Goal: Task Accomplishment & Management: Use online tool/utility

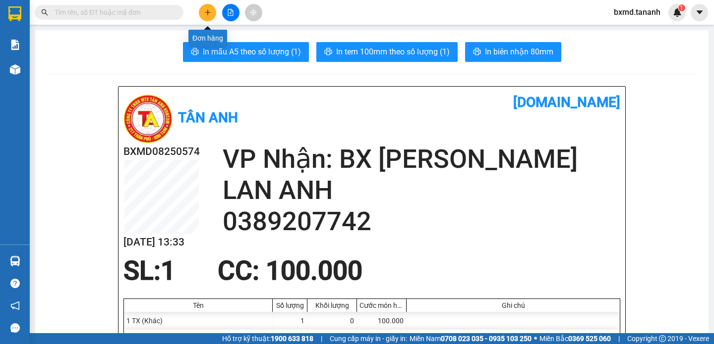
click at [211, 15] on icon "plus" at bounding box center [207, 12] width 7 height 7
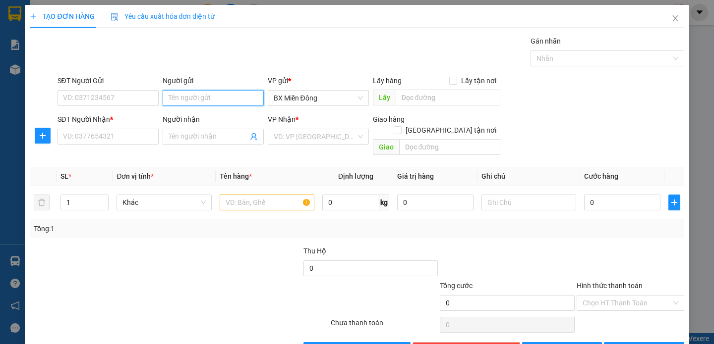
click at [219, 94] on input "Người gửi" at bounding box center [213, 98] width 101 height 16
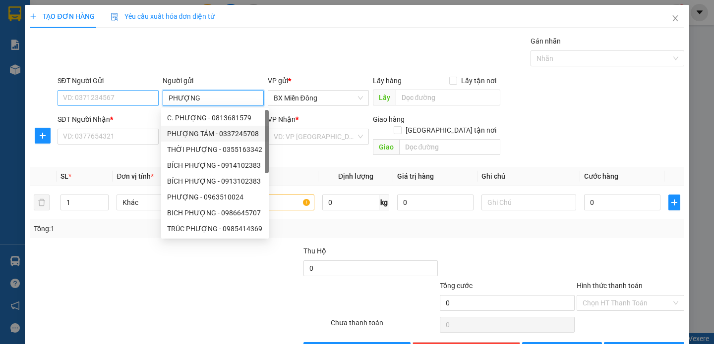
type input "PHƯỢNG"
click at [90, 103] on input "SĐT Người Gửi" at bounding box center [107, 98] width 101 height 16
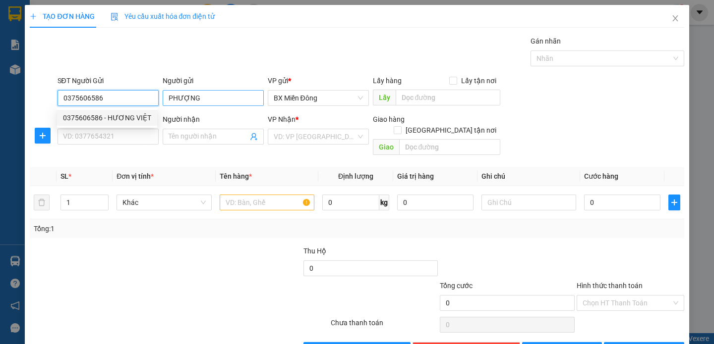
type input "0375606586"
drag, startPoint x: 219, startPoint y: 99, endPoint x: 226, endPoint y: 103, distance: 7.8
click at [223, 102] on input "PHƯỢNG" at bounding box center [213, 98] width 101 height 16
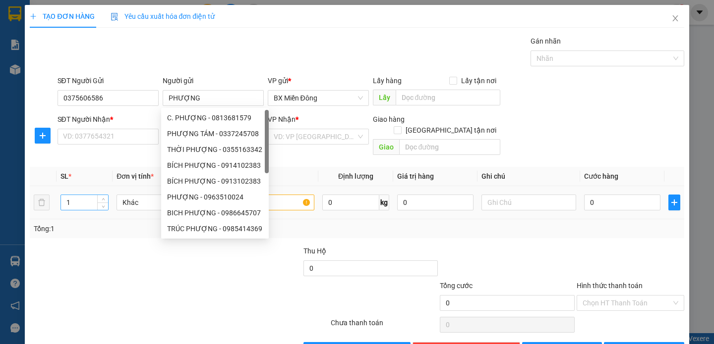
drag, startPoint x: 192, startPoint y: 285, endPoint x: 86, endPoint y: 187, distance: 144.2
click at [192, 284] on div at bounding box center [124, 298] width 191 height 35
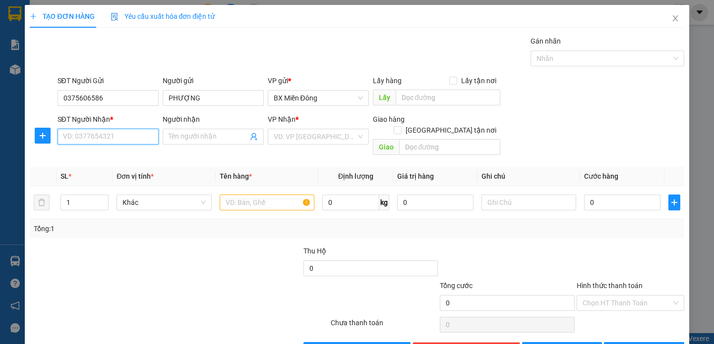
drag, startPoint x: 98, startPoint y: 134, endPoint x: 103, endPoint y: 136, distance: 5.3
click at [99, 136] on input "SĐT Người Nhận *" at bounding box center [107, 137] width 101 height 16
click at [135, 155] on div "0888777182 - [PERSON_NAME]" at bounding box center [112, 156] width 98 height 11
type input "0888777182"
type input "[PERSON_NAME]"
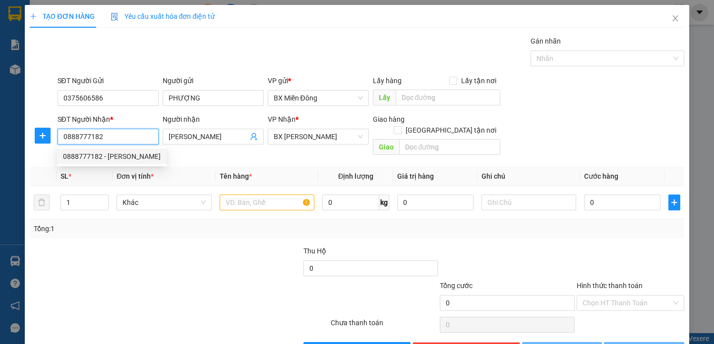
type input "60.000"
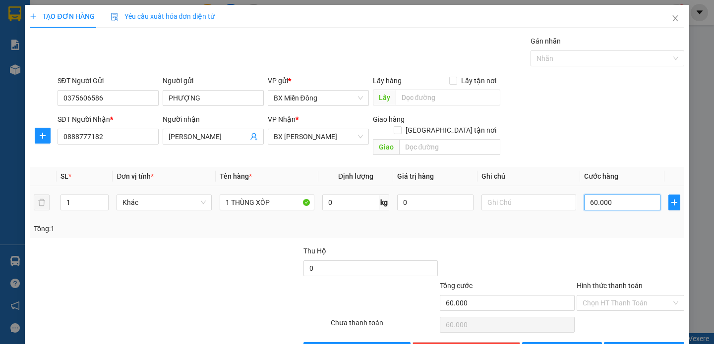
click at [611, 195] on input "60.000" at bounding box center [622, 203] width 76 height 16
type input "0"
type input "8"
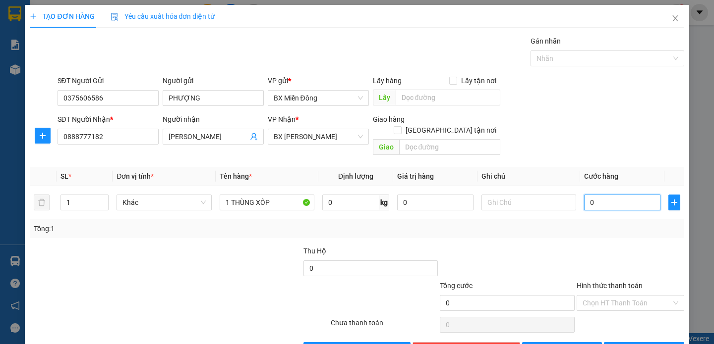
type input "8"
type input "08"
type input "80"
type input "080"
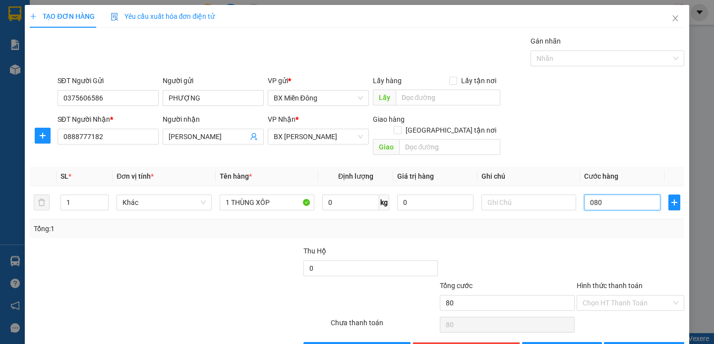
type input "800"
type input "0.800"
type input "8.000"
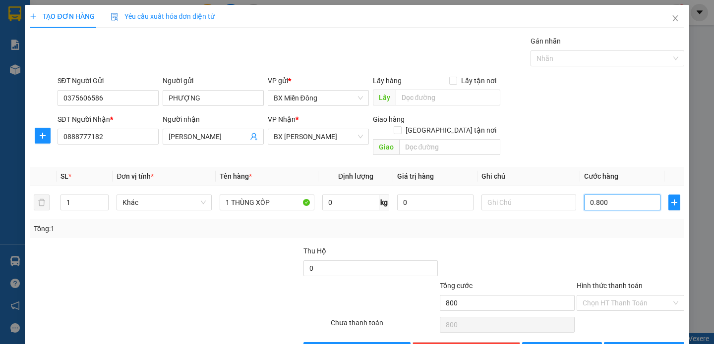
type input "08.000"
type input "80.000"
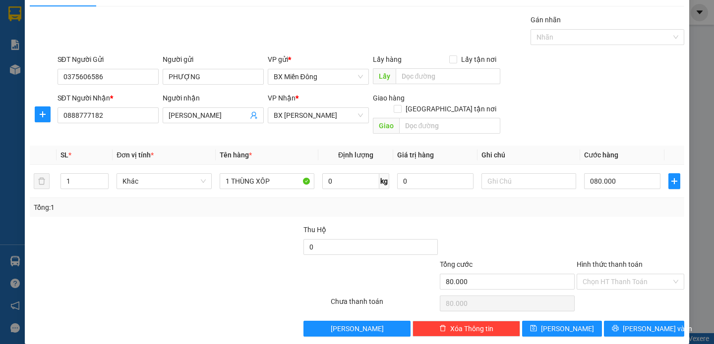
type input "80.000"
click at [630, 324] on span "[PERSON_NAME] và In" at bounding box center [657, 329] width 69 height 11
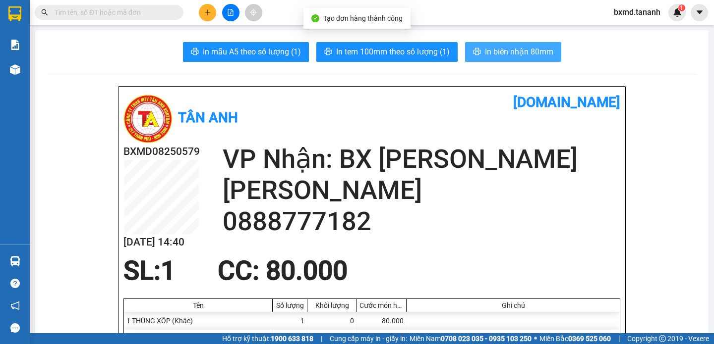
click at [501, 53] on span "In biên nhận 80mm" at bounding box center [519, 52] width 68 height 12
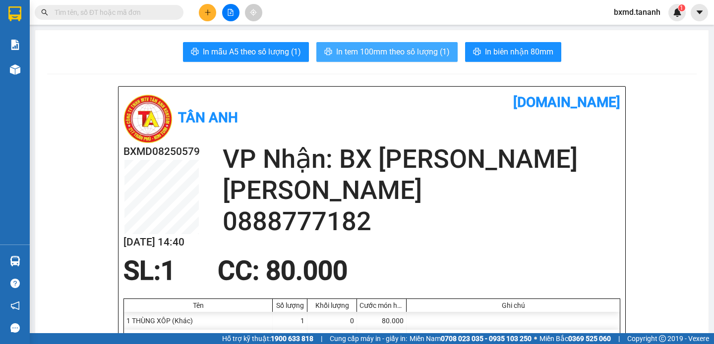
click at [415, 46] on span "In tem 100mm theo số lượng (1)" at bounding box center [393, 52] width 114 height 12
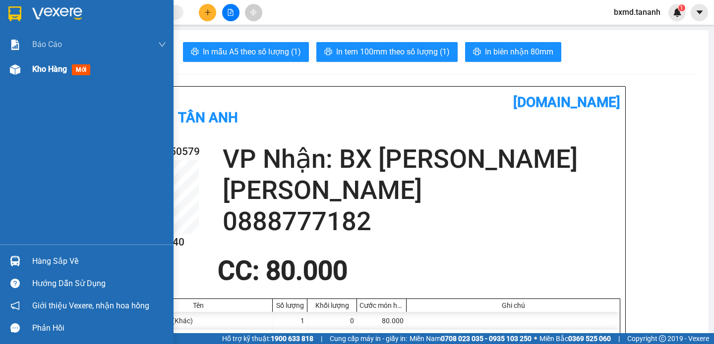
click at [27, 70] on div "Kho hàng mới" at bounding box center [86, 69] width 173 height 25
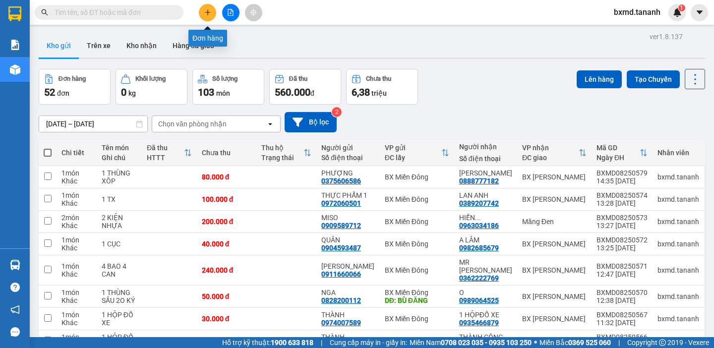
click at [203, 12] on button at bounding box center [207, 12] width 17 height 17
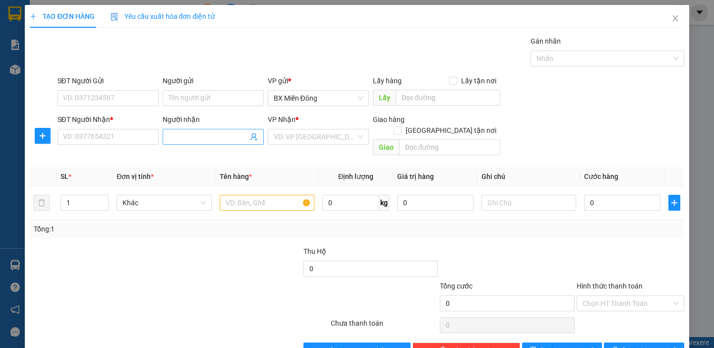
click at [200, 134] on input "Người nhận" at bounding box center [208, 136] width 79 height 11
type input "HỒNG TRƯỞNG"
click at [120, 134] on input "SĐT Người Nhận *" at bounding box center [107, 137] width 101 height 16
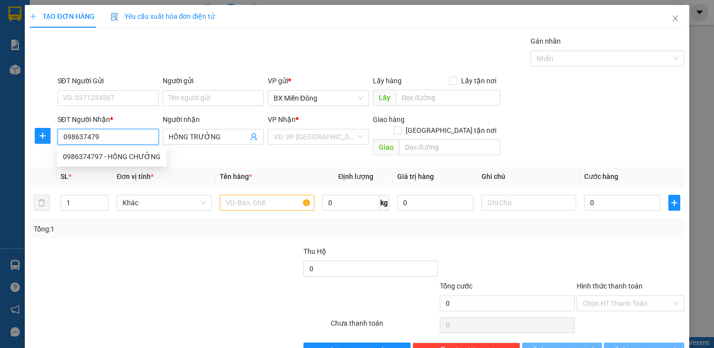
type input "0986374797"
click at [132, 154] on div "0986374797 - HỒNG CHƯỞNG" at bounding box center [112, 156] width 98 height 11
type input "HỒNG CHƯỞNG"
type input "50.000"
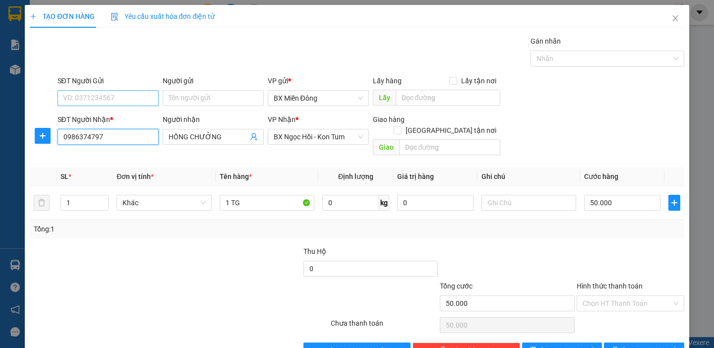
type input "0986374797"
click at [135, 94] on input "SĐT Người Gửi" at bounding box center [107, 98] width 101 height 16
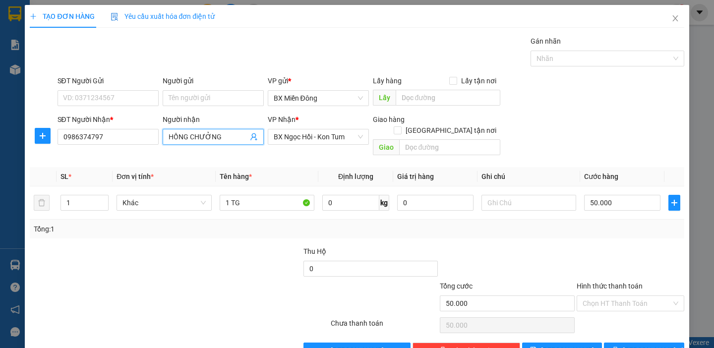
drag, startPoint x: 221, startPoint y: 137, endPoint x: 190, endPoint y: 138, distance: 30.3
click at [190, 138] on input "HỒNG CHƯỞNG" at bounding box center [208, 136] width 79 height 11
click at [191, 139] on input "HỒNG \TRƯỞNG" at bounding box center [208, 136] width 79 height 11
type input "HỒNG TRƯỞNG"
click at [124, 102] on input "SĐT Người Gửi" at bounding box center [107, 98] width 101 height 16
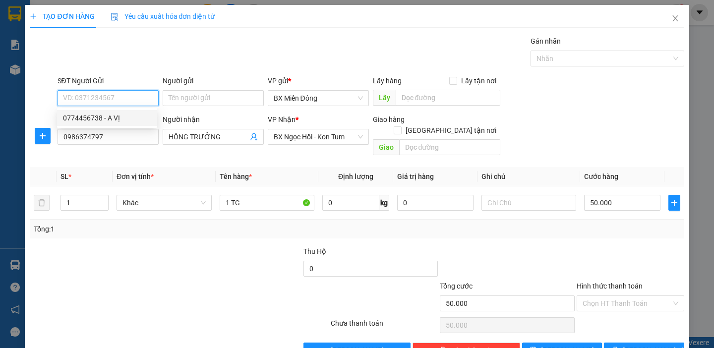
click at [124, 116] on div "0774456738 - A VỊ" at bounding box center [107, 118] width 88 height 11
type input "0774456738"
type input "A VỊ"
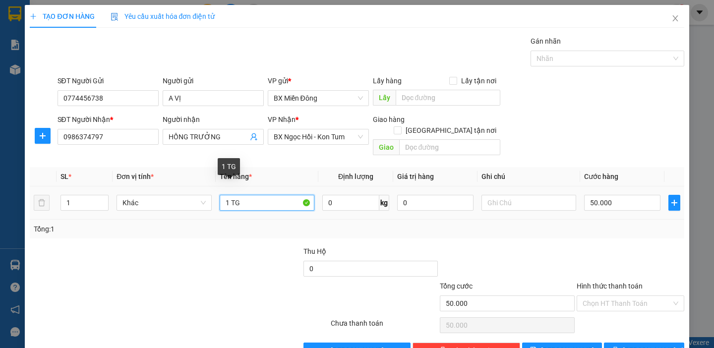
drag, startPoint x: 266, startPoint y: 196, endPoint x: 264, endPoint y: 183, distance: 13.6
click at [266, 195] on input "1 TG" at bounding box center [267, 203] width 95 height 16
type input "1"
type input "2 TG"
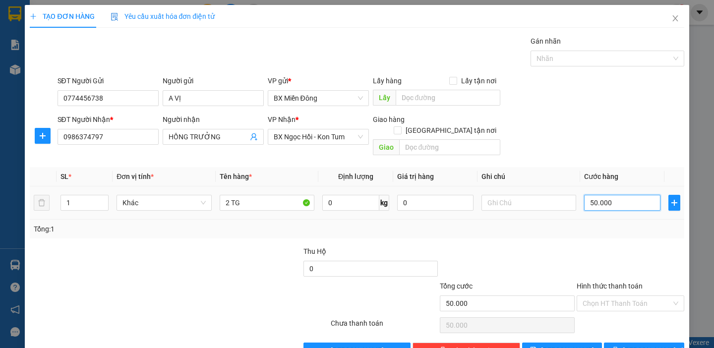
type input "1"
type input "10"
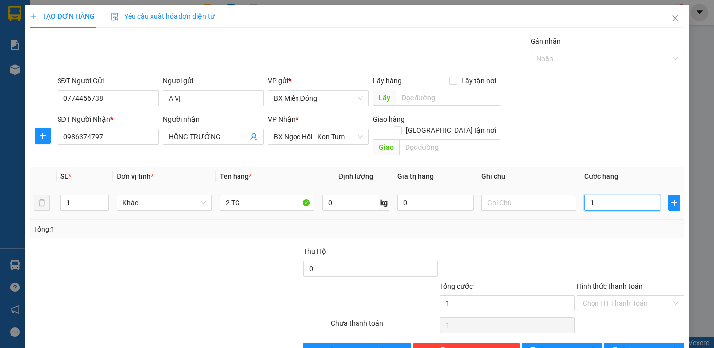
type input "10"
type input "100"
type input "100.000"
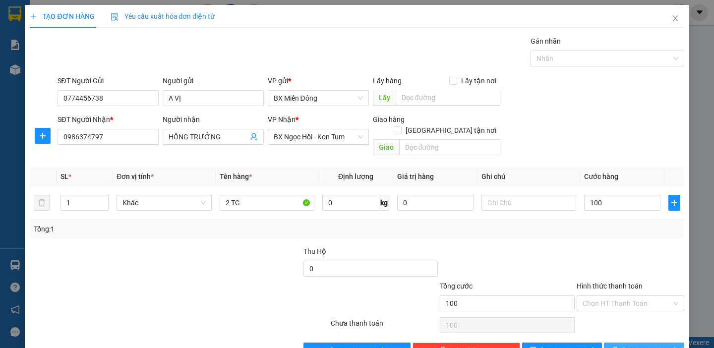
type input "100.000"
click at [641, 342] on button "[PERSON_NAME] và In" at bounding box center [644, 350] width 80 height 16
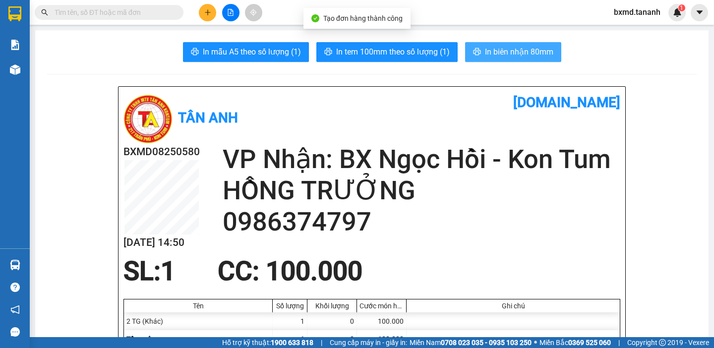
click at [499, 48] on span "In biên nhận 80mm" at bounding box center [519, 52] width 68 height 12
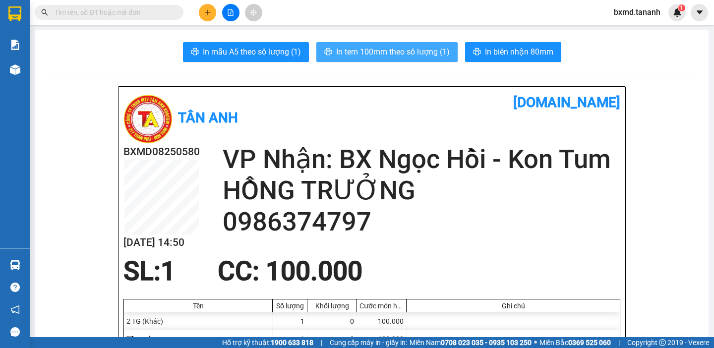
click at [415, 48] on span "In tem 100mm theo số lượng (1)" at bounding box center [393, 52] width 114 height 12
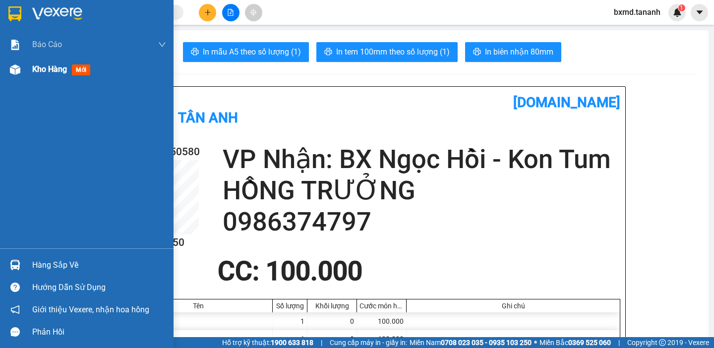
click at [22, 72] on div at bounding box center [14, 69] width 17 height 17
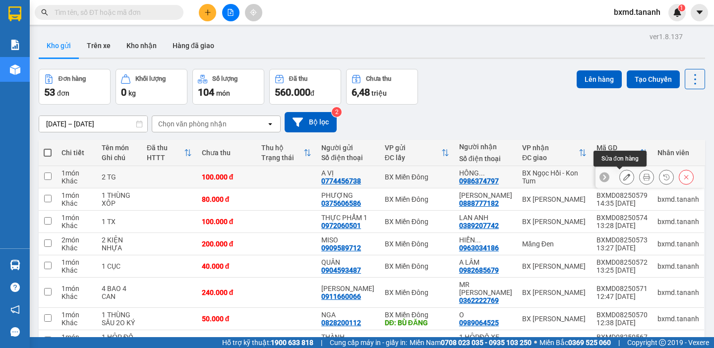
click at [623, 176] on icon at bounding box center [626, 176] width 7 height 7
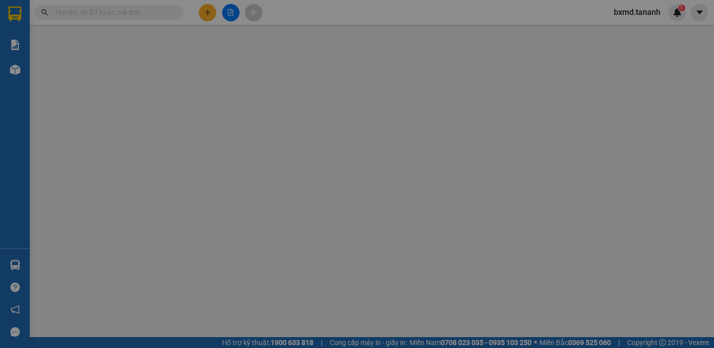
type input "0774456738"
type input "0986374797"
type input "100.000"
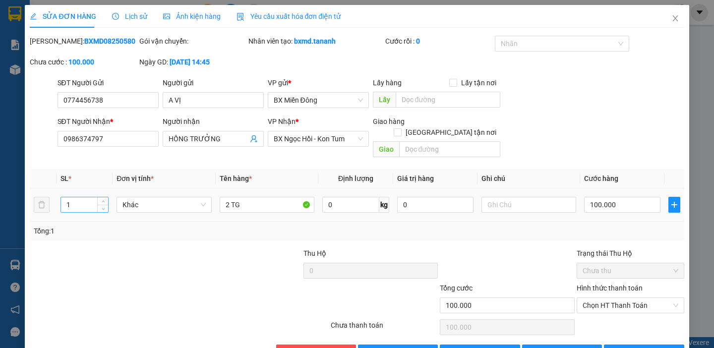
click at [86, 197] on input "1" at bounding box center [84, 204] width 47 height 15
type input "2"
click at [650, 344] on span "[PERSON_NAME] và In" at bounding box center [657, 352] width 69 height 11
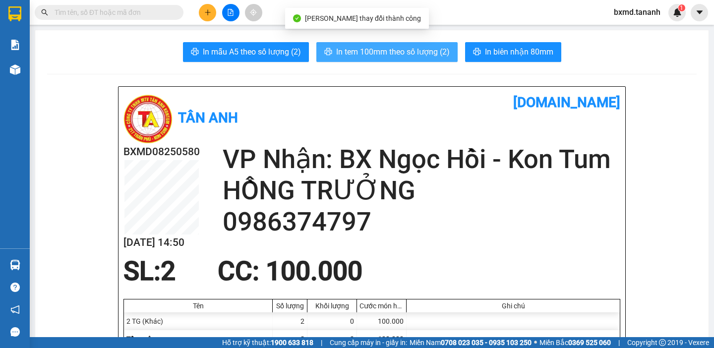
click at [358, 53] on span "In tem 100mm theo số lượng (2)" at bounding box center [393, 52] width 114 height 12
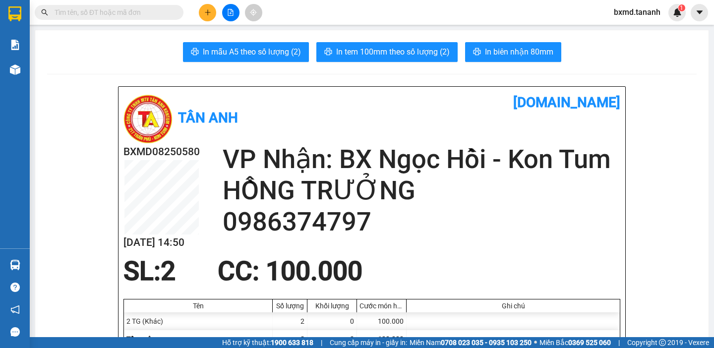
click at [210, 19] on button at bounding box center [207, 12] width 17 height 17
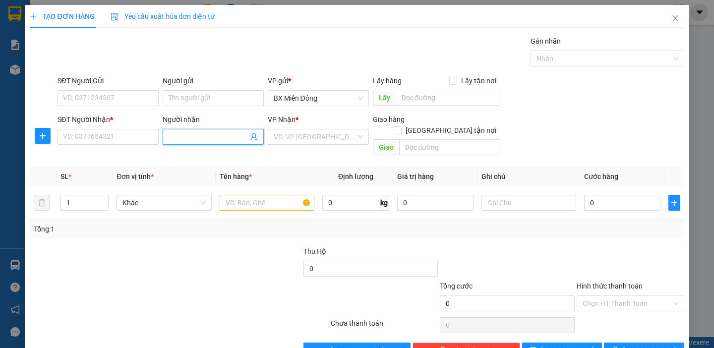
click at [194, 136] on input "Người nhận" at bounding box center [208, 136] width 79 height 11
type input "[PERSON_NAME]"
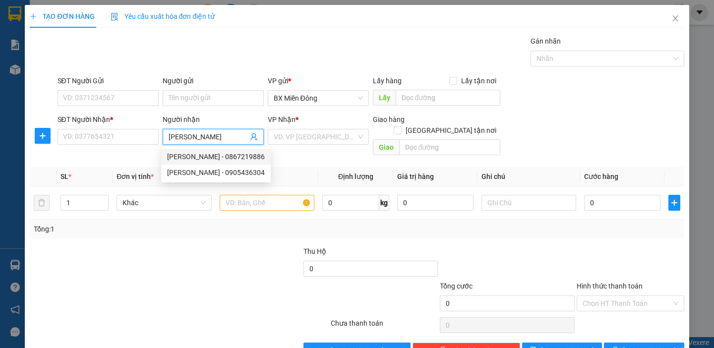
click at [231, 160] on div "[PERSON_NAME] - 0867219886" at bounding box center [216, 156] width 98 height 11
type input "0867219886"
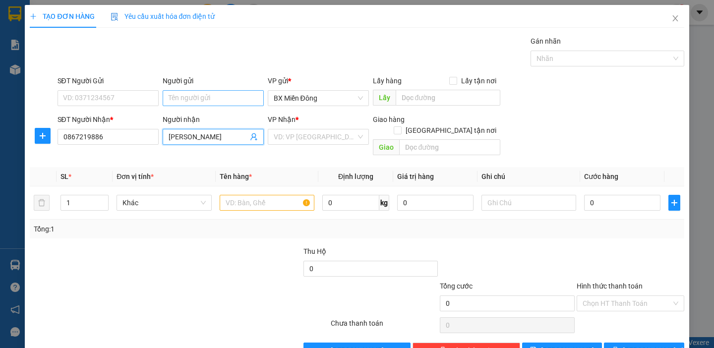
type input "[PERSON_NAME]"
click at [197, 104] on input "Người gửi" at bounding box center [213, 98] width 101 height 16
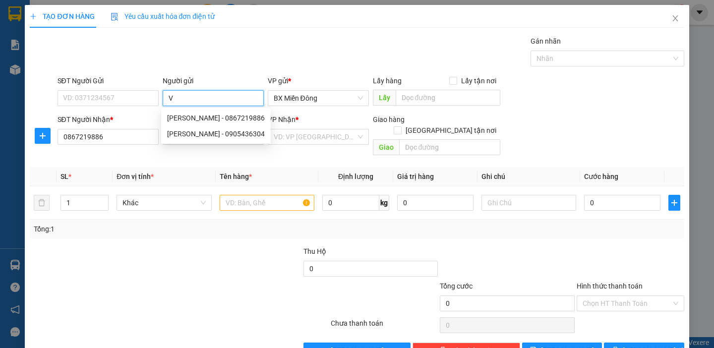
type input "VỊ"
click at [196, 136] on div "A VỊ - 0774456738" at bounding box center [215, 133] width 96 height 11
type input "0774456738"
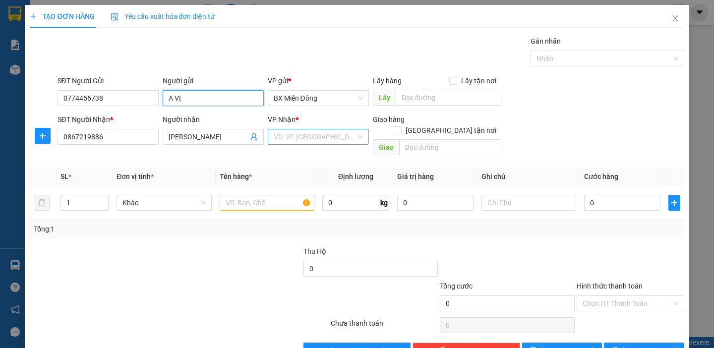
type input "A VỊ"
click at [314, 138] on input "search" at bounding box center [315, 136] width 82 height 15
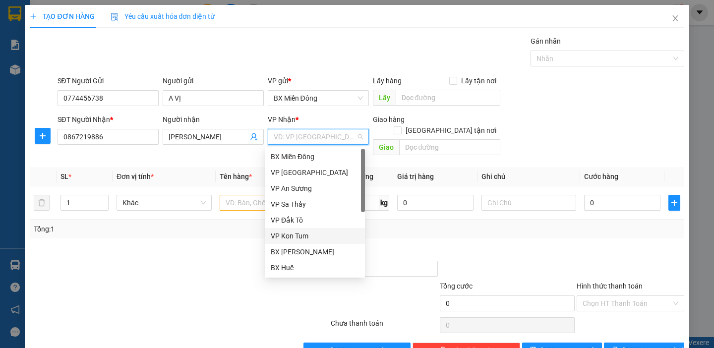
scroll to position [111, 0]
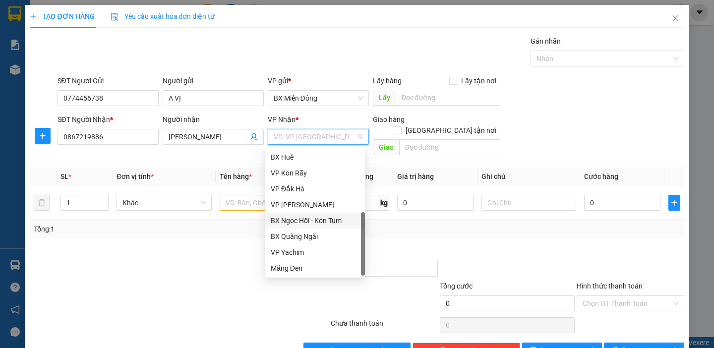
click at [330, 222] on div "BX Ngọc Hồi - Kon Tum" at bounding box center [315, 220] width 88 height 11
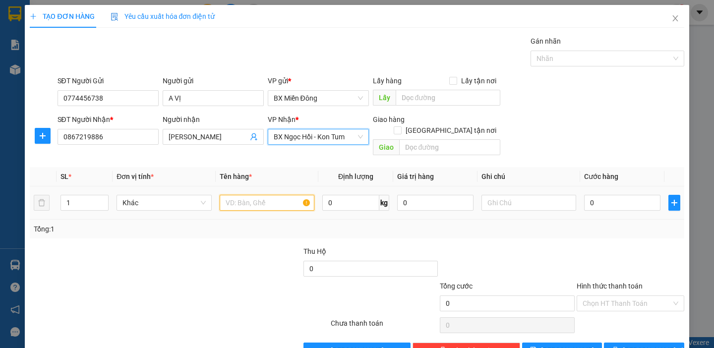
click at [231, 195] on input "text" at bounding box center [267, 203] width 95 height 16
click at [38, 195] on tr "1 Khác 0 kg 0 0" at bounding box center [357, 202] width 654 height 33
type input "2"
type input "3"
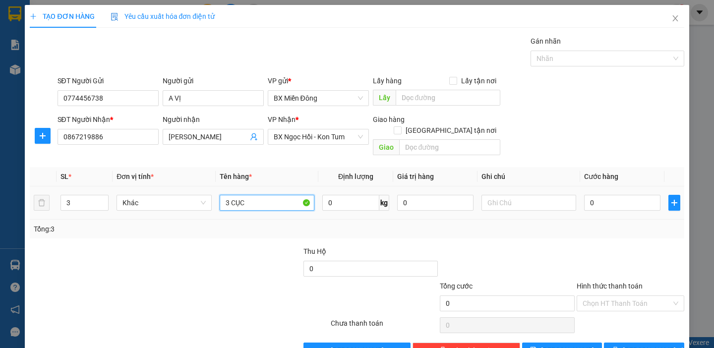
type input "3 CỤC"
type input "1"
type input "15"
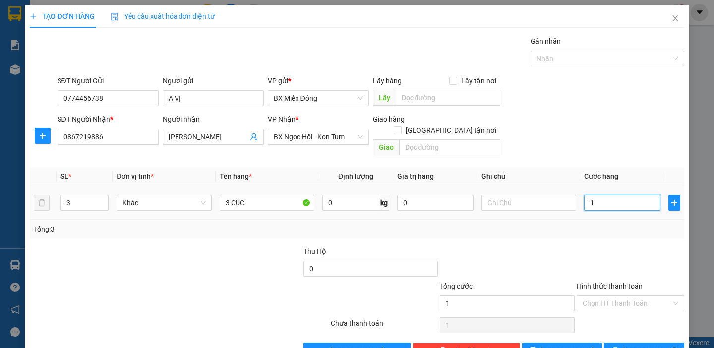
type input "15"
type input "150"
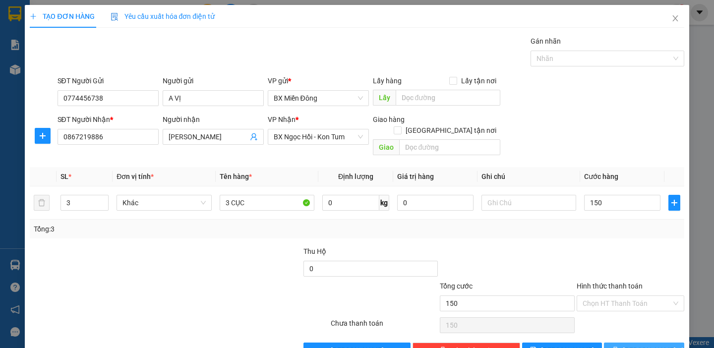
type input "150.000"
click at [642, 344] on span "[PERSON_NAME] và In" at bounding box center [657, 350] width 69 height 11
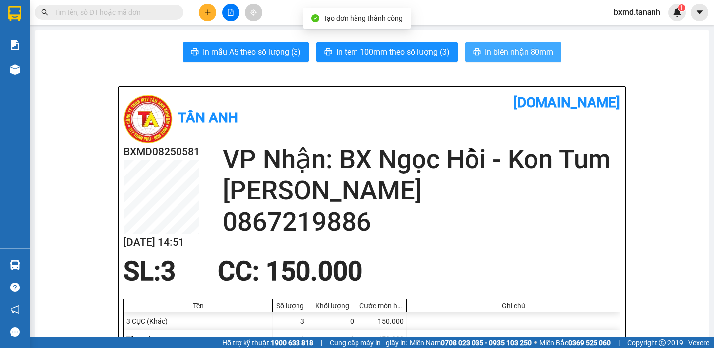
click at [512, 51] on span "In biên nhận 80mm" at bounding box center [519, 52] width 68 height 12
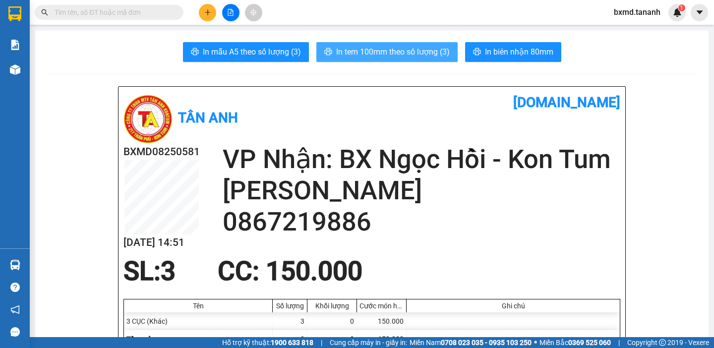
click at [421, 56] on span "In tem 100mm theo số lượng (3)" at bounding box center [393, 52] width 114 height 12
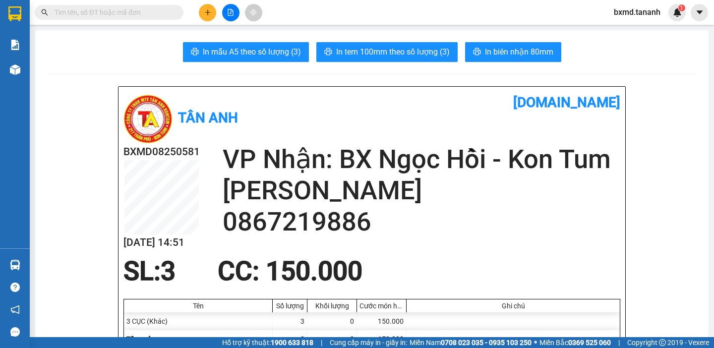
click at [205, 11] on icon "plus" at bounding box center [207, 12] width 7 height 7
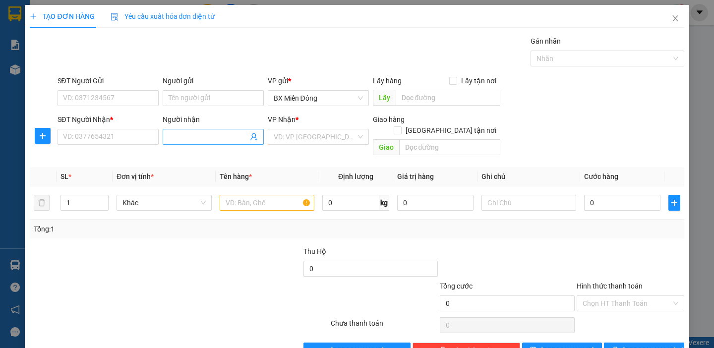
click at [194, 132] on input "Người nhận" at bounding box center [208, 136] width 79 height 11
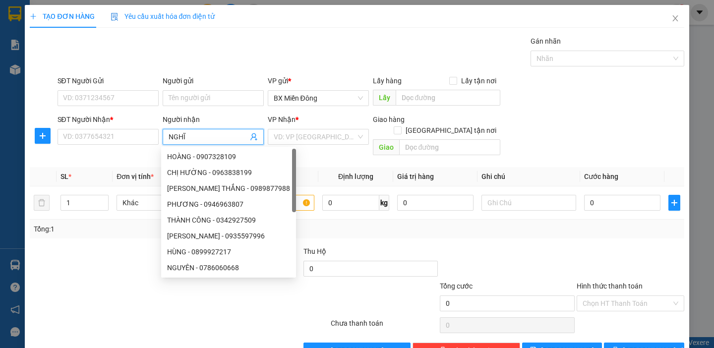
type input "NGHĨA"
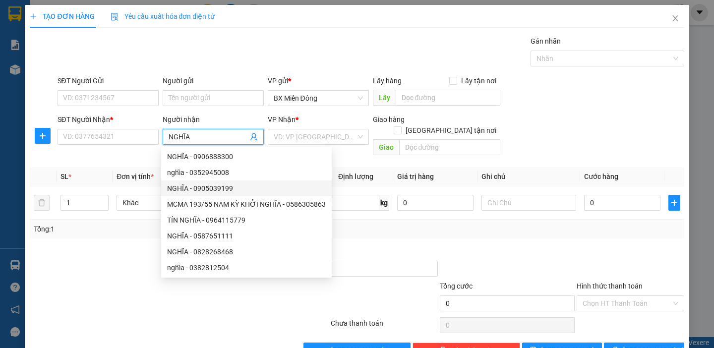
click at [238, 186] on div "NGHĨA - 0905039199" at bounding box center [246, 188] width 159 height 11
type input "0905039199"
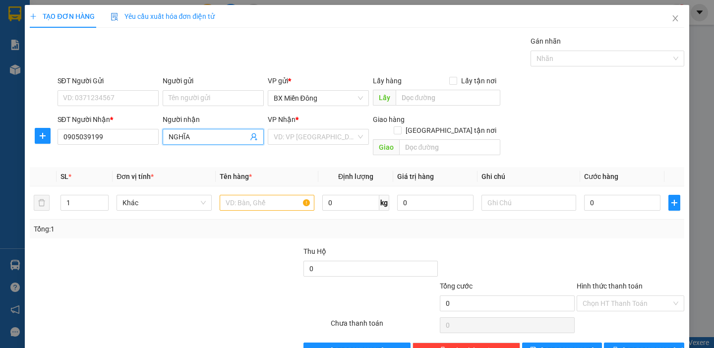
type input "NGHĨA"
drag, startPoint x: 199, startPoint y: 83, endPoint x: 200, endPoint y: 92, distance: 9.0
click at [199, 89] on div "Người gửi" at bounding box center [213, 82] width 101 height 15
click at [201, 95] on input "Người gửi" at bounding box center [213, 98] width 101 height 16
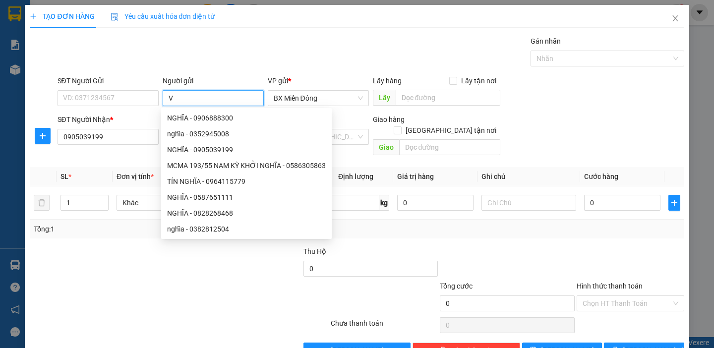
type input "VỊ"
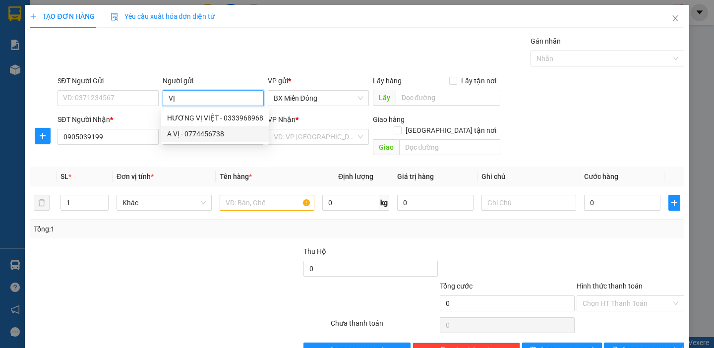
click at [213, 135] on div "A VỊ - 0774456738" at bounding box center [215, 133] width 96 height 11
type input "0774456738"
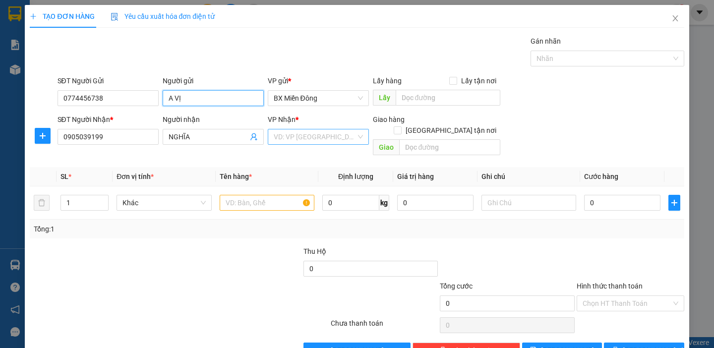
type input "A VỊ"
click at [338, 135] on input "search" at bounding box center [315, 136] width 82 height 15
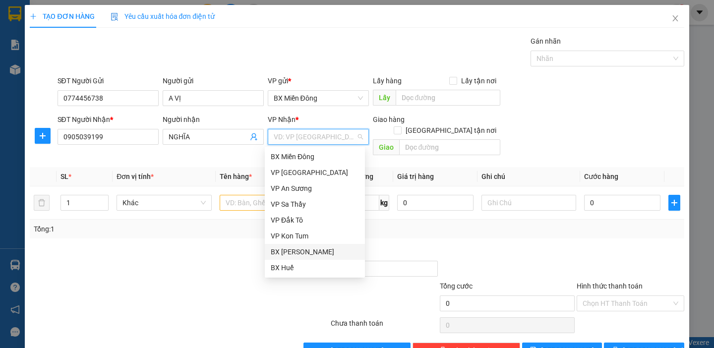
click at [305, 252] on div "BX [PERSON_NAME]" at bounding box center [315, 251] width 88 height 11
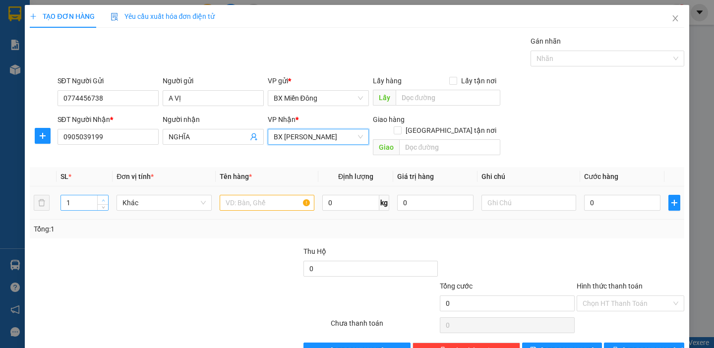
type input "2"
click at [99, 195] on span "Increase Value" at bounding box center [102, 199] width 11 height 9
type input "5"
click at [270, 195] on input "text" at bounding box center [267, 203] width 95 height 16
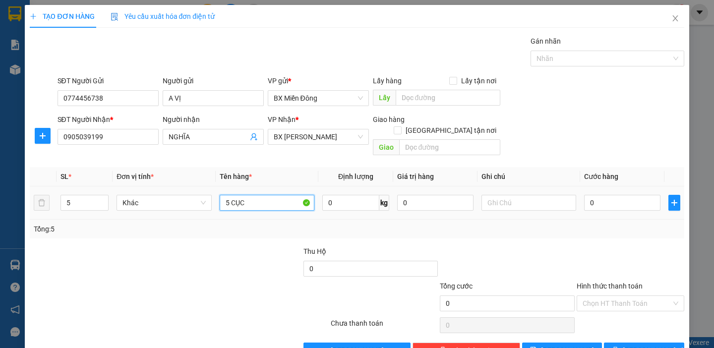
type input "5 CỤC"
type input "2"
type input "25"
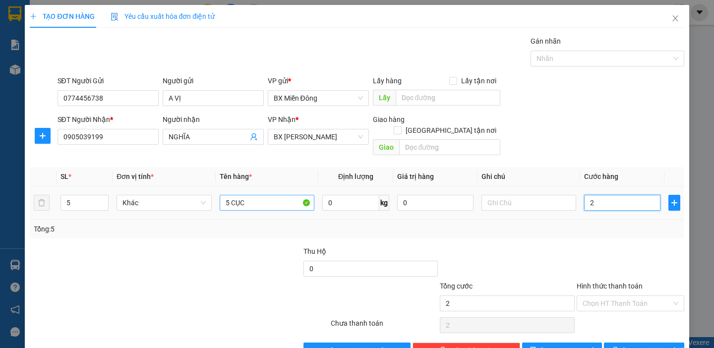
type input "25"
type input "250"
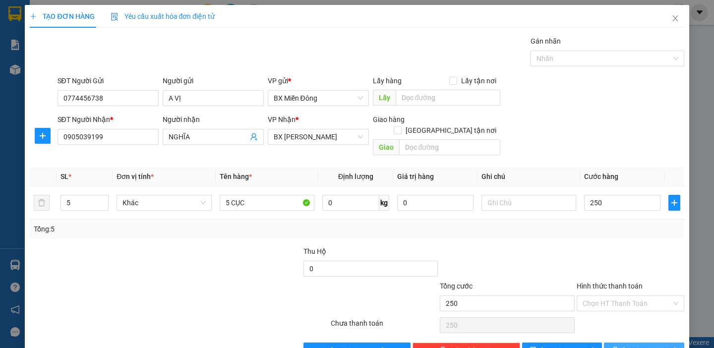
type input "250.000"
click at [630, 342] on button "[PERSON_NAME] và In" at bounding box center [644, 350] width 80 height 16
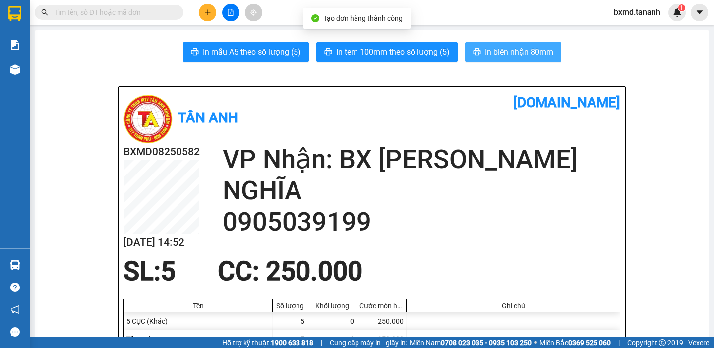
click at [472, 48] on button "In biên nhận 80mm" at bounding box center [513, 52] width 96 height 20
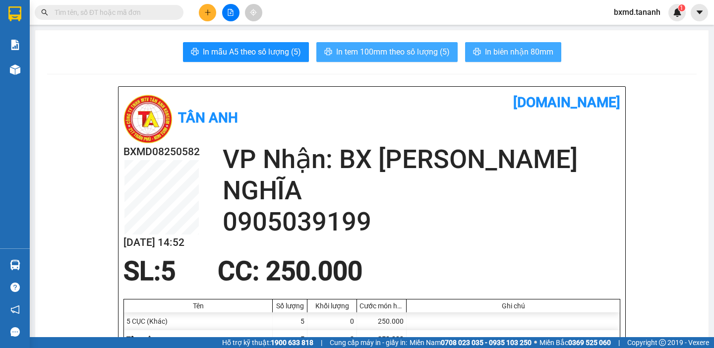
click at [433, 53] on span "In tem 100mm theo số lượng (5)" at bounding box center [393, 52] width 114 height 12
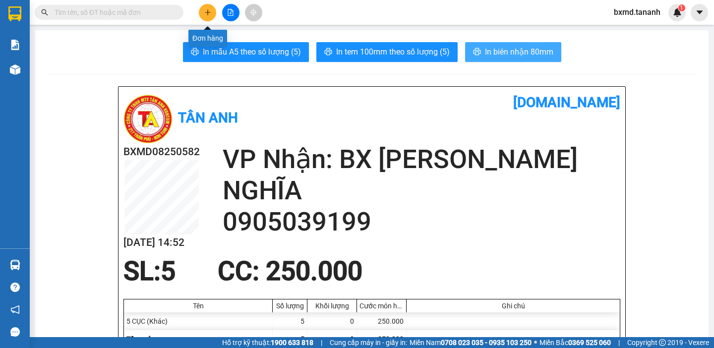
click at [207, 11] on icon "plus" at bounding box center [207, 12] width 7 height 7
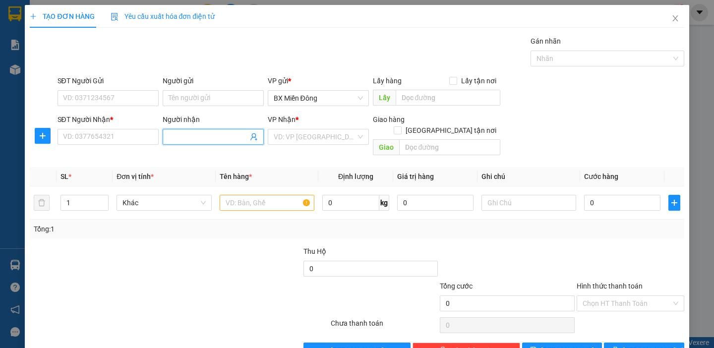
click at [197, 142] on input "Người nhận" at bounding box center [208, 136] width 79 height 11
type input "[PERSON_NAME]"
click at [85, 137] on input "SĐT Người Nhận *" at bounding box center [107, 137] width 101 height 16
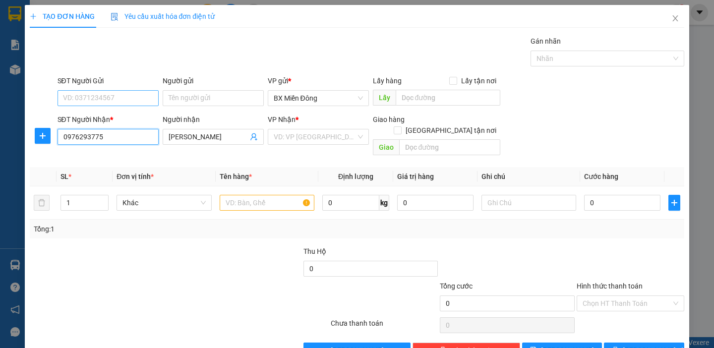
type input "0976293775"
click at [118, 91] on input "SĐT Người Gửi" at bounding box center [107, 98] width 101 height 16
type input "0909091494"
click at [199, 106] on div "Người gửi Tên người gửi" at bounding box center [213, 92] width 101 height 35
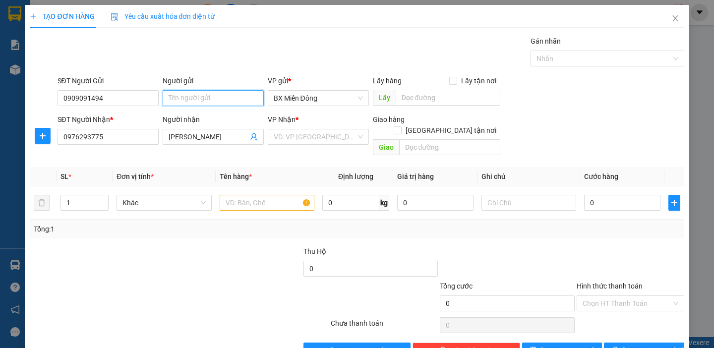
click at [201, 99] on input "Người gửi" at bounding box center [213, 98] width 101 height 16
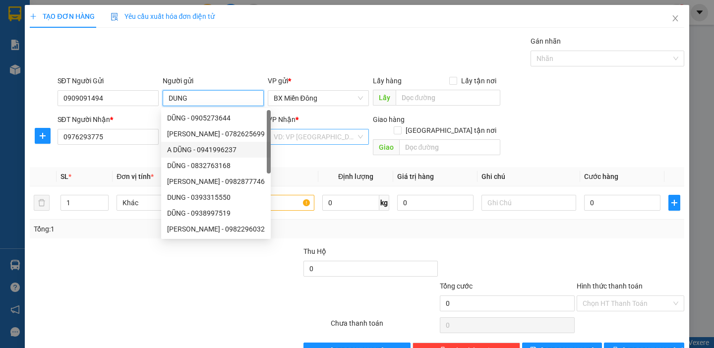
click at [327, 144] on div "VD: VP [GEOGRAPHIC_DATA]" at bounding box center [318, 137] width 101 height 16
type input "DUNG"
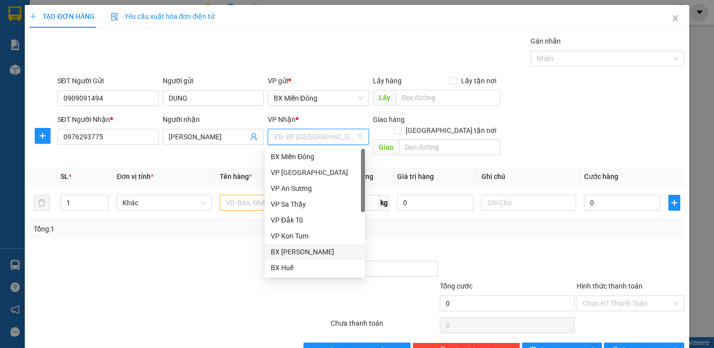
click at [307, 254] on div "BX [PERSON_NAME]" at bounding box center [315, 251] width 88 height 11
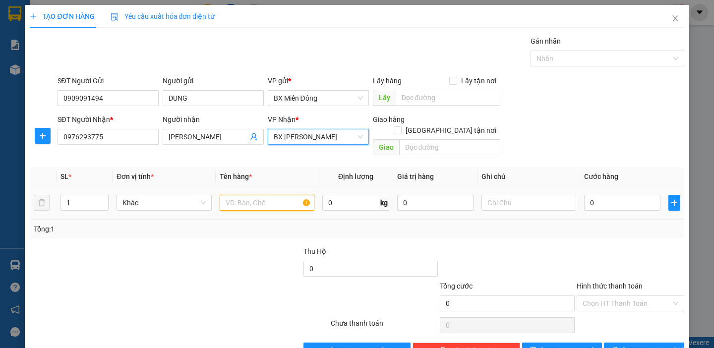
click at [257, 195] on input "text" at bounding box center [267, 203] width 95 height 16
type input "1 TX"
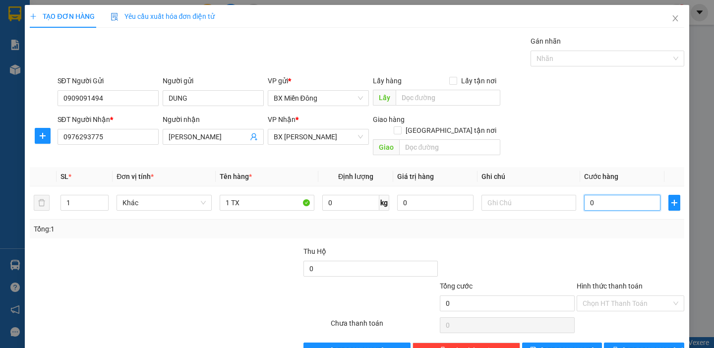
type input "1"
type input "10"
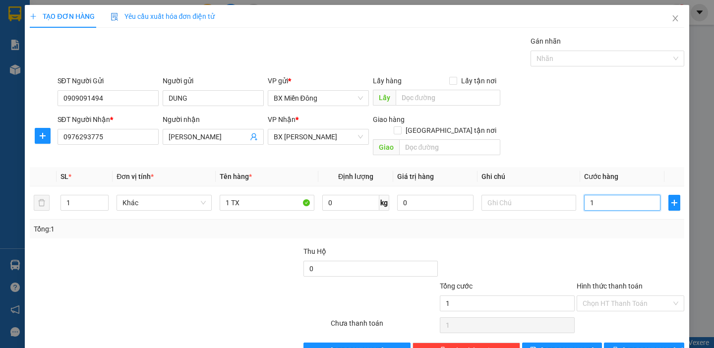
type input "10"
type input "100"
type input "100.000"
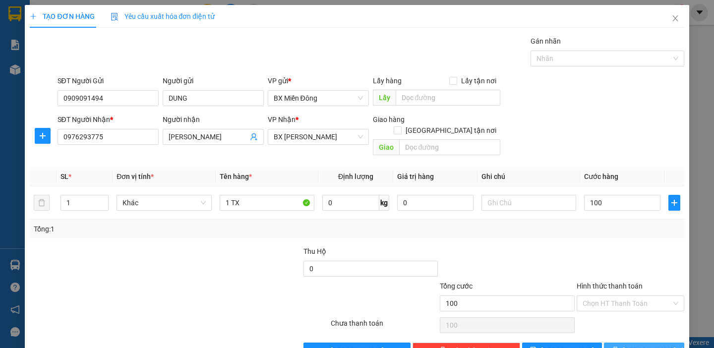
type input "100.000"
click at [654, 344] on span "[PERSON_NAME] và In" at bounding box center [657, 350] width 69 height 11
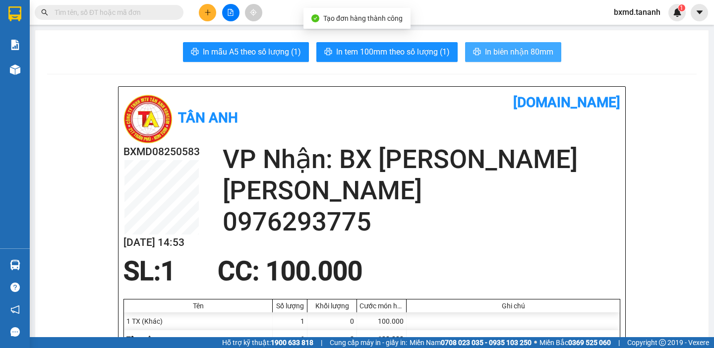
click at [511, 55] on span "In biên nhận 80mm" at bounding box center [519, 52] width 68 height 12
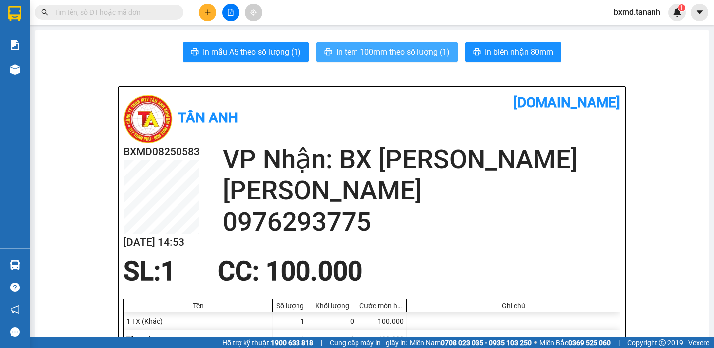
click at [386, 50] on span "In tem 100mm theo số lượng (1)" at bounding box center [393, 52] width 114 height 12
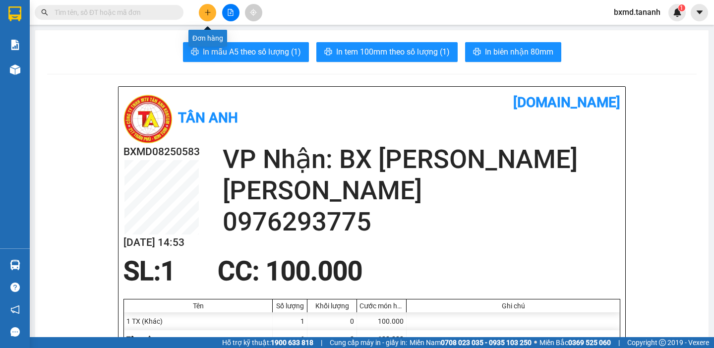
click at [212, 11] on button at bounding box center [207, 12] width 17 height 17
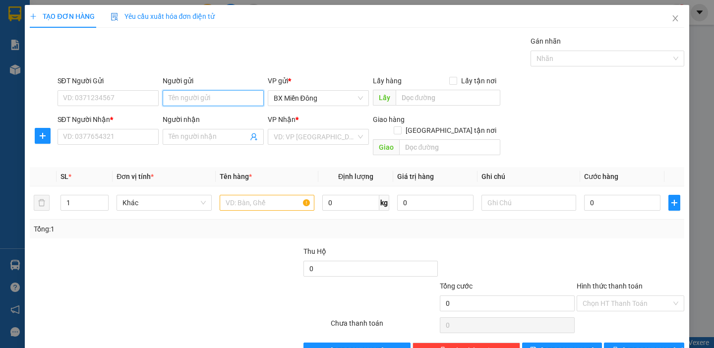
click at [197, 94] on input "Người gửi" at bounding box center [213, 98] width 101 height 16
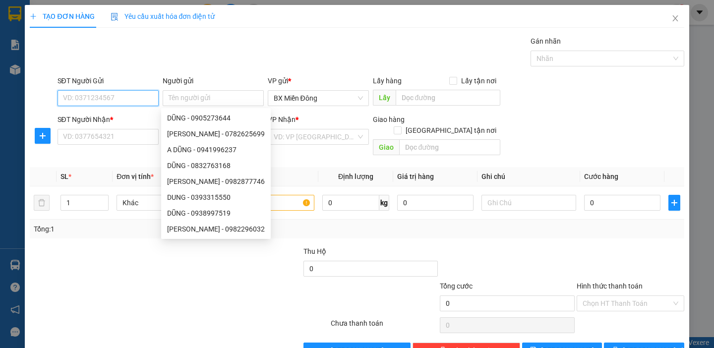
click at [97, 103] on input "SĐT Người Gửi" at bounding box center [107, 98] width 101 height 16
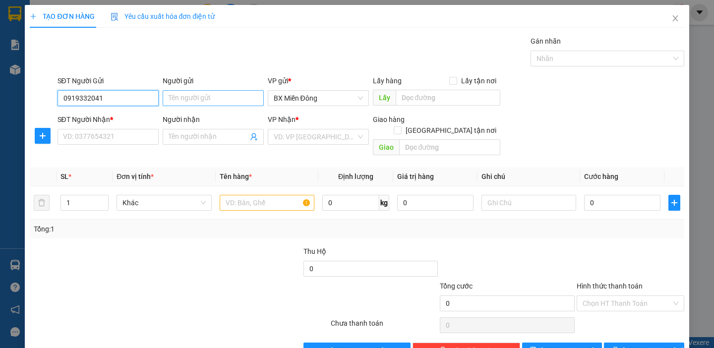
type input "0919332041"
click at [182, 97] on input "Người gửi" at bounding box center [213, 98] width 101 height 16
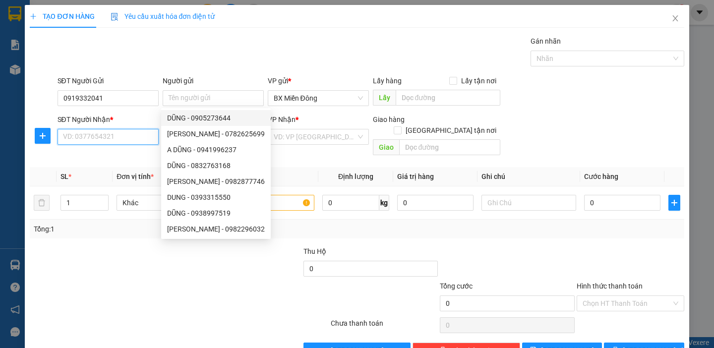
drag, startPoint x: 88, startPoint y: 138, endPoint x: 94, endPoint y: 135, distance: 6.2
click at [90, 138] on input "SĐT Người Nhận *" at bounding box center [107, 137] width 101 height 16
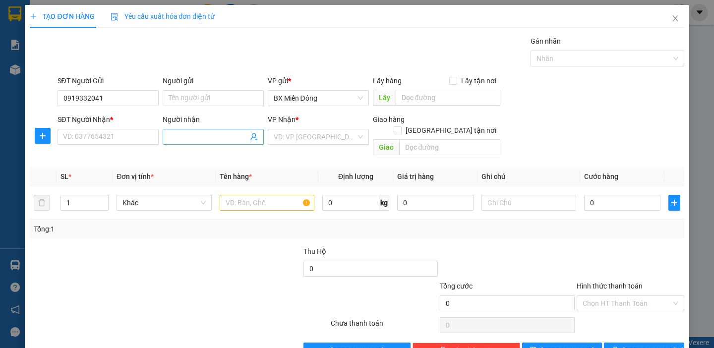
click at [240, 136] on input "Người nhận" at bounding box center [208, 136] width 79 height 11
click at [213, 135] on input "[GEOGRAPHIC_DATA]" at bounding box center [208, 136] width 79 height 11
type input "[GEOGRAPHIC_DATA]"
click at [336, 137] on input "search" at bounding box center [315, 136] width 82 height 15
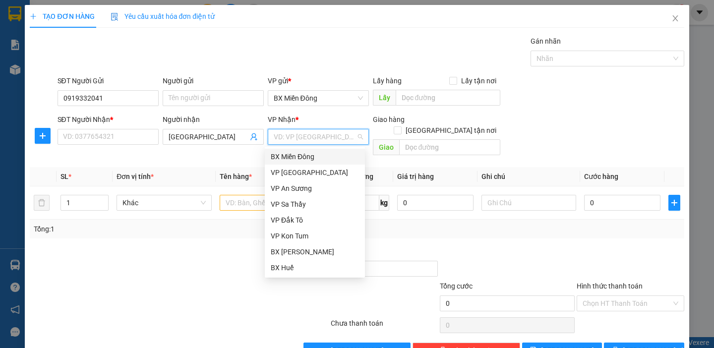
scroll to position [90, 0]
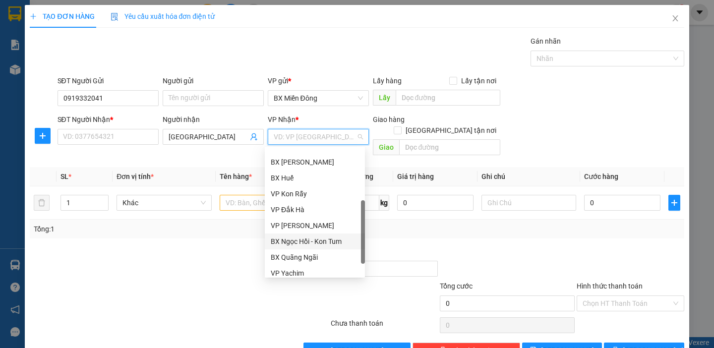
click at [317, 237] on div "BX Ngọc Hồi - Kon Tum" at bounding box center [315, 241] width 88 height 11
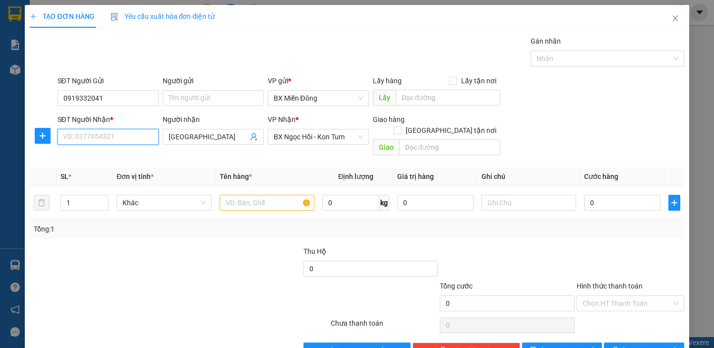
click at [131, 137] on input "SĐT Người Nhận *" at bounding box center [107, 137] width 101 height 16
click at [190, 138] on input "[GEOGRAPHIC_DATA]" at bounding box center [208, 136] width 79 height 11
click at [115, 134] on input "SĐT Người Nhận *" at bounding box center [107, 137] width 101 height 16
drag, startPoint x: 61, startPoint y: 99, endPoint x: 105, endPoint y: 102, distance: 43.7
click at [105, 102] on input "0919332041" at bounding box center [107, 98] width 101 height 16
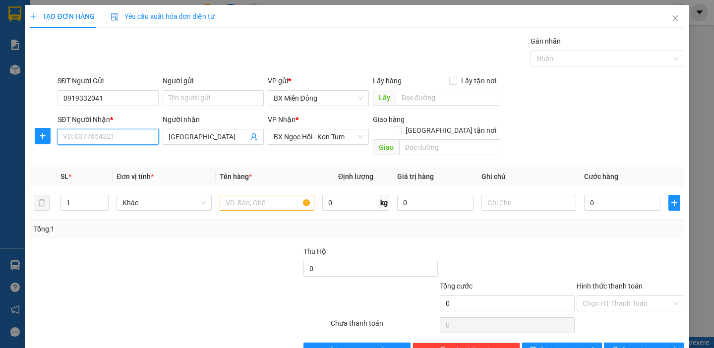
click at [101, 138] on input "SĐT Người Nhận *" at bounding box center [107, 137] width 101 height 16
paste input "0919332041"
type input "0919332041"
click at [197, 135] on input "[GEOGRAPHIC_DATA]" at bounding box center [208, 136] width 79 height 11
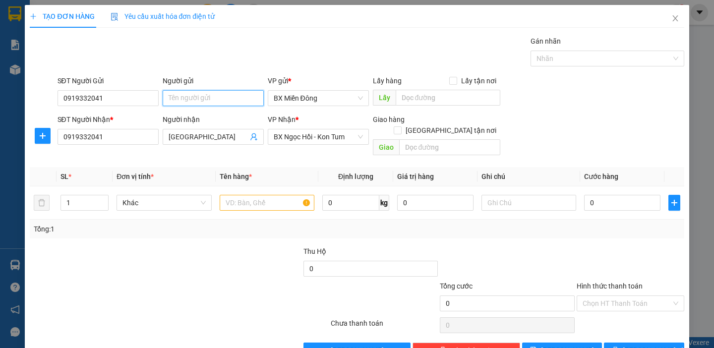
click at [194, 98] on input "Người gửi" at bounding box center [213, 98] width 101 height 16
click at [589, 195] on input "0" at bounding box center [622, 203] width 76 height 16
type input "1"
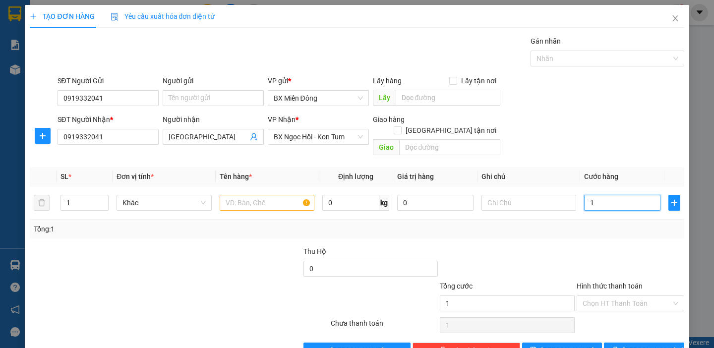
type input "12"
type input "120"
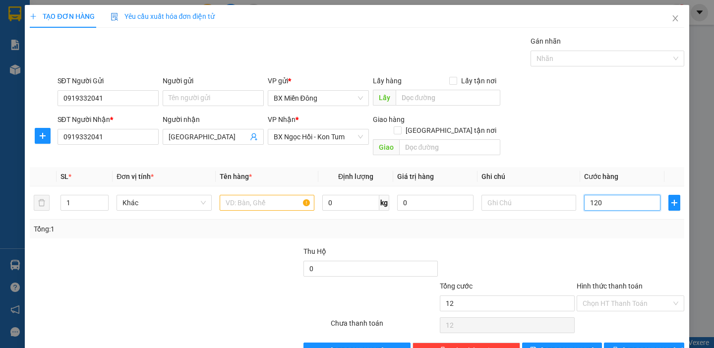
type input "120"
type input "1.200"
type input "12.000"
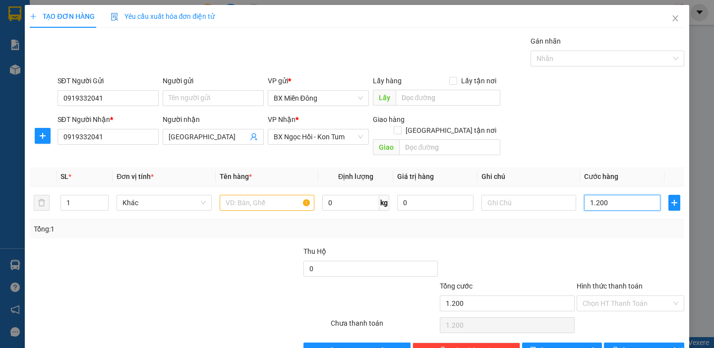
type input "12.000"
type input "120.000"
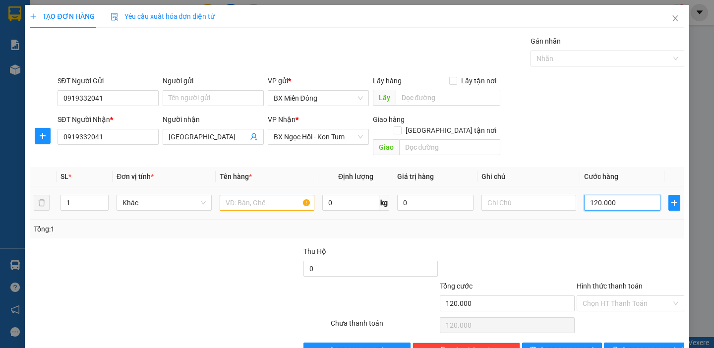
type input "120.000"
click at [246, 195] on input "text" at bounding box center [267, 203] width 95 height 16
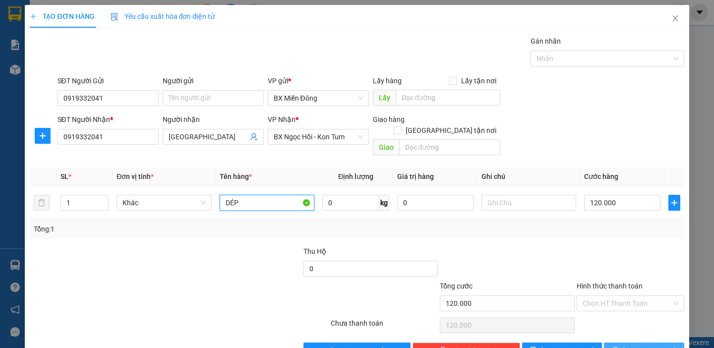
type input "DÉP"
click at [639, 344] on span "[PERSON_NAME] và In" at bounding box center [657, 350] width 69 height 11
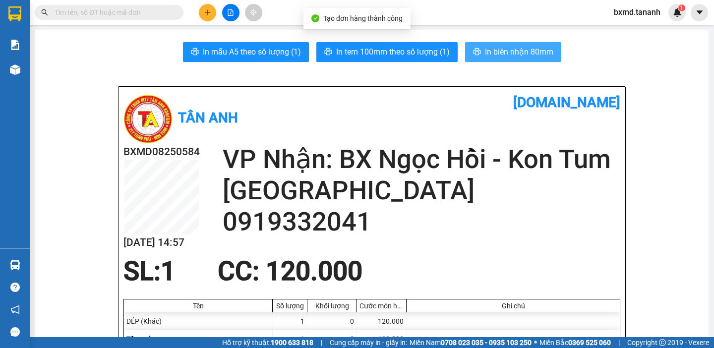
click at [493, 54] on span "In biên nhận 80mm" at bounding box center [519, 52] width 68 height 12
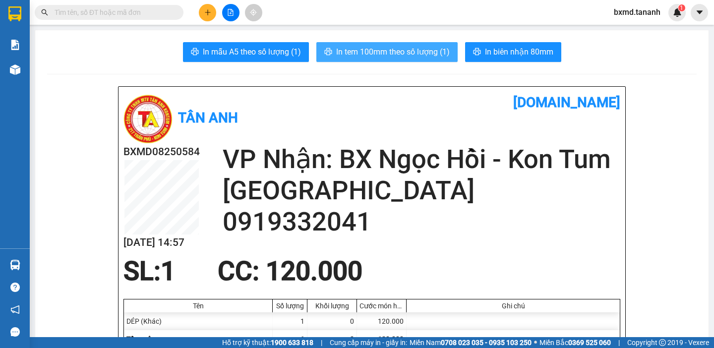
click at [401, 45] on button "In tem 100mm theo số lượng (1)" at bounding box center [386, 52] width 141 height 20
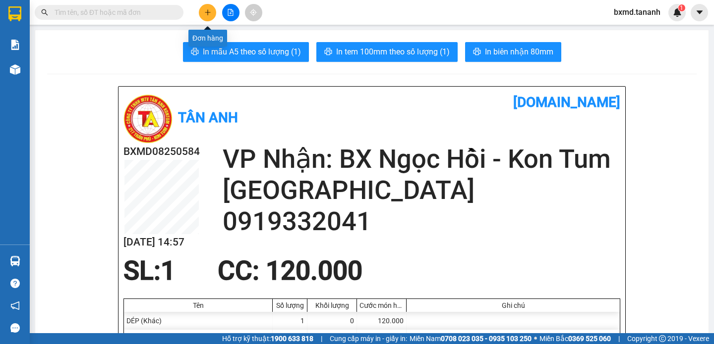
click at [202, 13] on button at bounding box center [207, 12] width 17 height 17
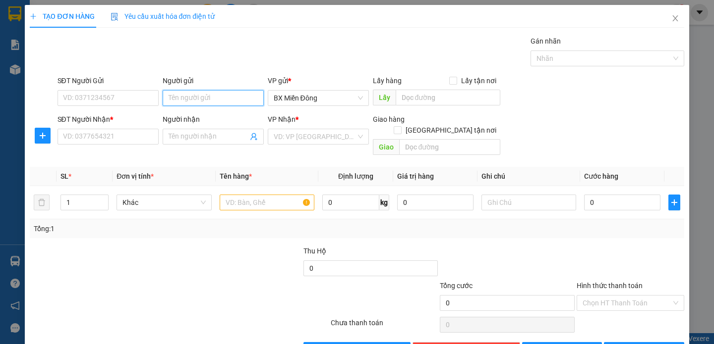
click at [201, 96] on input "Người gửi" at bounding box center [213, 98] width 101 height 16
type input "R"
type input "THÚY"
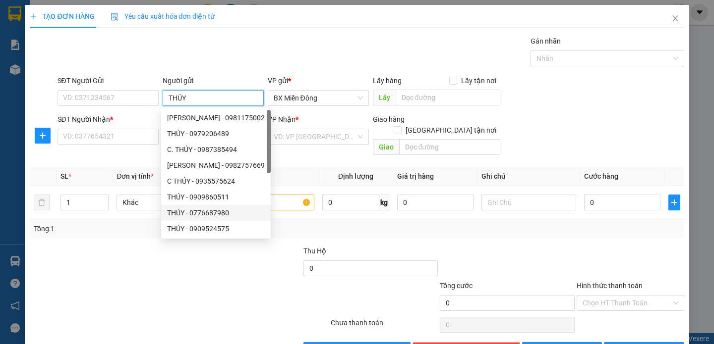
scroll to position [31, 0]
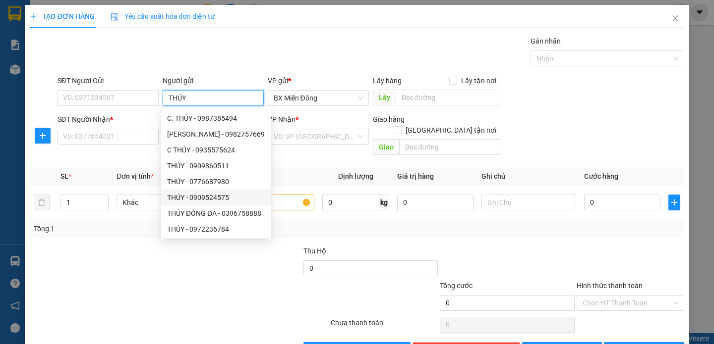
click at [232, 195] on div "THÚY - 0909524575" at bounding box center [216, 197] width 98 height 11
type input "0909524575"
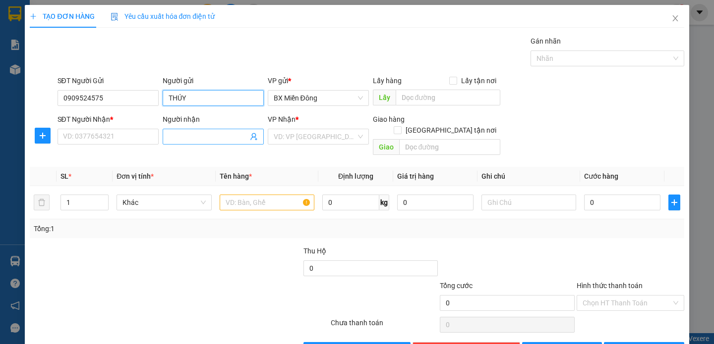
type input "THÚY"
click at [184, 137] on input "Người nhận" at bounding box center [208, 136] width 79 height 11
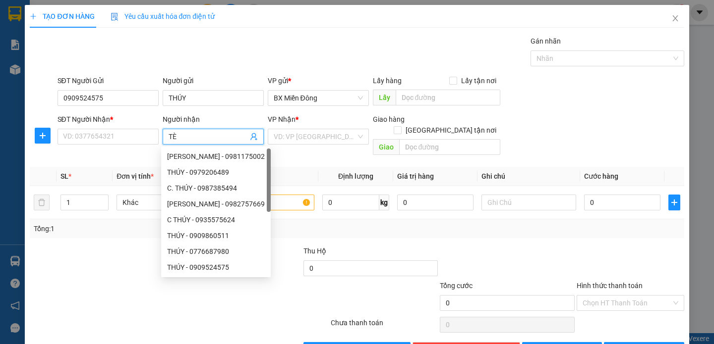
type input "TÈO"
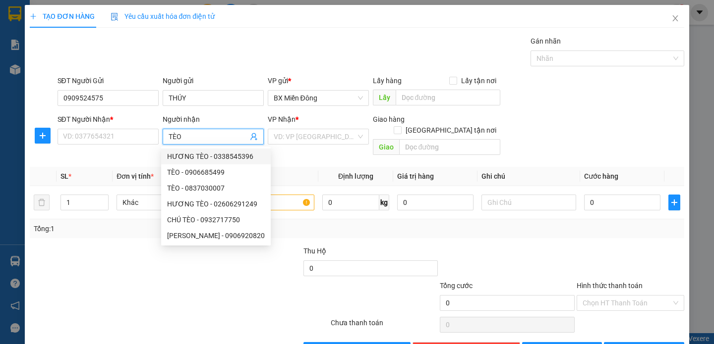
click at [196, 153] on div "HƯƠNG TÈO - 0338545396" at bounding box center [216, 156] width 98 height 11
type input "0338545396"
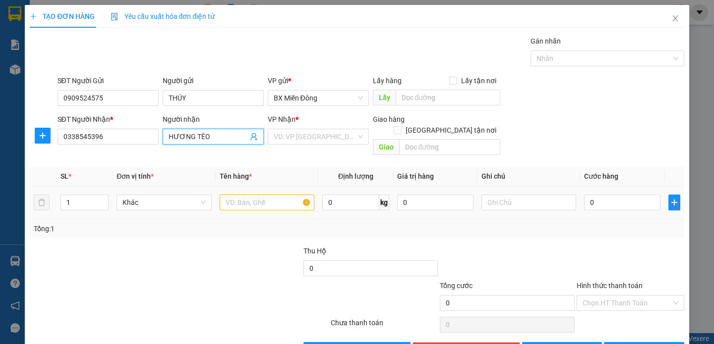
type input "HƯƠNG TÈO"
click at [232, 197] on input "text" at bounding box center [267, 203] width 95 height 16
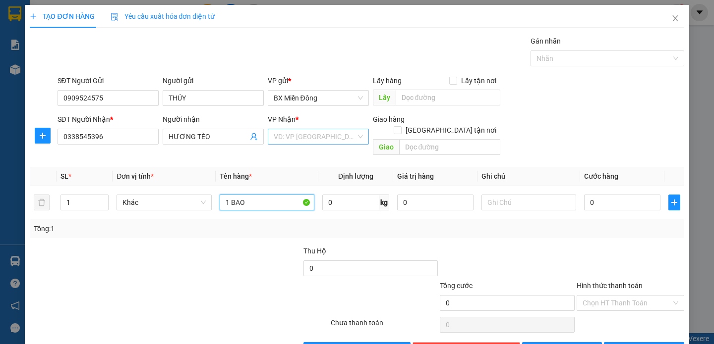
type input "1 BAO"
click at [326, 138] on input "search" at bounding box center [315, 136] width 82 height 15
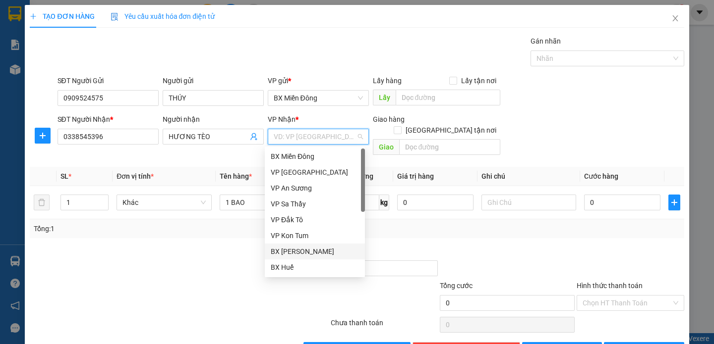
drag, startPoint x: 310, startPoint y: 252, endPoint x: 334, endPoint y: 244, distance: 25.2
click at [311, 252] on div "BX [PERSON_NAME]" at bounding box center [315, 251] width 88 height 11
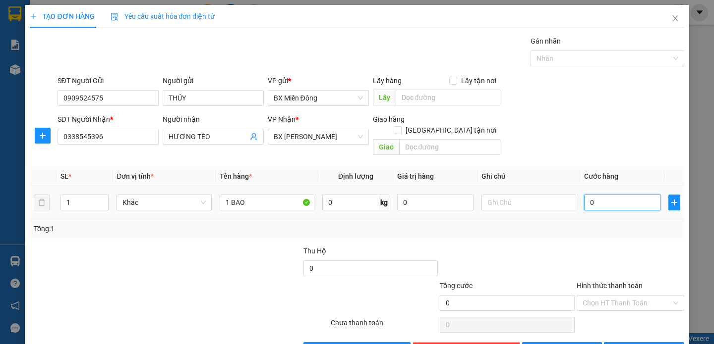
click at [610, 195] on input "0" at bounding box center [622, 203] width 76 height 16
type input "8"
type input "890"
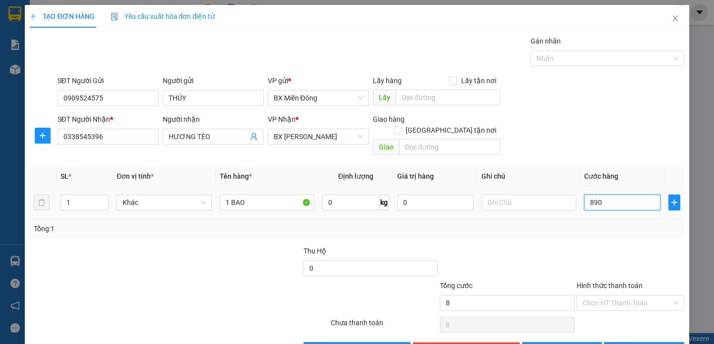
type input "890"
type input "89"
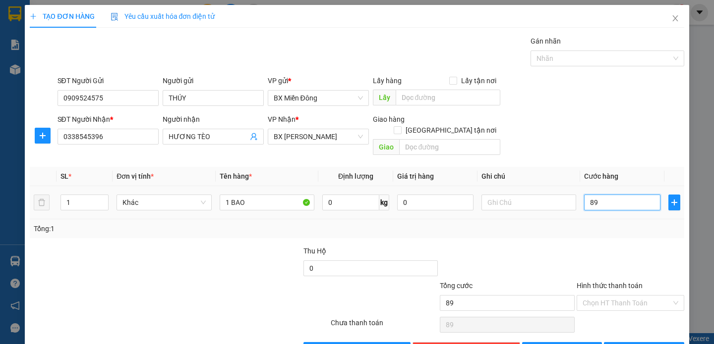
type input "8"
type input "80"
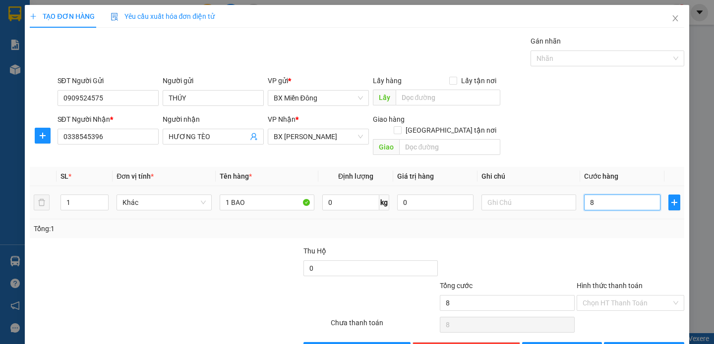
type input "80"
type input "80.000"
click at [648, 344] on span "[PERSON_NAME] và In" at bounding box center [657, 350] width 69 height 11
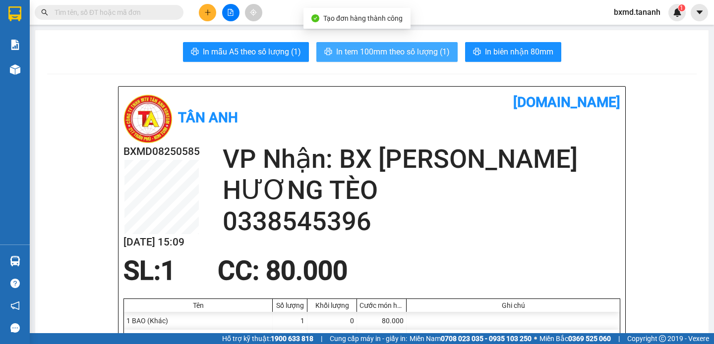
click at [403, 45] on button "In tem 100mm theo số lượng (1)" at bounding box center [386, 52] width 141 height 20
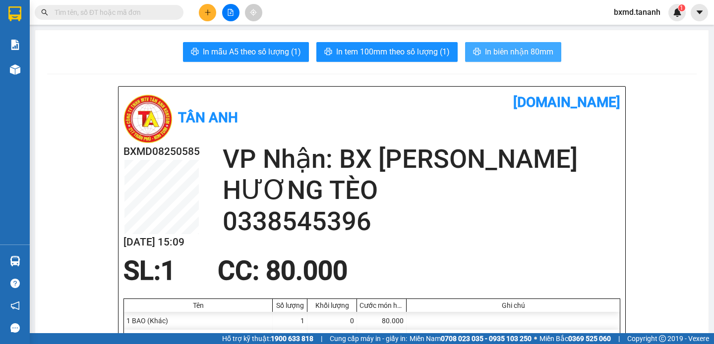
click at [505, 45] on button "In biên nhận 80mm" at bounding box center [513, 52] width 96 height 20
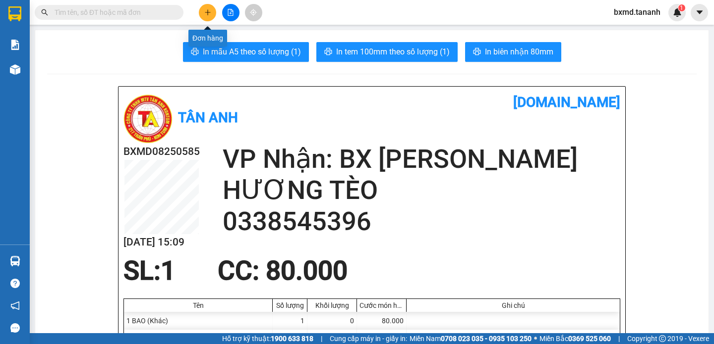
click at [207, 12] on icon "plus" at bounding box center [207, 12] width 5 height 0
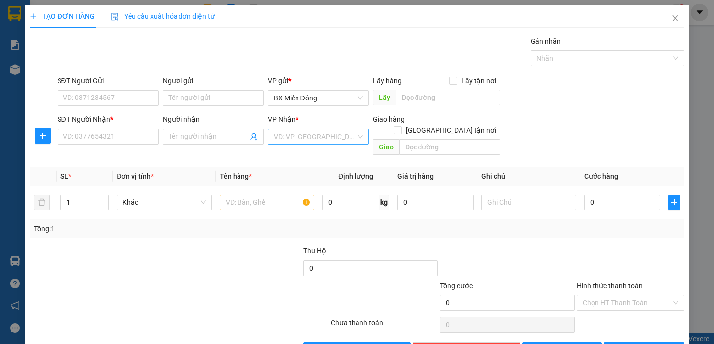
click at [307, 136] on input "search" at bounding box center [315, 136] width 82 height 15
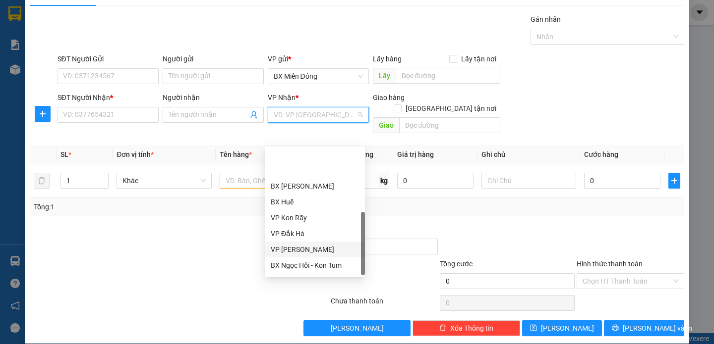
scroll to position [111, 0]
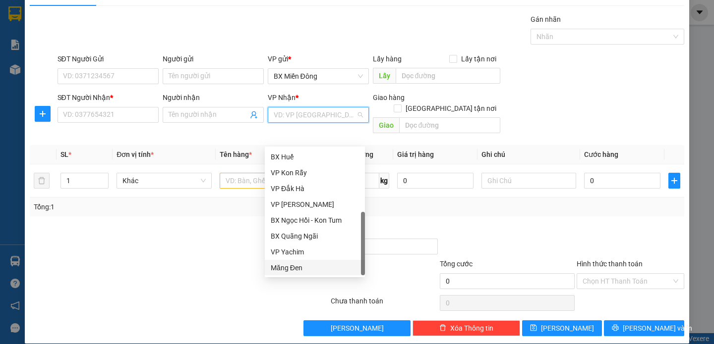
click at [300, 271] on div "Măng Đen" at bounding box center [315, 268] width 88 height 11
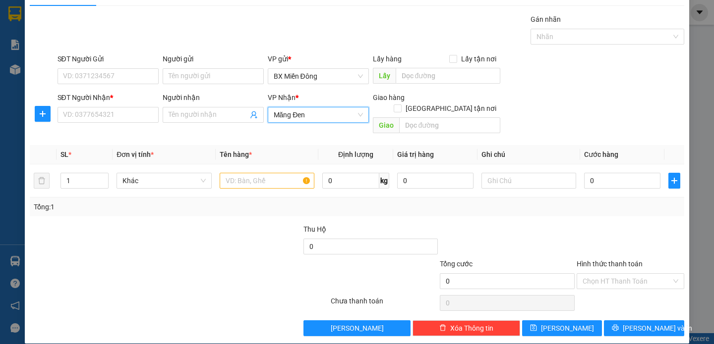
scroll to position [0, 0]
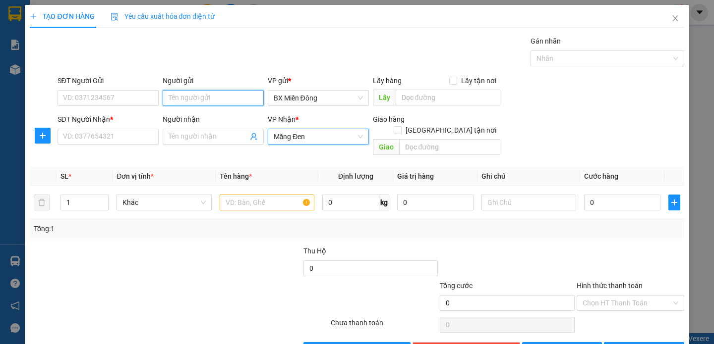
click at [165, 98] on input "Người gửi" at bounding box center [213, 98] width 101 height 16
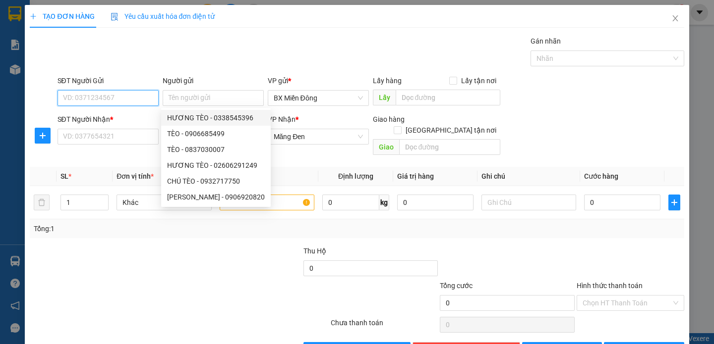
click at [117, 99] on input "SĐT Người Gửi" at bounding box center [107, 98] width 101 height 16
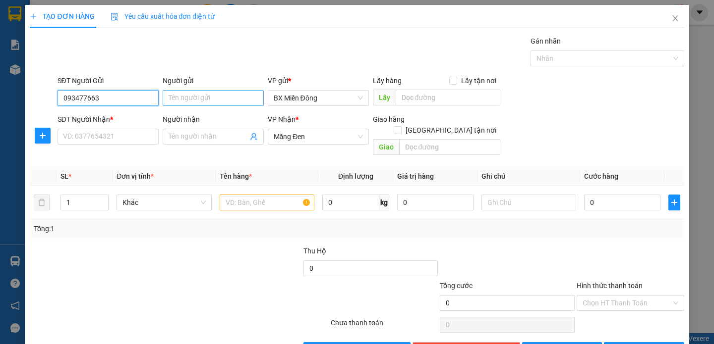
type input "093477663"
click at [219, 100] on input "Người gửi" at bounding box center [213, 98] width 101 height 16
type input "CÔ HOA"
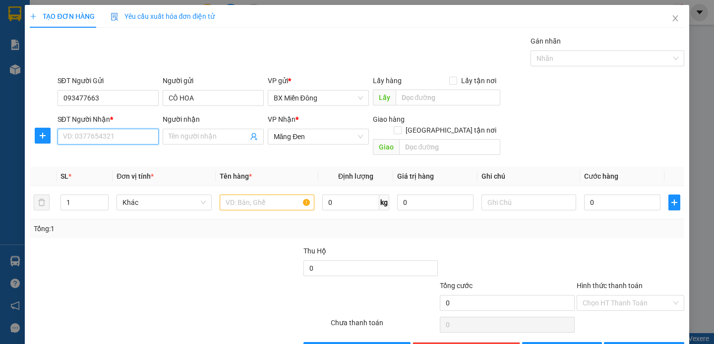
click at [143, 141] on input "SĐT Người Nhận *" at bounding box center [107, 137] width 101 height 16
type input "0357109668"
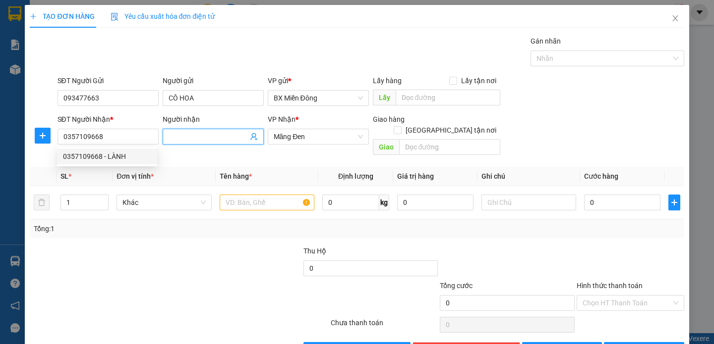
click at [198, 142] on input "Người nhận" at bounding box center [208, 136] width 79 height 11
type input ","
click at [268, 195] on input "text" at bounding box center [267, 203] width 95 height 16
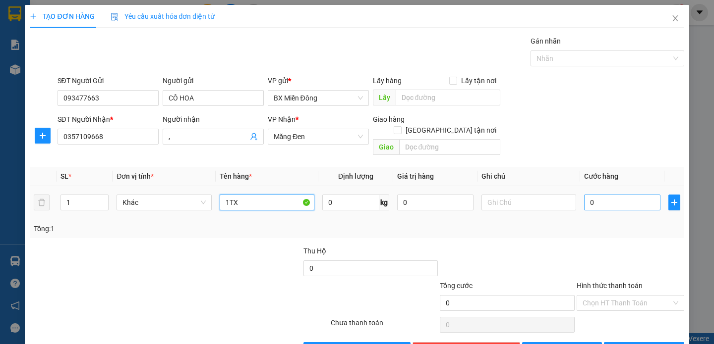
type input "1TX"
click at [619, 195] on input "0" at bounding box center [622, 203] width 76 height 16
type input "1"
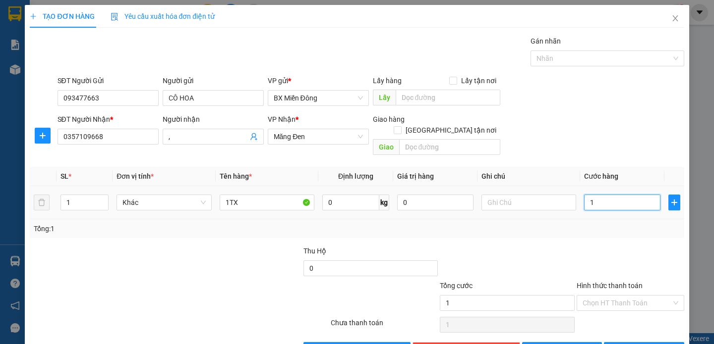
type input "15"
type input "150"
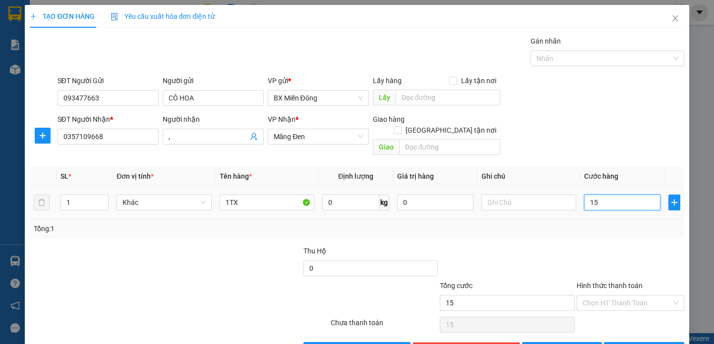
type input "150"
type input "150.000"
click at [646, 344] on span "[PERSON_NAME] và In" at bounding box center [657, 350] width 69 height 11
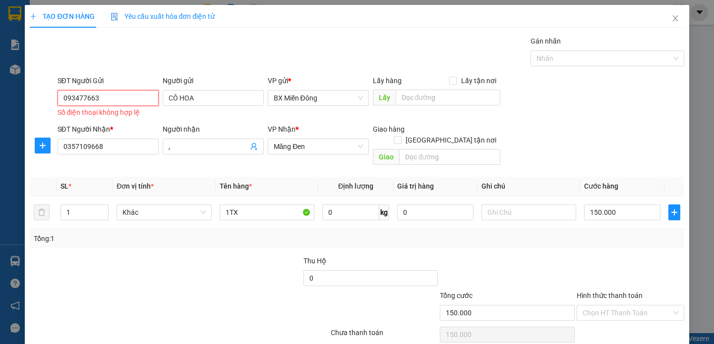
click at [114, 98] on input "093477663" at bounding box center [107, 98] width 101 height 16
click at [84, 96] on input "093477663" at bounding box center [107, 98] width 101 height 16
type input "0934778663"
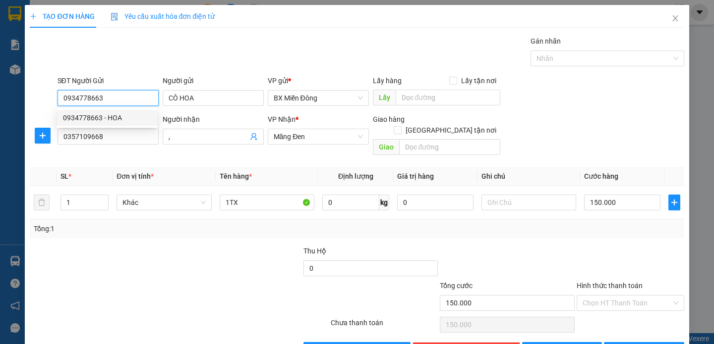
click at [84, 116] on div "0934778663 - HOA" at bounding box center [107, 118] width 88 height 11
type input "HOA"
type input "100.000"
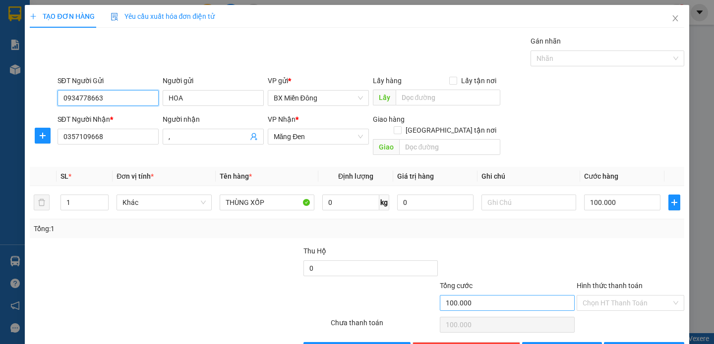
scroll to position [22, 0]
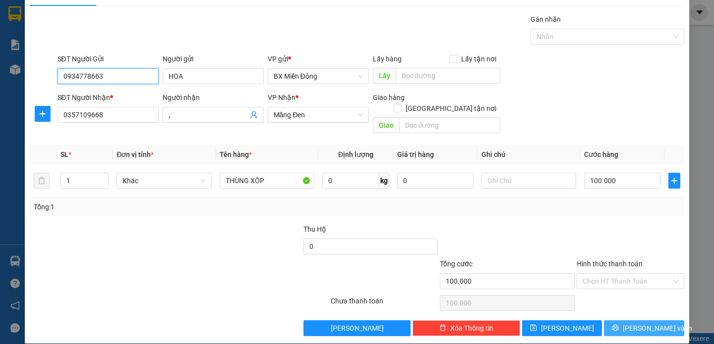
type input "0934778663"
click at [647, 323] on span "[PERSON_NAME] và In" at bounding box center [657, 328] width 69 height 11
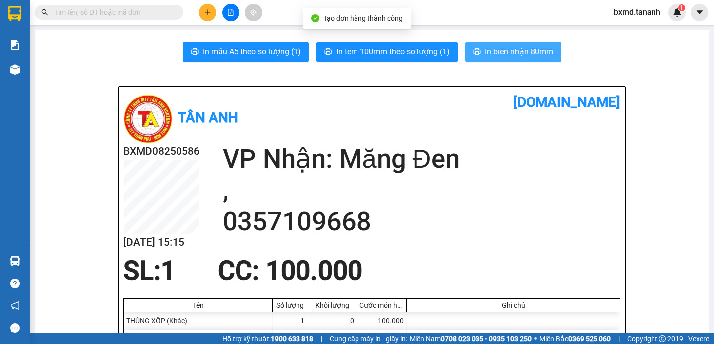
click at [490, 51] on span "In biên nhận 80mm" at bounding box center [519, 52] width 68 height 12
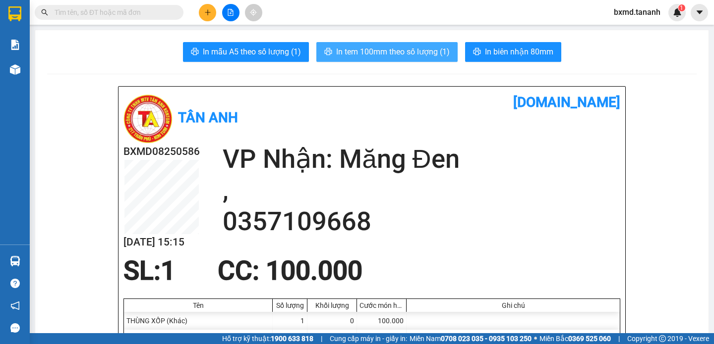
click at [434, 51] on span "In tem 100mm theo số lượng (1)" at bounding box center [393, 52] width 114 height 12
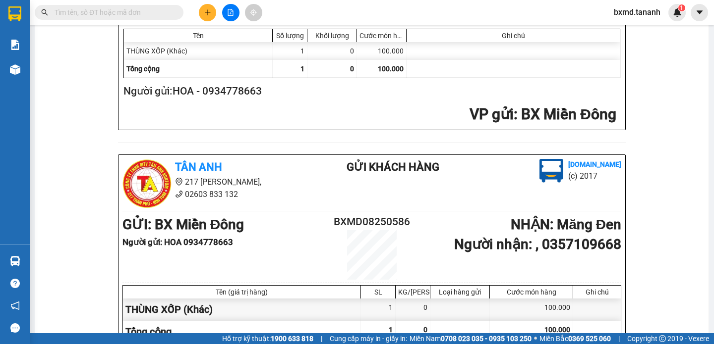
scroll to position [451, 0]
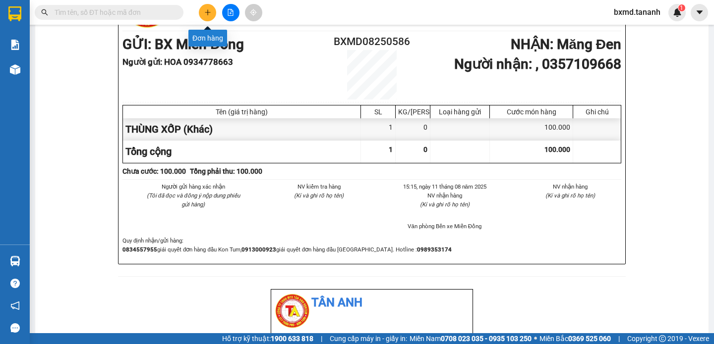
click at [204, 18] on button at bounding box center [207, 12] width 17 height 17
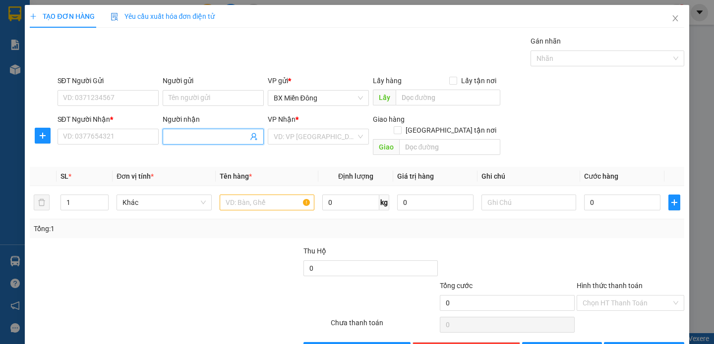
click at [187, 140] on input "Người nhận" at bounding box center [208, 136] width 79 height 11
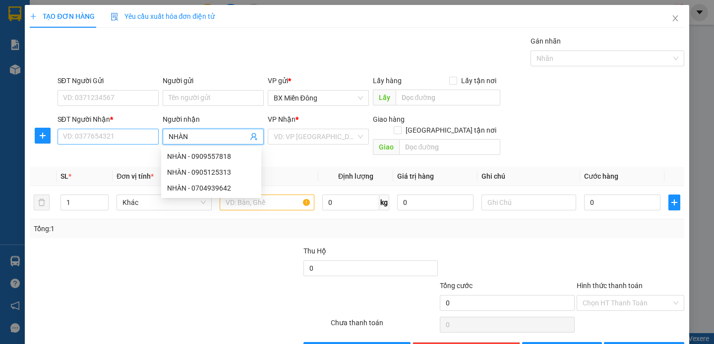
type input "NHÀN"
click at [137, 139] on input "SĐT Người Nhận *" at bounding box center [107, 137] width 101 height 16
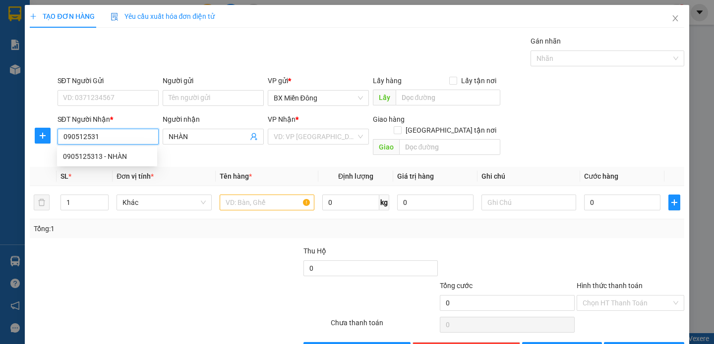
type input "0905125313"
click at [129, 151] on div "0905125313 - NHÀN" at bounding box center [107, 156] width 88 height 11
type input "100.000"
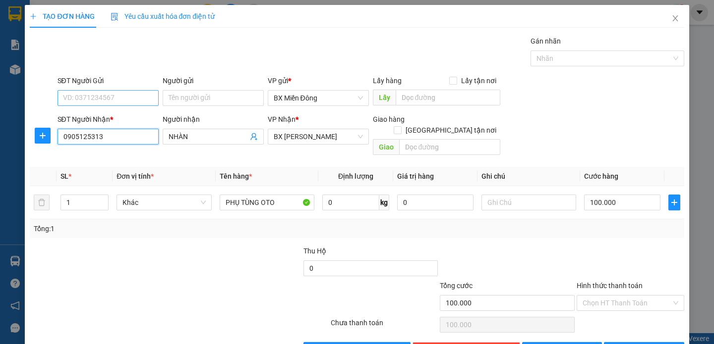
type input "0905125313"
click at [137, 98] on input "SĐT Người Gửi" at bounding box center [107, 98] width 101 height 16
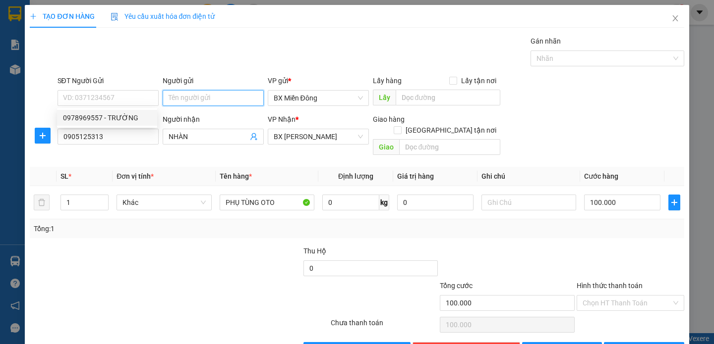
click at [201, 101] on input "Người gửi" at bounding box center [213, 98] width 101 height 16
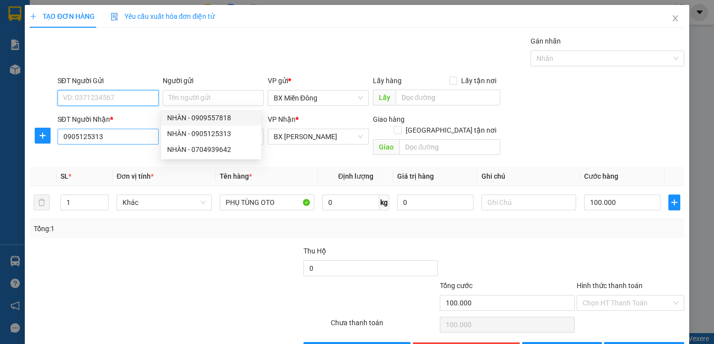
click at [113, 138] on form "SĐT Người Gửi VD: 0371234567 Người gửi Tên người gửi VP gửi * BX Miền Đông Lấy …" at bounding box center [357, 117] width 654 height 84
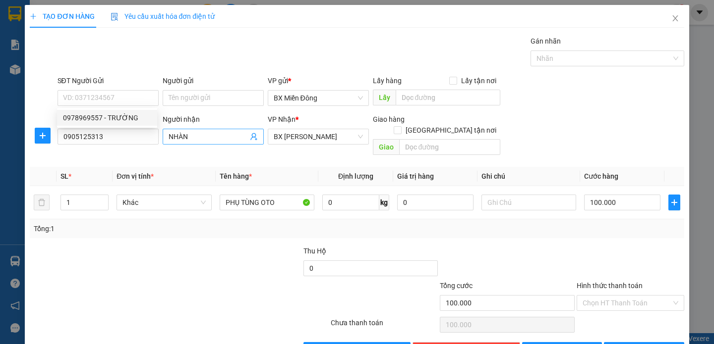
click at [215, 138] on input "NHÀN" at bounding box center [208, 136] width 79 height 11
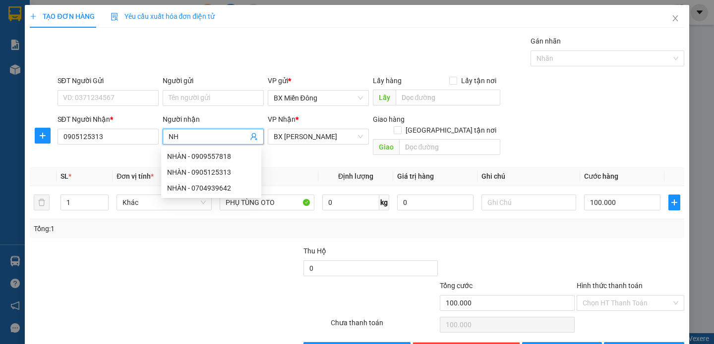
type input "N"
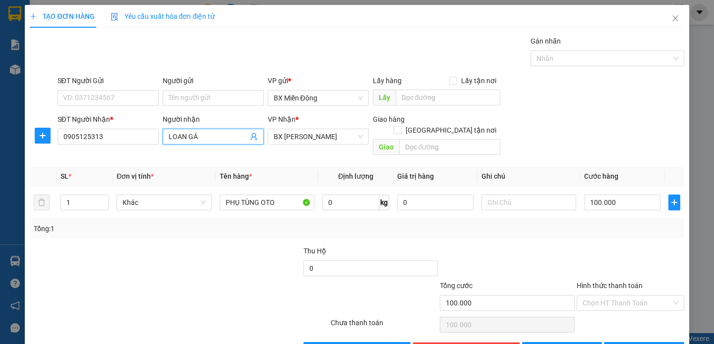
type input "LOAN GÁI"
click at [198, 151] on div "LOAN GÁI - 0774574344" at bounding box center [211, 156] width 88 height 11
type input "0774574344"
type input "LOAN GÁI"
click at [200, 106] on div "Người gửi Tên người gửi" at bounding box center [213, 92] width 101 height 35
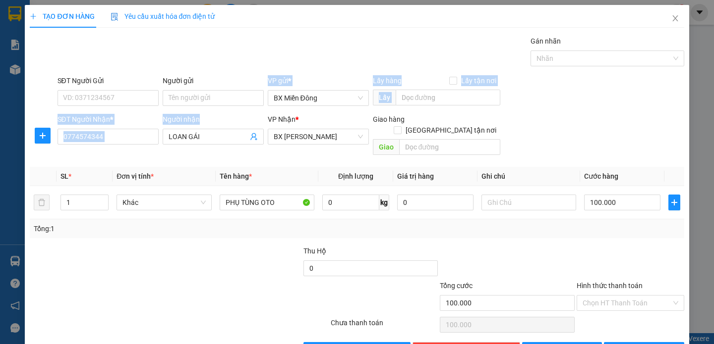
drag, startPoint x: 220, startPoint y: 129, endPoint x: 219, endPoint y: 124, distance: 5.2
click at [220, 128] on form "SĐT Người Gửi VD: 0371234567 Người gửi Tên người gửi VP gửi * BX Miền Đông Lấy …" at bounding box center [357, 117] width 654 height 84
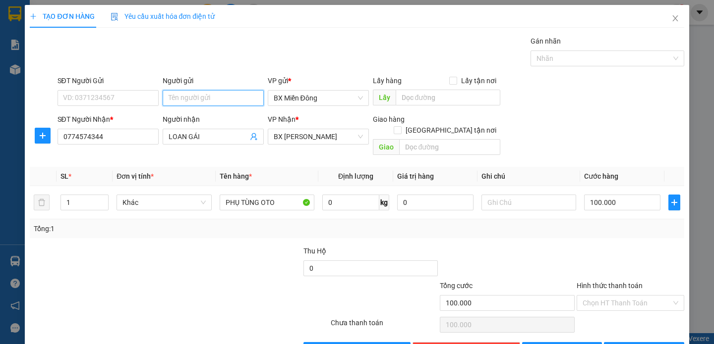
click at [221, 103] on input "Người gửi" at bounding box center [213, 98] width 101 height 16
type input "TÍN PHÁT"
click at [139, 94] on input "SĐT Người Gửi" at bounding box center [107, 98] width 101 height 16
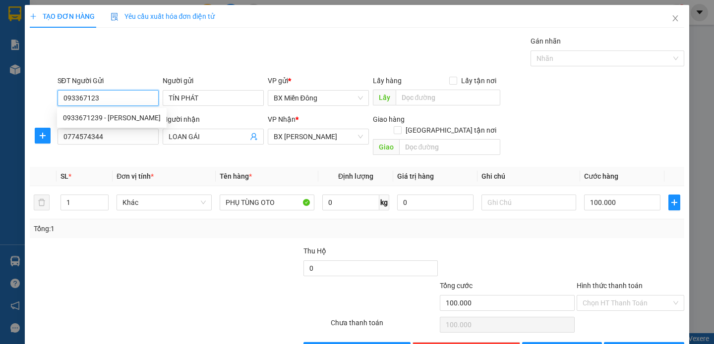
type input "0933671239"
click at [136, 117] on div "0933671239 - [PERSON_NAME]" at bounding box center [112, 118] width 98 height 11
type input "[PERSON_NAME]"
type input "80.000"
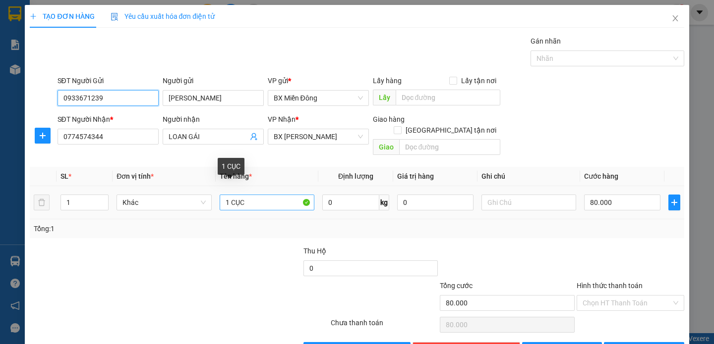
type input "0933671239"
click at [281, 195] on input "1 CỤC" at bounding box center [267, 203] width 95 height 16
type input "1"
type input "1 BAO"
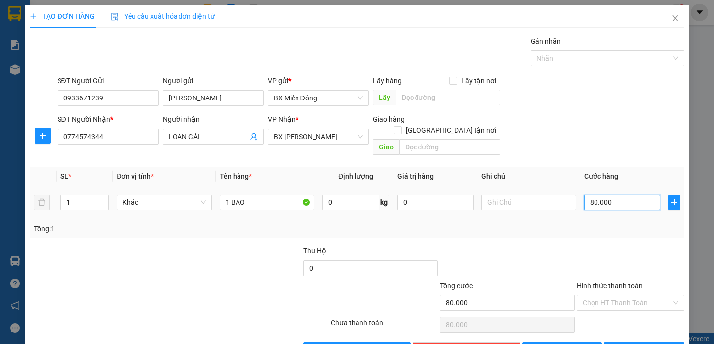
click at [636, 195] on input "80.000" at bounding box center [622, 203] width 76 height 16
type input "0"
click at [520, 227] on div "Transit Pickup Surcharge Ids Transit Deliver Surcharge Ids Transit Deliver Surc…" at bounding box center [357, 197] width 654 height 323
click at [636, 344] on span "[PERSON_NAME] và In" at bounding box center [657, 350] width 69 height 11
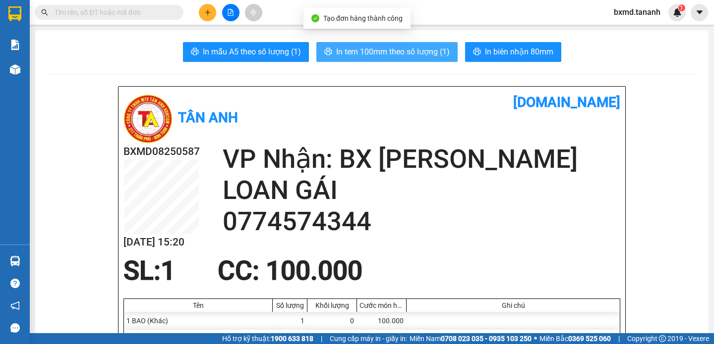
click at [434, 46] on span "In tem 100mm theo số lượng (1)" at bounding box center [393, 52] width 114 height 12
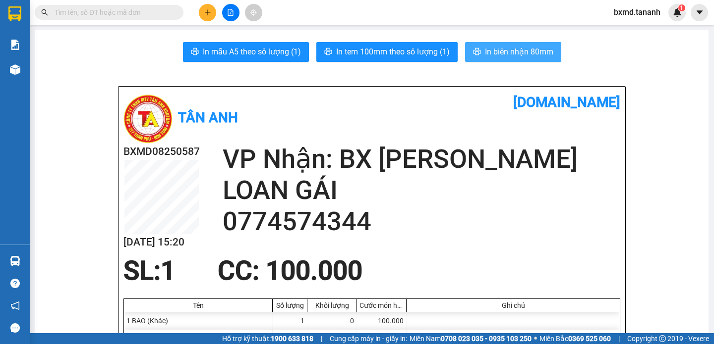
click at [520, 51] on span "In biên nhận 80mm" at bounding box center [519, 52] width 68 height 12
click at [204, 13] on icon "plus" at bounding box center [207, 12] width 7 height 7
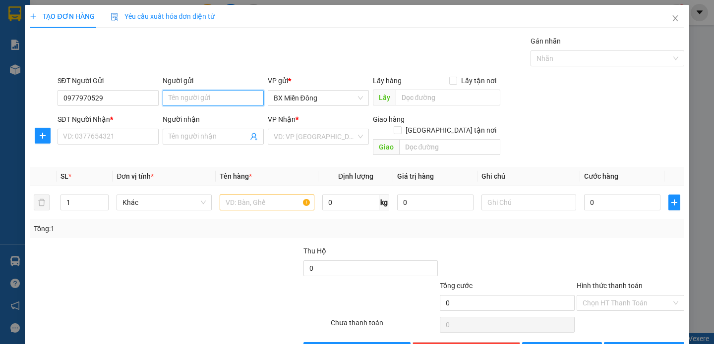
click at [188, 93] on input "Người gửi" at bounding box center [213, 98] width 101 height 16
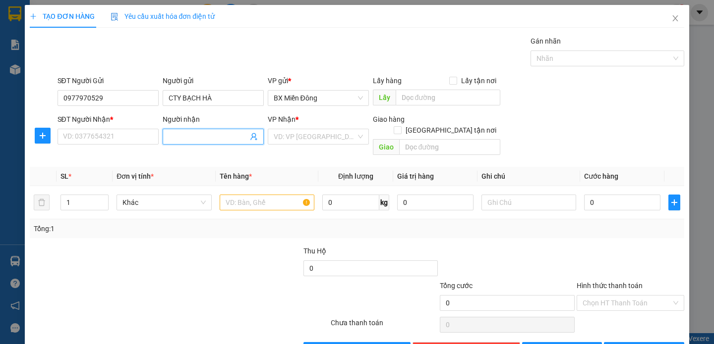
click at [181, 138] on input "Người nhận" at bounding box center [208, 136] width 79 height 11
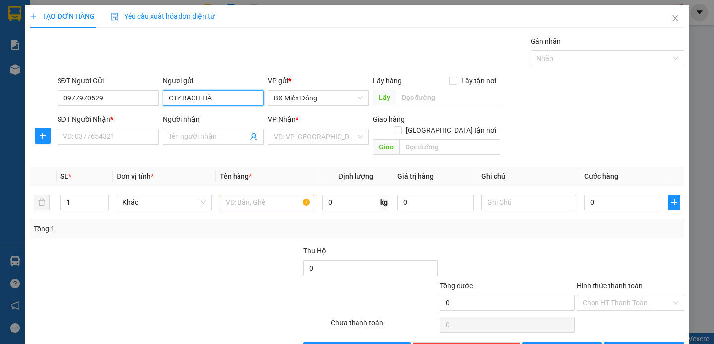
click at [221, 100] on input "CTY BẠCH HÀ" at bounding box center [213, 98] width 101 height 16
click at [211, 137] on input "Người nhận" at bounding box center [208, 136] width 79 height 11
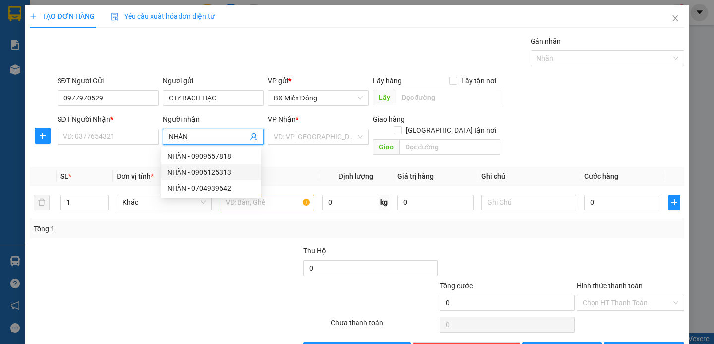
click at [232, 173] on div "NHÀN - 0905125313" at bounding box center [211, 172] width 88 height 11
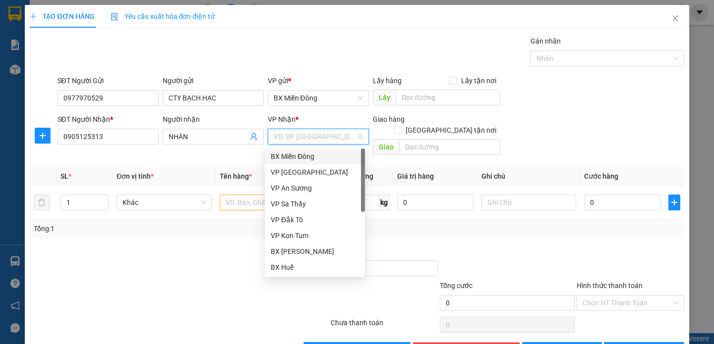
click at [301, 138] on input "search" at bounding box center [315, 136] width 82 height 15
click at [312, 252] on div "BX [PERSON_NAME]" at bounding box center [315, 251] width 88 height 11
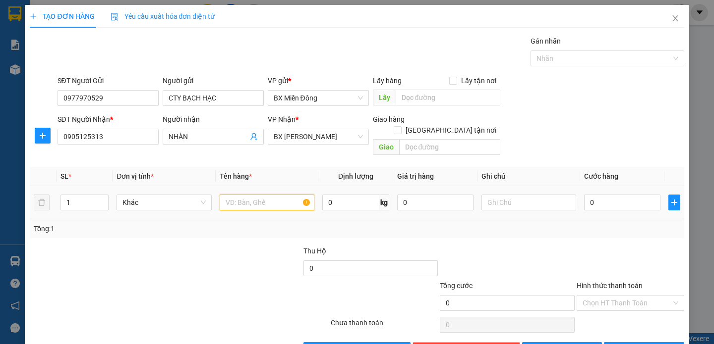
click at [271, 195] on input "text" at bounding box center [267, 203] width 95 height 16
click at [592, 195] on input "0" at bounding box center [622, 203] width 76 height 16
click at [575, 246] on div at bounding box center [630, 263] width 110 height 35
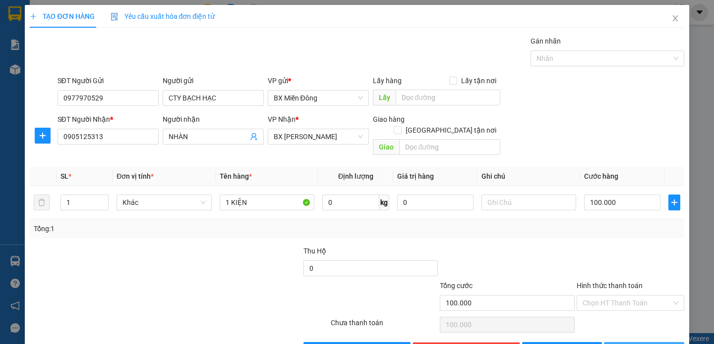
click at [633, 344] on span "[PERSON_NAME] và In" at bounding box center [657, 350] width 69 height 11
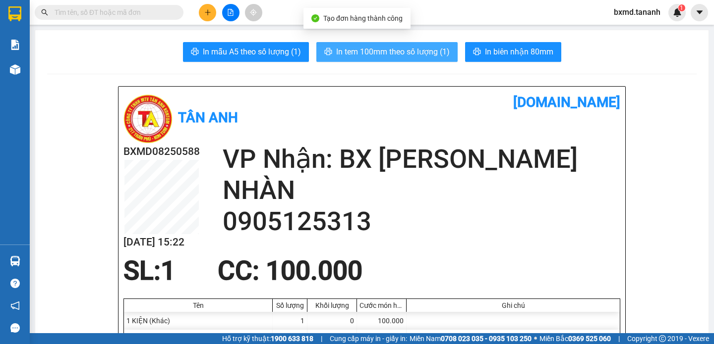
click at [359, 55] on span "In tem 100mm theo số lượng (1)" at bounding box center [393, 52] width 114 height 12
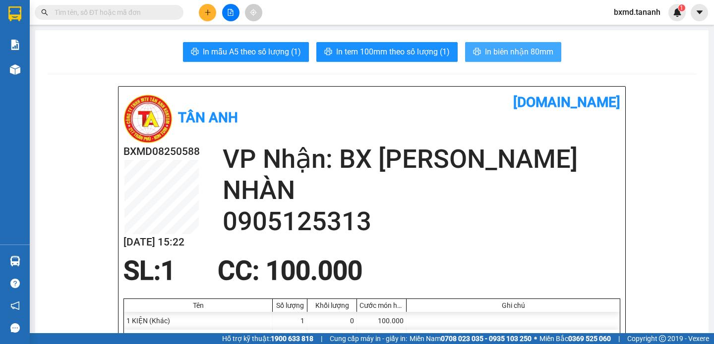
click at [496, 49] on span "In biên nhận 80mm" at bounding box center [519, 52] width 68 height 12
click at [206, 15] on icon "plus" at bounding box center [207, 12] width 7 height 7
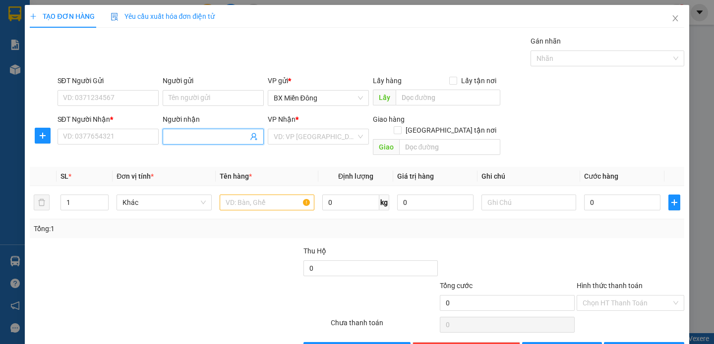
click at [191, 133] on input "Người nhận" at bounding box center [208, 136] width 79 height 11
click at [182, 142] on input "Người nhận" at bounding box center [208, 136] width 79 height 11
click at [223, 157] on div "ĐÔNG DƯƠNG - 0946835679" at bounding box center [213, 156] width 93 height 11
click at [197, 94] on input "Người gửi" at bounding box center [213, 98] width 101 height 16
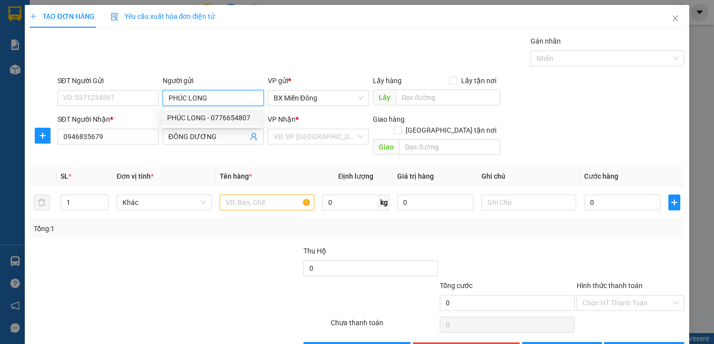
click at [184, 118] on div "PHÚC LONG - 0776654807" at bounding box center [211, 118] width 88 height 11
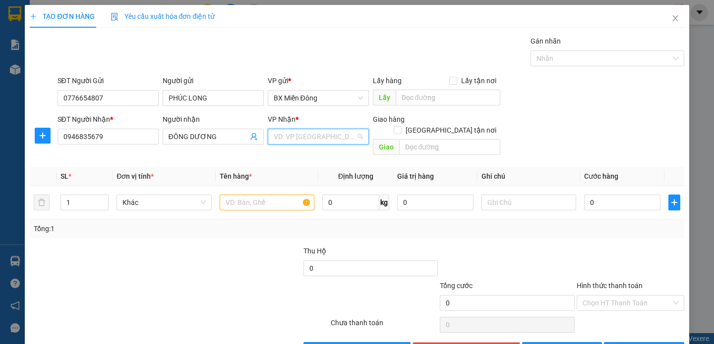
click at [318, 134] on input "search" at bounding box center [315, 136] width 82 height 15
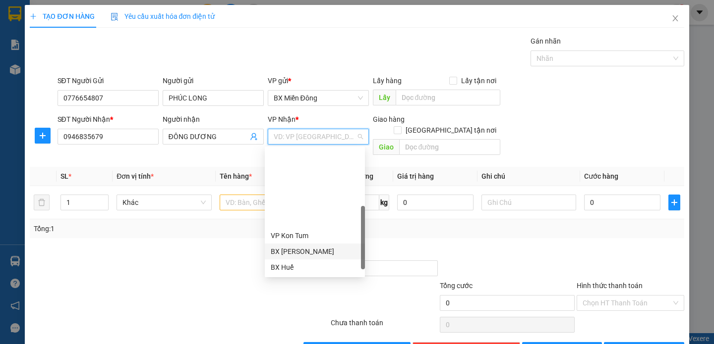
scroll to position [111, 0]
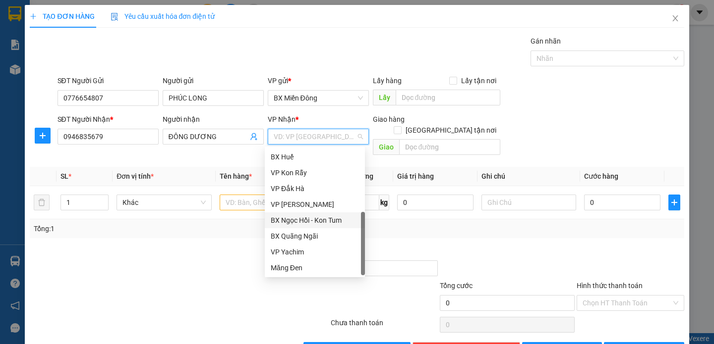
click at [325, 219] on div "BX Ngọc Hồi - Kon Tum" at bounding box center [315, 220] width 88 height 11
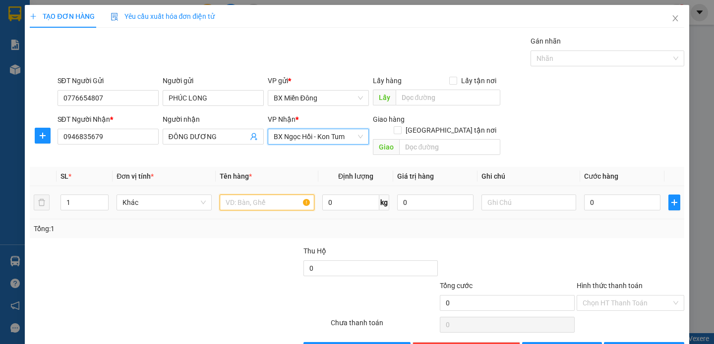
click at [278, 195] on input "text" at bounding box center [267, 203] width 95 height 16
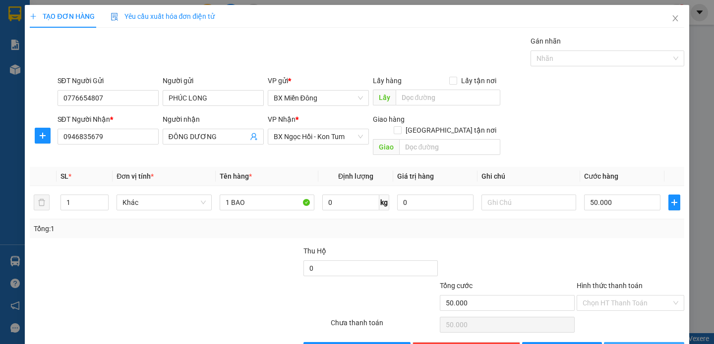
click at [662, 342] on button "[PERSON_NAME] và In" at bounding box center [644, 350] width 80 height 16
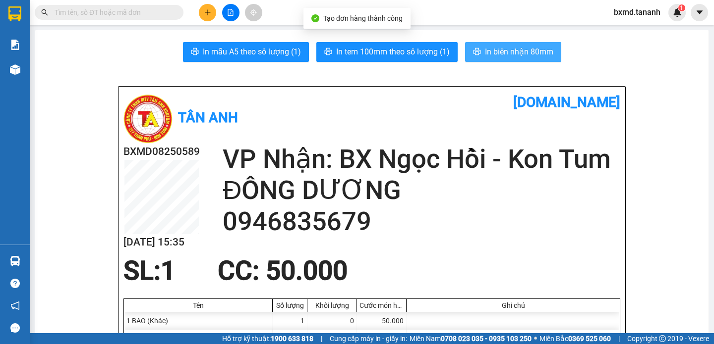
click at [511, 42] on button "In biên nhận 80mm" at bounding box center [513, 52] width 96 height 20
click at [512, 48] on span "In biên nhận 80mm" at bounding box center [519, 52] width 68 height 12
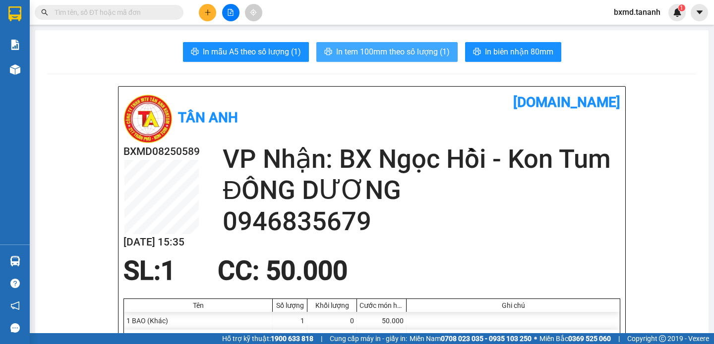
click at [426, 57] on span "In tem 100mm theo số lượng (1)" at bounding box center [393, 52] width 114 height 12
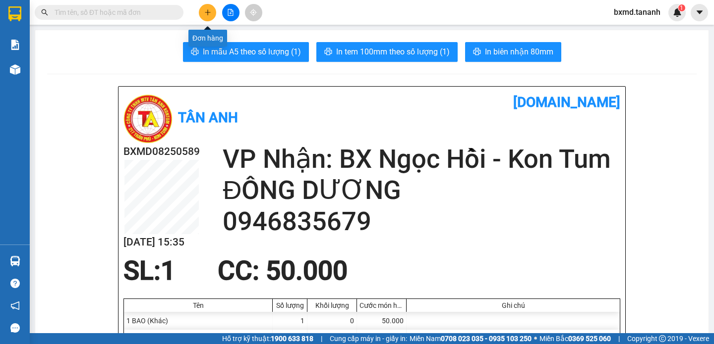
click at [208, 10] on icon "plus" at bounding box center [207, 12] width 7 height 7
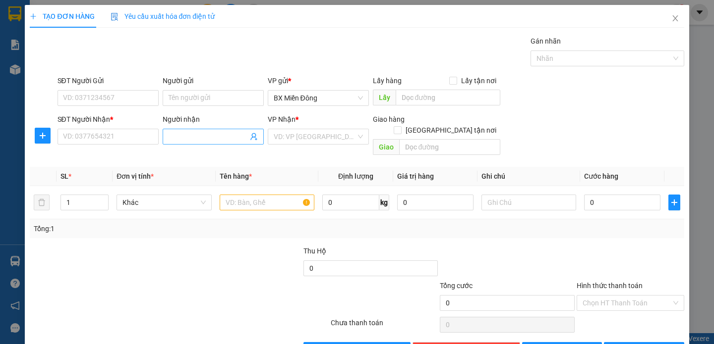
click at [197, 135] on input "Người nhận" at bounding box center [208, 136] width 79 height 11
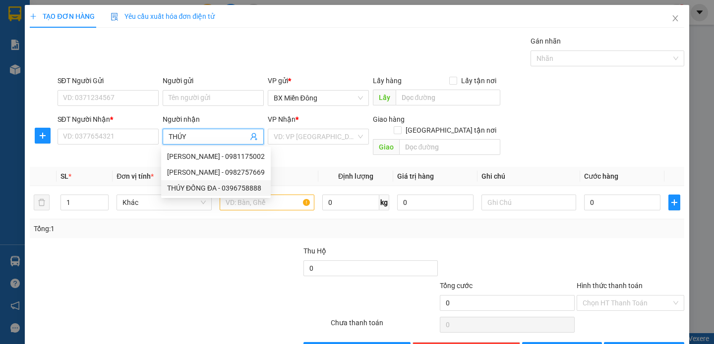
click at [222, 193] on div "THÚY ĐỐNG ĐA - 0396758888" at bounding box center [216, 188] width 98 height 11
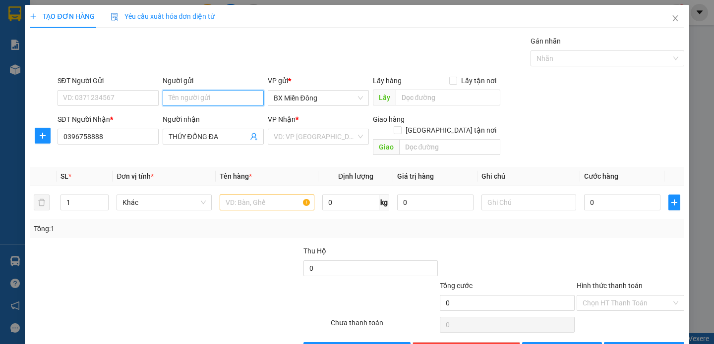
click at [223, 103] on input "Người gửi" at bounding box center [213, 98] width 101 height 16
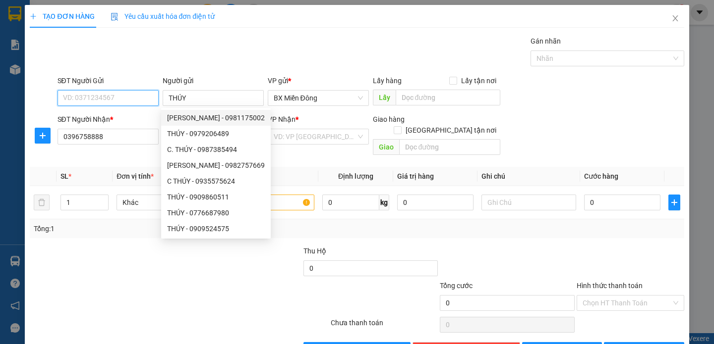
click at [99, 95] on input "SĐT Người Gửi" at bounding box center [107, 98] width 101 height 16
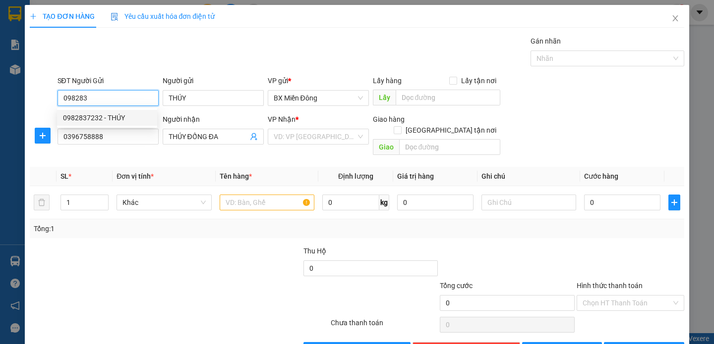
click at [134, 114] on div "0982837232 - THÚY" at bounding box center [107, 118] width 88 height 11
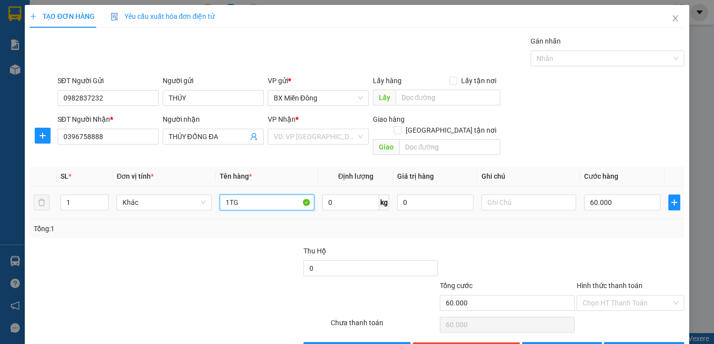
click at [273, 195] on input "1TG" at bounding box center [267, 203] width 95 height 16
click at [310, 132] on input "search" at bounding box center [315, 136] width 82 height 15
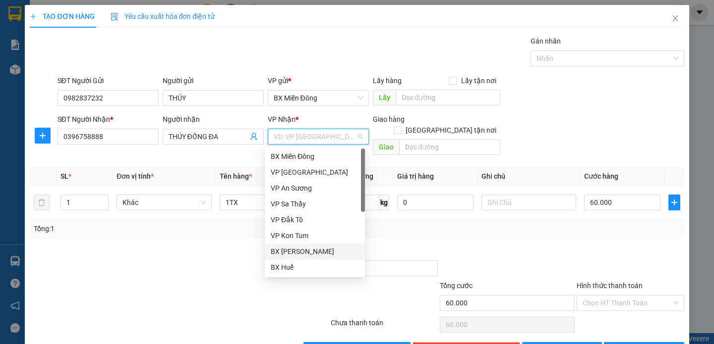
click at [307, 254] on div "BX [PERSON_NAME]" at bounding box center [315, 251] width 88 height 11
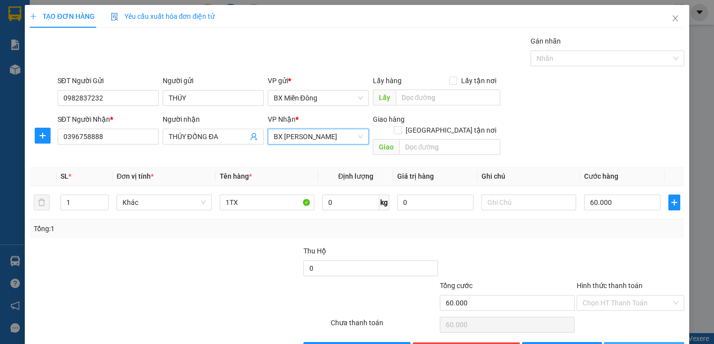
click at [653, 344] on span "[PERSON_NAME] và In" at bounding box center [657, 350] width 69 height 11
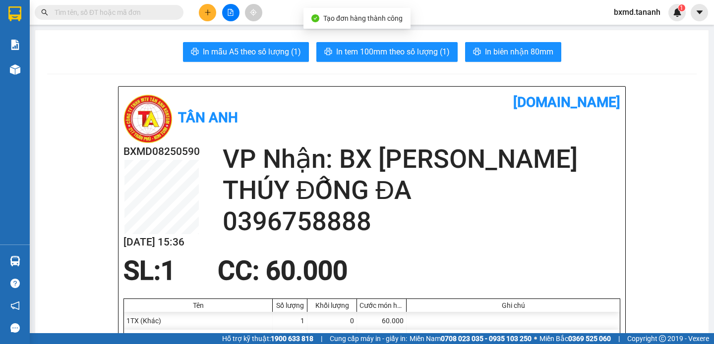
drag, startPoint x: 530, startPoint y: 63, endPoint x: 534, endPoint y: 53, distance: 11.0
click at [534, 53] on span "In biên nhận 80mm" at bounding box center [519, 52] width 68 height 12
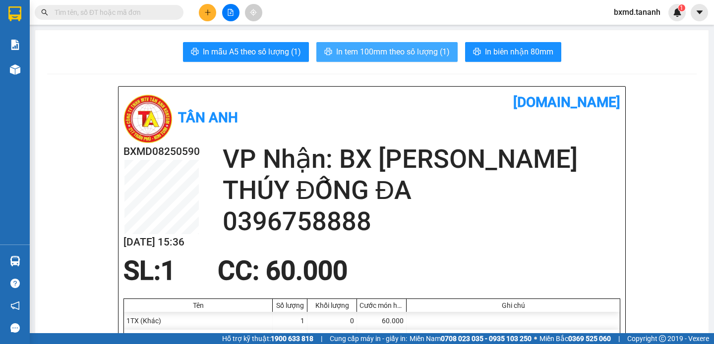
click at [416, 57] on span "In tem 100mm theo số lượng (1)" at bounding box center [393, 52] width 114 height 12
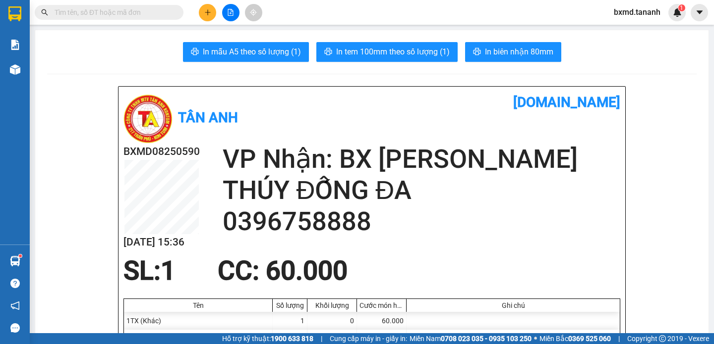
click at [202, 15] on button at bounding box center [207, 12] width 17 height 17
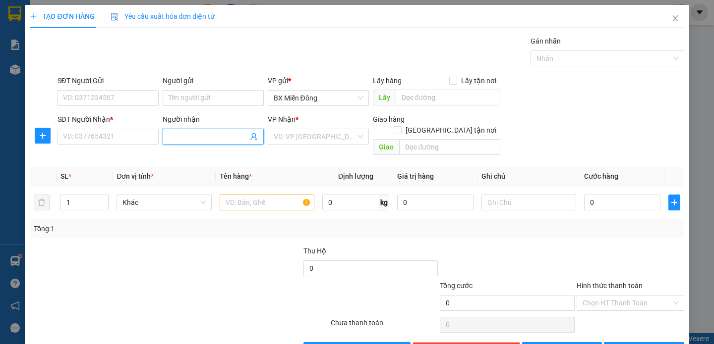
click at [191, 142] on input "Người nhận" at bounding box center [208, 136] width 79 height 11
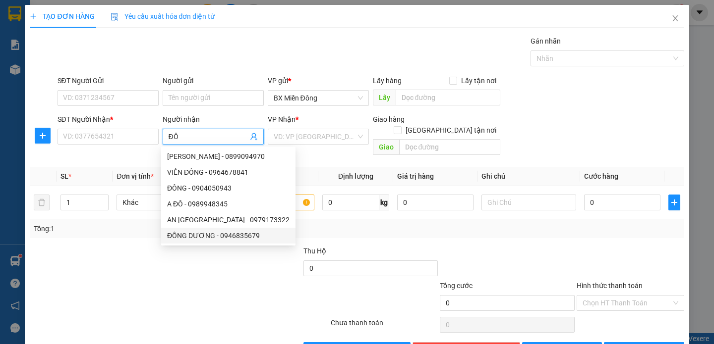
click at [202, 236] on div "ĐÔNG DƯƠNG - 0946835679" at bounding box center [228, 235] width 122 height 11
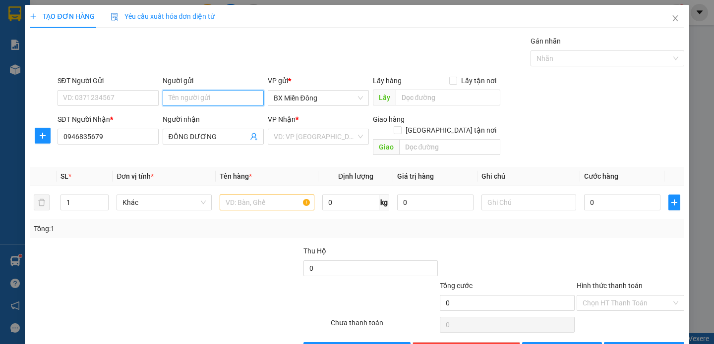
click at [199, 93] on input "Người gửi" at bounding box center [213, 98] width 101 height 16
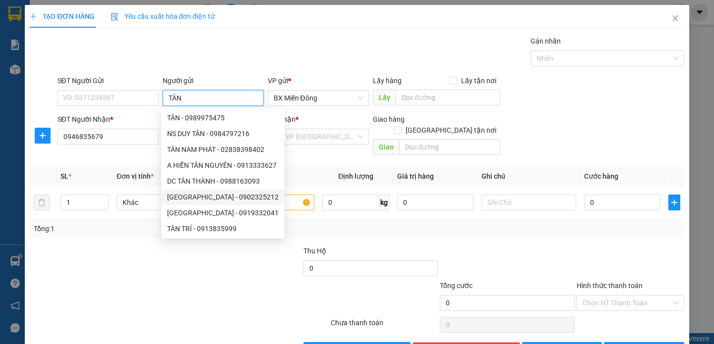
click at [215, 198] on div "[GEOGRAPHIC_DATA] - 0902325212" at bounding box center [223, 197] width 112 height 11
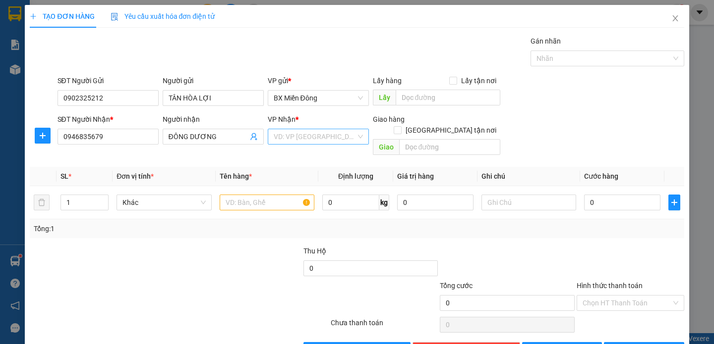
click at [307, 140] on input "search" at bounding box center [315, 136] width 82 height 15
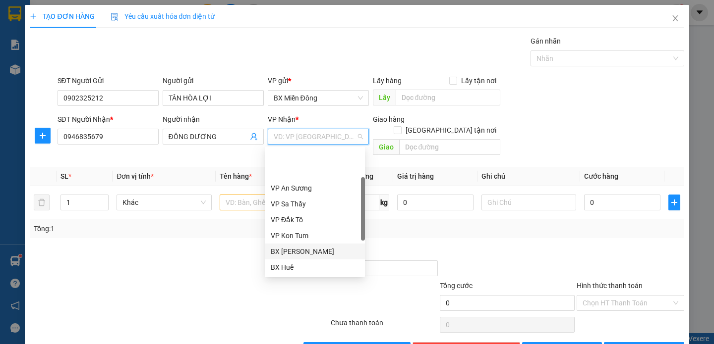
scroll to position [111, 0]
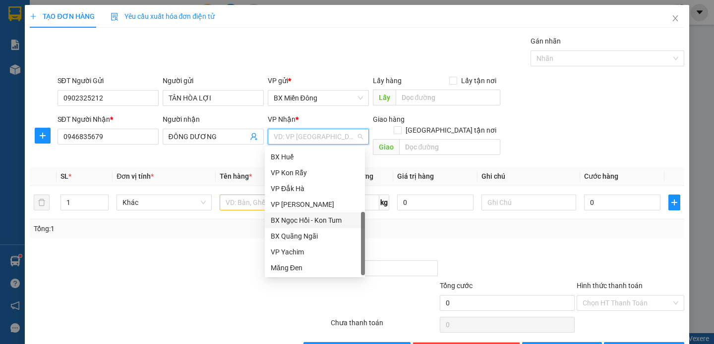
click at [332, 223] on div "BX Ngọc Hồi - Kon Tum" at bounding box center [315, 220] width 88 height 11
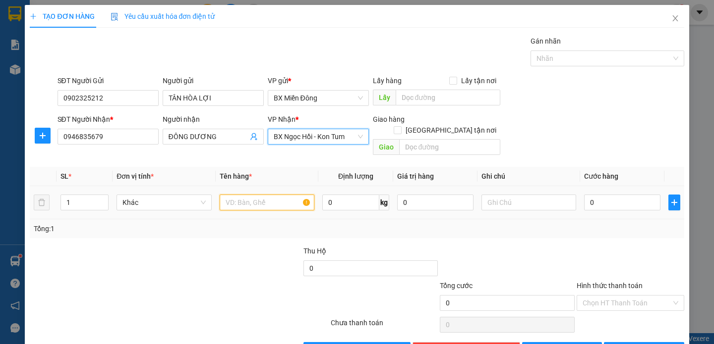
click at [266, 195] on input "text" at bounding box center [267, 203] width 95 height 16
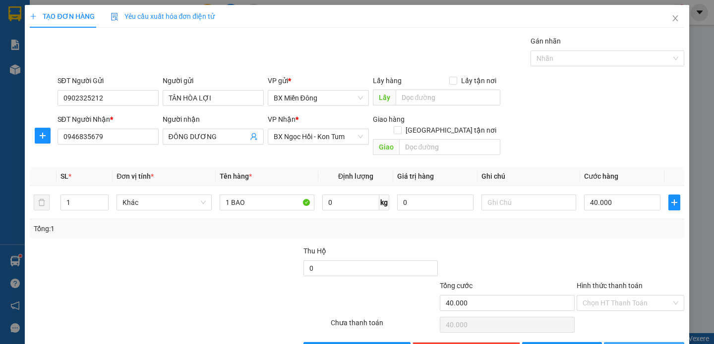
click at [640, 344] on span "[PERSON_NAME] và In" at bounding box center [657, 350] width 69 height 11
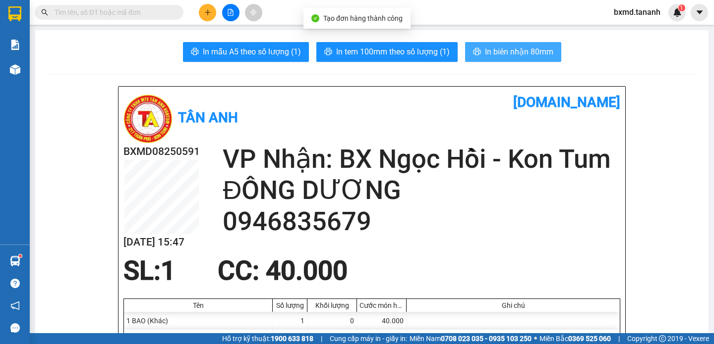
click at [525, 50] on span "In biên nhận 80mm" at bounding box center [519, 52] width 68 height 12
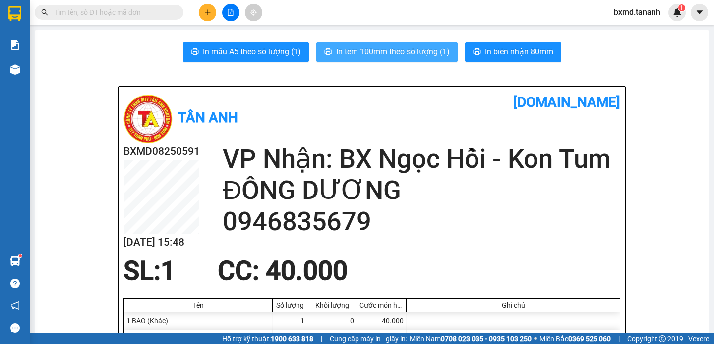
click at [437, 56] on span "In tem 100mm theo số lượng (1)" at bounding box center [393, 52] width 114 height 12
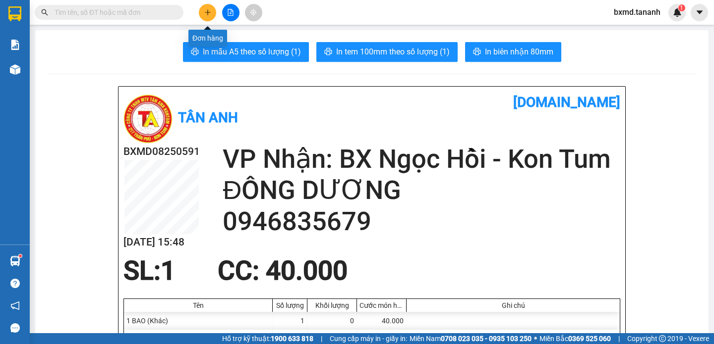
click at [202, 9] on button at bounding box center [207, 12] width 17 height 17
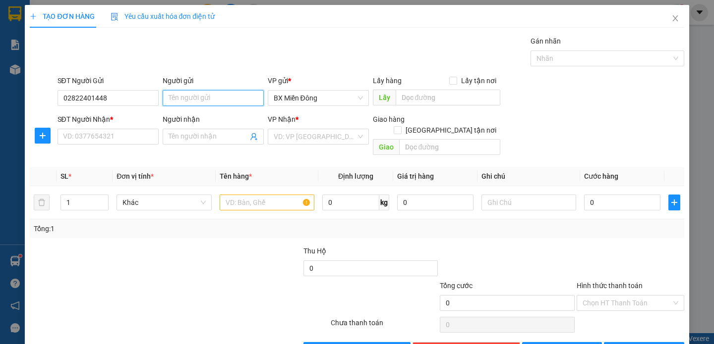
click at [197, 92] on input "Người gửi" at bounding box center [213, 98] width 101 height 16
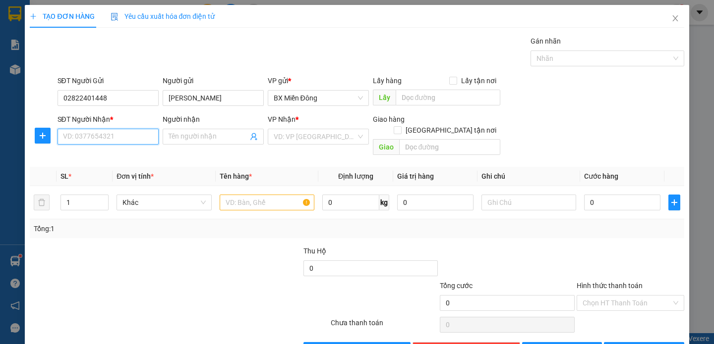
click at [141, 142] on input "SĐT Người Nhận *" at bounding box center [107, 137] width 101 height 16
click at [203, 139] on input "Người nhận" at bounding box center [208, 136] width 79 height 11
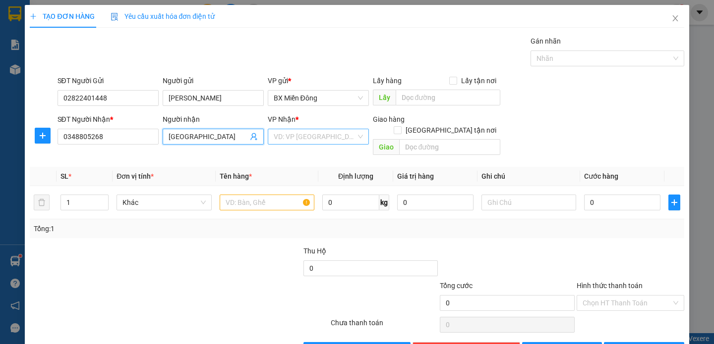
click at [294, 143] on input "search" at bounding box center [315, 136] width 82 height 15
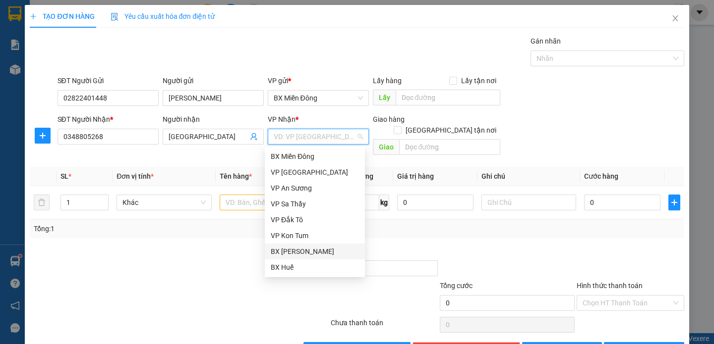
click at [299, 249] on div "BX [PERSON_NAME]" at bounding box center [315, 251] width 88 height 11
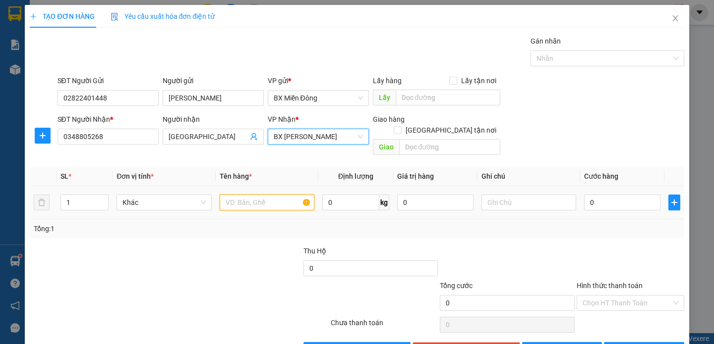
click at [280, 195] on input "text" at bounding box center [267, 203] width 95 height 16
click at [605, 201] on div "0" at bounding box center [622, 203] width 76 height 20
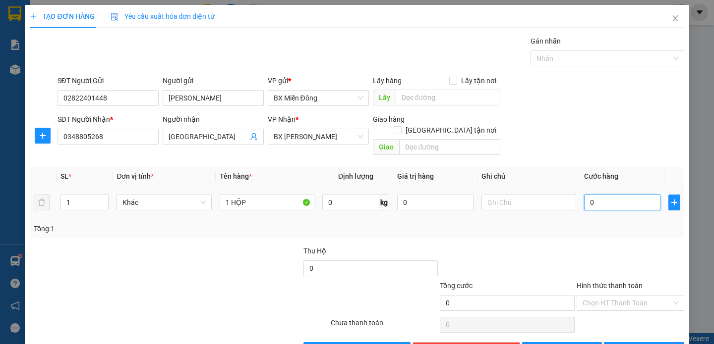
click at [605, 195] on input "0" at bounding box center [622, 203] width 76 height 16
click at [561, 229] on div "Transit Pickup Surcharge Ids Transit Deliver Surcharge Ids Transit Deliver Surc…" at bounding box center [357, 197] width 654 height 323
click at [647, 344] on span "[PERSON_NAME] và In" at bounding box center [657, 350] width 69 height 11
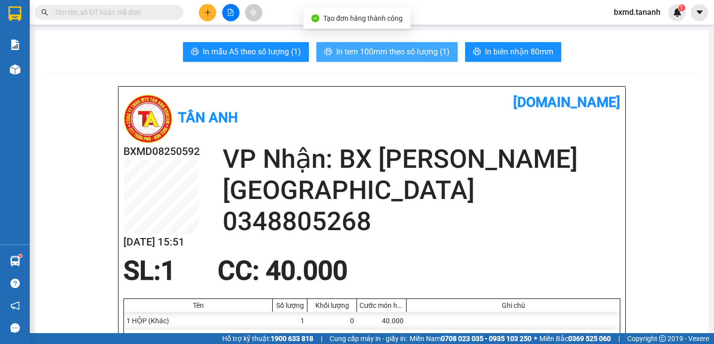
drag, startPoint x: 390, startPoint y: 38, endPoint x: 392, endPoint y: 53, distance: 15.4
click at [392, 53] on span "In tem 100mm theo số lượng (1)" at bounding box center [393, 52] width 114 height 12
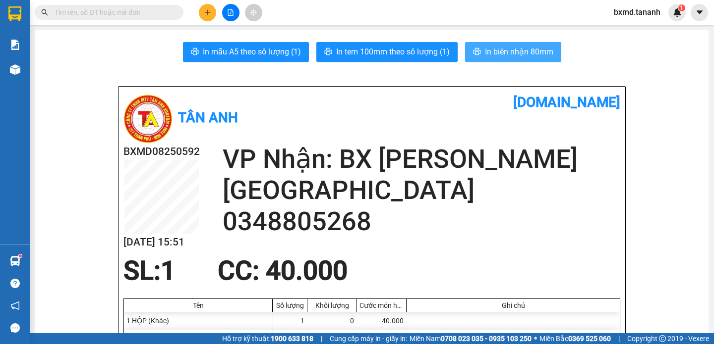
click at [519, 57] on span "In biên nhận 80mm" at bounding box center [519, 52] width 68 height 12
click at [210, 13] on icon "plus" at bounding box center [207, 12] width 7 height 7
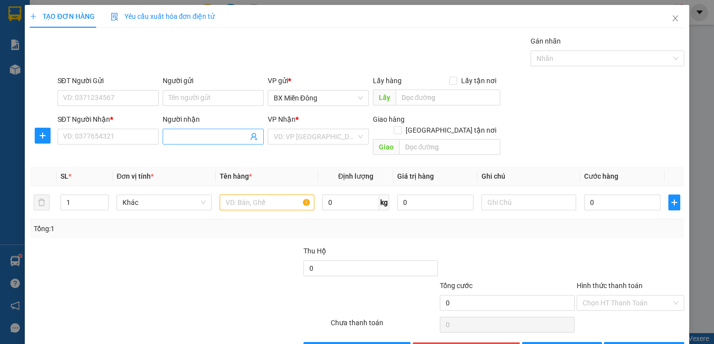
click at [204, 141] on input "Người nhận" at bounding box center [208, 136] width 79 height 11
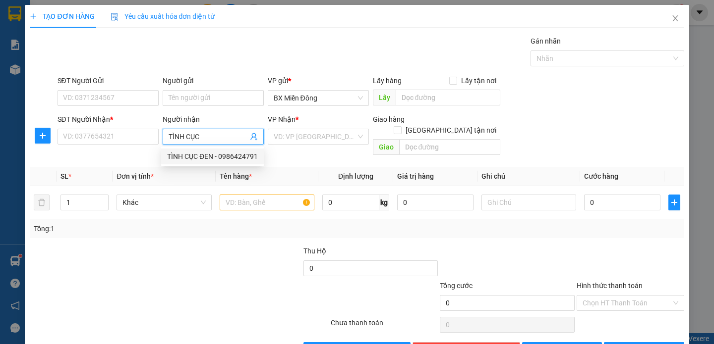
click at [192, 154] on div "TÌNH CỤC ĐEN - 0986424791" at bounding box center [212, 156] width 91 height 11
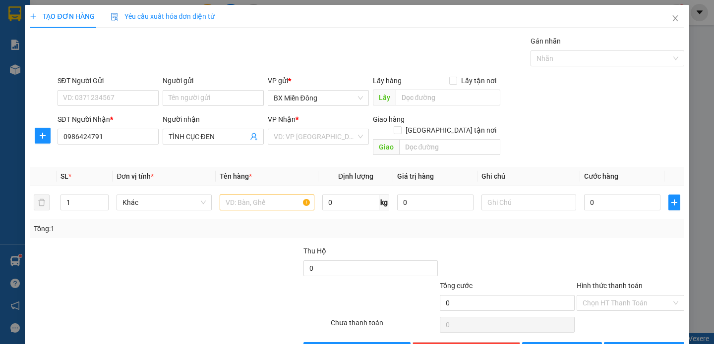
click at [195, 86] on div "Người gửi" at bounding box center [213, 80] width 101 height 11
click at [195, 90] on input "Người gửi" at bounding box center [213, 98] width 101 height 16
click at [193, 97] on input "Người gửi" at bounding box center [213, 98] width 101 height 16
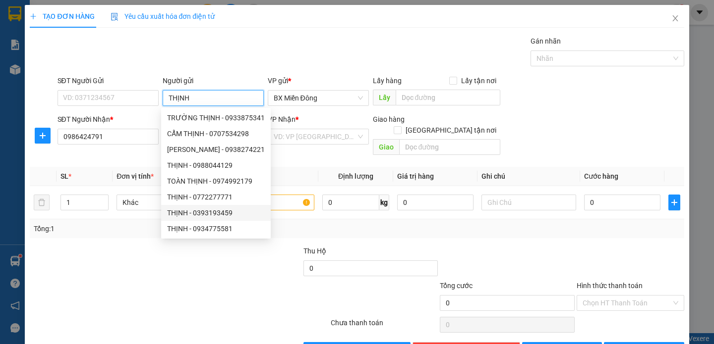
scroll to position [31, 0]
click at [236, 231] on div "THỊNH SG - 0982706282" at bounding box center [216, 229] width 98 height 11
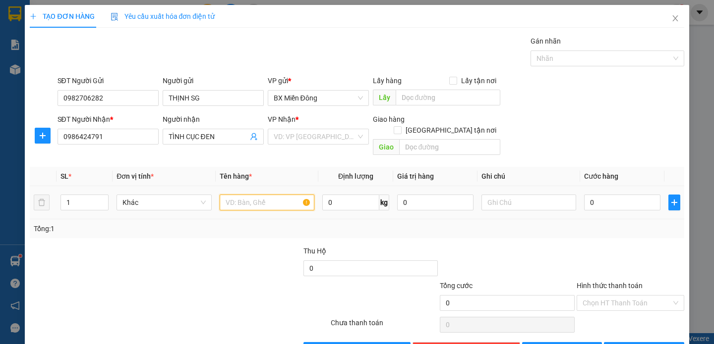
click at [280, 195] on input "text" at bounding box center [267, 203] width 95 height 16
click at [89, 195] on input "1" at bounding box center [84, 202] width 47 height 15
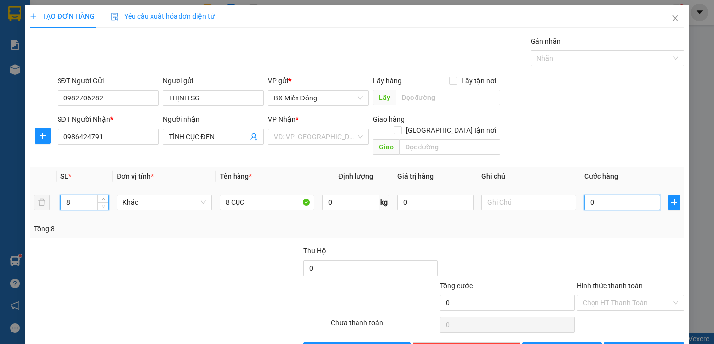
click at [598, 197] on input "0" at bounding box center [622, 203] width 76 height 16
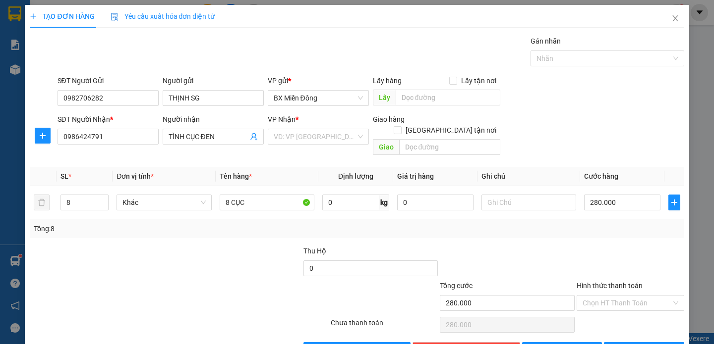
click at [498, 256] on div at bounding box center [507, 263] width 137 height 35
click at [637, 344] on span "[PERSON_NAME] và In" at bounding box center [657, 350] width 69 height 11
click at [334, 133] on input "search" at bounding box center [315, 136] width 82 height 15
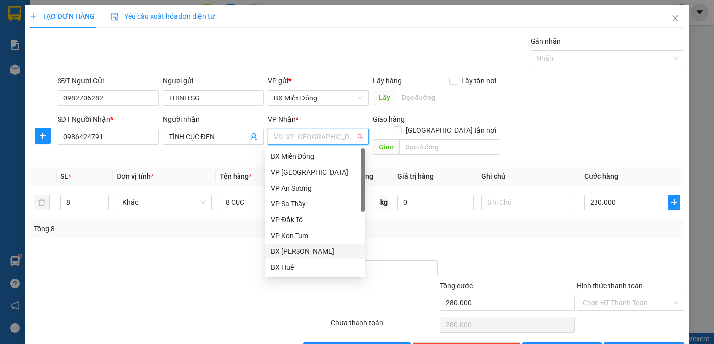
click at [322, 248] on div "BX [PERSON_NAME]" at bounding box center [315, 251] width 88 height 11
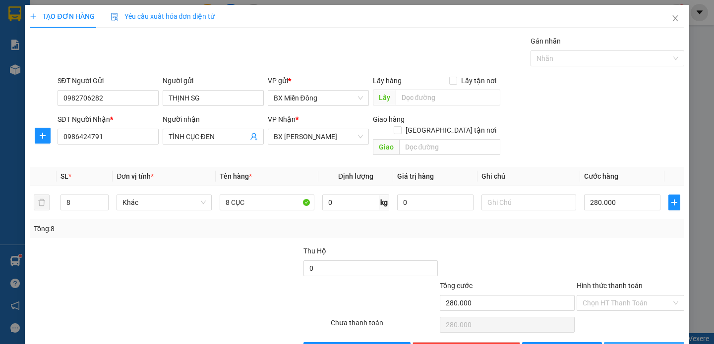
click at [619, 344] on icon "printer" at bounding box center [615, 349] width 7 height 7
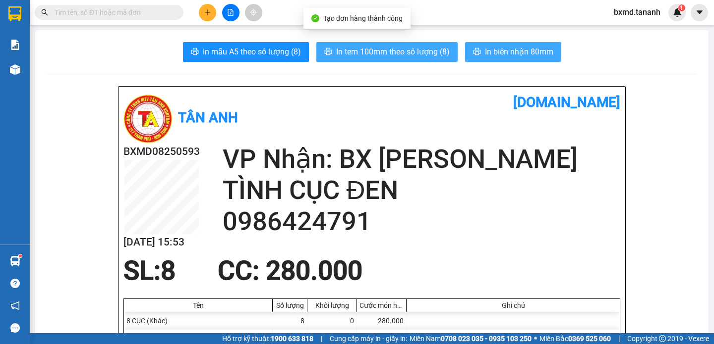
drag, startPoint x: 440, startPoint y: 52, endPoint x: 511, endPoint y: 51, distance: 70.4
click at [511, 51] on div "In mẫu A5 theo số lượng (8) In tem 100mm theo số lượng (8) In biên nhận 80mm" at bounding box center [371, 52] width 649 height 20
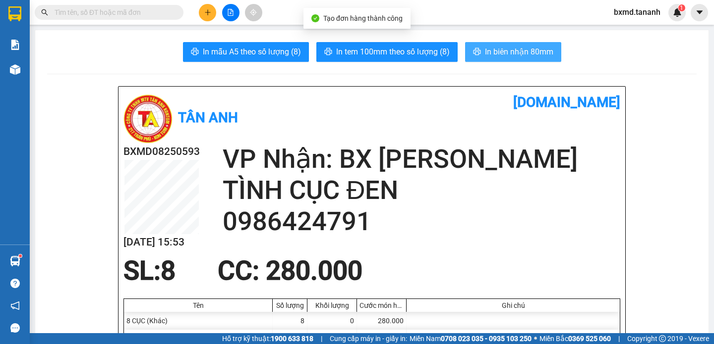
click at [511, 51] on span "In biên nhận 80mm" at bounding box center [519, 52] width 68 height 12
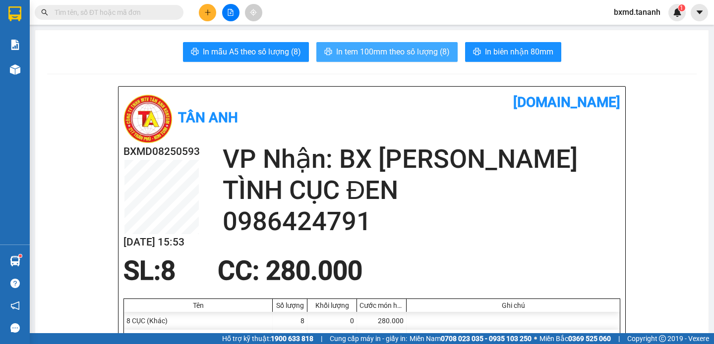
click at [424, 50] on span "In tem 100mm theo số lượng (8)" at bounding box center [393, 52] width 114 height 12
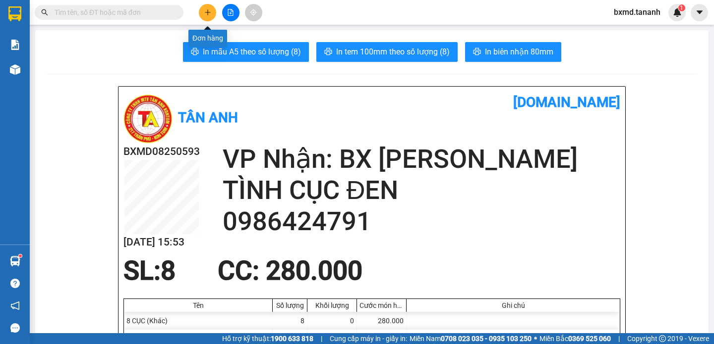
click at [204, 10] on icon "plus" at bounding box center [207, 12] width 7 height 7
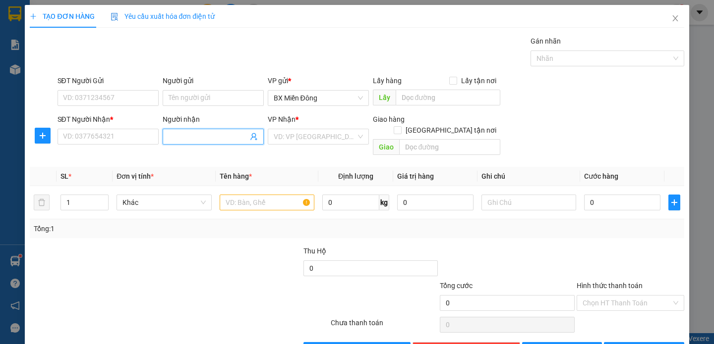
click at [200, 138] on input "Người nhận" at bounding box center [208, 136] width 79 height 11
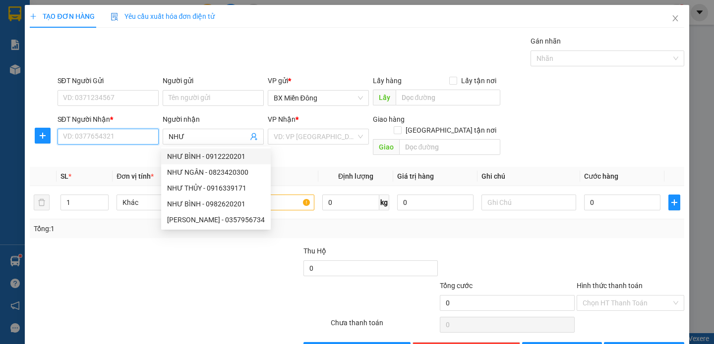
click at [140, 133] on input "SĐT Người Nhận *" at bounding box center [107, 137] width 101 height 16
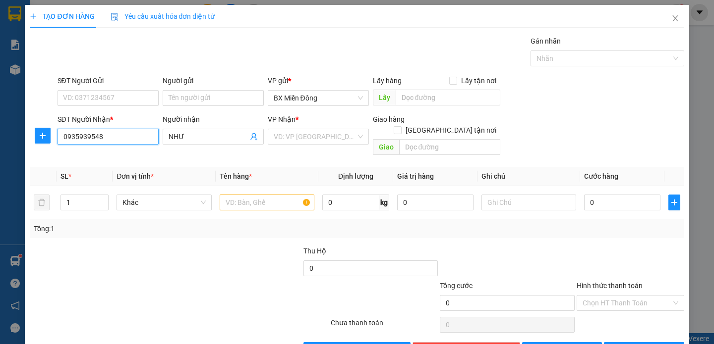
click at [83, 140] on input "0935939548" at bounding box center [107, 137] width 101 height 16
drag, startPoint x: 103, startPoint y: 137, endPoint x: -4, endPoint y: 155, distance: 108.0
click at [0, 155] on html "Kết quả tìm kiếm ( 0 ) Bộ lọc No Data bxmd.tananh 1 Báo cáo Báo cáo dòng tiền (…" at bounding box center [357, 172] width 714 height 344
click at [141, 98] on input "SĐT Người Gửi" at bounding box center [107, 98] width 101 height 16
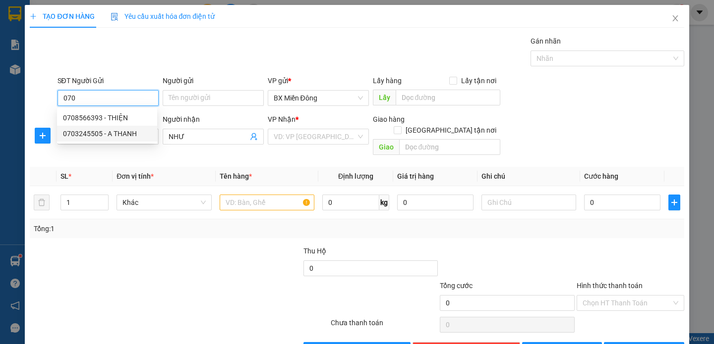
click at [139, 129] on div "0703245505 - A THANH" at bounding box center [107, 133] width 88 height 11
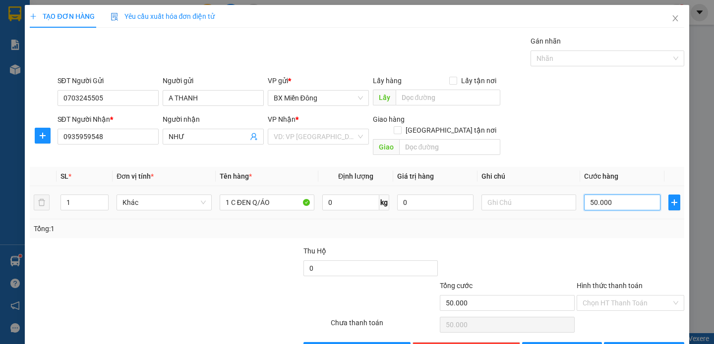
click at [633, 195] on input "50.000" at bounding box center [622, 203] width 76 height 16
click at [636, 252] on div at bounding box center [630, 263] width 110 height 35
click at [286, 132] on input "search" at bounding box center [315, 136] width 82 height 15
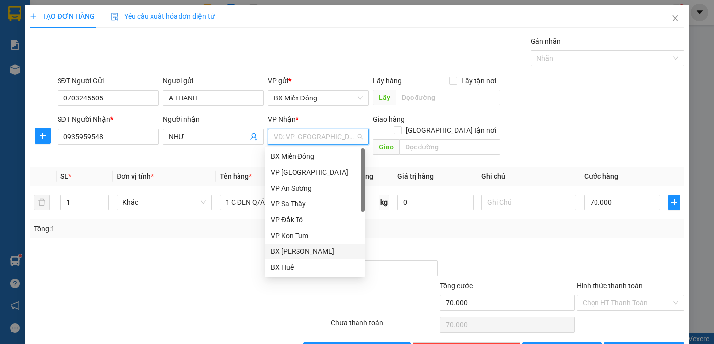
click at [307, 255] on div "BX [PERSON_NAME]" at bounding box center [315, 251] width 88 height 11
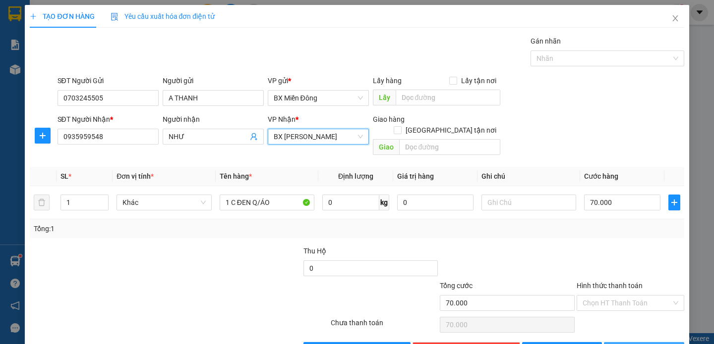
click at [664, 342] on button "[PERSON_NAME] và In" at bounding box center [644, 350] width 80 height 16
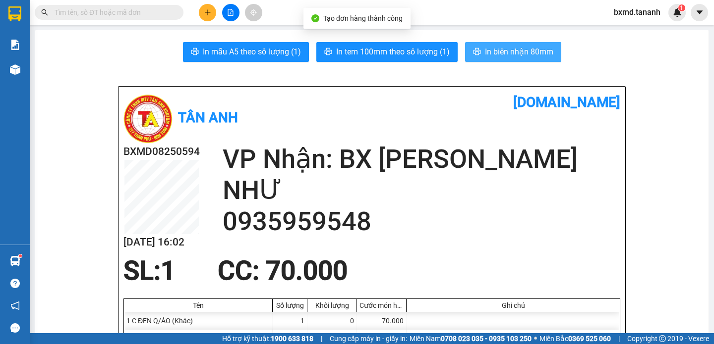
click at [498, 50] on span "In biên nhận 80mm" at bounding box center [519, 52] width 68 height 12
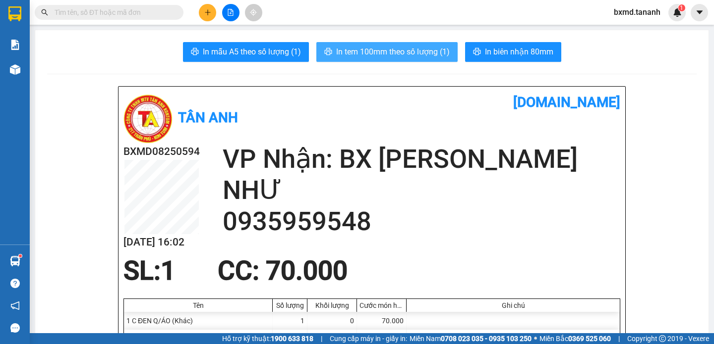
click at [372, 52] on span "In tem 100mm theo số lượng (1)" at bounding box center [393, 52] width 114 height 12
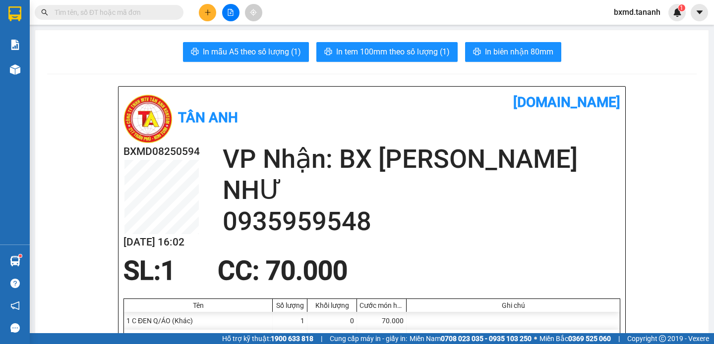
click at [202, 16] on button at bounding box center [207, 12] width 17 height 17
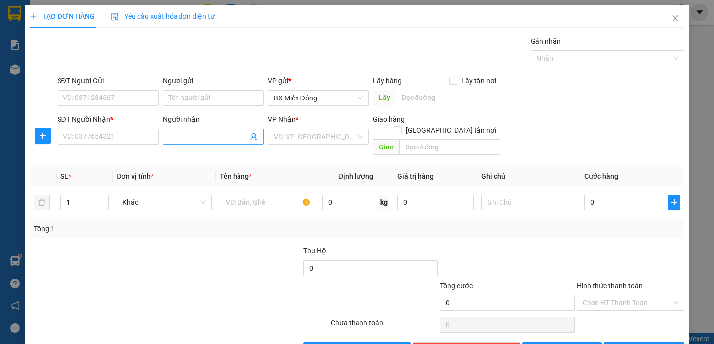
click at [181, 138] on input "Người nhận" at bounding box center [208, 136] width 79 height 11
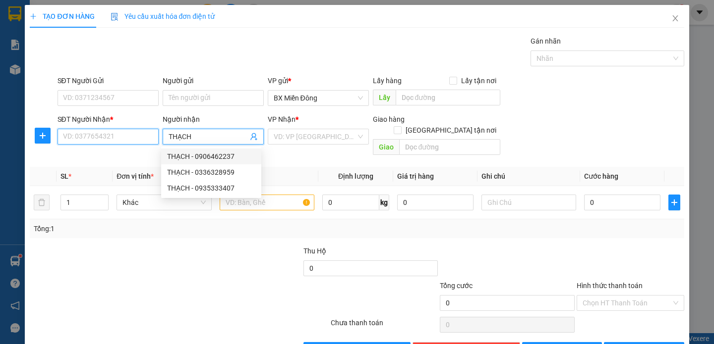
click at [104, 135] on input "SĐT Người Nhận *" at bounding box center [107, 137] width 101 height 16
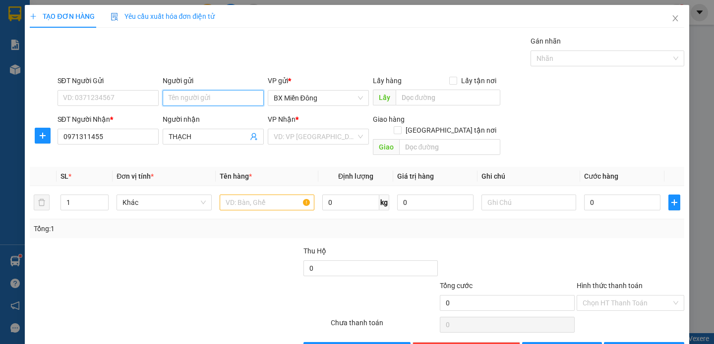
click at [203, 92] on input "Người gửi" at bounding box center [213, 98] width 101 height 16
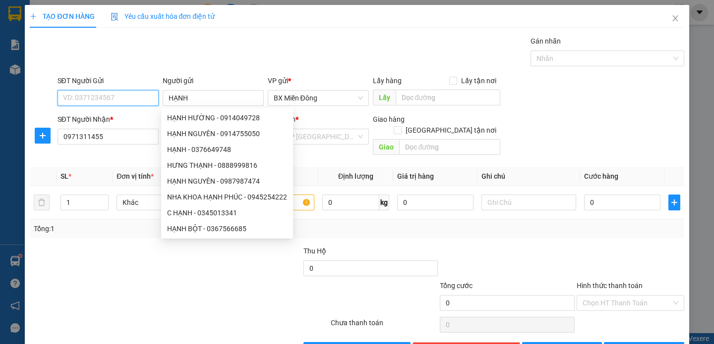
click at [87, 99] on input "SĐT Người Gửi" at bounding box center [107, 98] width 101 height 16
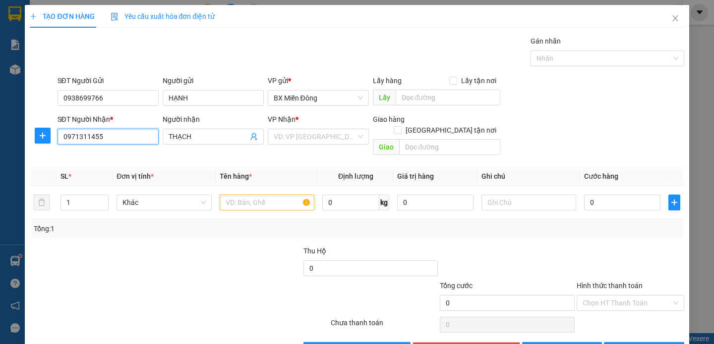
click at [105, 140] on input "0971311455" at bounding box center [107, 137] width 101 height 16
click at [247, 198] on input "text" at bounding box center [267, 203] width 95 height 16
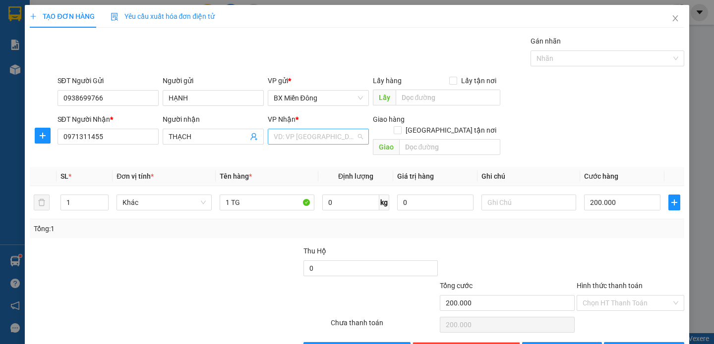
click at [306, 141] on input "search" at bounding box center [315, 136] width 82 height 15
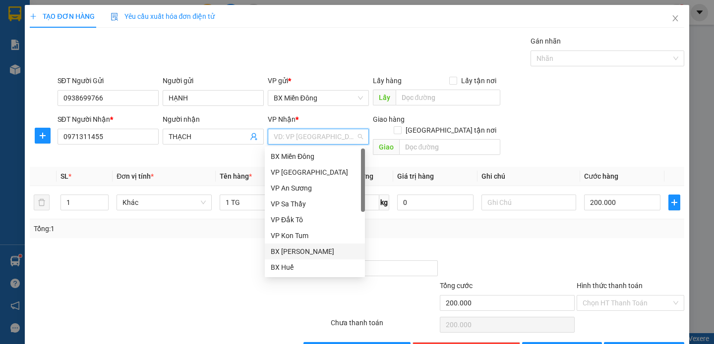
click at [312, 250] on div "BX [PERSON_NAME]" at bounding box center [315, 251] width 88 height 11
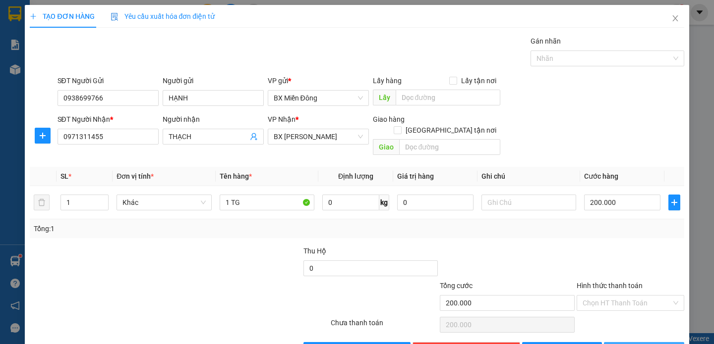
click at [643, 344] on span "[PERSON_NAME] và In" at bounding box center [657, 350] width 69 height 11
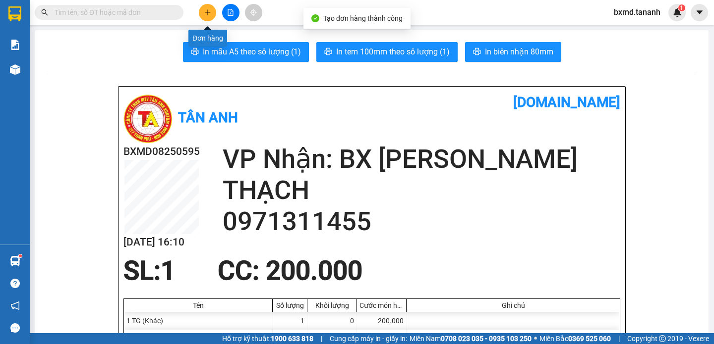
click at [208, 10] on icon "plus" at bounding box center [207, 12] width 7 height 7
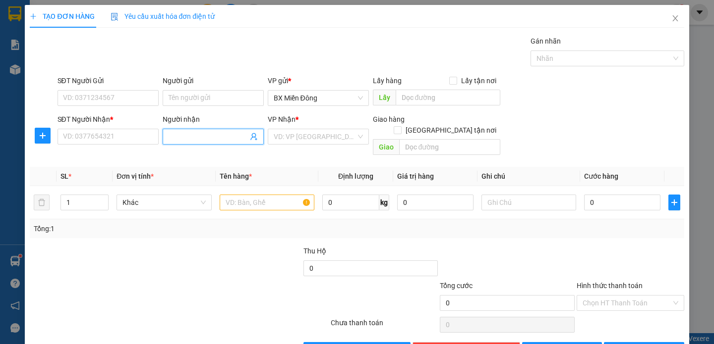
click at [203, 142] on input "Người nhận" at bounding box center [208, 136] width 79 height 11
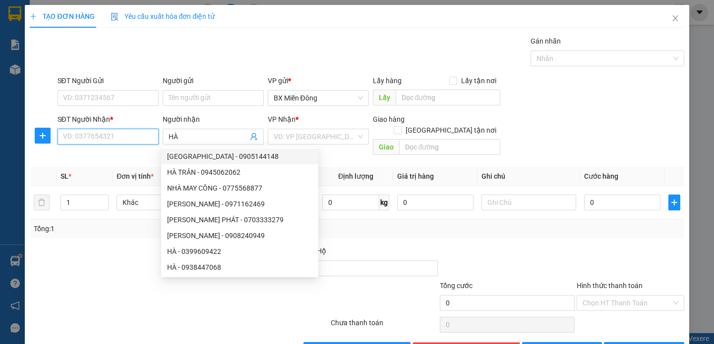
click at [120, 140] on input "SĐT Người Nhận *" at bounding box center [107, 137] width 101 height 16
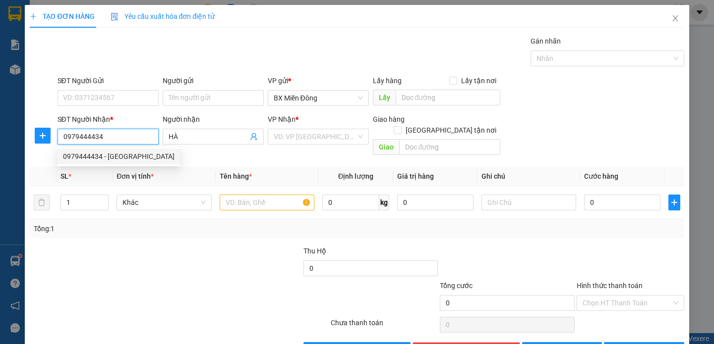
click at [128, 158] on div "0979444434 - [GEOGRAPHIC_DATA]" at bounding box center [119, 156] width 112 height 11
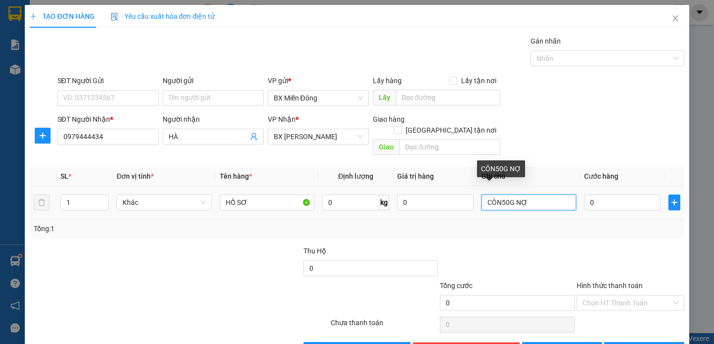
drag, startPoint x: 520, startPoint y: 189, endPoint x: 385, endPoint y: 205, distance: 136.7
click at [385, 206] on tr "1 Khác HỒ SƠ 0 kg 0 CÔN50G NỢ 0" at bounding box center [357, 202] width 654 height 33
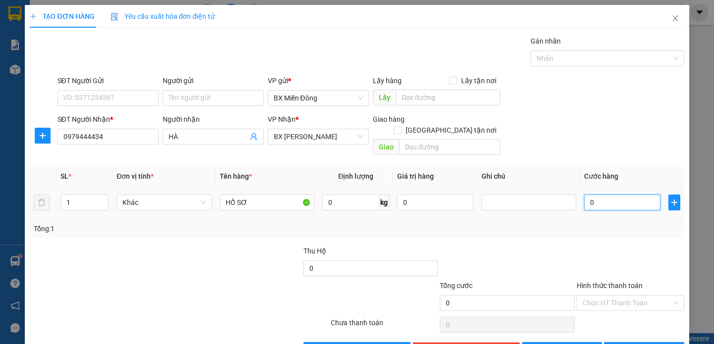
click at [613, 197] on input "0" at bounding box center [622, 203] width 76 height 16
click at [543, 196] on input "text" at bounding box center [528, 203] width 95 height 16
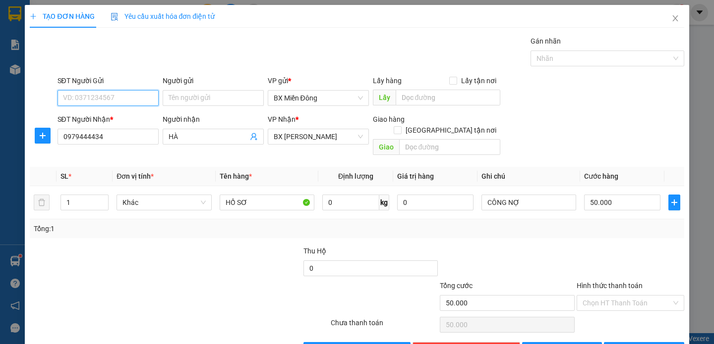
click at [109, 99] on input "SĐT Người Gửi" at bounding box center [107, 98] width 101 height 16
drag, startPoint x: 134, startPoint y: 119, endPoint x: 130, endPoint y: 114, distance: 6.3
click at [134, 119] on div "0917329217 - [PERSON_NAME]" at bounding box center [112, 118] width 98 height 11
click at [673, 342] on button "[PERSON_NAME] và In" at bounding box center [644, 350] width 80 height 16
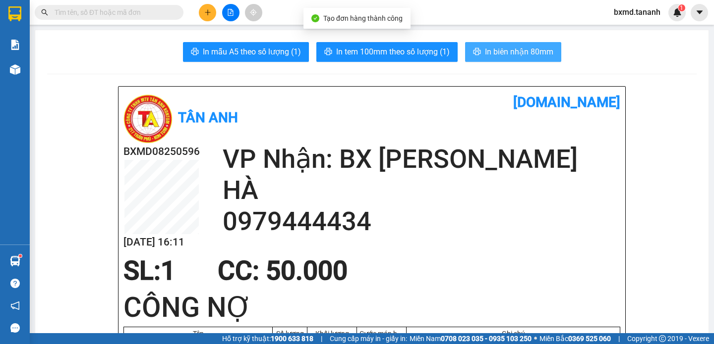
click at [516, 59] on button "In biên nhận 80mm" at bounding box center [513, 52] width 96 height 20
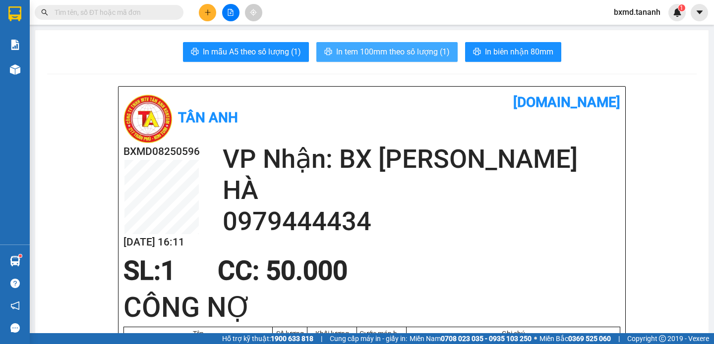
click at [433, 59] on button "In tem 100mm theo số lượng (1)" at bounding box center [386, 52] width 141 height 20
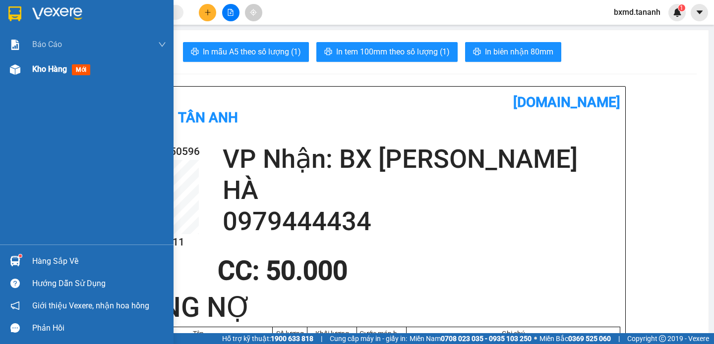
click at [23, 66] on div at bounding box center [14, 69] width 17 height 17
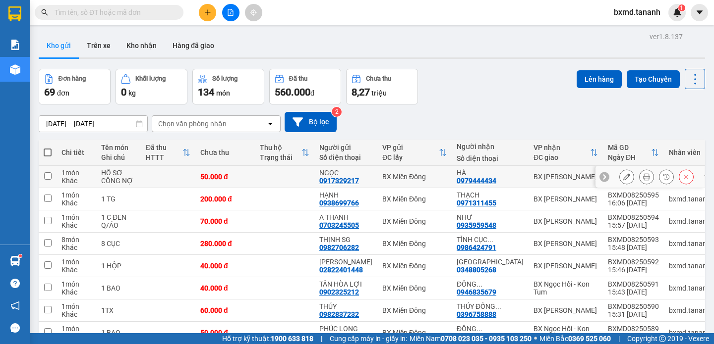
click at [620, 177] on button at bounding box center [627, 177] width 14 height 17
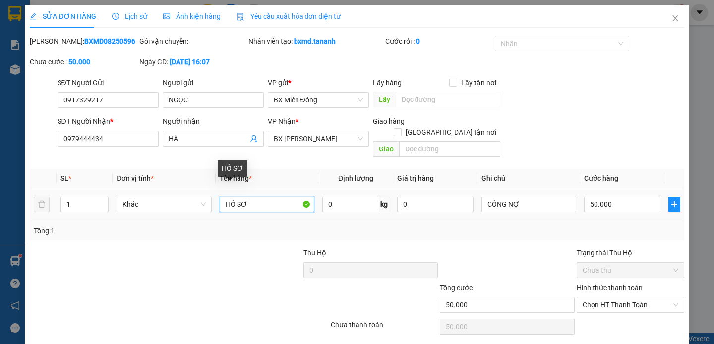
drag, startPoint x: 270, startPoint y: 195, endPoint x: 140, endPoint y: 203, distance: 130.1
click at [156, 203] on tr "1 Khác HỒ SƠ 0 kg 0 CÔNG NỢ 50.000" at bounding box center [357, 204] width 654 height 33
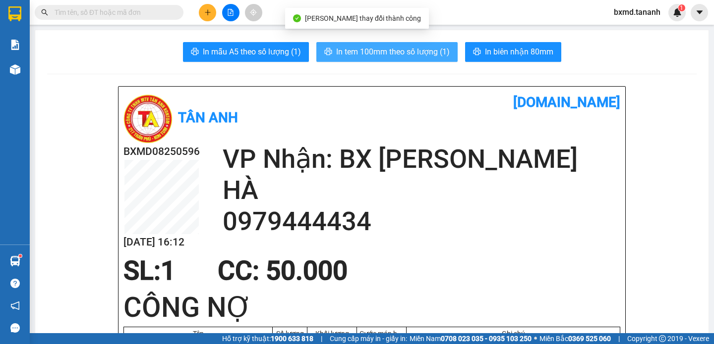
click at [451, 53] on button "In tem 100mm theo số lượng (1)" at bounding box center [386, 52] width 141 height 20
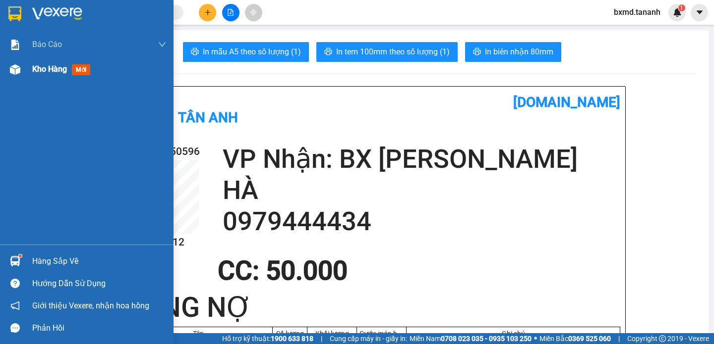
click at [18, 71] on img at bounding box center [15, 69] width 10 height 10
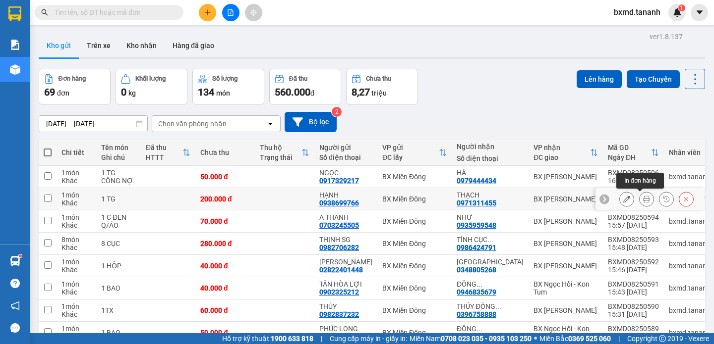
click at [643, 201] on icon at bounding box center [646, 199] width 7 height 7
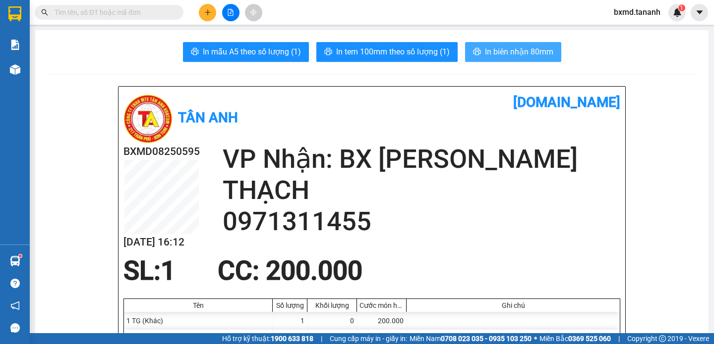
click at [503, 50] on span "In biên nhận 80mm" at bounding box center [519, 52] width 68 height 12
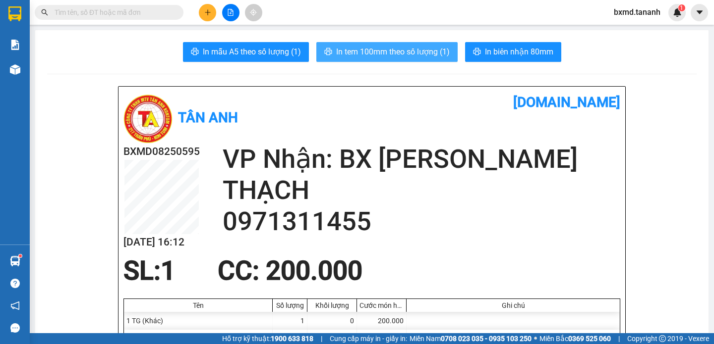
click at [431, 54] on span "In tem 100mm theo số lượng (1)" at bounding box center [393, 52] width 114 height 12
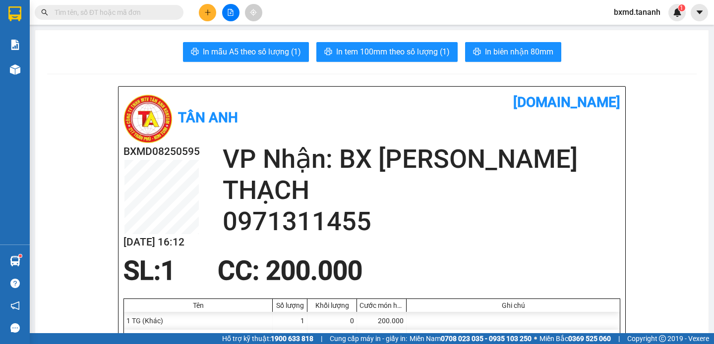
click at [208, 12] on icon "plus" at bounding box center [207, 12] width 5 height 0
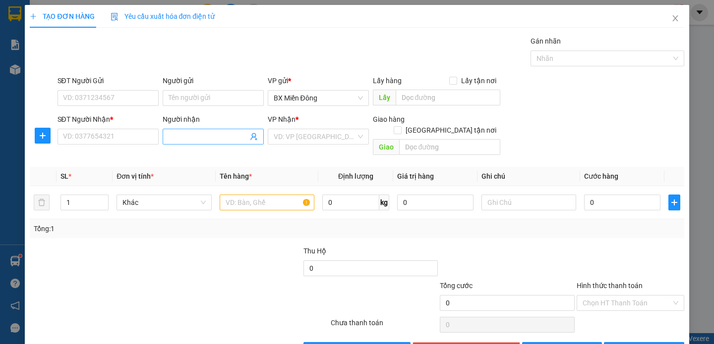
click at [189, 131] on input "Người nhận" at bounding box center [208, 136] width 79 height 11
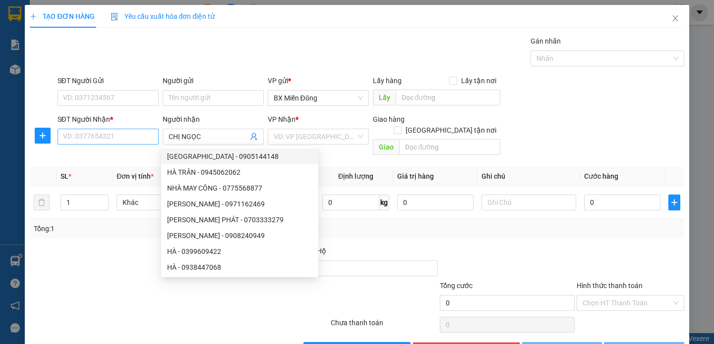
click at [117, 128] on div "SĐT Người Nhận * VD: 0377654321" at bounding box center [107, 131] width 101 height 35
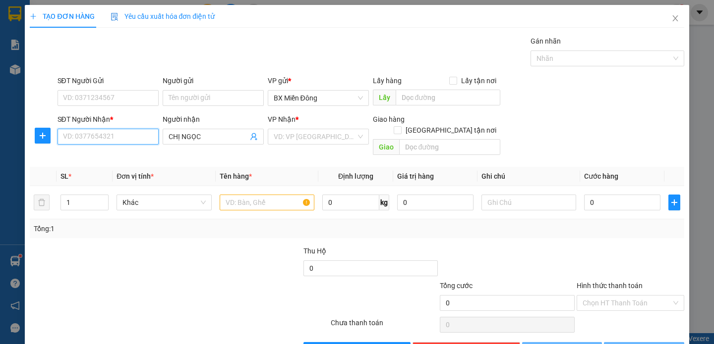
click at [120, 134] on input "SĐT Người Nhận *" at bounding box center [107, 137] width 101 height 16
drag, startPoint x: 104, startPoint y: 135, endPoint x: 15, endPoint y: 141, distance: 89.4
click at [15, 141] on div "TẠO ĐƠN HÀNG Yêu cầu xuất hóa đơn điện tử Transit Pickup Surcharge Ids Transit …" at bounding box center [357, 172] width 714 height 344
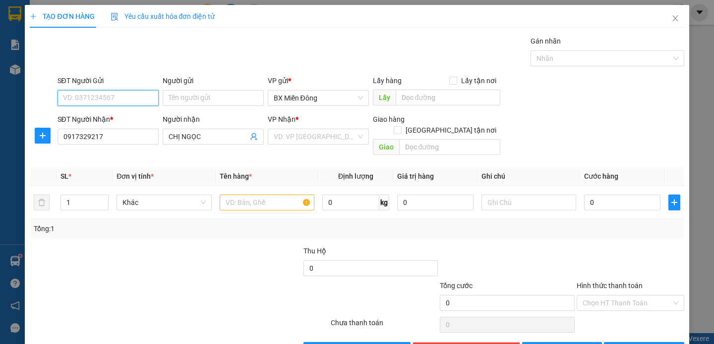
click at [78, 97] on input "SĐT Người Gửi" at bounding box center [107, 98] width 101 height 16
paste input "0917329217"
click at [209, 100] on input "Người gửi" at bounding box center [213, 98] width 101 height 16
click at [110, 246] on div at bounding box center [97, 263] width 137 height 35
click at [266, 195] on input "text" at bounding box center [267, 203] width 95 height 16
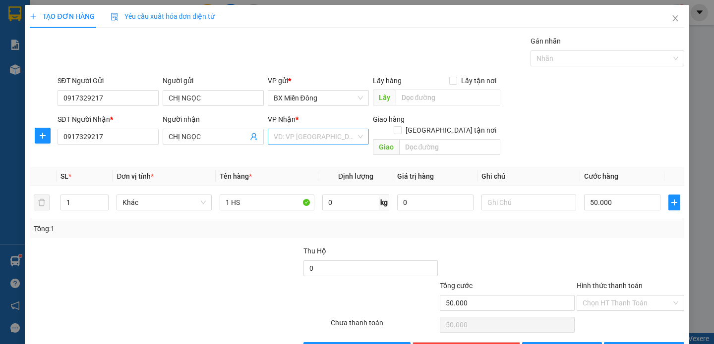
click at [309, 137] on input "search" at bounding box center [315, 136] width 82 height 15
click at [327, 326] on div "BX Ngọc Hồi - Kon Tum" at bounding box center [315, 331] width 88 height 11
click at [637, 344] on span "[PERSON_NAME] và In" at bounding box center [657, 350] width 69 height 11
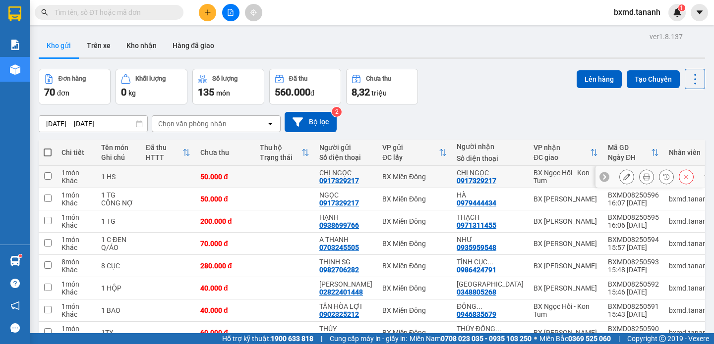
click at [623, 179] on icon at bounding box center [626, 176] width 7 height 7
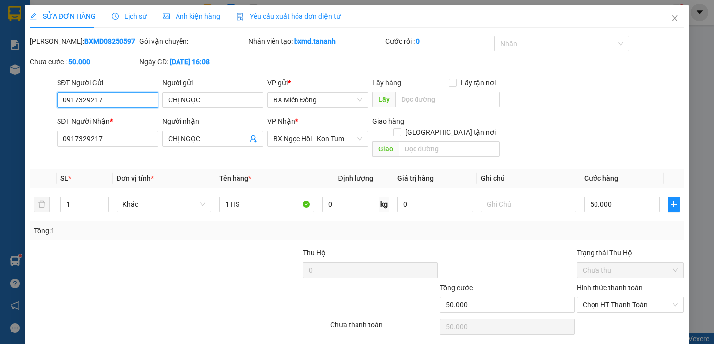
click at [501, 195] on tr "1 Khác 1 HS 0 kg 0 50.000" at bounding box center [357, 204] width 654 height 33
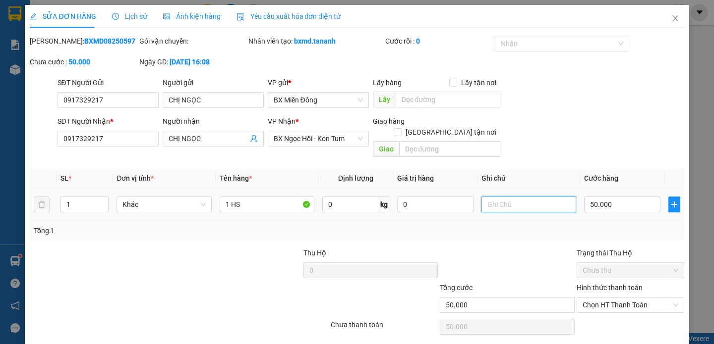
click at [501, 197] on input "text" at bounding box center [528, 205] width 95 height 16
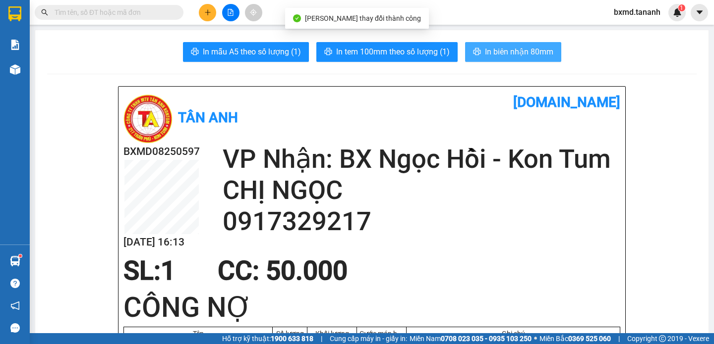
click at [509, 58] on span "In biên nhận 80mm" at bounding box center [519, 52] width 68 height 12
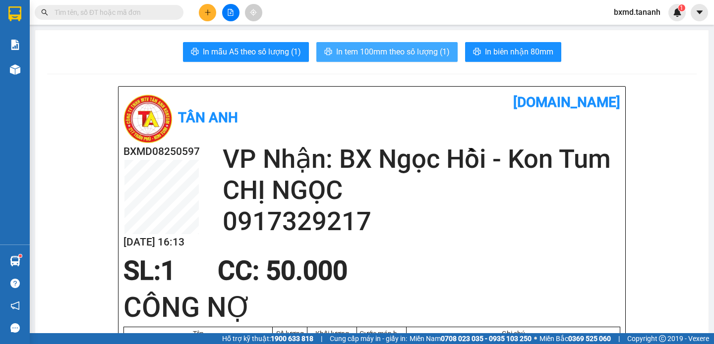
click at [410, 47] on span "In tem 100mm theo số lượng (1)" at bounding box center [393, 52] width 114 height 12
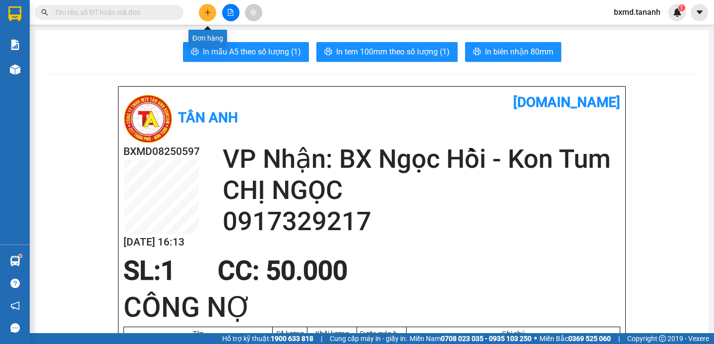
click at [213, 10] on button at bounding box center [207, 12] width 17 height 17
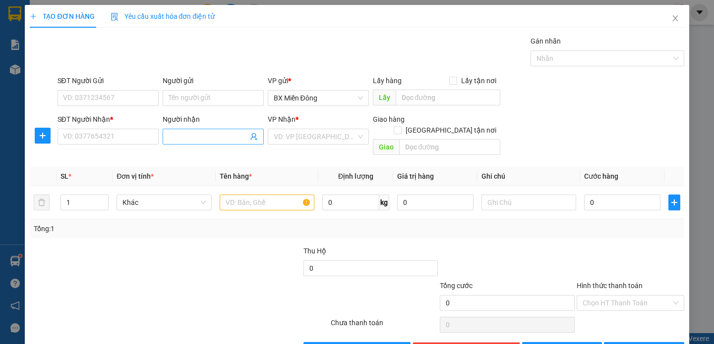
click at [193, 136] on input "Người nhận" at bounding box center [208, 136] width 79 height 11
click at [237, 162] on div "ĐỒI TUYẾT - 0969835027" at bounding box center [211, 156] width 88 height 11
click at [206, 91] on input "Người gửi" at bounding box center [213, 98] width 101 height 16
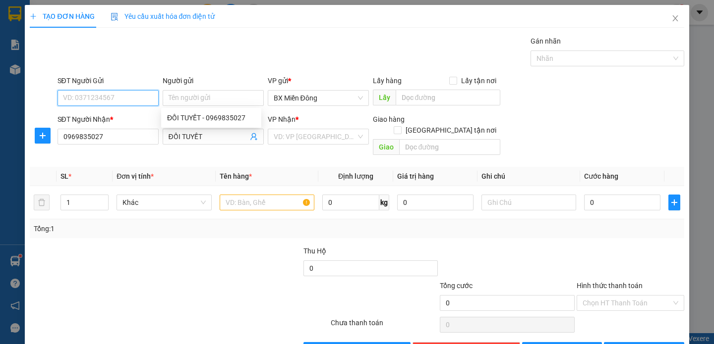
click at [83, 96] on input "SĐT Người Gửi" at bounding box center [107, 98] width 101 height 16
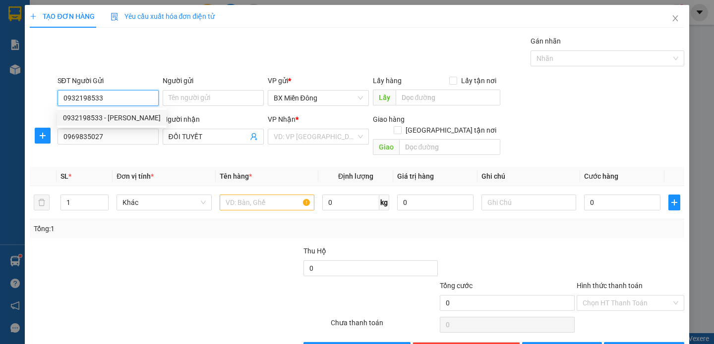
click at [104, 115] on div "0932198533 - [PERSON_NAME]" at bounding box center [112, 118] width 98 height 11
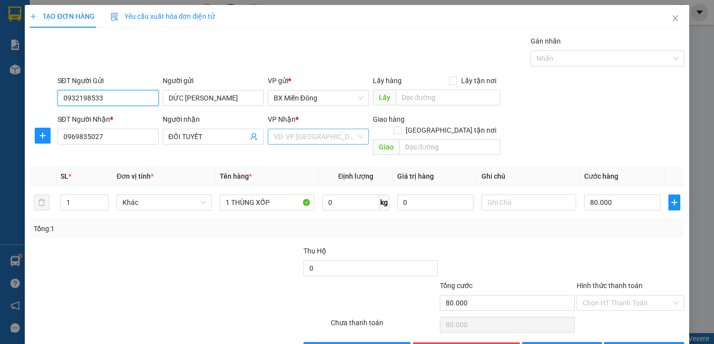
click at [354, 133] on div "VD: VP [GEOGRAPHIC_DATA]" at bounding box center [318, 137] width 101 height 16
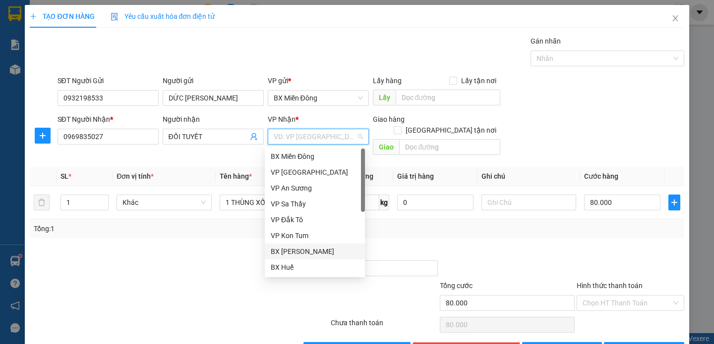
click at [319, 247] on div "BX [PERSON_NAME]" at bounding box center [315, 251] width 88 height 11
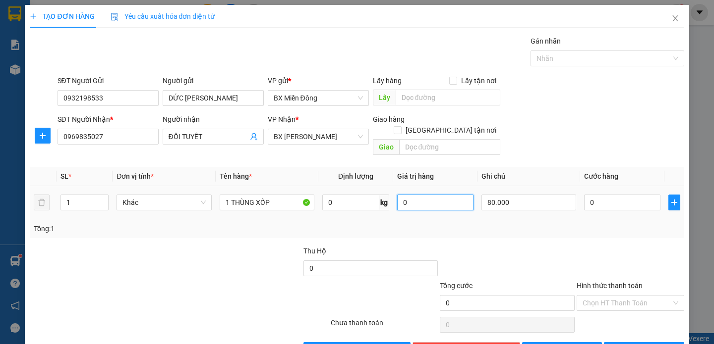
click at [469, 192] on td "0" at bounding box center [435, 202] width 84 height 33
drag, startPoint x: 483, startPoint y: 190, endPoint x: 594, endPoint y: 195, distance: 111.6
click at [594, 195] on tr "1 Khác 1 THÙNG XỐP 0 kg 0 80.000 0" at bounding box center [357, 202] width 654 height 33
click at [594, 195] on input "0" at bounding box center [622, 203] width 76 height 16
click at [460, 194] on tr "1 Khác 1 THÙNG XỐP 0 kg 0 80.000 0" at bounding box center [357, 202] width 654 height 33
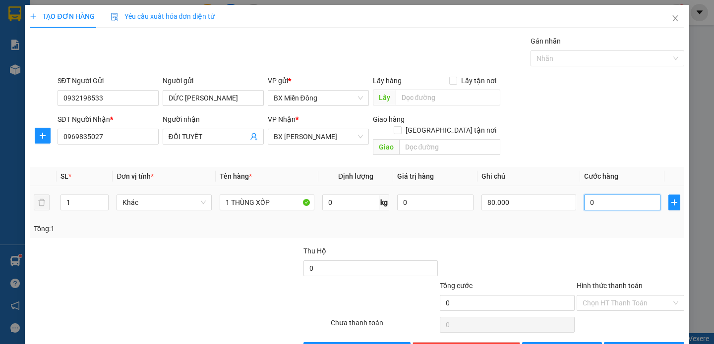
click at [597, 195] on input "0" at bounding box center [622, 203] width 76 height 16
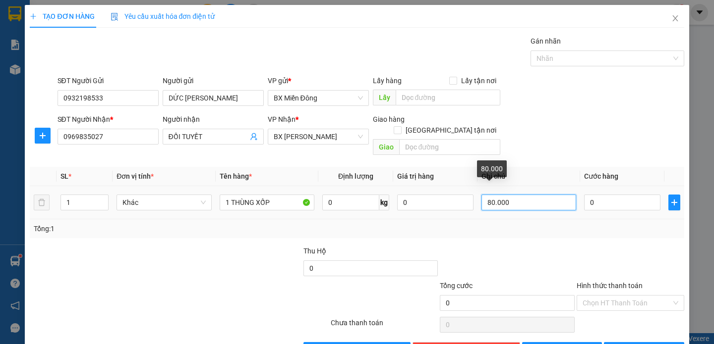
drag, startPoint x: 497, startPoint y: 193, endPoint x: 486, endPoint y: 197, distance: 12.1
click at [485, 198] on input "80.000" at bounding box center [528, 203] width 95 height 16
click at [505, 195] on input "80.000" at bounding box center [528, 203] width 95 height 16
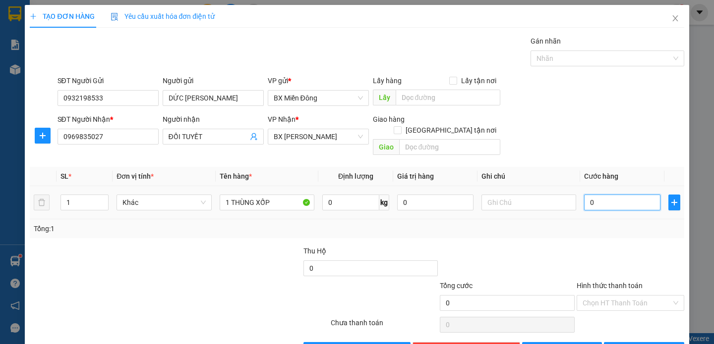
click at [633, 197] on input "0" at bounding box center [622, 203] width 76 height 16
click at [667, 342] on button "[PERSON_NAME] và In" at bounding box center [644, 350] width 80 height 16
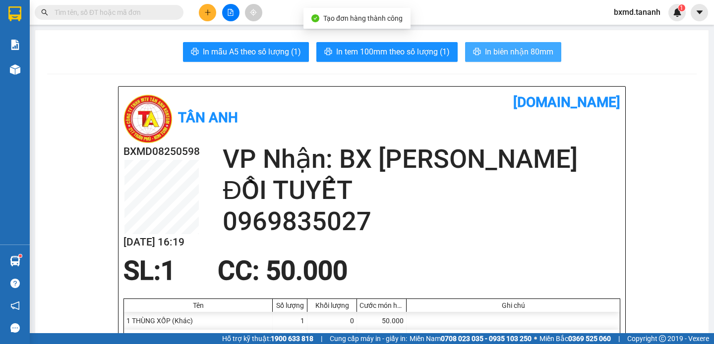
click at [534, 57] on span "In biên nhận 80mm" at bounding box center [519, 52] width 68 height 12
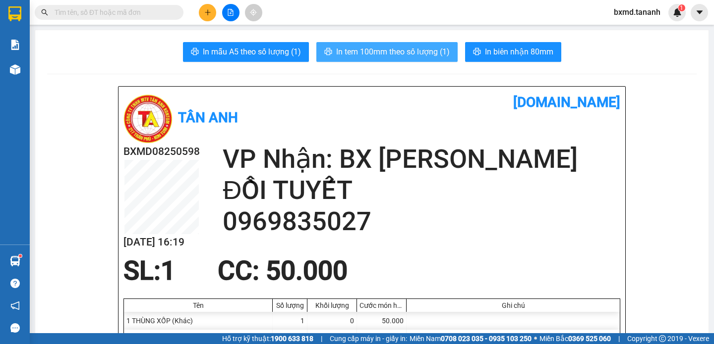
click at [431, 58] on button "In tem 100mm theo số lượng (1)" at bounding box center [386, 52] width 141 height 20
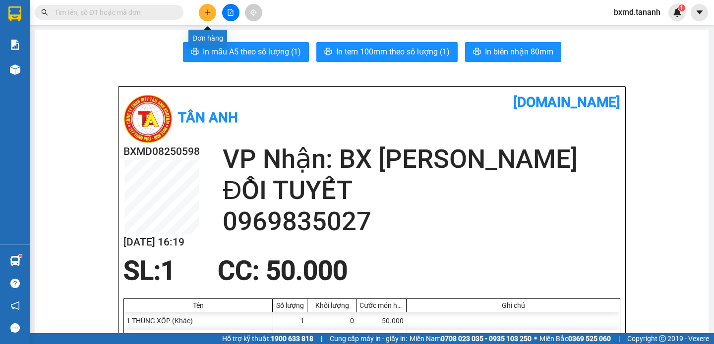
click at [202, 5] on button at bounding box center [207, 12] width 17 height 17
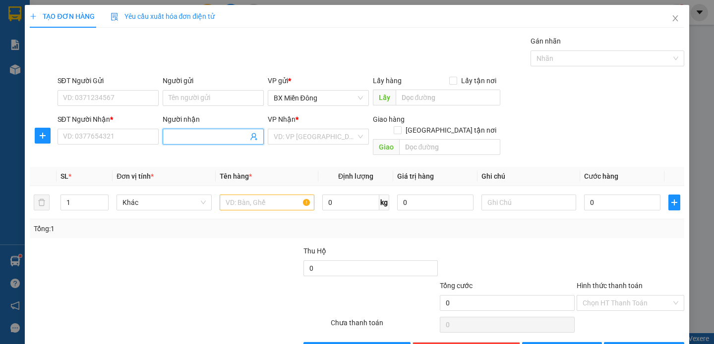
click at [230, 139] on input "Người nhận" at bounding box center [208, 136] width 79 height 11
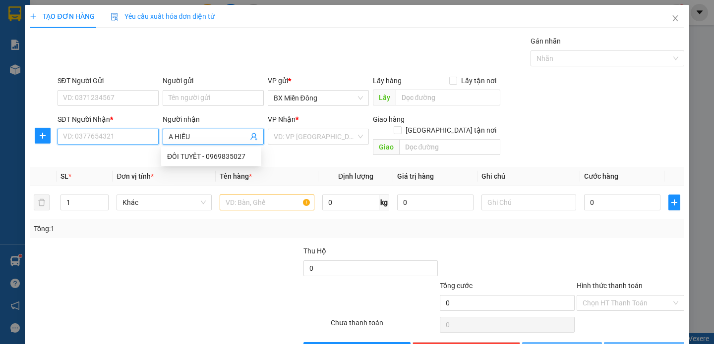
drag, startPoint x: 104, startPoint y: 142, endPoint x: 107, endPoint y: 138, distance: 5.4
click at [105, 141] on input "SĐT Người Nhận *" at bounding box center [107, 137] width 101 height 16
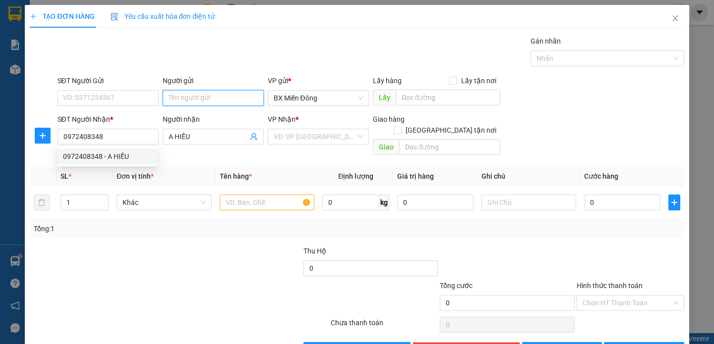
click at [174, 105] on input "Người gửi" at bounding box center [213, 98] width 101 height 16
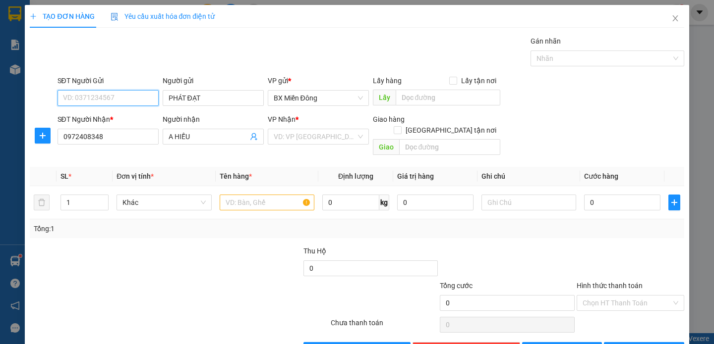
click at [141, 99] on input "SĐT Người Gửi" at bounding box center [107, 98] width 101 height 16
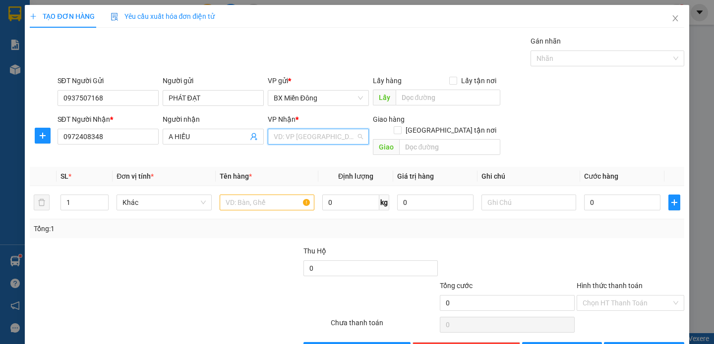
click at [329, 137] on input "search" at bounding box center [315, 136] width 82 height 15
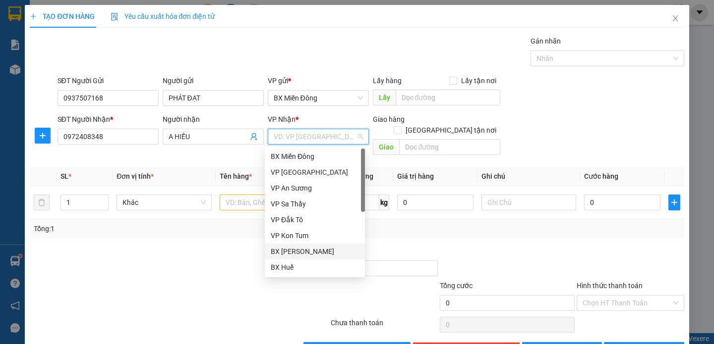
click at [329, 252] on div "BX [PERSON_NAME]" at bounding box center [315, 251] width 88 height 11
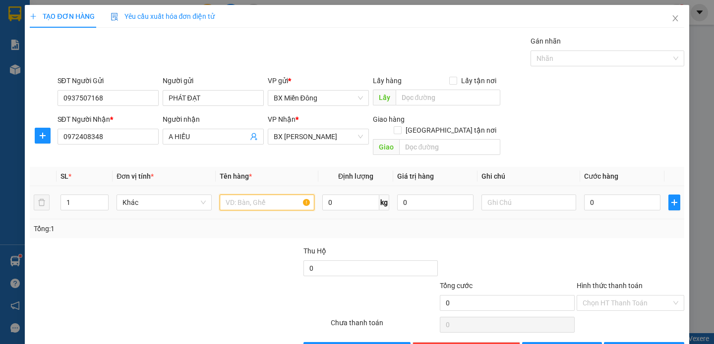
click at [277, 195] on input "text" at bounding box center [267, 203] width 95 height 16
click at [247, 195] on input "0" at bounding box center [267, 203] width 95 height 16
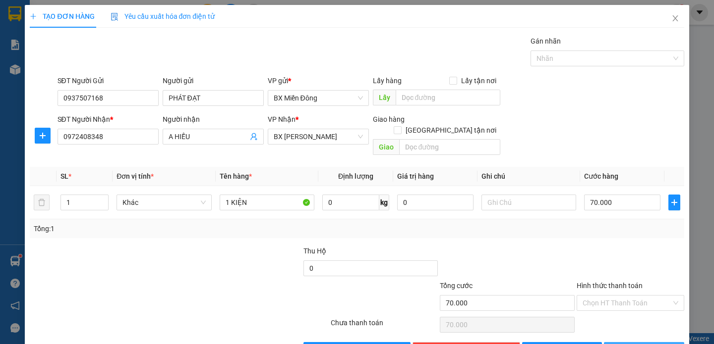
drag, startPoint x: 651, startPoint y: 336, endPoint x: 654, endPoint y: 329, distance: 7.5
click at [651, 344] on span "[PERSON_NAME] và In" at bounding box center [657, 350] width 69 height 11
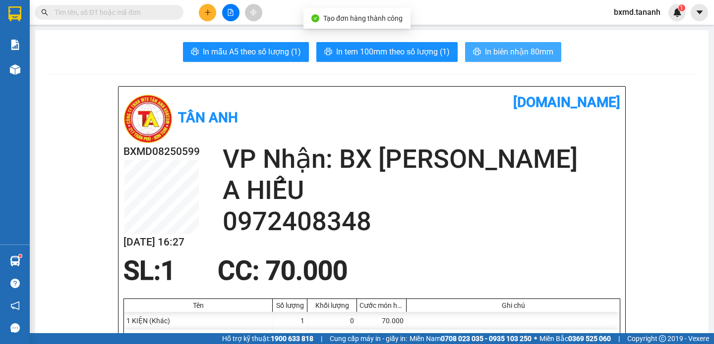
click at [511, 57] on span "In biên nhận 80mm" at bounding box center [519, 52] width 68 height 12
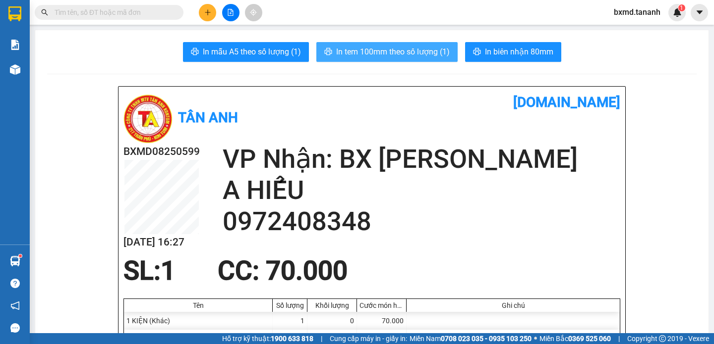
click at [439, 55] on span "In tem 100mm theo số lượng (1)" at bounding box center [393, 52] width 114 height 12
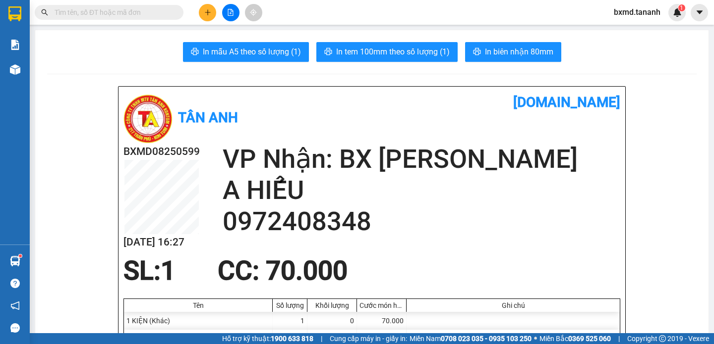
click at [215, 16] on button at bounding box center [207, 12] width 17 height 17
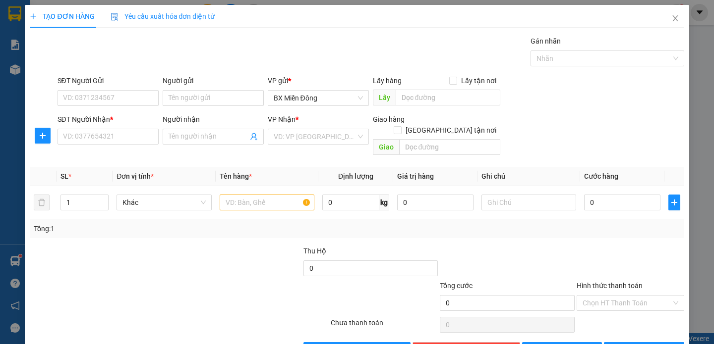
click at [335, 139] on input "search" at bounding box center [315, 136] width 82 height 15
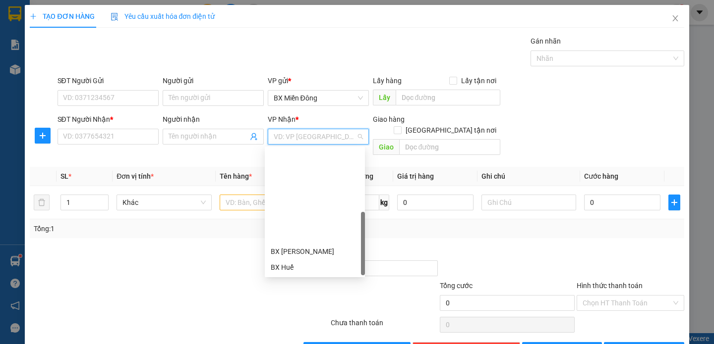
click at [299, 294] on div "VP Đắk Hà" at bounding box center [315, 299] width 88 height 11
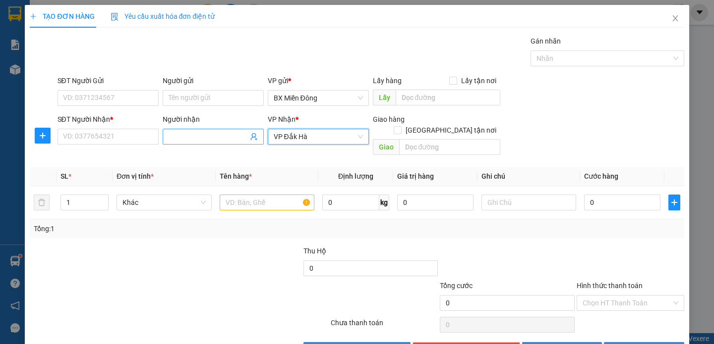
click at [211, 141] on input "Người nhận" at bounding box center [208, 136] width 79 height 11
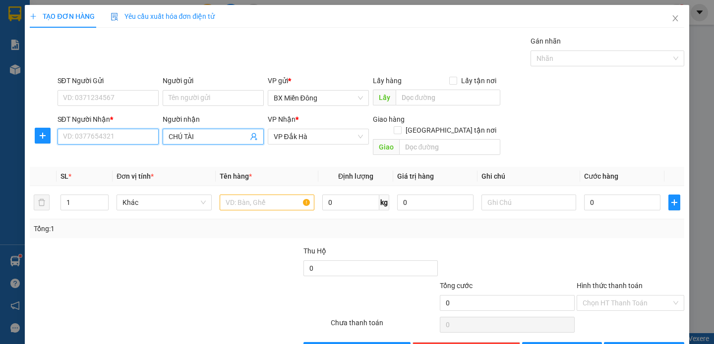
click at [117, 134] on input "SĐT Người Nhận *" at bounding box center [107, 137] width 101 height 16
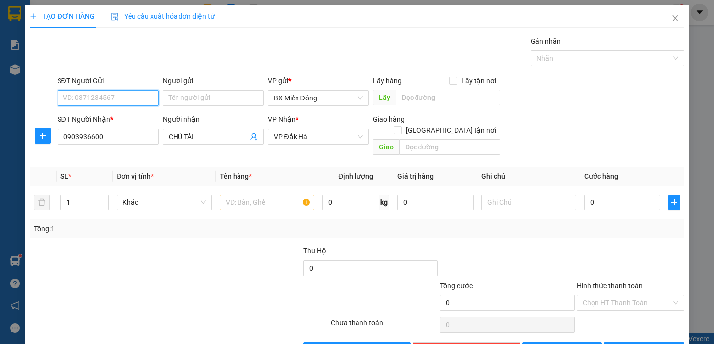
click at [125, 99] on input "SĐT Người Gửi" at bounding box center [107, 98] width 101 height 16
click at [196, 90] on input "Người gửi" at bounding box center [213, 98] width 101 height 16
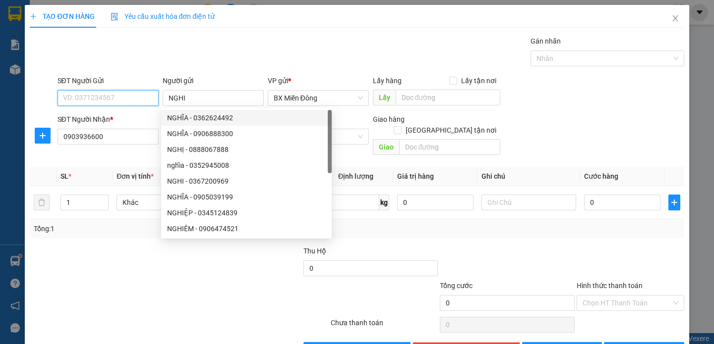
click at [80, 98] on input "SĐT Người Gửi" at bounding box center [107, 98] width 101 height 16
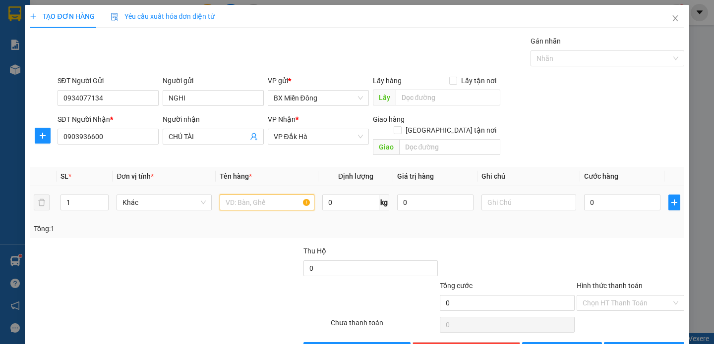
click at [243, 195] on input "text" at bounding box center [267, 203] width 95 height 16
click at [603, 195] on input "0" at bounding box center [622, 203] width 76 height 16
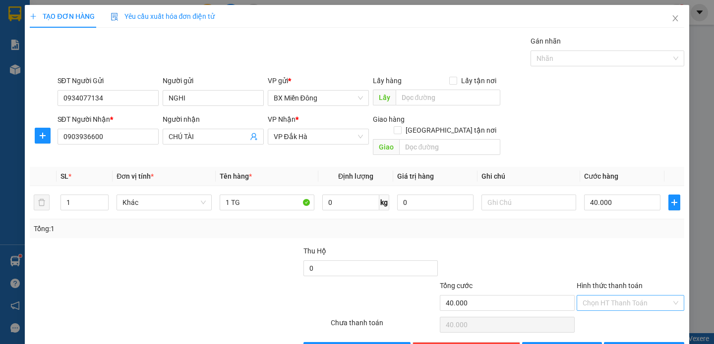
click at [635, 297] on input "Hình thức thanh toán" at bounding box center [626, 303] width 89 height 15
click at [620, 227] on div "Tại văn phòng" at bounding box center [624, 224] width 94 height 11
click at [645, 344] on span "[PERSON_NAME] và In" at bounding box center [657, 350] width 69 height 11
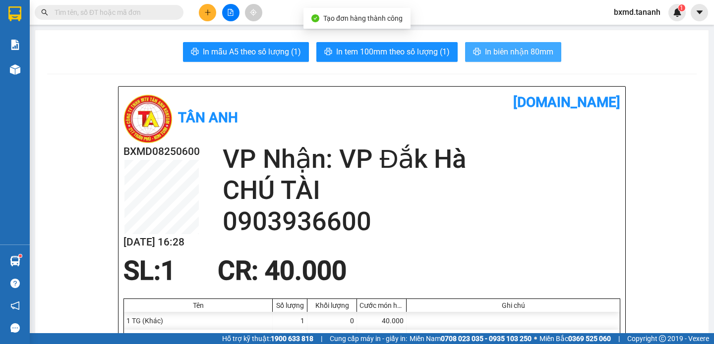
click at [524, 55] on span "In biên nhận 80mm" at bounding box center [519, 52] width 68 height 12
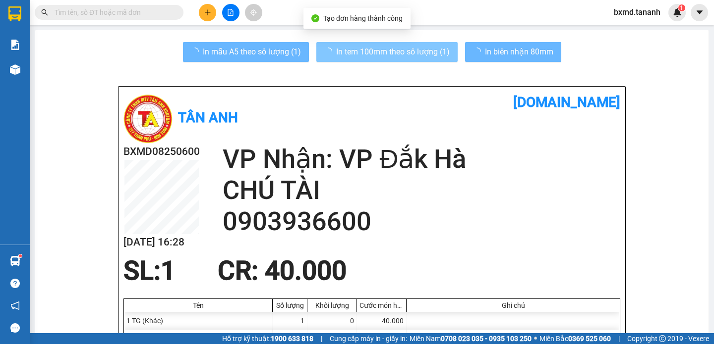
click at [428, 58] on button "In tem 100mm theo số lượng (1)" at bounding box center [386, 52] width 141 height 20
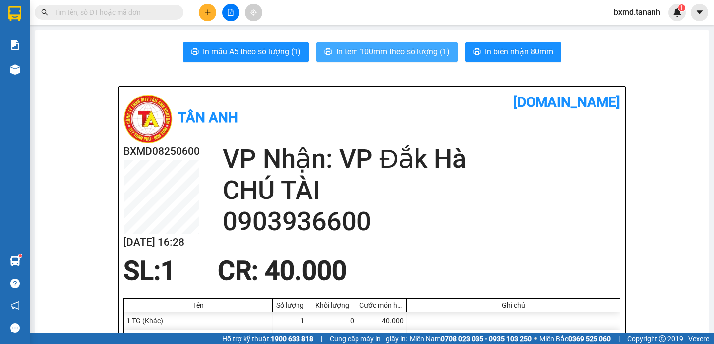
click at [426, 48] on span "In tem 100mm theo số lượng (1)" at bounding box center [393, 52] width 114 height 12
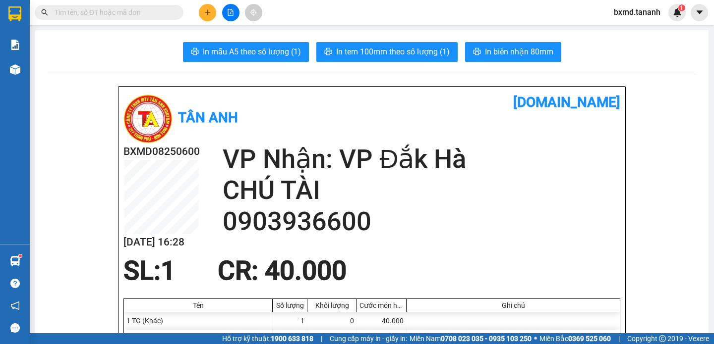
click at [210, 10] on icon "plus" at bounding box center [207, 12] width 7 height 7
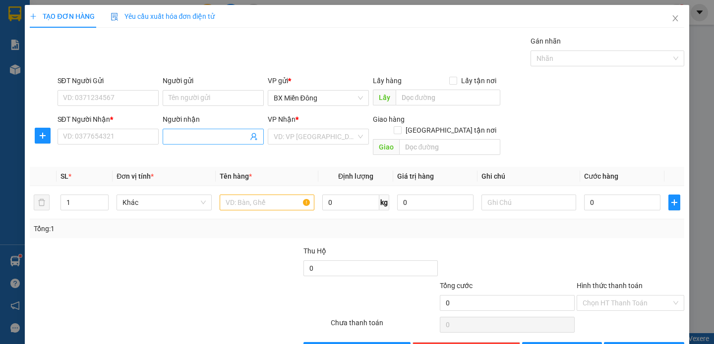
click at [192, 135] on input "Người nhận" at bounding box center [208, 136] width 79 height 11
click at [134, 140] on input "SĐT Người Nhận *" at bounding box center [107, 137] width 101 height 16
click at [197, 91] on input "Người gửi" at bounding box center [213, 98] width 101 height 16
click at [125, 103] on input "SĐT Người Gửi" at bounding box center [107, 98] width 101 height 16
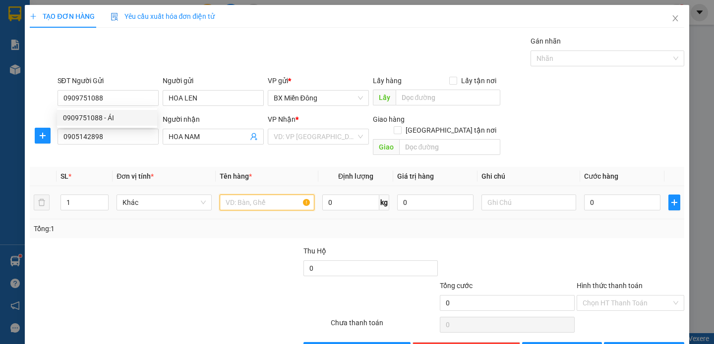
click at [263, 195] on input "text" at bounding box center [267, 203] width 95 height 16
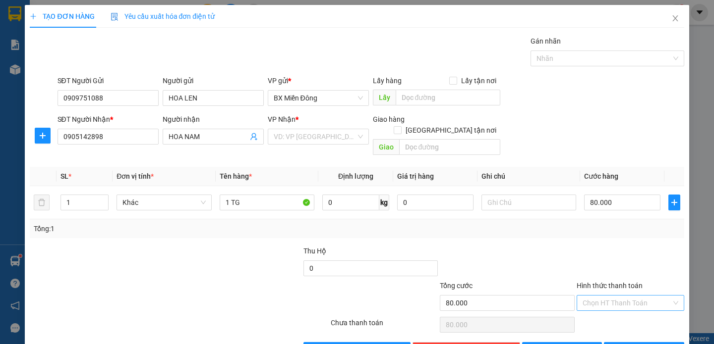
drag, startPoint x: 513, startPoint y: 224, endPoint x: 617, endPoint y: 284, distance: 119.7
click at [515, 224] on div "Tổng: 1" at bounding box center [357, 229] width 654 height 19
click at [650, 344] on span "[PERSON_NAME] và In" at bounding box center [657, 350] width 69 height 11
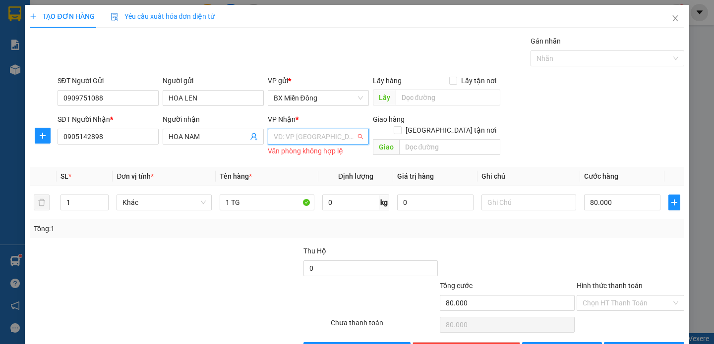
click at [327, 136] on input "search" at bounding box center [315, 136] width 82 height 15
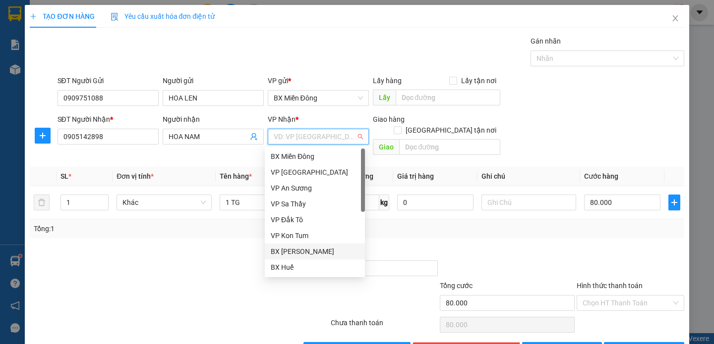
click at [325, 255] on div "BX [PERSON_NAME]" at bounding box center [315, 251] width 88 height 11
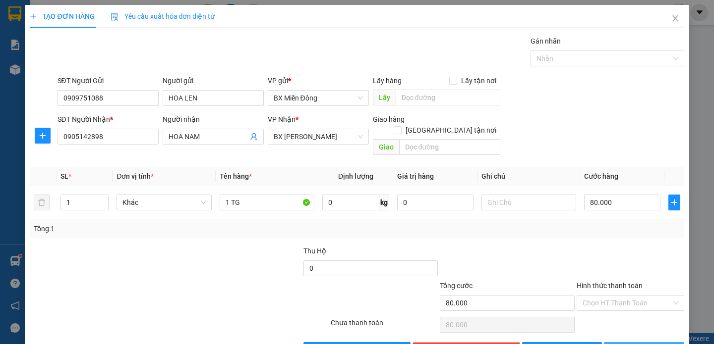
click at [643, 344] on span "[PERSON_NAME] và In" at bounding box center [657, 350] width 69 height 11
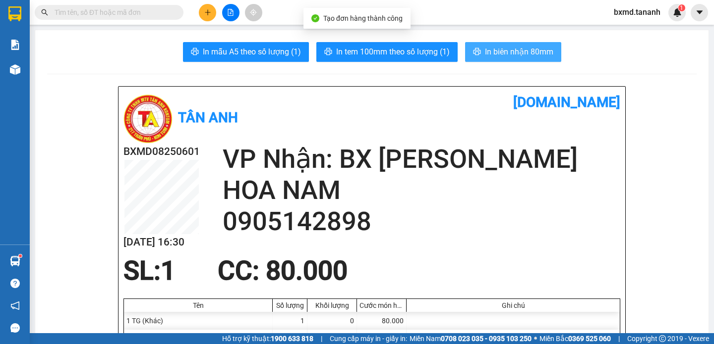
click at [530, 57] on span "In biên nhận 80mm" at bounding box center [519, 52] width 68 height 12
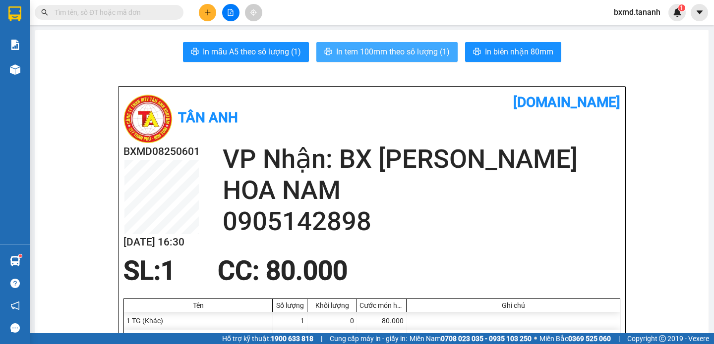
click at [426, 58] on button "In tem 100mm theo số lượng (1)" at bounding box center [386, 52] width 141 height 20
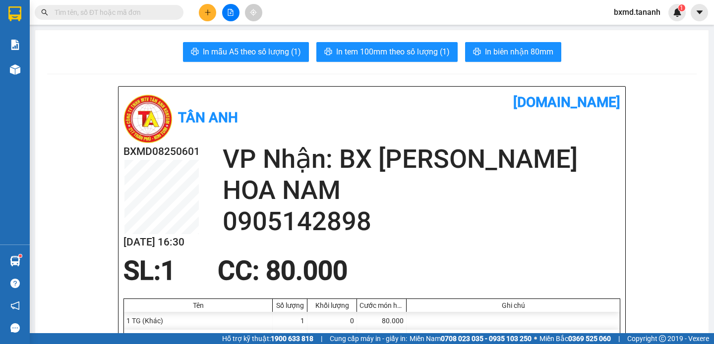
click at [208, 10] on button at bounding box center [207, 12] width 17 height 17
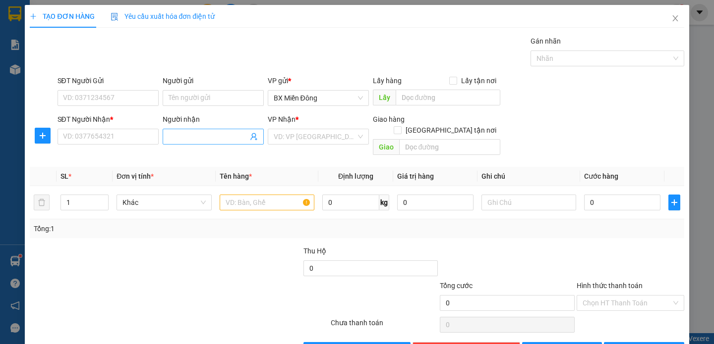
click at [185, 144] on span at bounding box center [213, 137] width 101 height 16
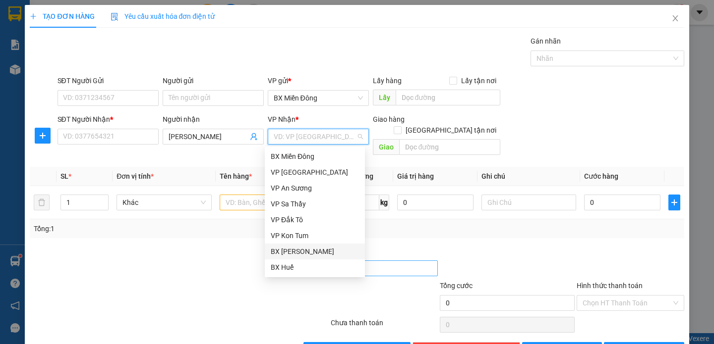
drag, startPoint x: 324, startPoint y: 252, endPoint x: 336, endPoint y: 252, distance: 12.4
click at [324, 252] on div "BX [PERSON_NAME]" at bounding box center [315, 251] width 88 height 11
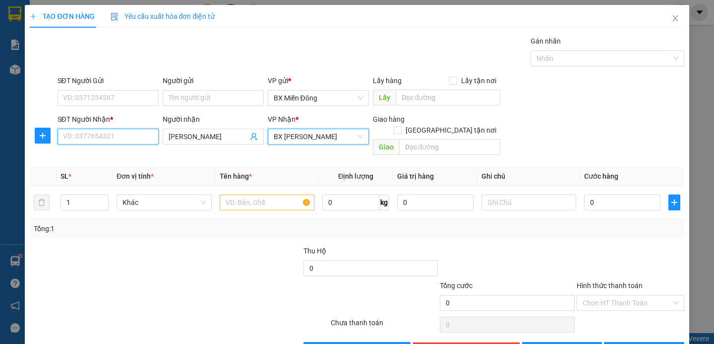
click at [114, 137] on input "SĐT Người Nhận *" at bounding box center [107, 137] width 101 height 16
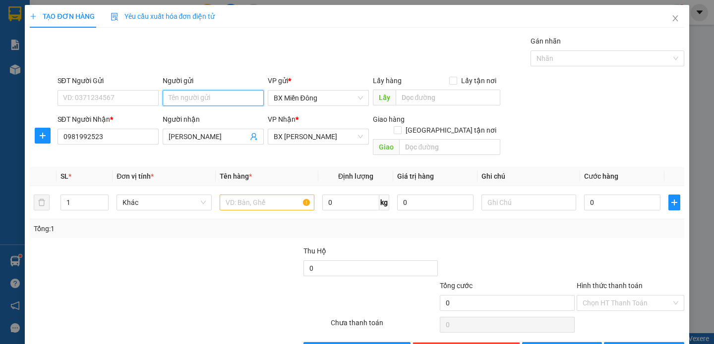
click at [189, 100] on input "Người gửi" at bounding box center [213, 98] width 101 height 16
click at [127, 95] on input "SĐT Người Gửi" at bounding box center [107, 98] width 101 height 16
click at [193, 100] on input "Người gửi" at bounding box center [213, 98] width 101 height 16
click at [110, 96] on input "SĐT Người Gửi" at bounding box center [107, 98] width 101 height 16
click at [172, 101] on input "Người gửi" at bounding box center [213, 98] width 101 height 16
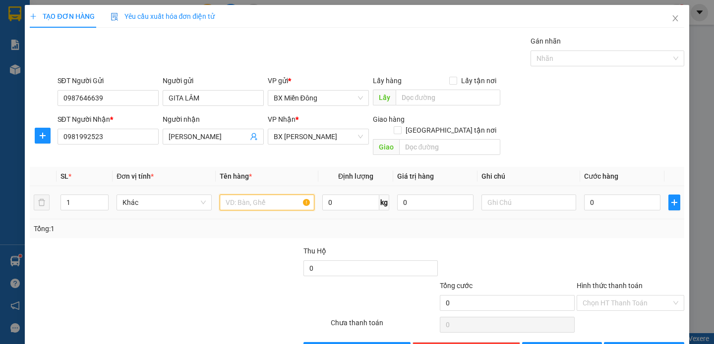
click at [229, 195] on input "text" at bounding box center [267, 203] width 95 height 16
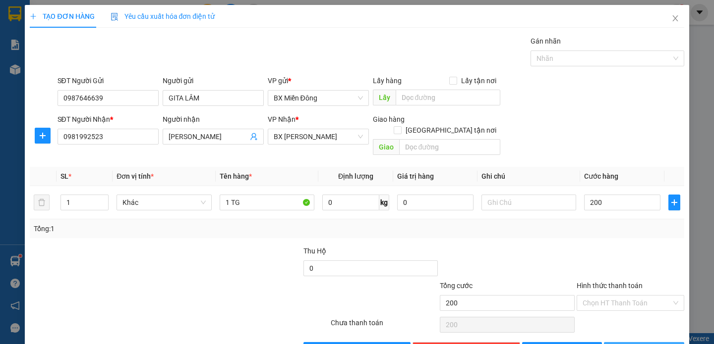
click at [651, 344] on span "[PERSON_NAME] và In" at bounding box center [657, 350] width 69 height 11
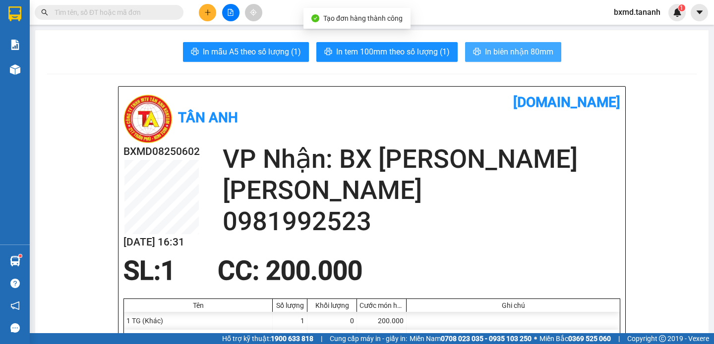
click at [502, 57] on span "In biên nhận 80mm" at bounding box center [519, 52] width 68 height 12
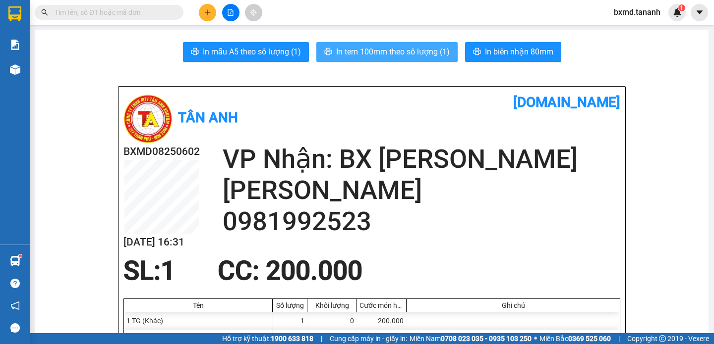
click at [433, 56] on span "In tem 100mm theo số lượng (1)" at bounding box center [393, 52] width 114 height 12
click at [439, 54] on span "In tem 100mm theo số lượng (1)" at bounding box center [393, 52] width 114 height 12
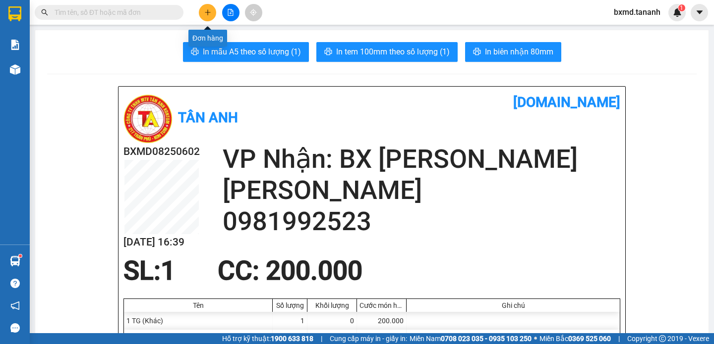
click at [205, 13] on icon "plus" at bounding box center [207, 12] width 7 height 7
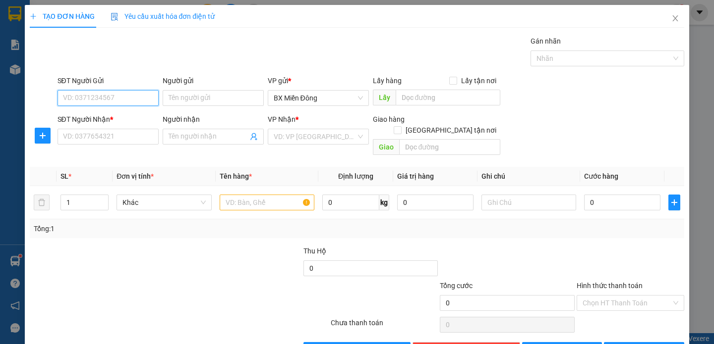
click at [123, 96] on input "SĐT Người Gửi" at bounding box center [107, 98] width 101 height 16
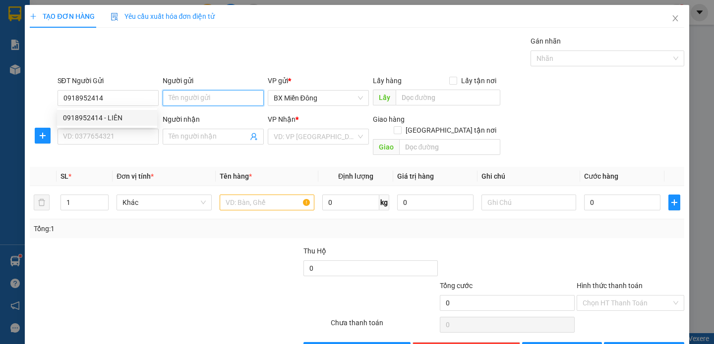
click at [210, 95] on input "Người gửi" at bounding box center [213, 98] width 101 height 16
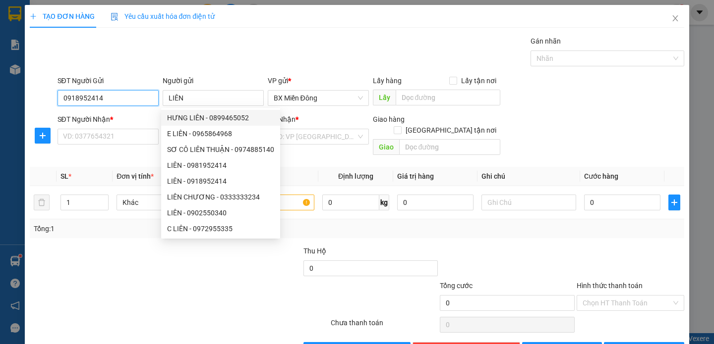
drag, startPoint x: 98, startPoint y: 99, endPoint x: -4, endPoint y: 82, distance: 103.5
click at [0, 82] on html "Kết quả tìm kiếm ( 0 ) Bộ lọc No Data bxmd.tananh 1 Báo cáo Báo cáo dòng tiền (…" at bounding box center [357, 172] width 714 height 344
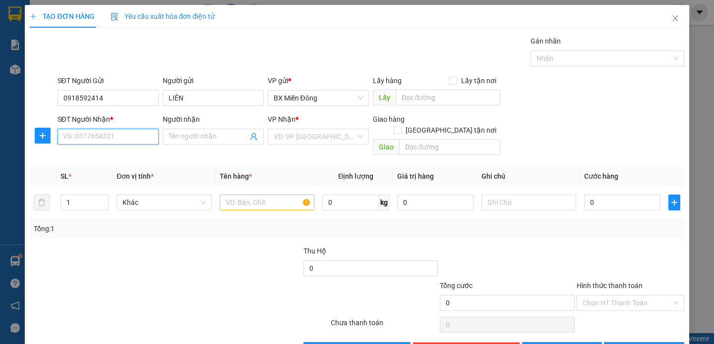
click at [89, 130] on input "SĐT Người Nhận *" at bounding box center [107, 137] width 101 height 16
click at [104, 135] on input "SĐT Người Nhận *" at bounding box center [107, 137] width 101 height 16
click at [174, 136] on input "Người nhận" at bounding box center [208, 136] width 79 height 11
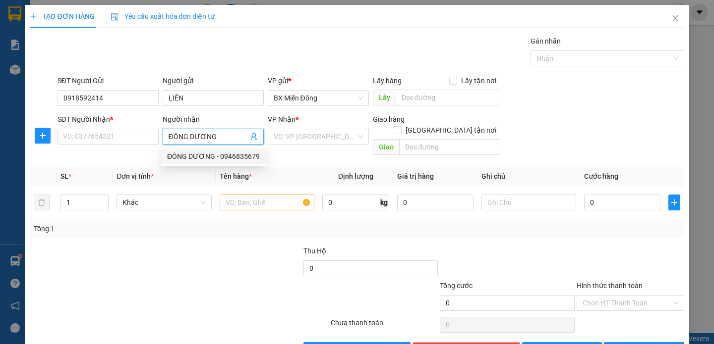
click at [227, 159] on div "ĐÔNG DƯƠNG - 0946835679" at bounding box center [213, 156] width 93 height 11
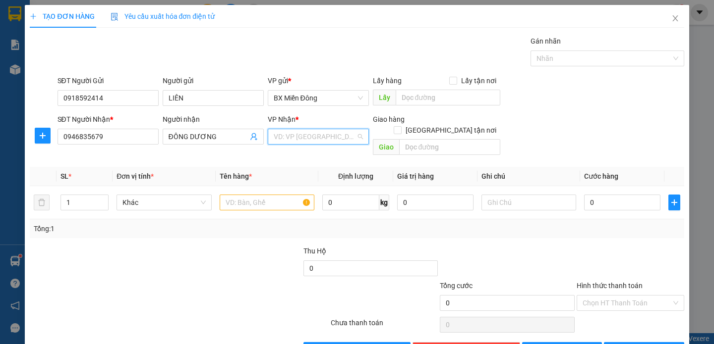
click at [325, 141] on input "search" at bounding box center [315, 136] width 82 height 15
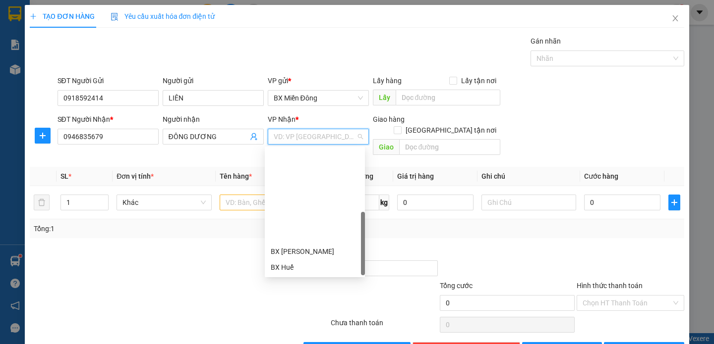
click at [311, 326] on div "BX Ngọc Hồi - Kon Tum" at bounding box center [315, 331] width 88 height 11
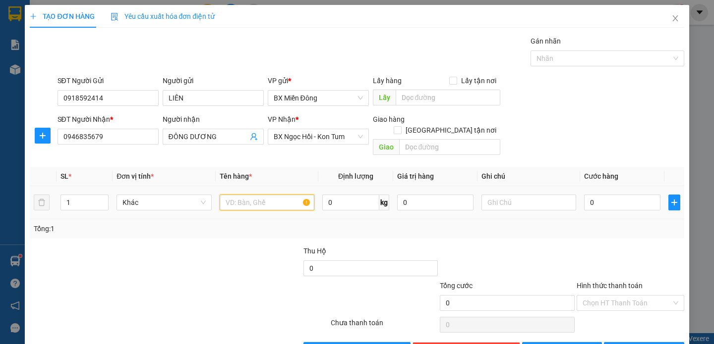
click at [275, 195] on input "text" at bounding box center [267, 203] width 95 height 16
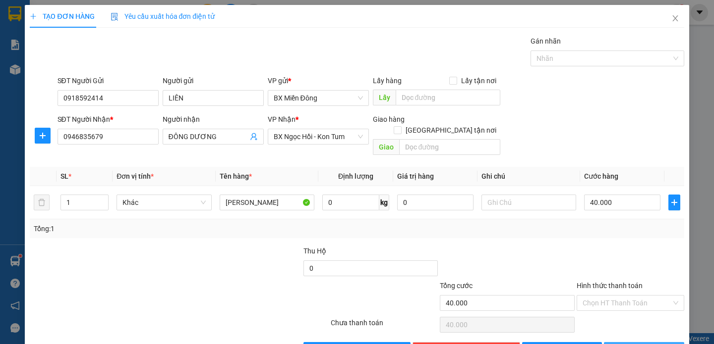
click at [618, 342] on button "[PERSON_NAME] và In" at bounding box center [644, 350] width 80 height 16
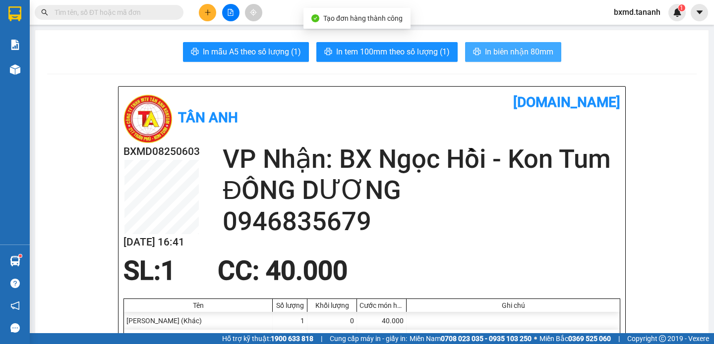
click at [493, 48] on span "In biên nhận 80mm" at bounding box center [519, 52] width 68 height 12
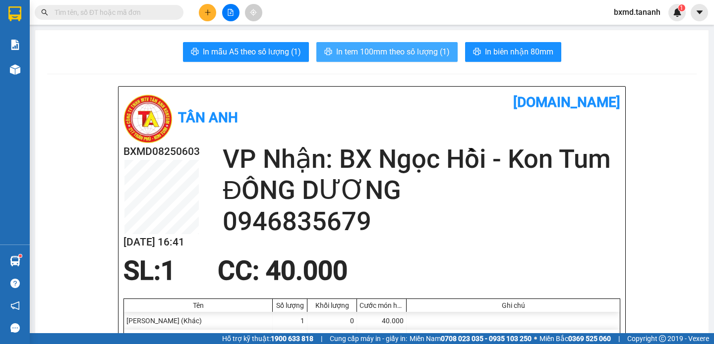
click at [413, 48] on span "In tem 100mm theo số lượng (1)" at bounding box center [393, 52] width 114 height 12
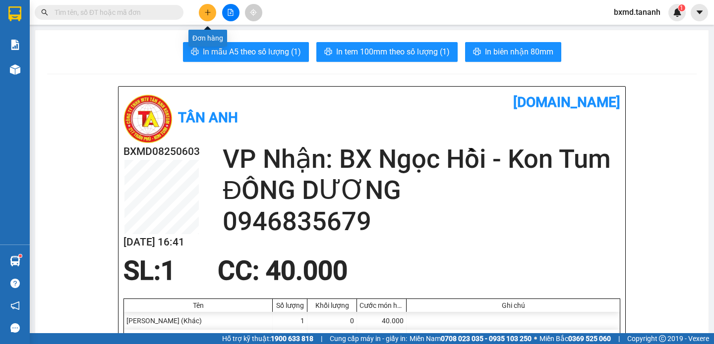
click at [212, 10] on button at bounding box center [207, 12] width 17 height 17
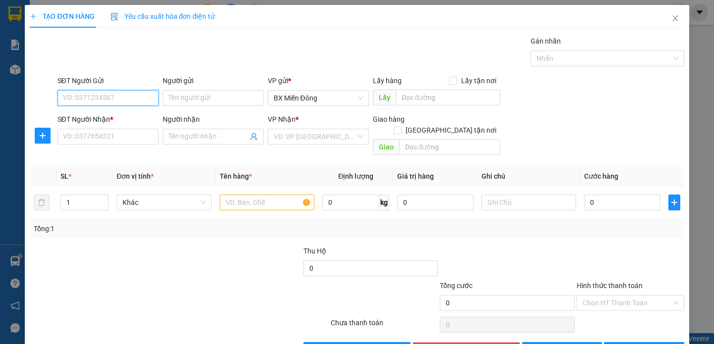
click at [96, 90] on input "SĐT Người Gửi" at bounding box center [107, 98] width 101 height 16
click at [113, 116] on div "0586898804" at bounding box center [107, 118] width 88 height 11
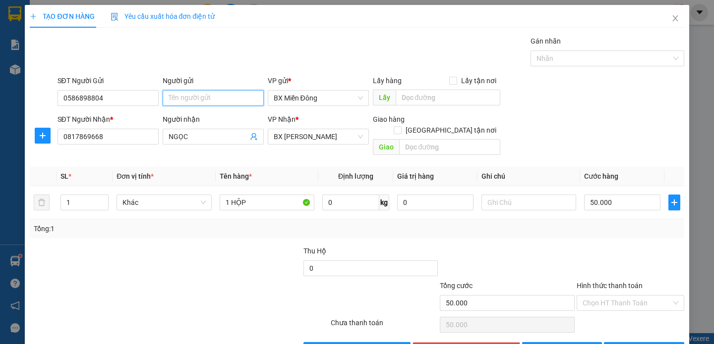
click at [202, 99] on input "Người gửi" at bounding box center [213, 98] width 101 height 16
click at [175, 96] on input "Người gửi" at bounding box center [213, 98] width 101 height 16
click at [632, 344] on span "[PERSON_NAME] và In" at bounding box center [657, 350] width 69 height 11
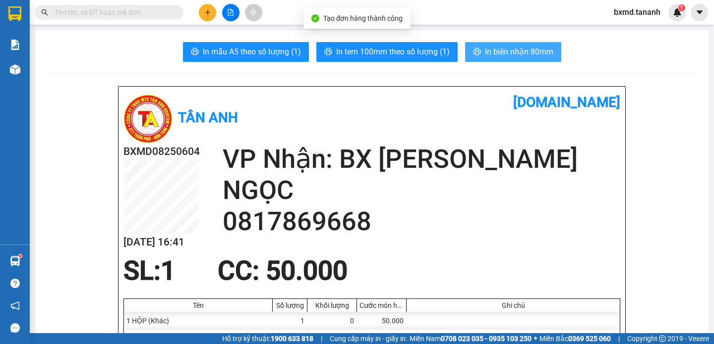
click at [511, 53] on span "In biên nhận 80mm" at bounding box center [519, 52] width 68 height 12
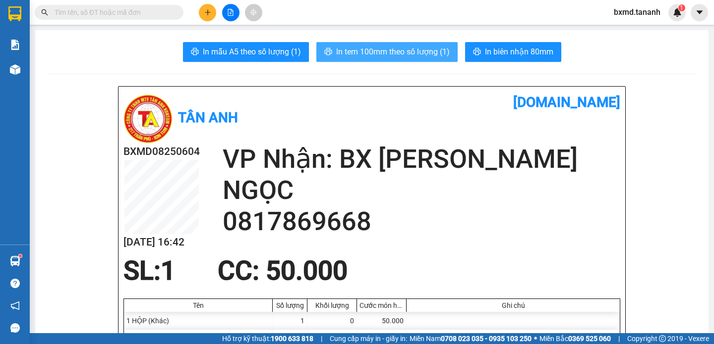
click at [376, 49] on span "In tem 100mm theo số lượng (1)" at bounding box center [393, 52] width 114 height 12
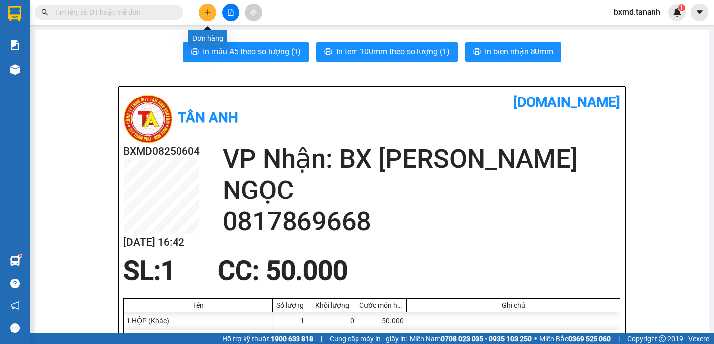
click at [208, 12] on icon "plus" at bounding box center [207, 12] width 5 height 0
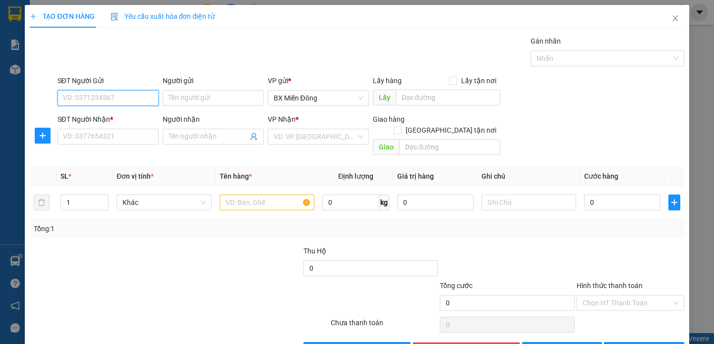
click at [116, 100] on input "SĐT Người Gửi" at bounding box center [107, 98] width 101 height 16
click at [211, 96] on input "Người gửi" at bounding box center [213, 98] width 101 height 16
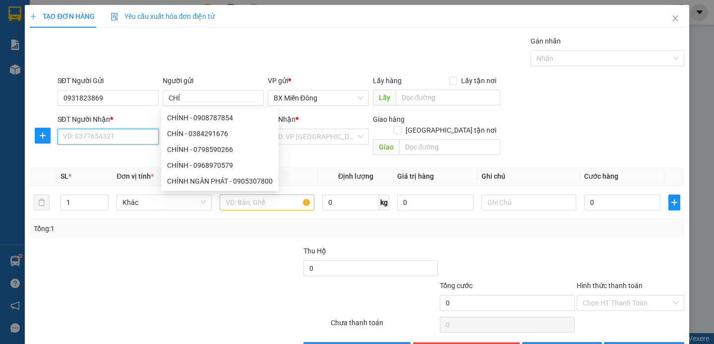
click at [91, 139] on input "SĐT Người Nhận *" at bounding box center [107, 137] width 101 height 16
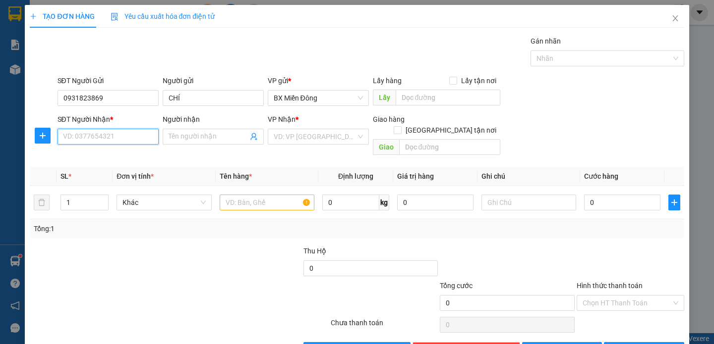
click at [99, 134] on input "SĐT Người Nhận *" at bounding box center [107, 137] width 101 height 16
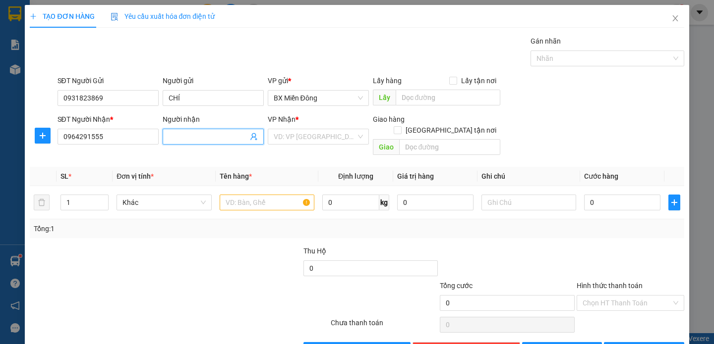
click at [184, 132] on input "Người nhận" at bounding box center [208, 136] width 79 height 11
click at [246, 195] on input "text" at bounding box center [267, 203] width 95 height 16
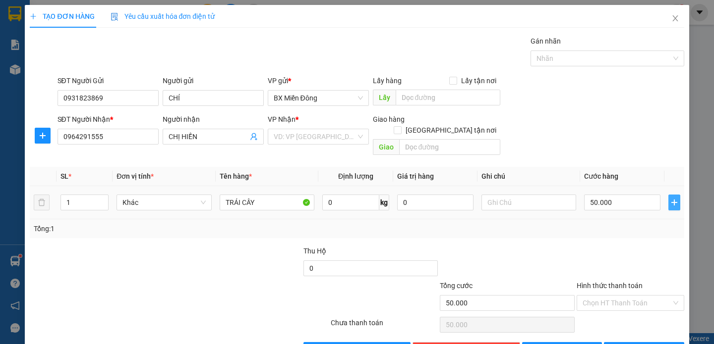
click at [670, 199] on icon "plus" at bounding box center [674, 203] width 8 height 8
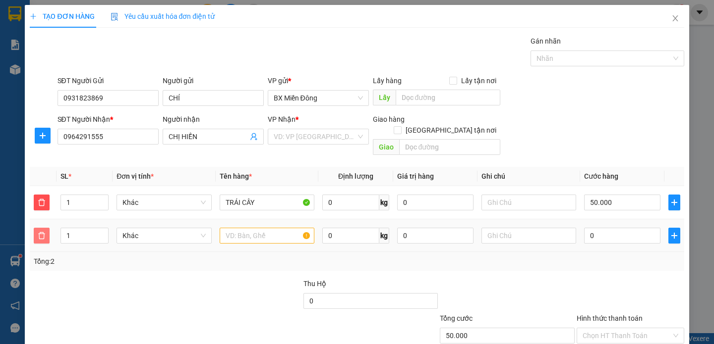
click at [39, 228] on button "button" at bounding box center [42, 236] width 16 height 16
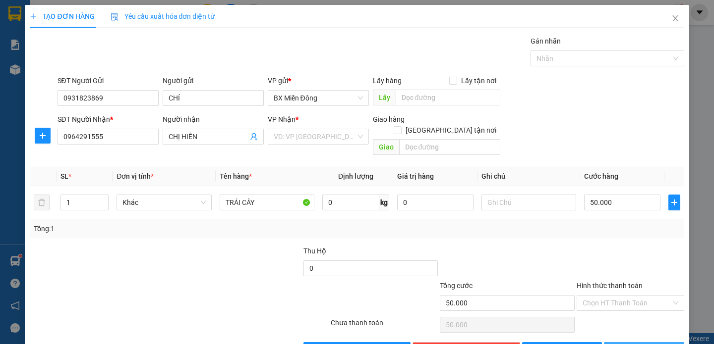
click at [620, 342] on button "[PERSON_NAME] và In" at bounding box center [644, 350] width 80 height 16
click at [315, 129] on input "search" at bounding box center [315, 136] width 82 height 15
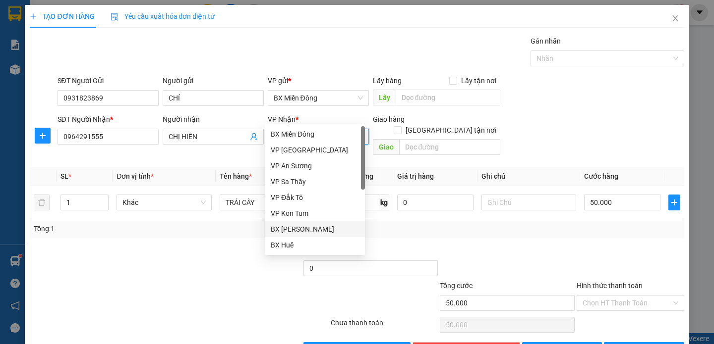
click at [322, 230] on div "BX [PERSON_NAME]" at bounding box center [315, 229] width 88 height 11
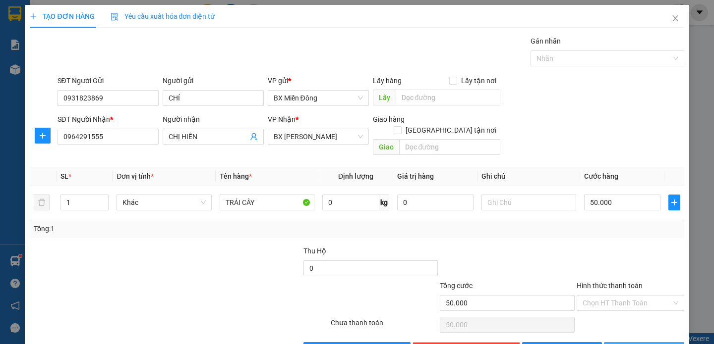
click at [626, 342] on button "[PERSON_NAME] và In" at bounding box center [644, 350] width 80 height 16
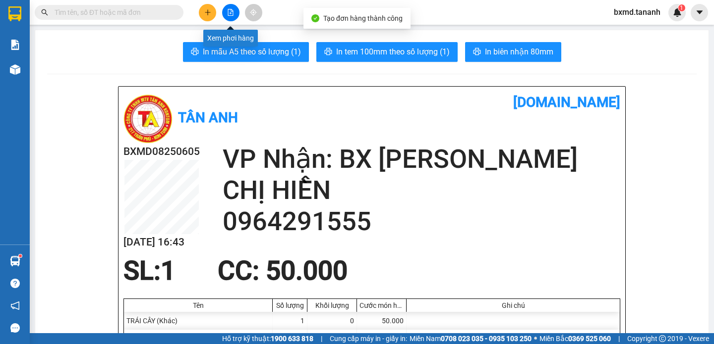
click at [229, 14] on icon "file-add" at bounding box center [230, 12] width 7 height 7
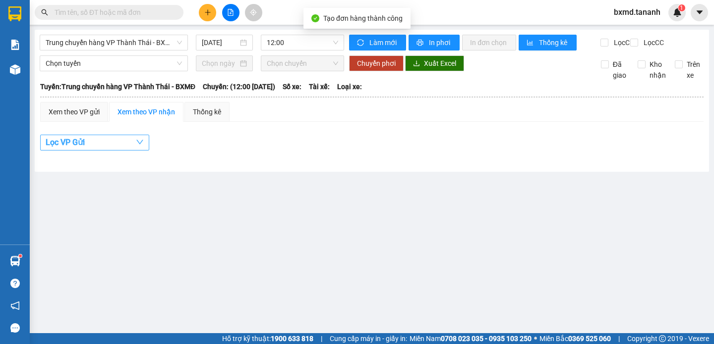
click at [113, 151] on button "Lọc VP Gửi" at bounding box center [94, 143] width 109 height 16
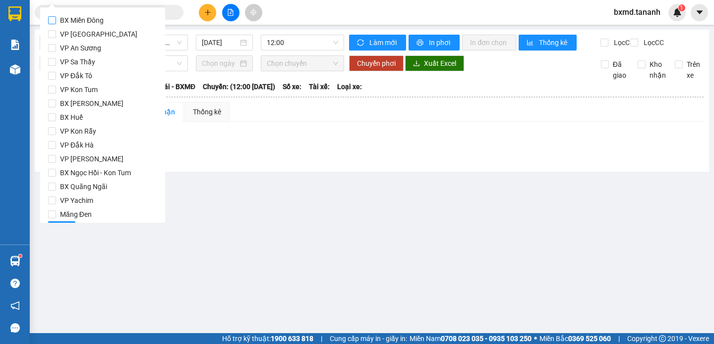
click at [106, 24] on span "BX Miền Đông" at bounding box center [82, 20] width 52 height 14
click at [56, 24] on input "BX Miền Đông" at bounding box center [52, 20] width 8 height 8
drag, startPoint x: 192, startPoint y: 241, endPoint x: 187, endPoint y: 238, distance: 5.5
click at [192, 241] on main "Trung chuyển hàng VP Thành Thái - BXMĐ [DATE] 12:00 Làm mới In phơi In đơn chọn…" at bounding box center [357, 167] width 714 height 334
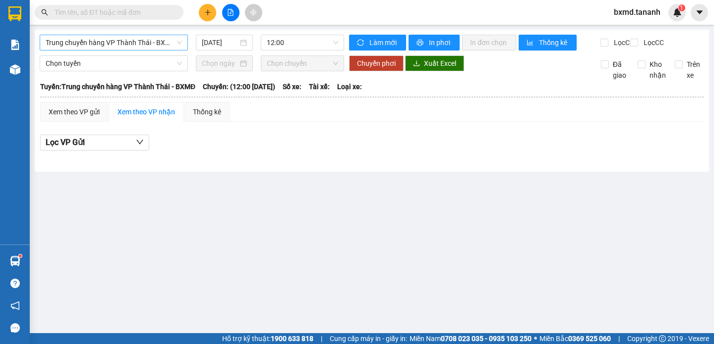
click at [178, 44] on span "Trung chuyển hàng VP Thành Thái - BXMĐ" at bounding box center [114, 42] width 136 height 15
click at [198, 220] on main "Trung chuyển hàng VP Thành Thái - BXMĐ [DATE] 12:00 Làm mới In phơi In đơn chọn…" at bounding box center [357, 167] width 714 height 334
click at [227, 12] on icon "file-add" at bounding box center [230, 12] width 7 height 7
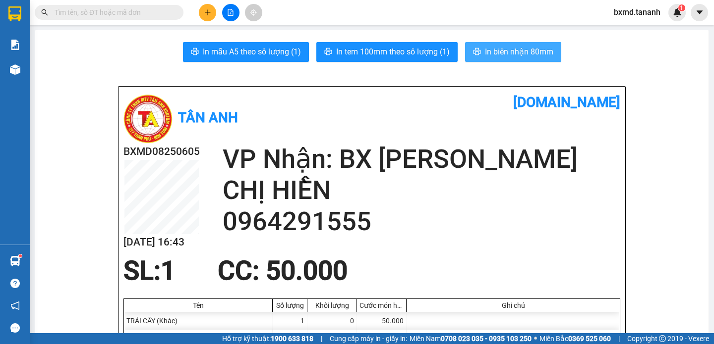
click at [488, 50] on span "In biên nhận 80mm" at bounding box center [519, 52] width 68 height 12
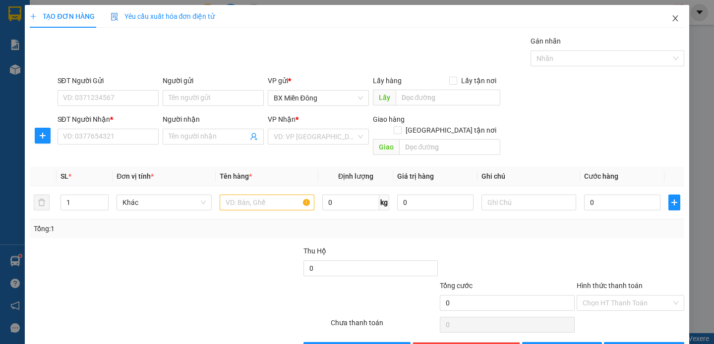
click at [671, 20] on icon "close" at bounding box center [675, 18] width 8 height 8
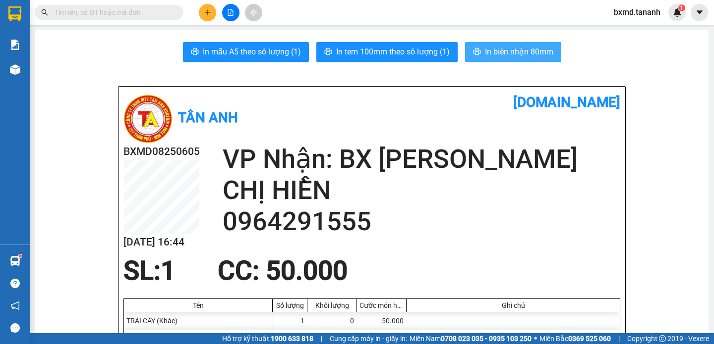
click at [522, 55] on span "In biên nhận 80mm" at bounding box center [519, 52] width 68 height 12
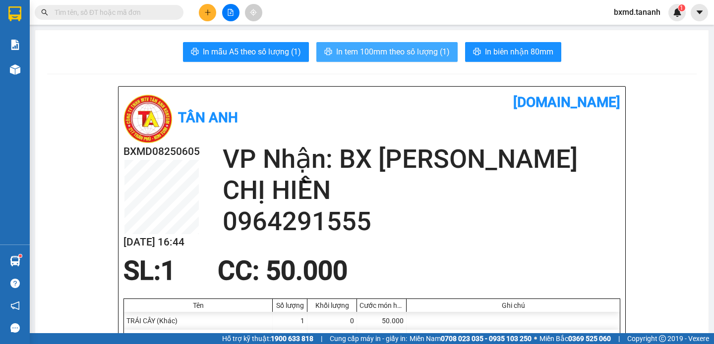
click at [379, 48] on span "In tem 100mm theo số lượng (1)" at bounding box center [393, 52] width 114 height 12
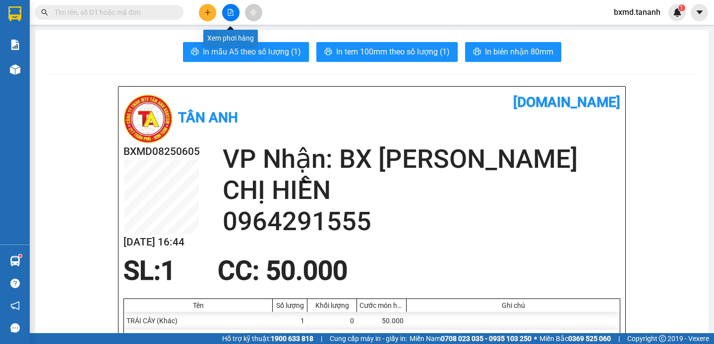
click at [230, 9] on icon "file-add" at bounding box center [230, 12] width 5 height 7
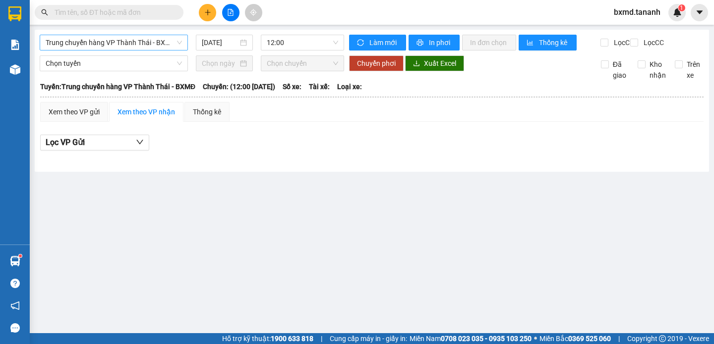
click at [136, 39] on span "Trung chuyển hàng VP Thành Thái - BXMĐ" at bounding box center [114, 42] width 136 height 15
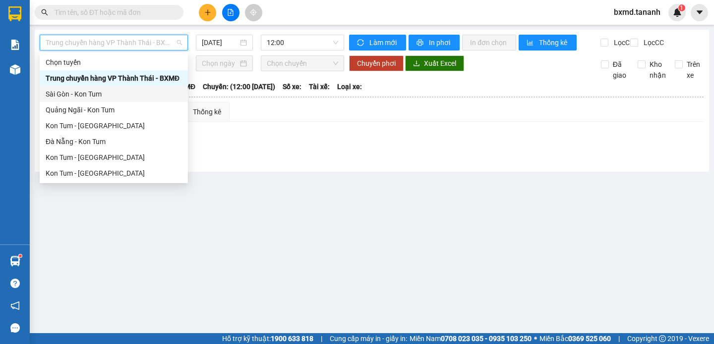
click at [85, 94] on div "Sài Gòn - Kon Tum" at bounding box center [114, 94] width 136 height 11
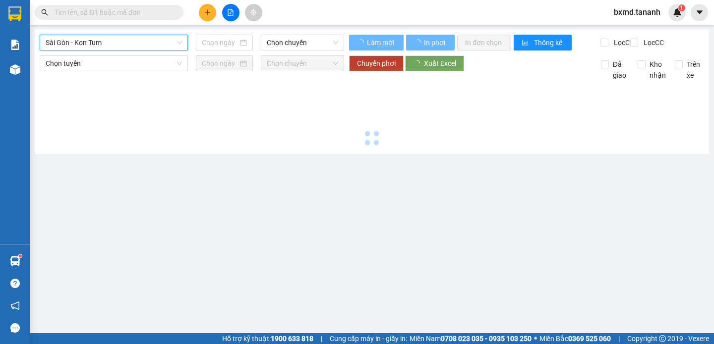
type input "[DATE]"
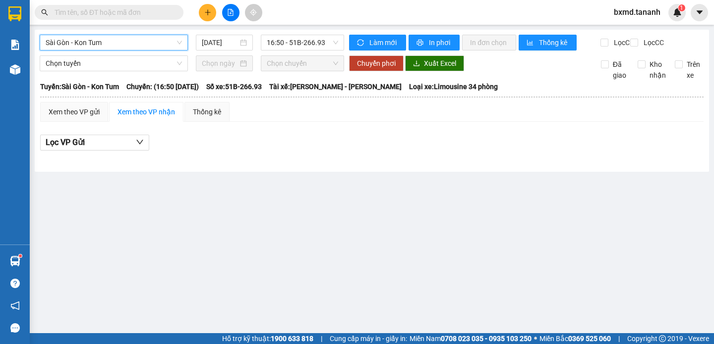
click at [202, 69] on div at bounding box center [224, 63] width 45 height 11
click at [179, 47] on span "Sài Gòn - Kon Tum" at bounding box center [114, 42] width 136 height 15
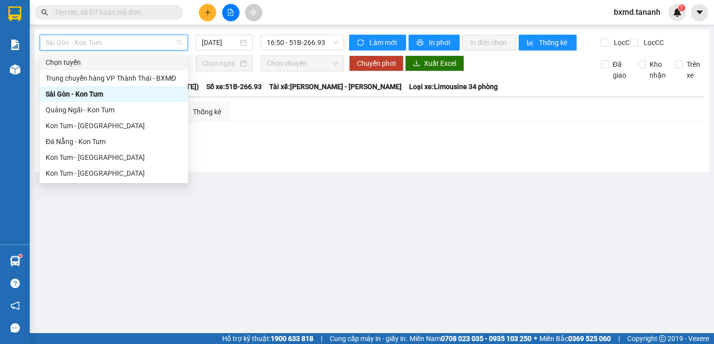
click at [117, 59] on div "Chọn tuyến" at bounding box center [114, 62] width 136 height 11
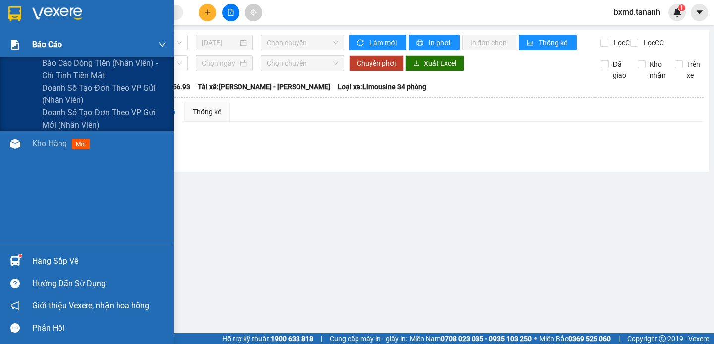
click at [14, 41] on img at bounding box center [15, 45] width 10 height 10
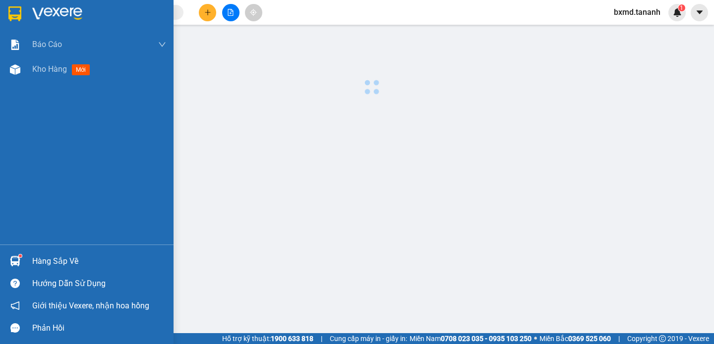
click at [30, 139] on div "Báo cáo Báo cáo dòng tiền (nhân viên) - chỉ tính tiền mặt Doanh số tạo đơn theo…" at bounding box center [86, 138] width 173 height 213
click at [38, 63] on div "Kho hàng mới" at bounding box center [63, 69] width 62 height 12
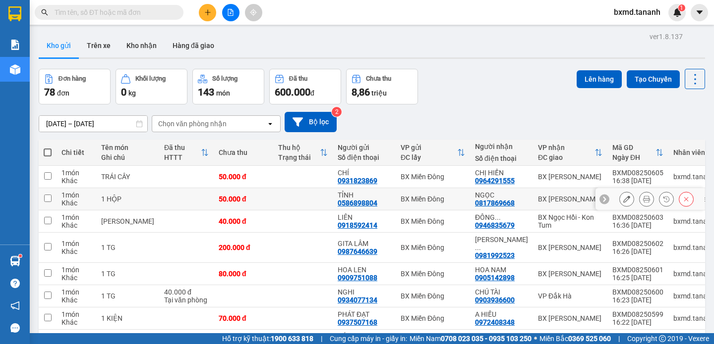
scroll to position [45, 0]
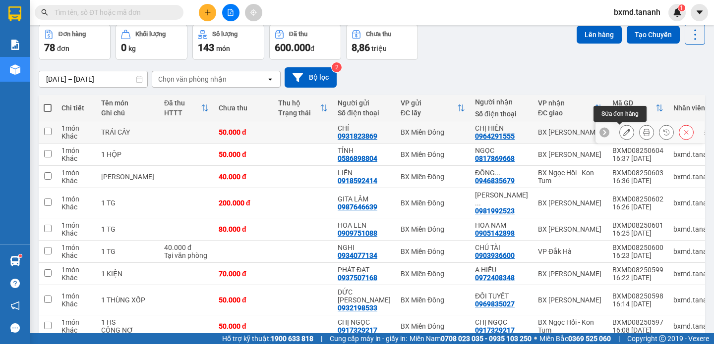
click at [623, 130] on icon at bounding box center [626, 132] width 7 height 7
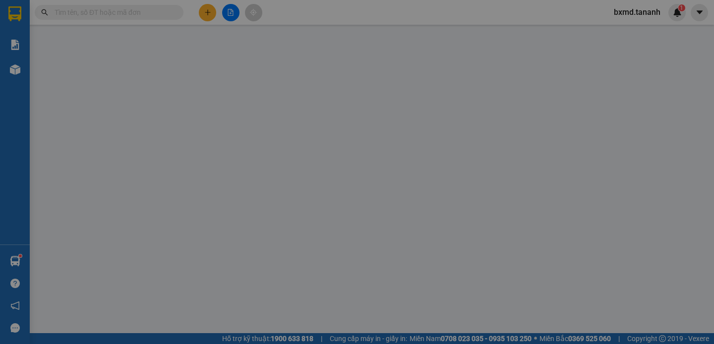
type input "0931823869"
type input "0964291555"
type input "50.000"
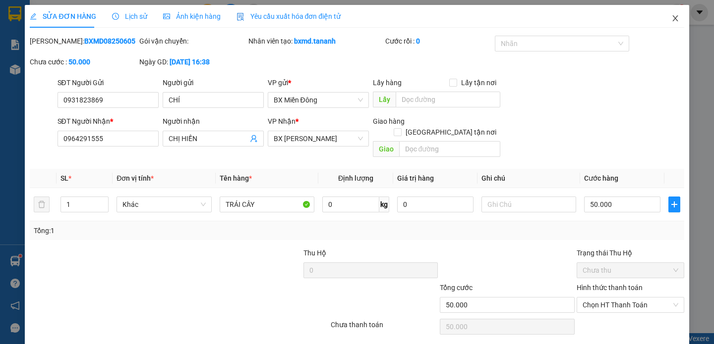
click at [671, 21] on icon "close" at bounding box center [675, 18] width 8 height 8
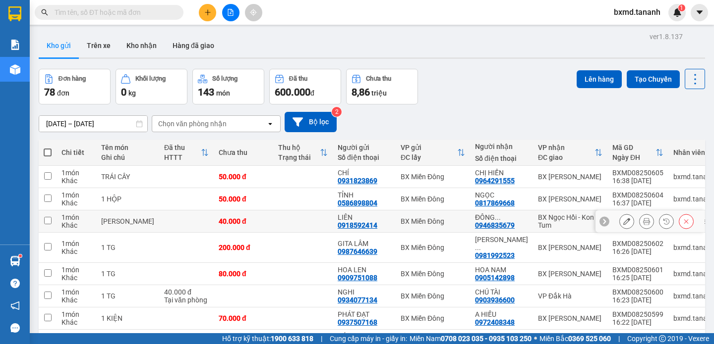
click at [623, 221] on icon at bounding box center [626, 221] width 7 height 7
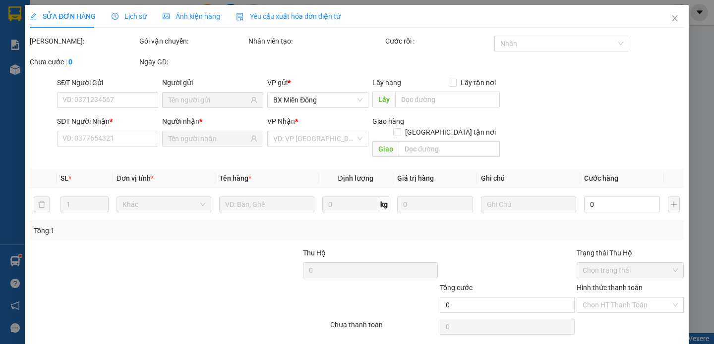
type input "0918592414"
type input "0946835679"
type input "40.000"
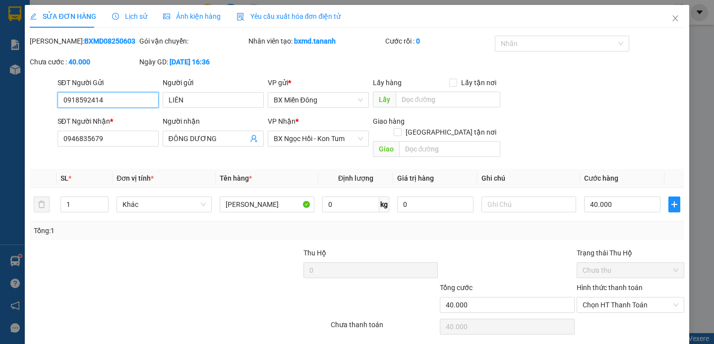
click at [84, 99] on input "0918592414" at bounding box center [107, 100] width 101 height 16
type input "0918952414"
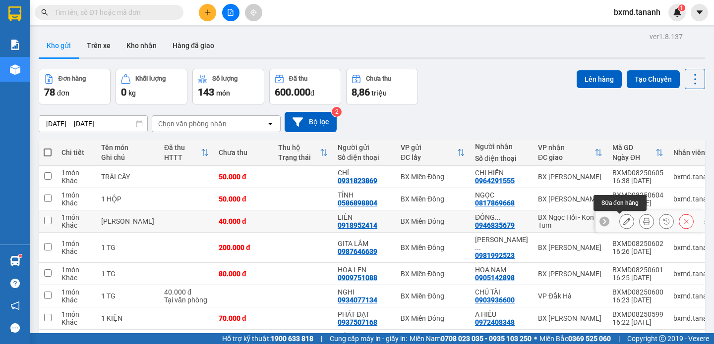
click at [623, 222] on icon at bounding box center [626, 221] width 7 height 7
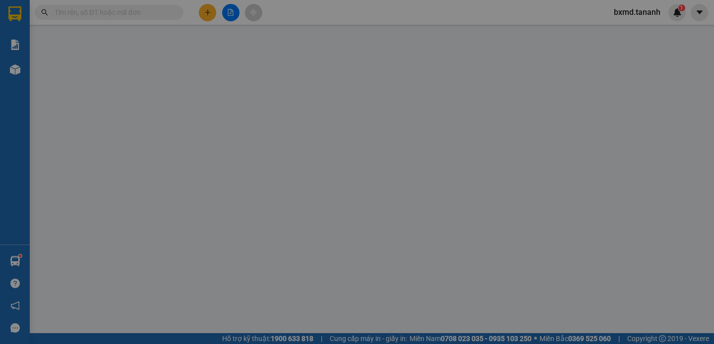
type input "0918952414"
type input "0946835679"
type input "40.000"
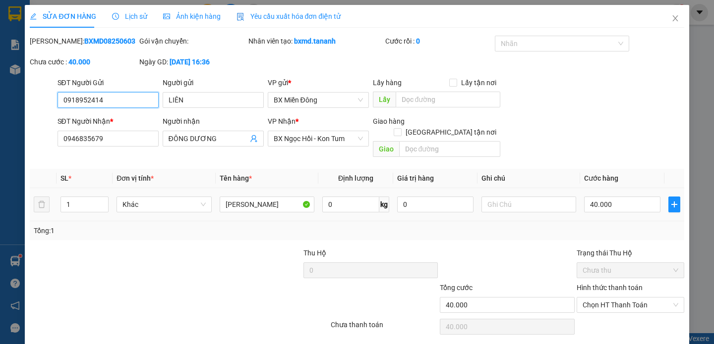
scroll to position [24, 0]
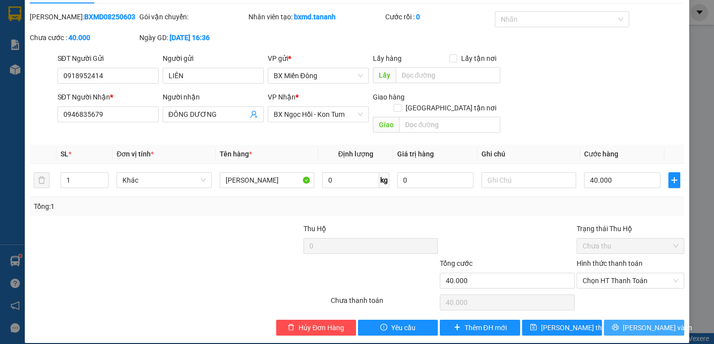
click at [639, 323] on span "[PERSON_NAME] và In" at bounding box center [657, 328] width 69 height 11
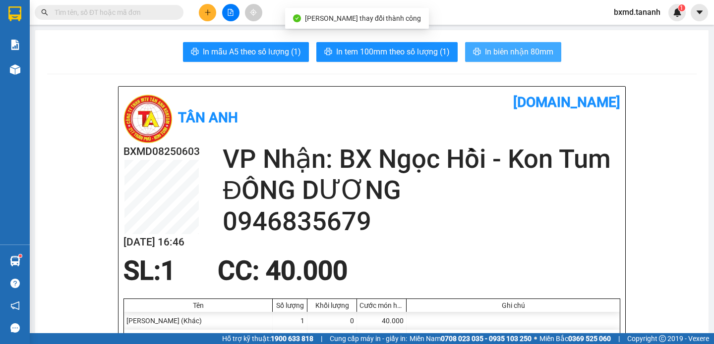
click at [508, 51] on span "In biên nhận 80mm" at bounding box center [519, 52] width 68 height 12
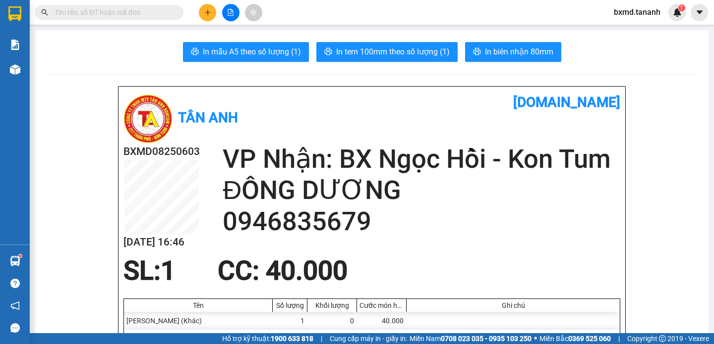
click at [209, 12] on icon "plus" at bounding box center [207, 12] width 5 height 0
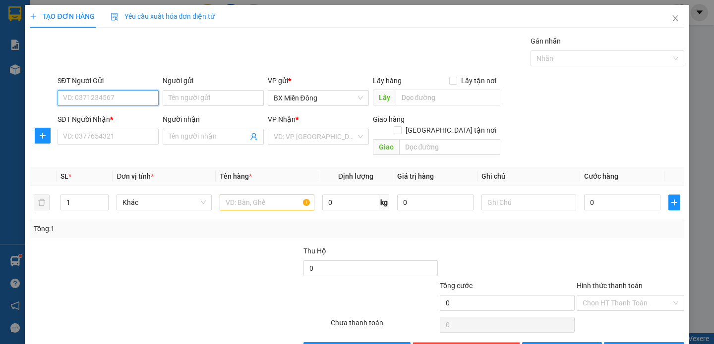
click at [122, 100] on input "SĐT Người Gửi" at bounding box center [107, 98] width 101 height 16
click at [113, 102] on input "SĐT Người Gửi" at bounding box center [107, 98] width 101 height 16
click at [108, 99] on input "SĐT Người Gửi" at bounding box center [107, 98] width 101 height 16
click at [90, 93] on input "SĐT Người Gửi" at bounding box center [107, 98] width 101 height 16
click at [88, 103] on input "SĐT Người Gửi" at bounding box center [107, 98] width 101 height 16
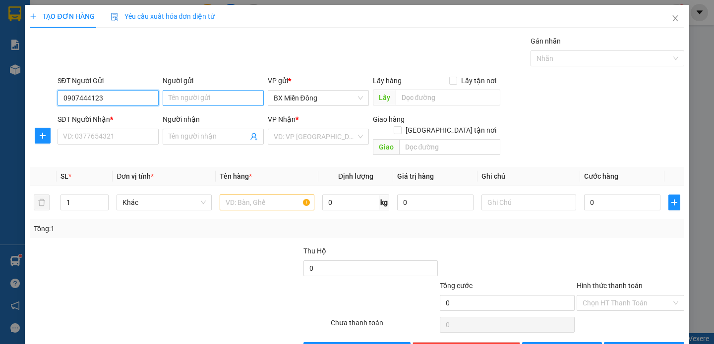
type input "0907444123"
click at [196, 96] on input "Người gửi" at bounding box center [213, 98] width 101 height 16
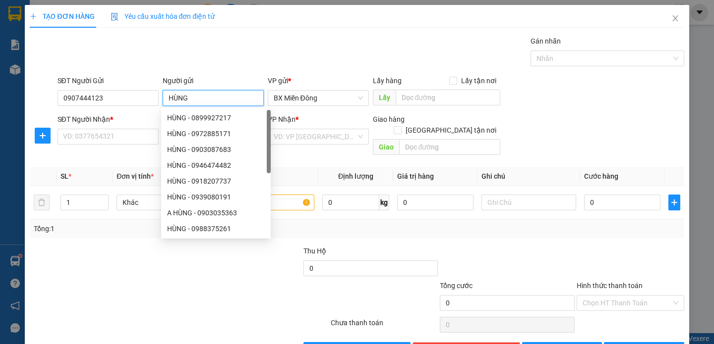
click at [221, 94] on input "HÙNG" at bounding box center [213, 98] width 101 height 16
click at [217, 95] on input "HÙNG" at bounding box center [213, 98] width 101 height 16
type input "H"
click at [10, 86] on div "TẠO ĐƠN HÀNG Yêu cầu xuất hóa đơn điện tử Transit Pickup Surcharge Ids Transit …" at bounding box center [357, 172] width 714 height 344
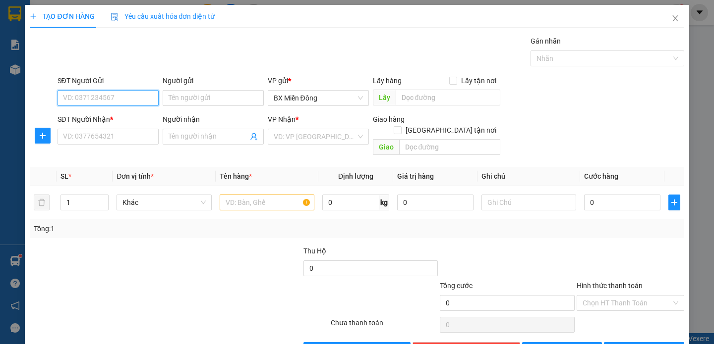
click at [126, 96] on input "SĐT Người Gửi" at bounding box center [107, 98] width 101 height 16
type input "0868212515"
click at [205, 96] on input "Người gửi" at bounding box center [213, 98] width 101 height 16
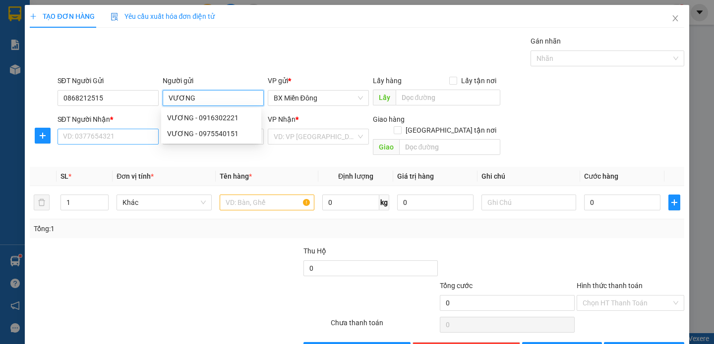
type input "VƯƠNG"
click at [109, 141] on input "SĐT Người Nhận *" at bounding box center [107, 137] width 101 height 16
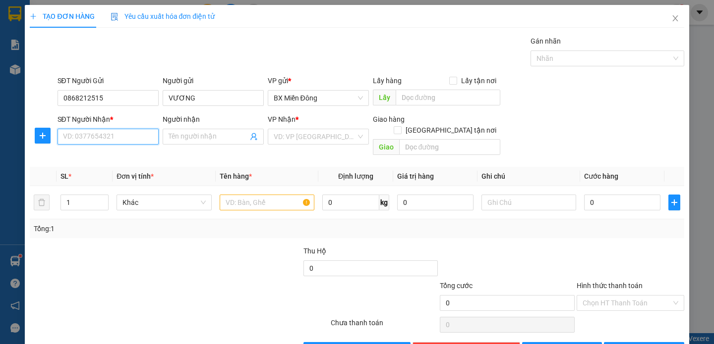
click at [110, 137] on input "SĐT Người Nhận *" at bounding box center [107, 137] width 101 height 16
type input "0907444123"
click at [213, 137] on input "Người nhận" at bounding box center [208, 136] width 79 height 11
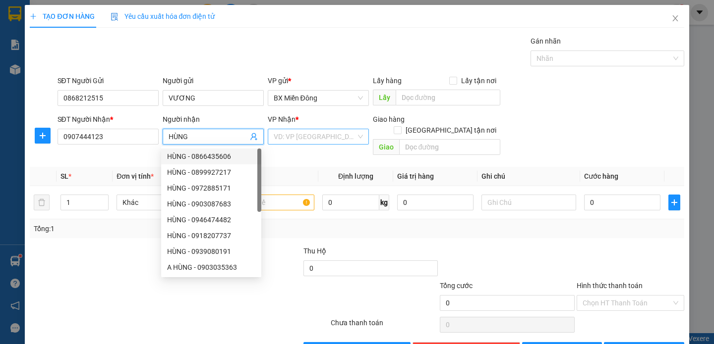
type input "HÙNG"
click at [306, 132] on input "search" at bounding box center [315, 136] width 82 height 15
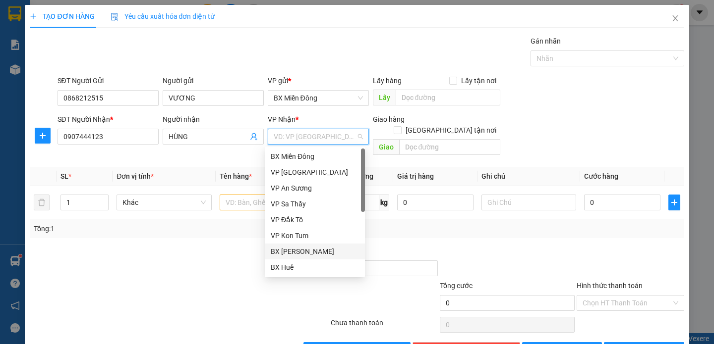
drag, startPoint x: 322, startPoint y: 253, endPoint x: 319, endPoint y: 247, distance: 6.9
click at [322, 253] on div "BX [PERSON_NAME]" at bounding box center [315, 251] width 88 height 11
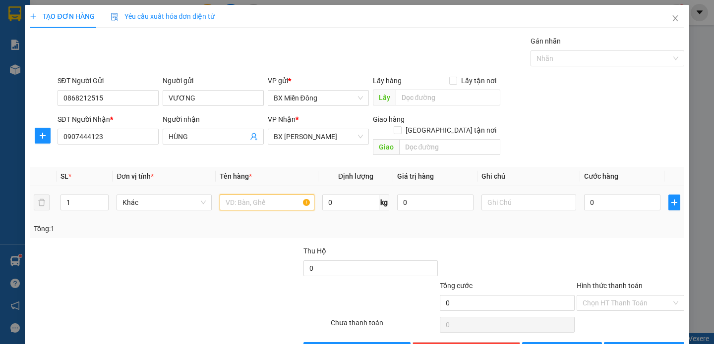
click at [252, 195] on input "text" at bounding box center [267, 203] width 95 height 16
drag, startPoint x: 85, startPoint y: 189, endPoint x: 106, endPoint y: 193, distance: 21.3
click at [86, 195] on input "1" at bounding box center [84, 202] width 47 height 15
click at [105, 201] on span "Decrease Value" at bounding box center [102, 205] width 11 height 9
click at [77, 195] on input "1" at bounding box center [84, 202] width 47 height 15
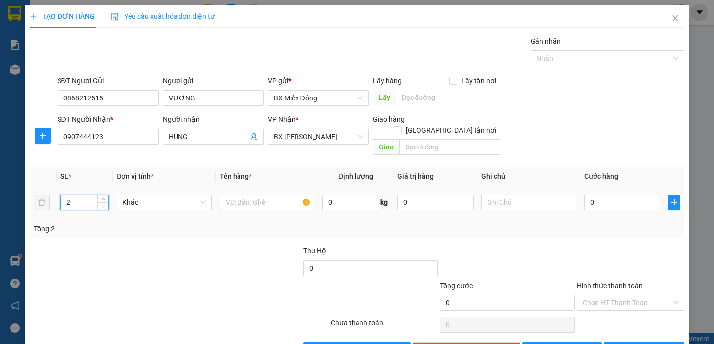
type input "2"
click at [249, 195] on input "text" at bounding box center [267, 203] width 95 height 16
type input "SỮA"
click at [605, 195] on input "0" at bounding box center [622, 203] width 76 height 16
type input "1"
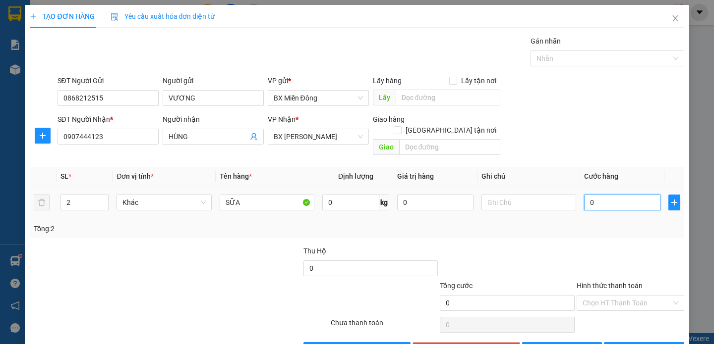
type input "1"
type input "10"
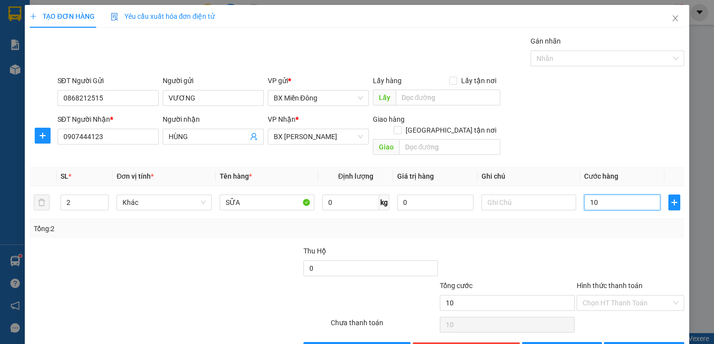
type input "100"
type input "1.000"
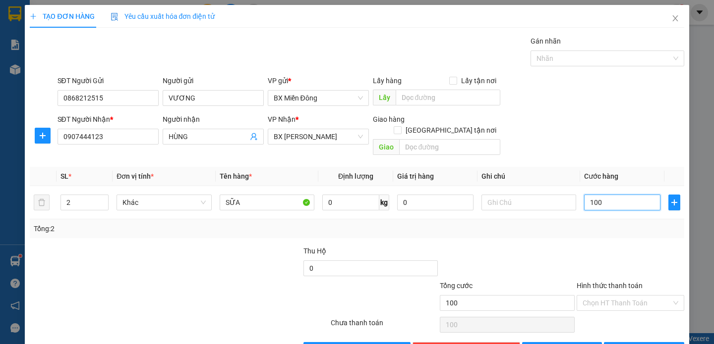
type input "1.000"
type input "10.000"
type input "100.000"
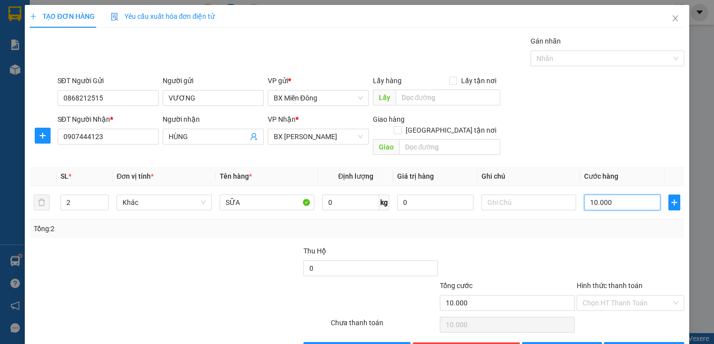
type input "100.000"
click at [628, 342] on button "[PERSON_NAME] và In" at bounding box center [644, 350] width 80 height 16
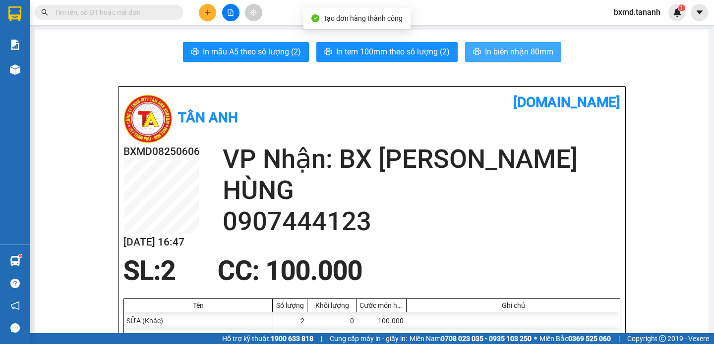
click at [488, 47] on span "In biên nhận 80mm" at bounding box center [519, 52] width 68 height 12
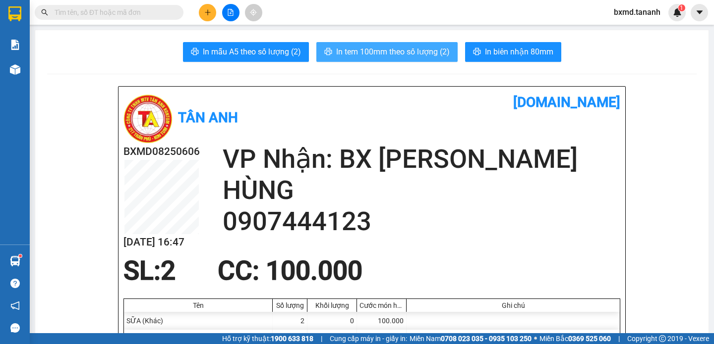
click at [391, 49] on span "In tem 100mm theo số lượng (2)" at bounding box center [393, 52] width 114 height 12
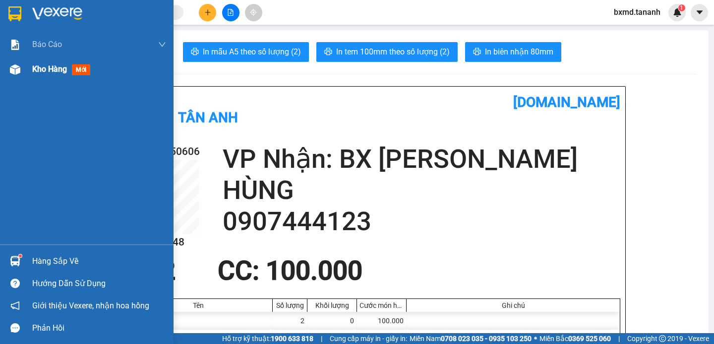
click at [15, 67] on img at bounding box center [15, 69] width 10 height 10
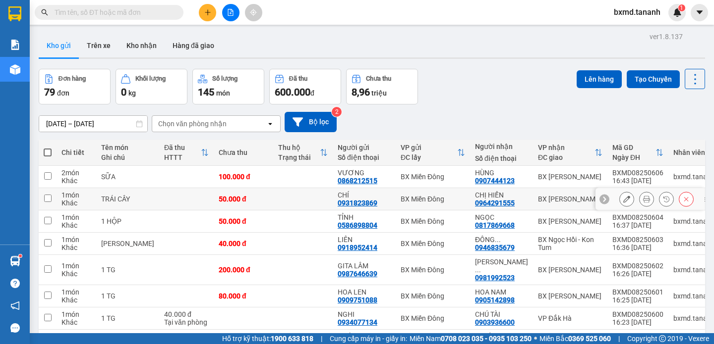
click at [625, 201] on button at bounding box center [627, 199] width 14 height 17
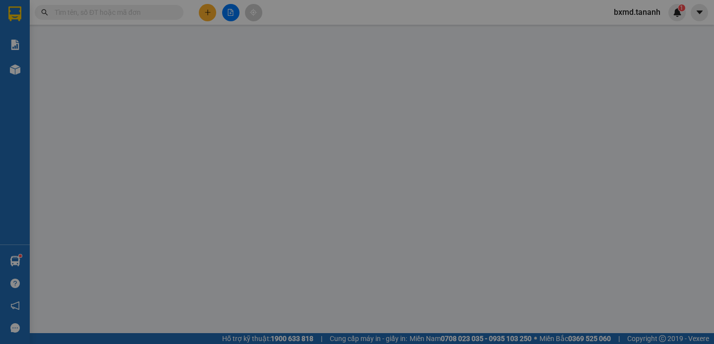
type input "0931823869"
type input "0964291555"
type input "50.000"
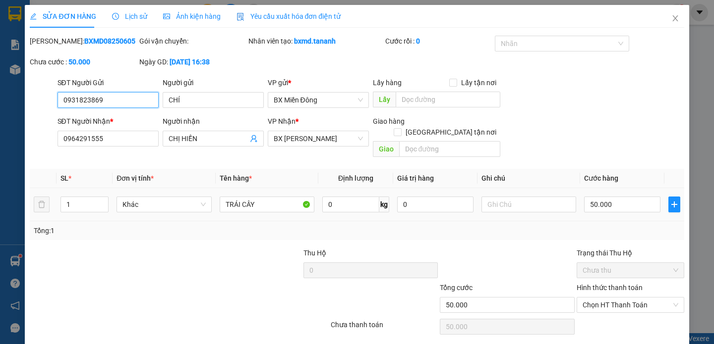
scroll to position [24, 0]
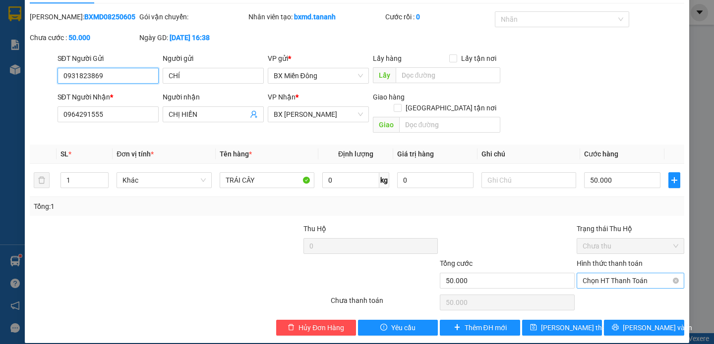
click at [617, 274] on span "Chọn HT Thanh Toán" at bounding box center [630, 281] width 96 height 15
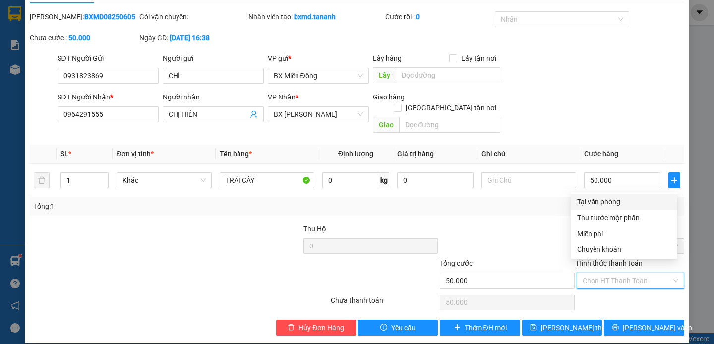
click at [618, 205] on div "Tại văn phòng" at bounding box center [624, 202] width 94 height 11
type input "0"
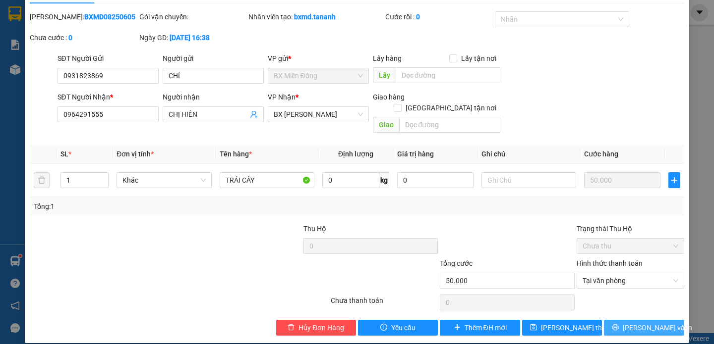
click at [626, 320] on button "[PERSON_NAME] và In" at bounding box center [644, 328] width 80 height 16
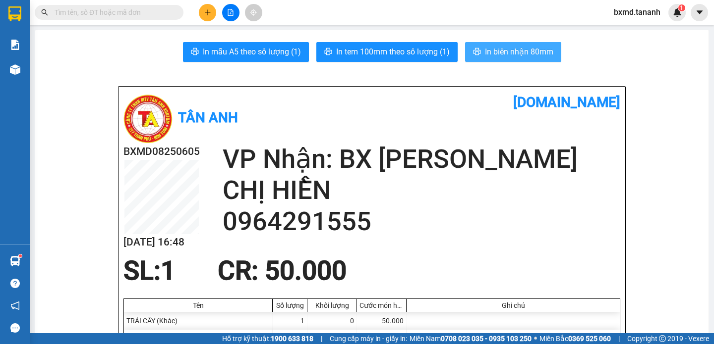
click at [497, 56] on span "In biên nhận 80mm" at bounding box center [519, 52] width 68 height 12
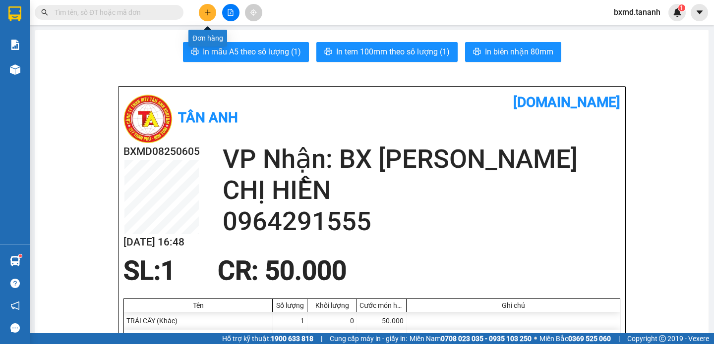
click at [208, 10] on icon "plus" at bounding box center [207, 11] width 0 height 5
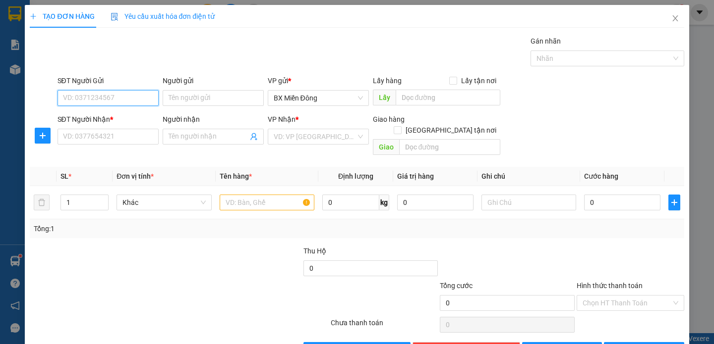
drag, startPoint x: 119, startPoint y: 91, endPoint x: 117, endPoint y: 97, distance: 6.7
click at [118, 93] on input "SĐT Người Gửi" at bounding box center [107, 98] width 101 height 16
click at [117, 97] on input "SĐT Người Gửi" at bounding box center [107, 98] width 101 height 16
type input "0902553730"
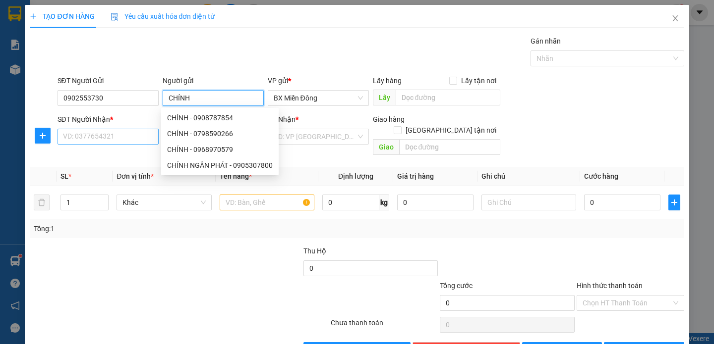
type input "CHÍNH"
click at [94, 136] on input "SĐT Người Nhận *" at bounding box center [107, 137] width 101 height 16
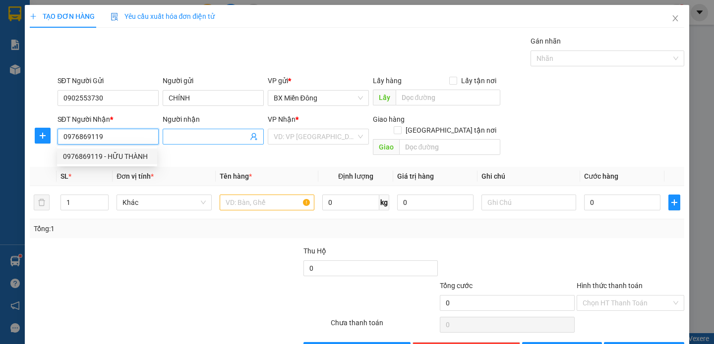
type input "0976869119"
click at [187, 133] on input "Người nhận" at bounding box center [208, 136] width 79 height 11
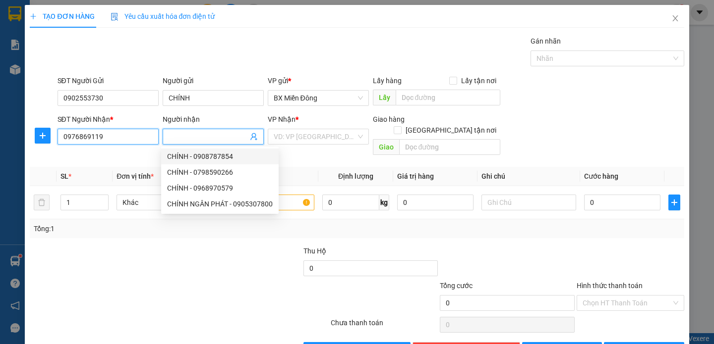
click at [128, 132] on input "0976869119" at bounding box center [107, 137] width 101 height 16
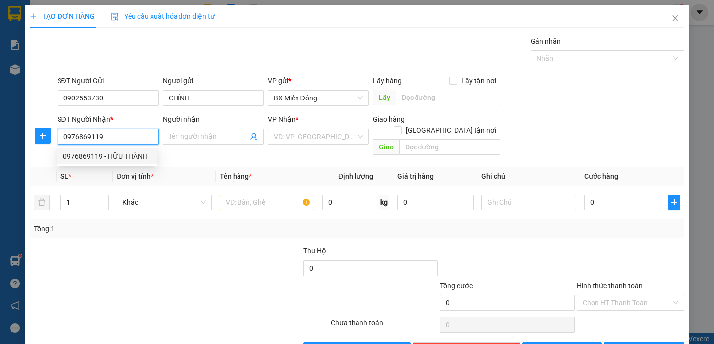
click at [126, 158] on div "0976869119 - HỮU THÀNH" at bounding box center [107, 156] width 88 height 11
type input "HỮU THÀNH"
type input "50.000"
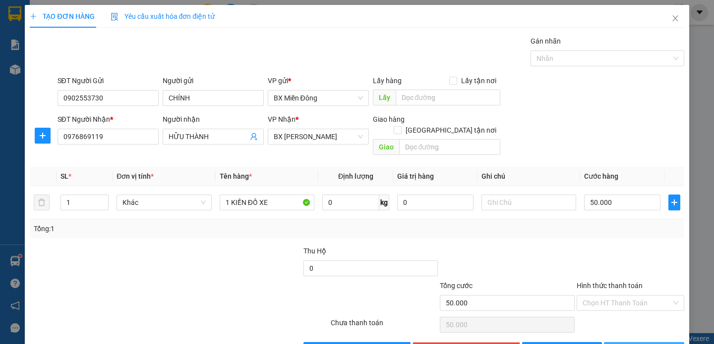
click at [614, 342] on button "[PERSON_NAME] và In" at bounding box center [644, 350] width 80 height 16
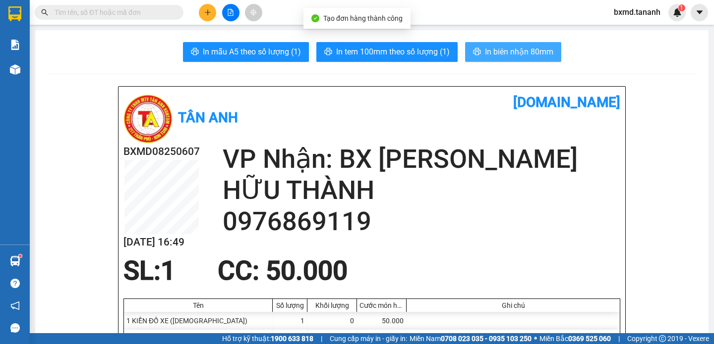
click at [480, 56] on button "In biên nhận 80mm" at bounding box center [513, 52] width 96 height 20
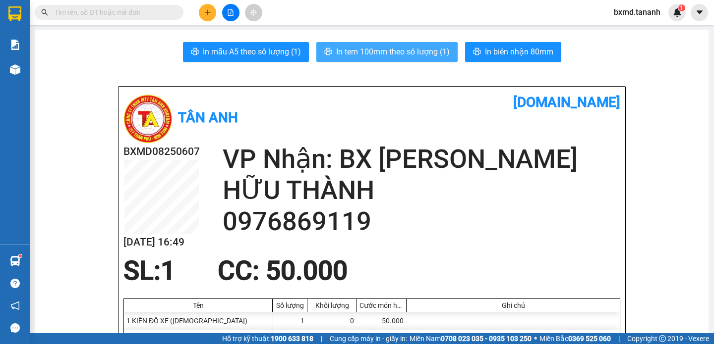
click at [403, 49] on span "In tem 100mm theo số lượng (1)" at bounding box center [393, 52] width 114 height 12
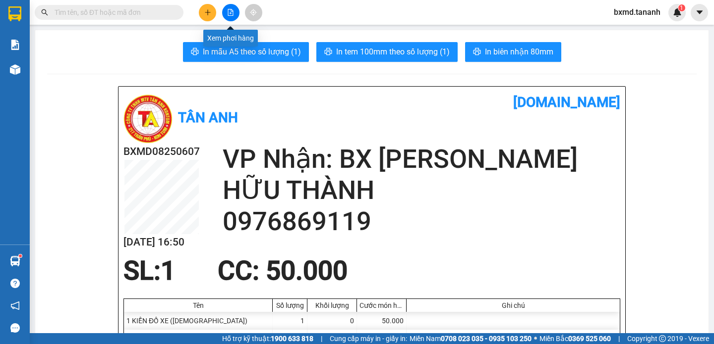
click at [206, 14] on icon "plus" at bounding box center [207, 12] width 7 height 7
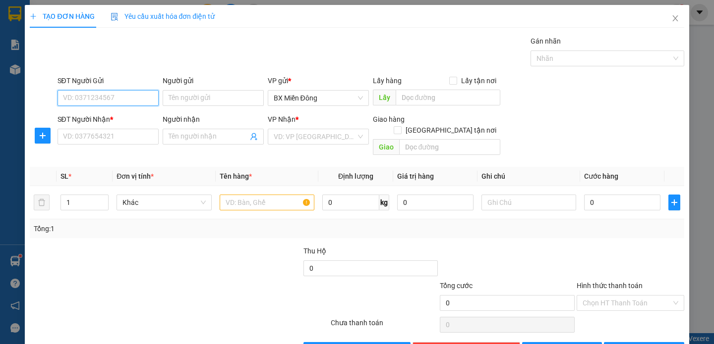
click at [129, 99] on input "SĐT Người Gửi" at bounding box center [107, 98] width 101 height 16
type input "02838596669"
click at [188, 99] on input "Người gửi" at bounding box center [213, 98] width 101 height 16
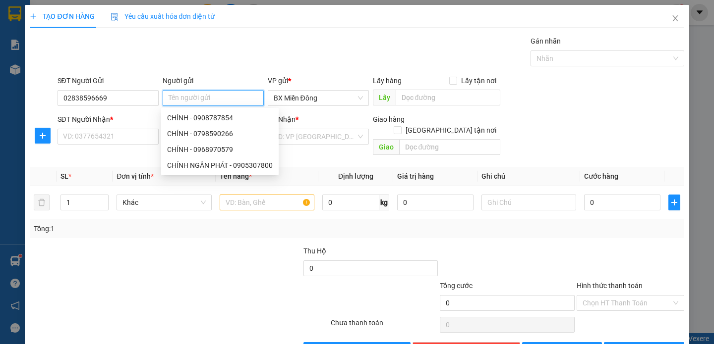
click at [209, 97] on input "Người gửi" at bounding box center [213, 98] width 101 height 16
click at [78, 136] on input "SĐT Người Nhận *" at bounding box center [107, 137] width 101 height 16
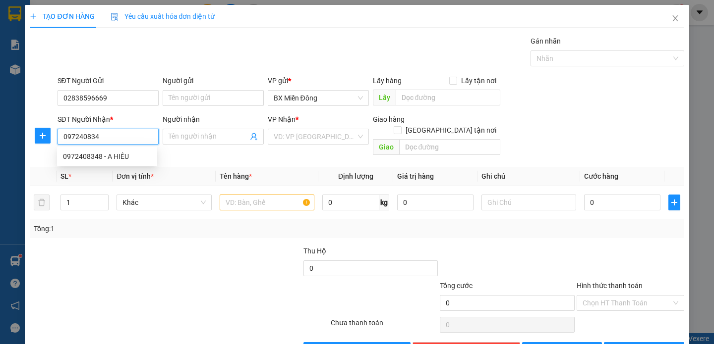
type input "0972408348"
click at [118, 153] on div "0972408348 - A HIẾU" at bounding box center [107, 156] width 88 height 11
type input "A HIẾU"
type input "70.000"
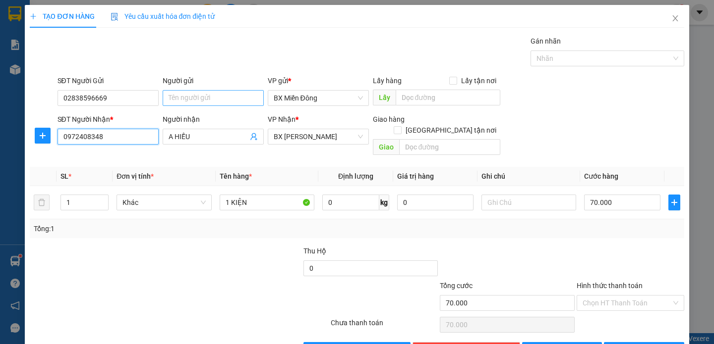
type input "0972408348"
click at [206, 101] on input "Người gửi" at bounding box center [213, 98] width 101 height 16
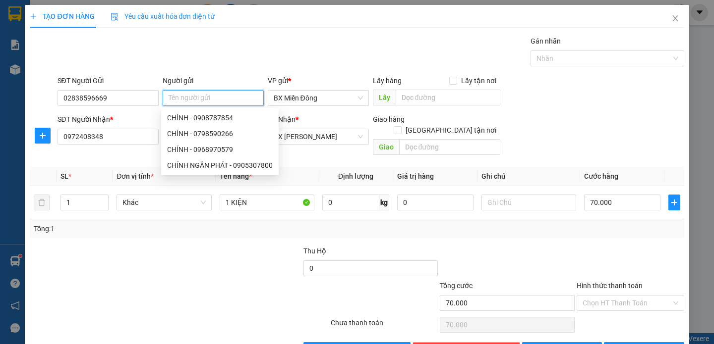
click at [192, 97] on input "Người gửi" at bounding box center [213, 98] width 101 height 16
click at [183, 97] on input "Người gửi" at bounding box center [213, 98] width 101 height 16
click at [186, 101] on input "Người gửi" at bounding box center [213, 98] width 101 height 16
type input "."
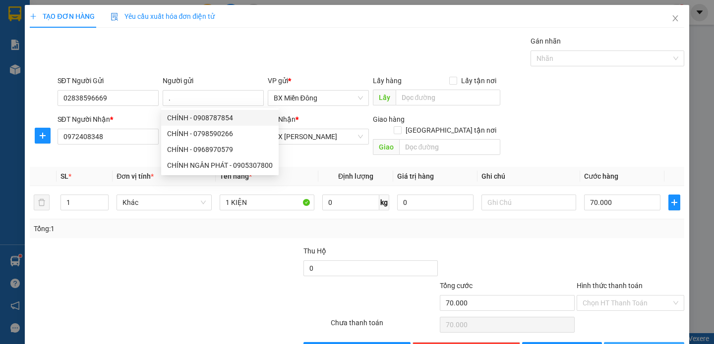
click at [619, 344] on icon "printer" at bounding box center [615, 349] width 7 height 7
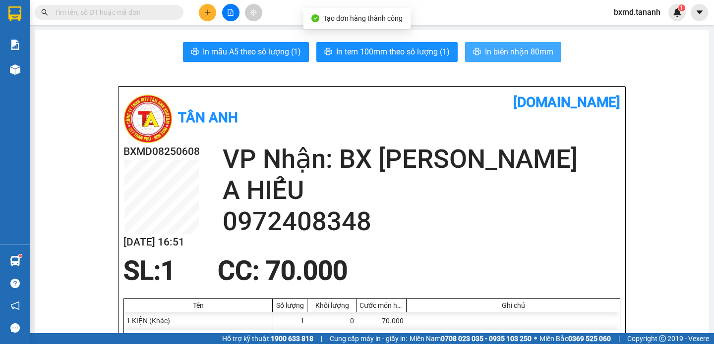
click at [495, 53] on span "In biên nhận 80mm" at bounding box center [519, 52] width 68 height 12
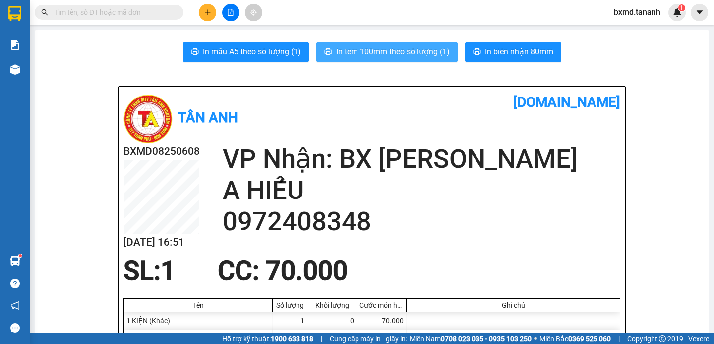
click at [401, 43] on button "In tem 100mm theo số lượng (1)" at bounding box center [386, 52] width 141 height 20
click at [403, 57] on span "In tem 100mm theo số lượng (1)" at bounding box center [393, 52] width 114 height 12
click at [354, 51] on span "In tem 100mm theo số lượng (1)" at bounding box center [393, 52] width 114 height 12
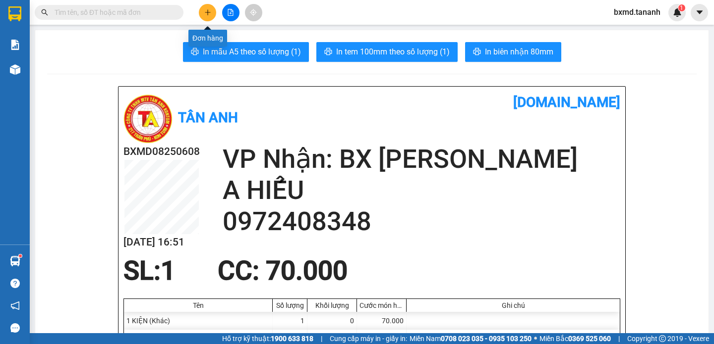
click at [210, 10] on icon "plus" at bounding box center [207, 12] width 7 height 7
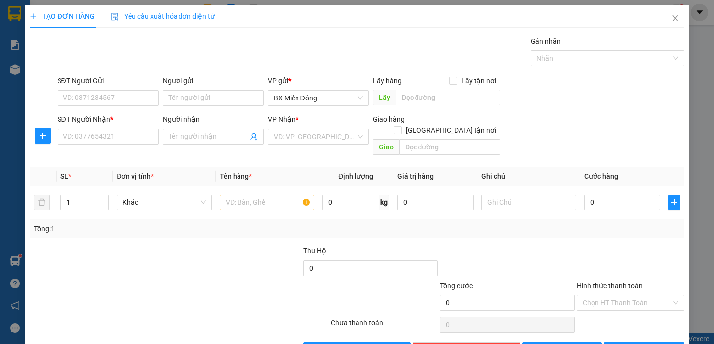
click at [15, 72] on div "TẠO ĐƠN HÀNG Yêu cầu xuất hóa đơn điện tử Transit Pickup Surcharge Ids Transit …" at bounding box center [357, 172] width 714 height 344
click at [16, 69] on div "TẠO ĐƠN HÀNG Yêu cầu xuất hóa đơn điện tử Transit Pickup Surcharge Ids Transit …" at bounding box center [357, 172] width 714 height 344
drag, startPoint x: 21, startPoint y: 59, endPoint x: 50, endPoint y: 48, distance: 30.7
click at [19, 62] on div "TẠO ĐƠN HÀNG Yêu cầu xuất hóa đơn điện tử Transit Pickup Surcharge Ids Transit …" at bounding box center [357, 172] width 714 height 344
click at [671, 17] on icon "close" at bounding box center [675, 18] width 8 height 8
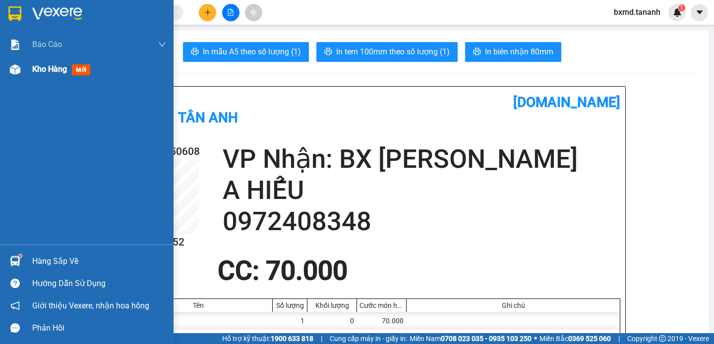
click at [22, 68] on div at bounding box center [14, 69] width 17 height 17
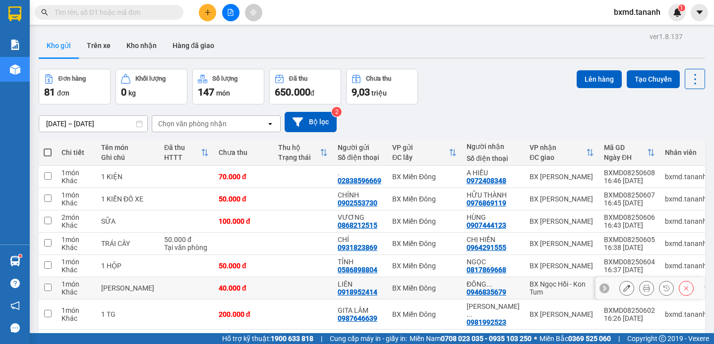
scroll to position [95, 0]
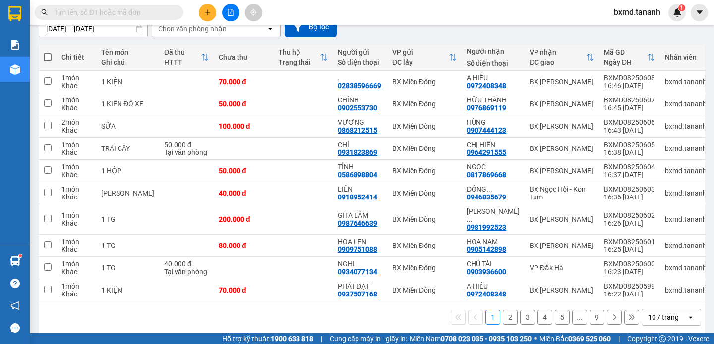
click at [520, 311] on button "3" at bounding box center [527, 317] width 15 height 15
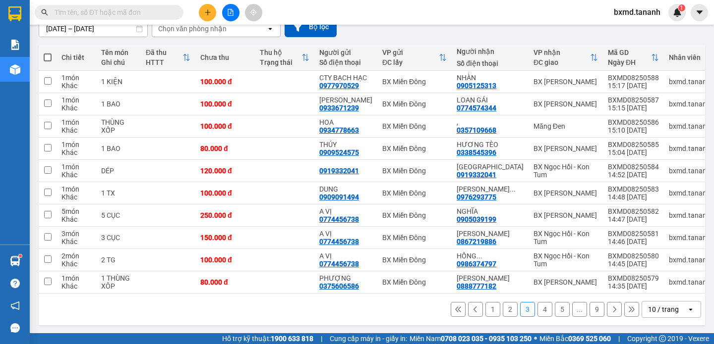
click at [555, 315] on button "5" at bounding box center [562, 309] width 15 height 15
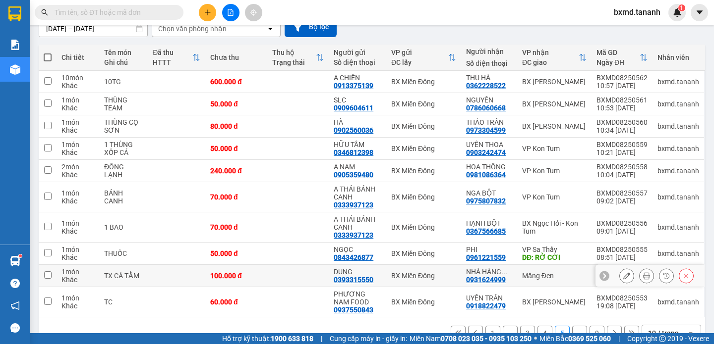
scroll to position [119, 0]
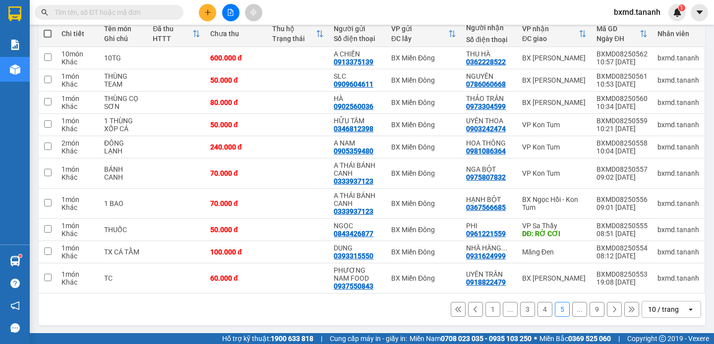
click at [589, 310] on button "9" at bounding box center [596, 309] width 15 height 15
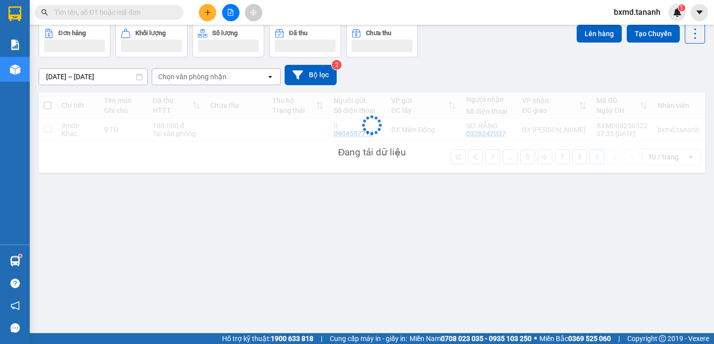
scroll to position [45, 0]
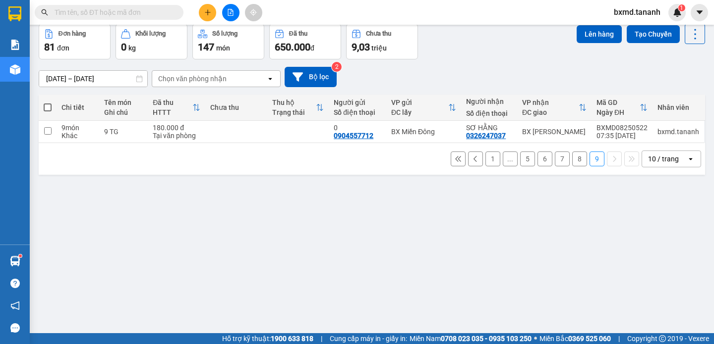
click at [575, 161] on button "8" at bounding box center [579, 159] width 15 height 15
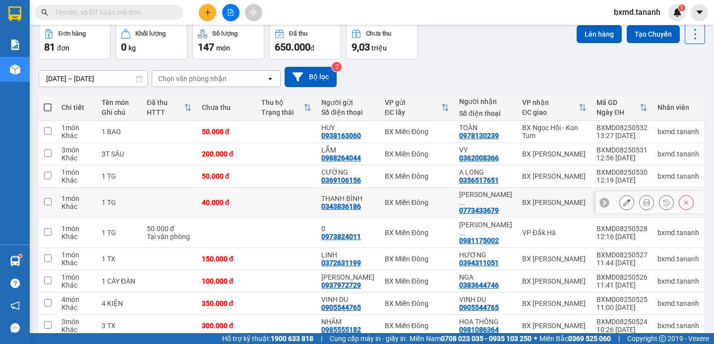
scroll to position [95, 0]
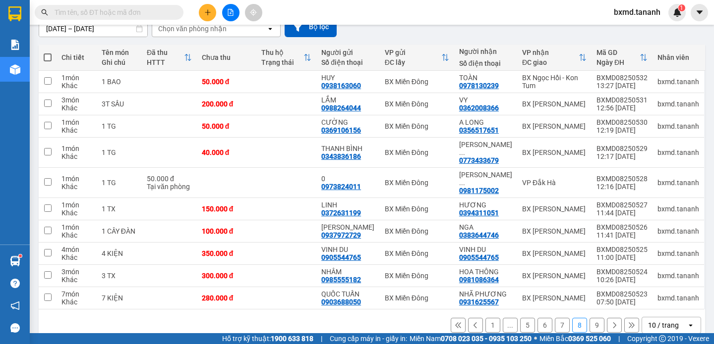
click at [560, 318] on button "7" at bounding box center [562, 325] width 15 height 15
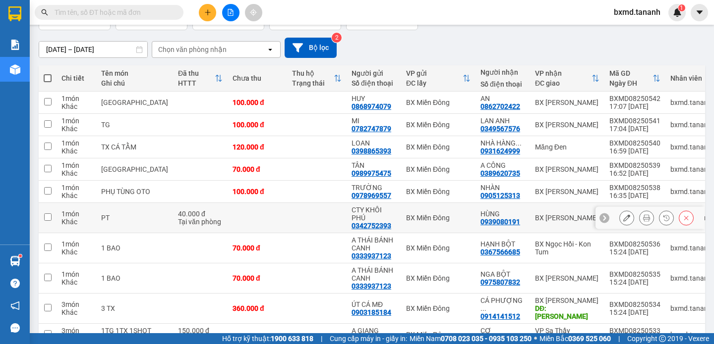
scroll to position [119, 0]
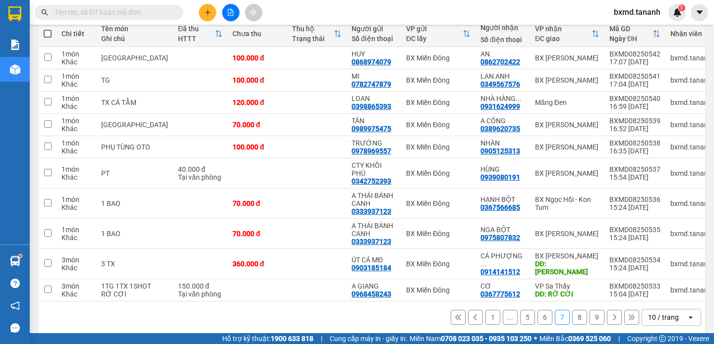
click at [538, 310] on button "6" at bounding box center [544, 317] width 15 height 15
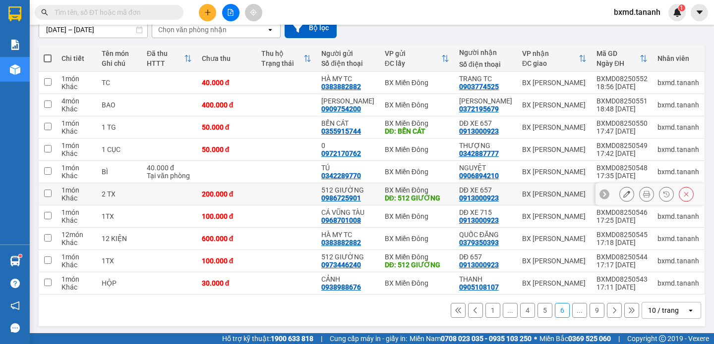
scroll to position [95, 0]
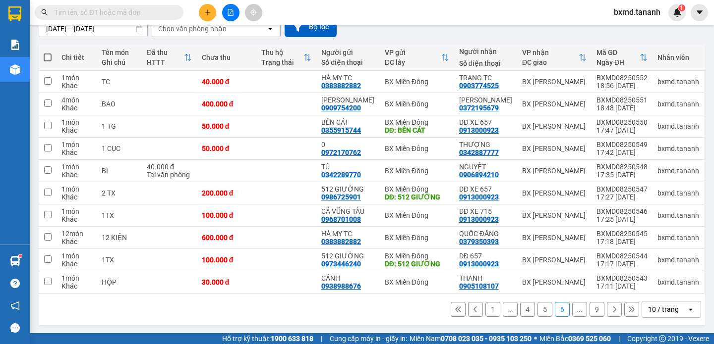
click at [545, 313] on button "5" at bounding box center [544, 309] width 15 height 15
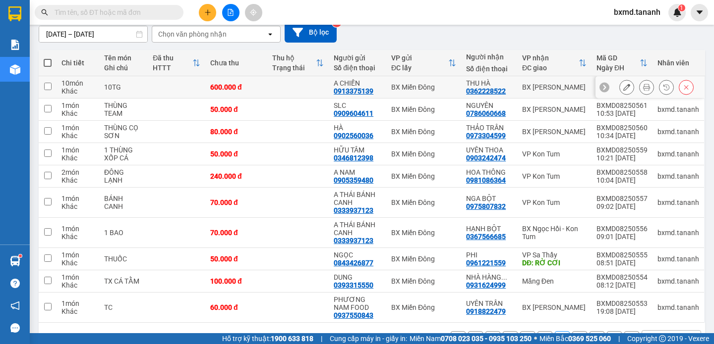
scroll to position [119, 0]
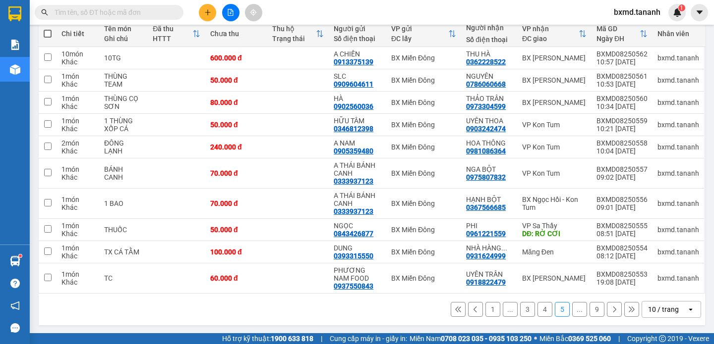
click at [541, 312] on button "4" at bounding box center [544, 309] width 15 height 15
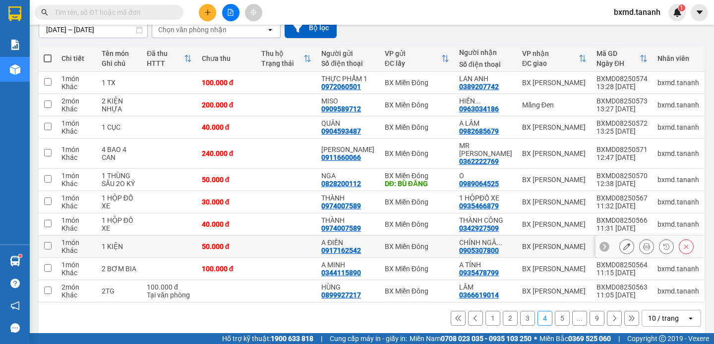
scroll to position [95, 0]
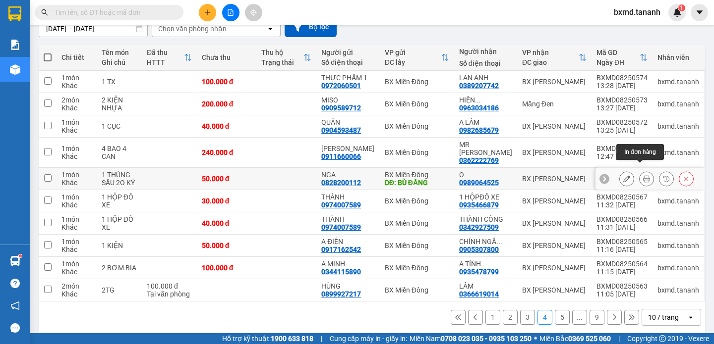
click at [643, 175] on icon at bounding box center [646, 178] width 7 height 7
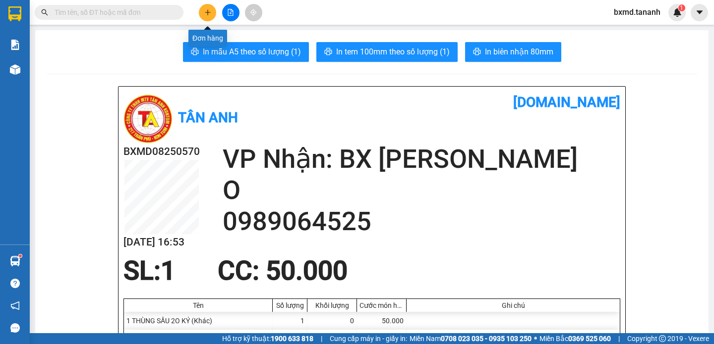
click at [206, 12] on icon "plus" at bounding box center [207, 12] width 7 height 7
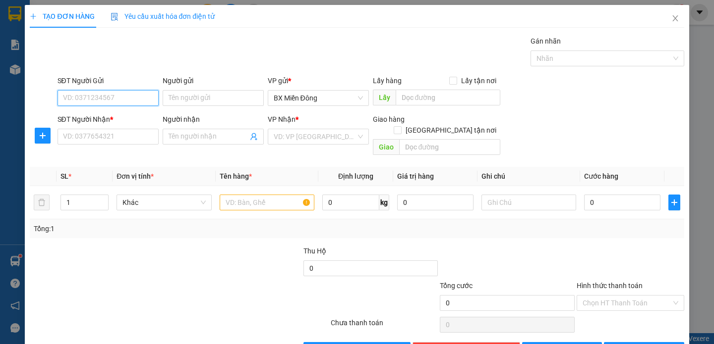
click at [127, 103] on input "SĐT Người Gửi" at bounding box center [107, 98] width 101 height 16
type input "0913913596"
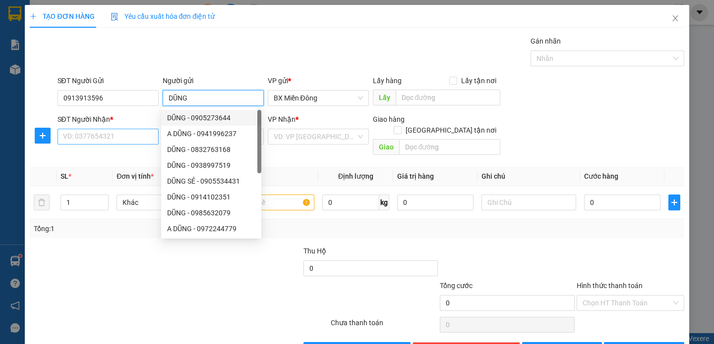
type input "DŨNG"
click at [104, 136] on input "SĐT Người Nhận *" at bounding box center [107, 137] width 101 height 16
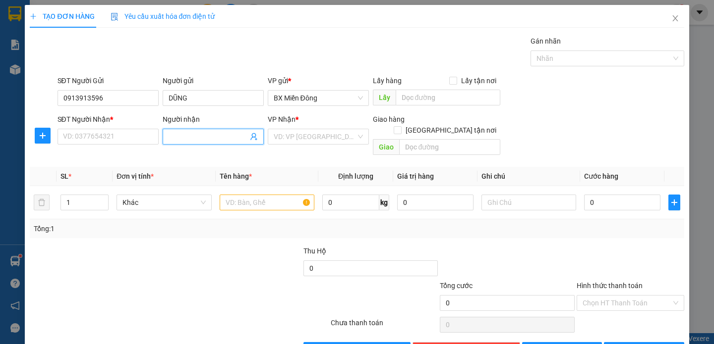
click at [187, 137] on input "Người nhận" at bounding box center [208, 136] width 79 height 11
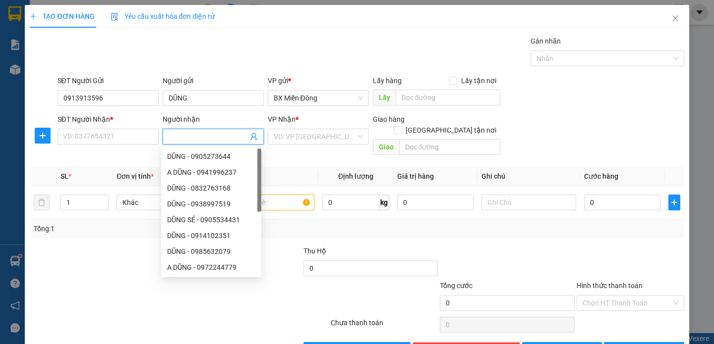
type input "D"
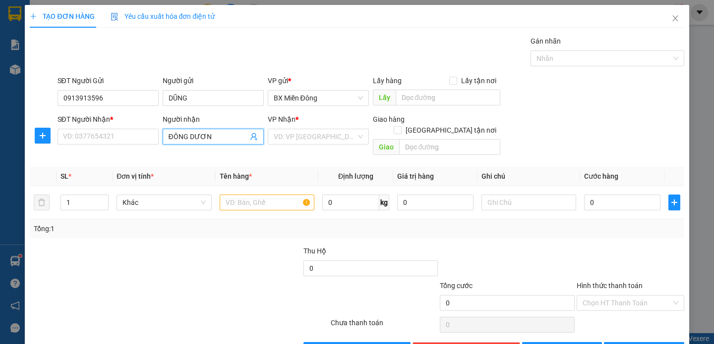
type input "ĐÔNG DƯƠNG"
click at [228, 153] on div "ĐÔNG DƯƠNG - 0946835679" at bounding box center [213, 156] width 93 height 11
type input "0946835679"
type input "ĐÔNG DƯƠNG"
click at [334, 137] on input "search" at bounding box center [315, 136] width 82 height 15
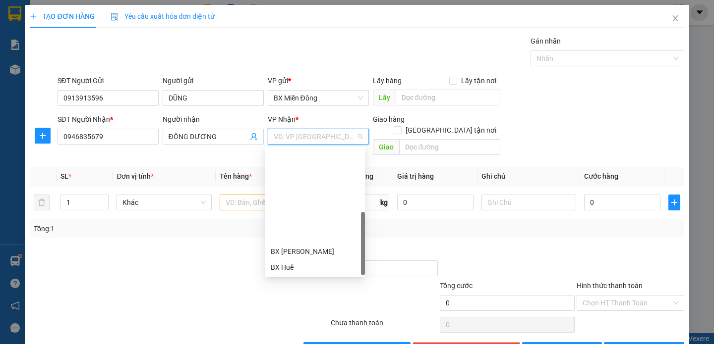
scroll to position [111, 0]
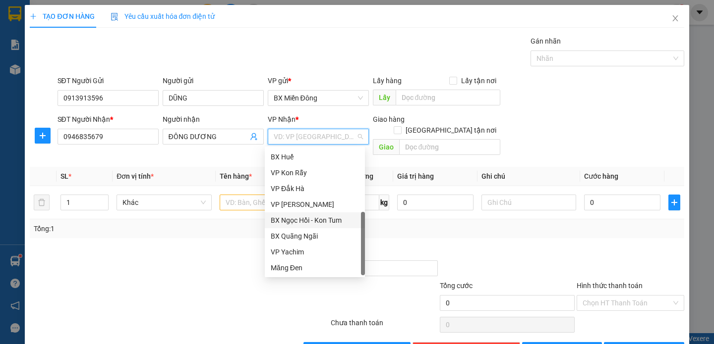
click at [306, 217] on div "BX Ngọc Hồi - Kon Tum" at bounding box center [315, 220] width 88 height 11
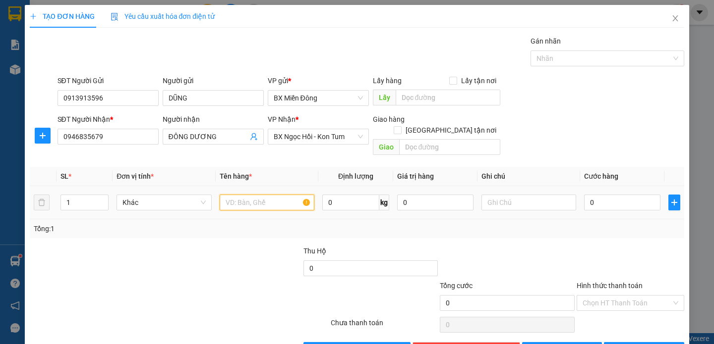
click at [237, 195] on input "text" at bounding box center [267, 203] width 95 height 16
type input "H"
type input "PHỤ TÙNG"
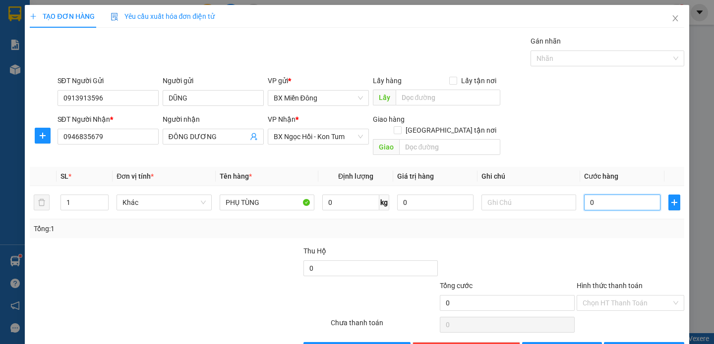
type input "4"
type input "40"
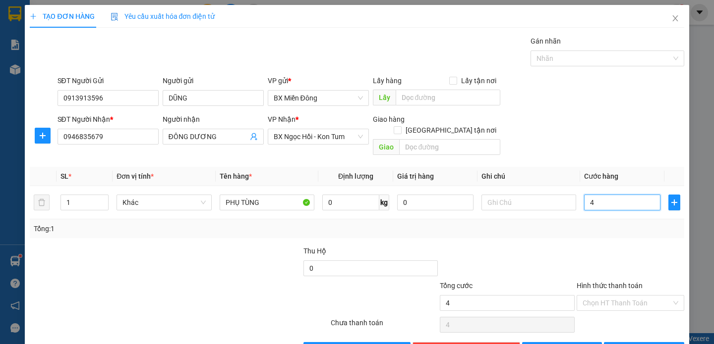
type input "40"
type input "400"
type input "4.000"
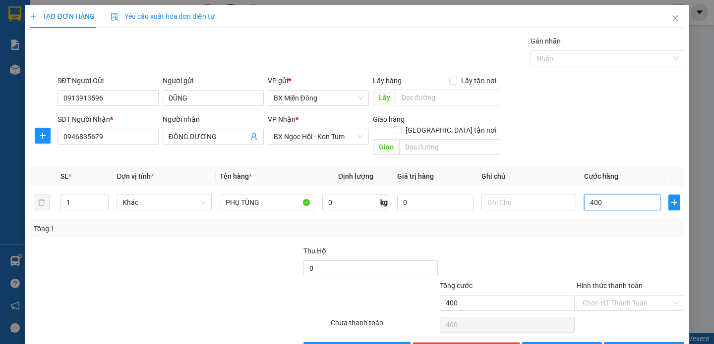
type input "4.000"
type input "40.000"
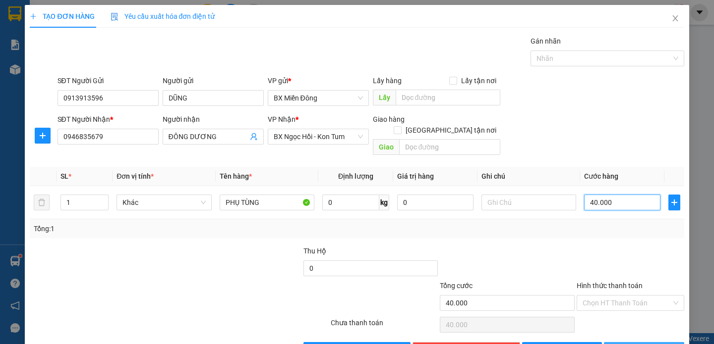
type input "40.000"
click at [629, 344] on span "[PERSON_NAME] và In" at bounding box center [657, 350] width 69 height 11
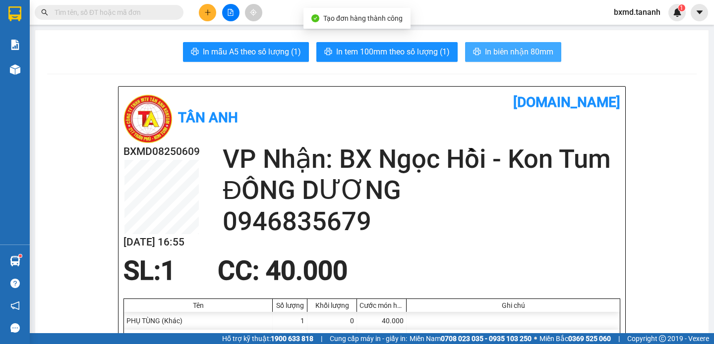
drag, startPoint x: 508, startPoint y: 47, endPoint x: 500, endPoint y: 54, distance: 10.5
click at [507, 48] on span "In biên nhận 80mm" at bounding box center [519, 52] width 68 height 12
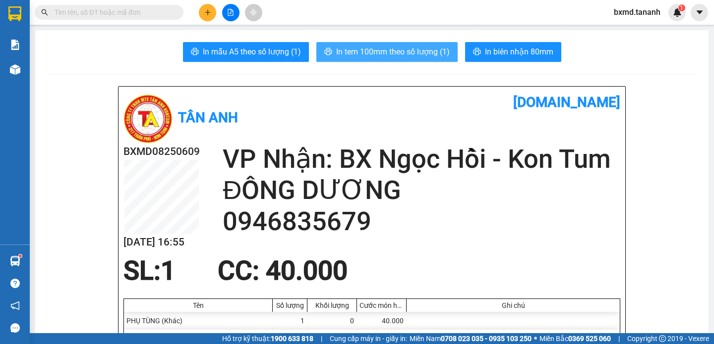
click at [377, 48] on span "In tem 100mm theo số lượng (1)" at bounding box center [393, 52] width 114 height 12
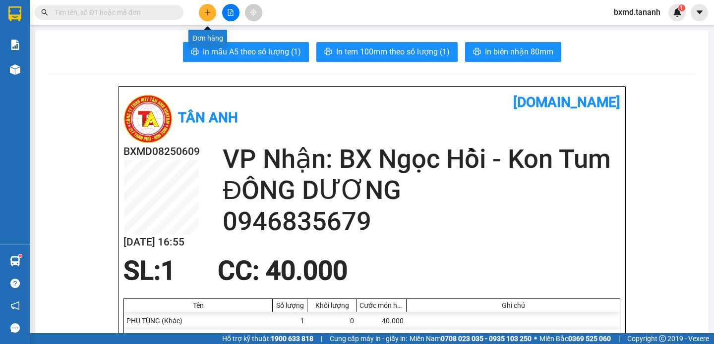
click at [209, 12] on icon "plus" at bounding box center [207, 12] width 5 height 0
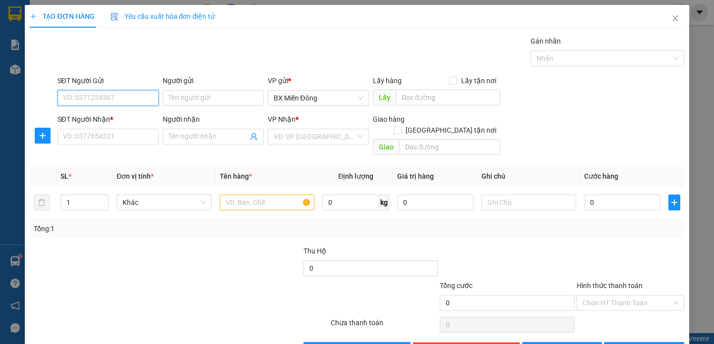
click at [126, 99] on input "SĐT Người Gửi" at bounding box center [107, 98] width 101 height 16
type input "0777028880"
click at [215, 101] on input "Người gửi" at bounding box center [213, 98] width 101 height 16
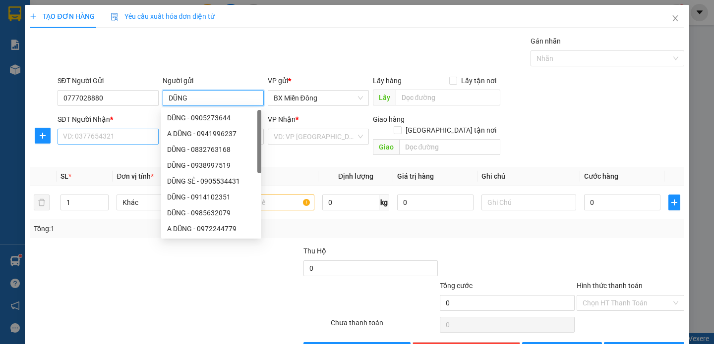
type input "DŨNG"
click at [104, 134] on input "SĐT Người Nhận *" at bounding box center [107, 137] width 101 height 16
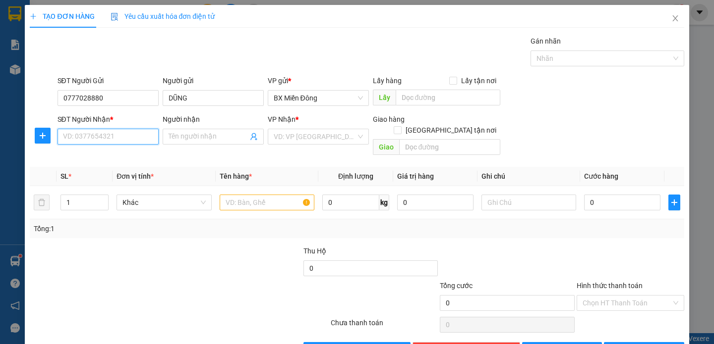
click at [112, 136] on input "SĐT Người Nhận *" at bounding box center [107, 137] width 101 height 16
click at [113, 135] on input "SĐT Người Nhận *" at bounding box center [107, 137] width 101 height 16
type input "0355830183"
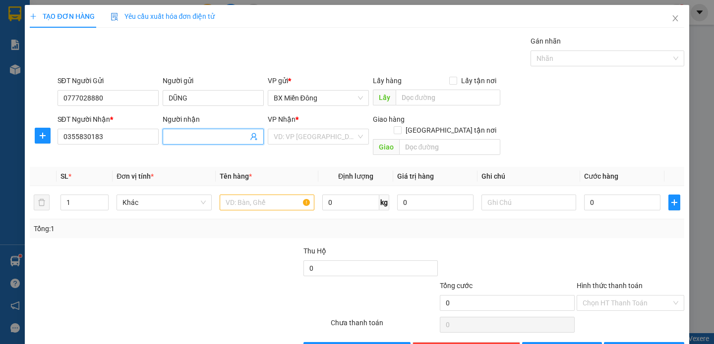
click at [194, 135] on input "Người nhận" at bounding box center [208, 136] width 79 height 11
type input "ANH HIỀN"
click at [132, 136] on input "0355830183" at bounding box center [107, 137] width 101 height 16
drag, startPoint x: 322, startPoint y: 139, endPoint x: 327, endPoint y: 143, distance: 5.7
click at [322, 139] on input "search" at bounding box center [315, 136] width 82 height 15
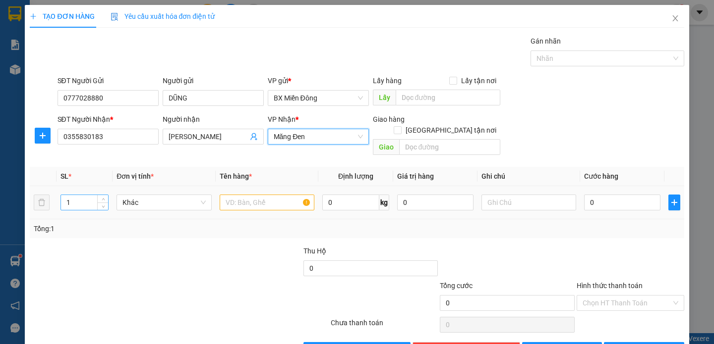
click at [90, 195] on input "1" at bounding box center [84, 202] width 47 height 15
click at [102, 203] on span "down" at bounding box center [103, 206] width 6 height 6
click at [104, 203] on span "down" at bounding box center [103, 206] width 6 height 6
click at [79, 195] on input "1" at bounding box center [84, 202] width 47 height 15
type input "4"
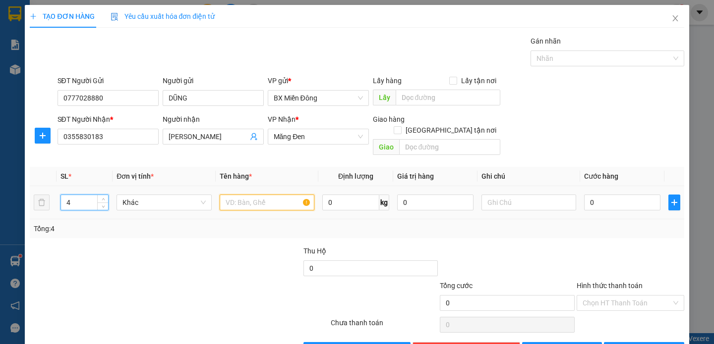
click at [261, 195] on input "text" at bounding box center [267, 203] width 95 height 16
click at [252, 195] on input "text" at bounding box center [267, 203] width 95 height 16
type input "D"
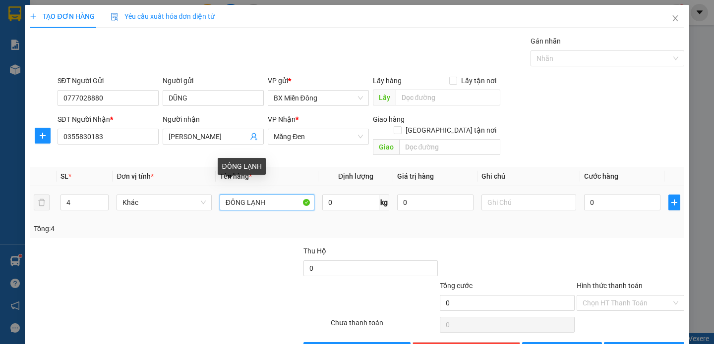
click at [268, 195] on input "ĐÔNG LẠNH" at bounding box center [267, 203] width 95 height 16
type input "ĐÔNG LẠNH"
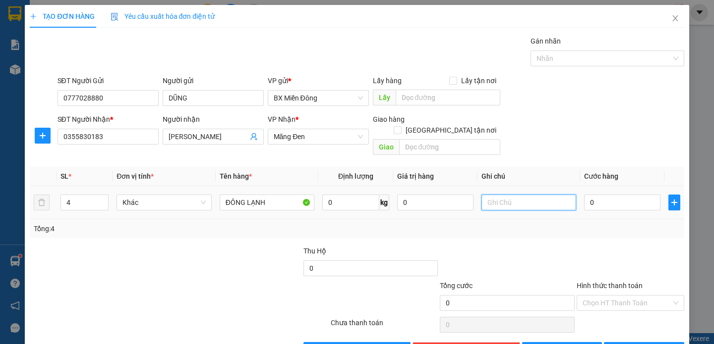
click at [508, 195] on input "text" at bounding box center [528, 203] width 95 height 16
type input "1 TX 3 KIỆN ĐEN"
type input "1"
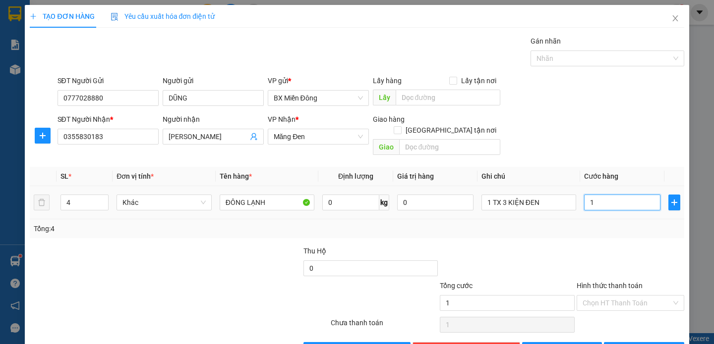
type input "15"
type input "150"
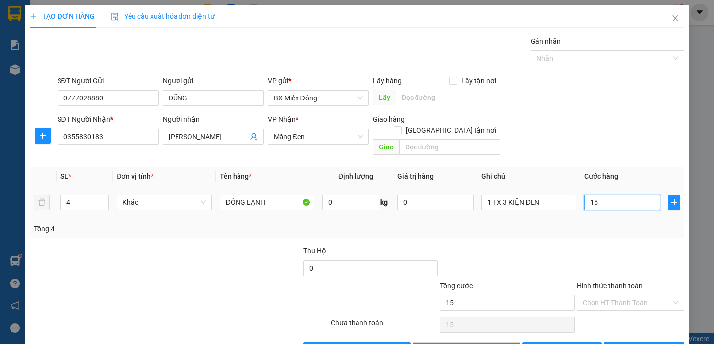
type input "150"
type input "1.500"
type input "15.000"
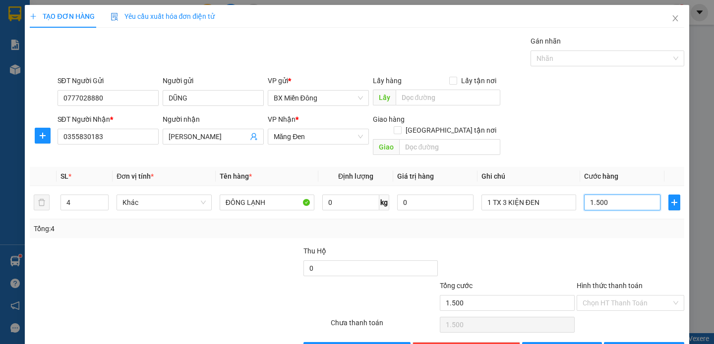
type input "15.000"
type input "1.500"
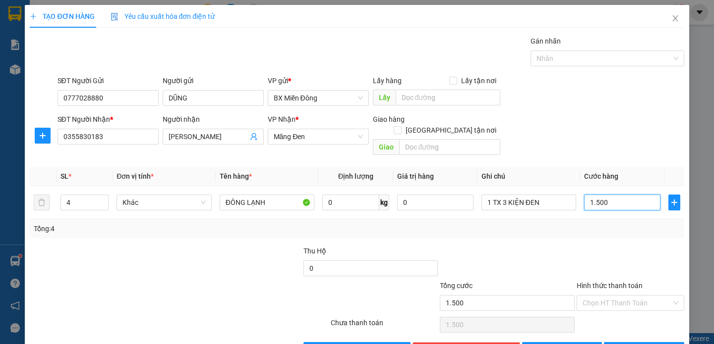
type input "150"
type input "15"
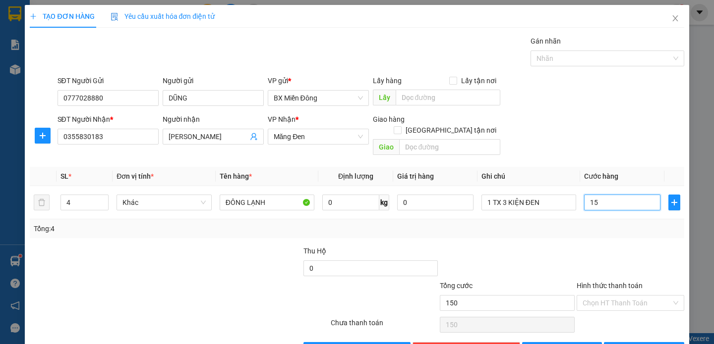
type input "15"
type input "1"
type input "0"
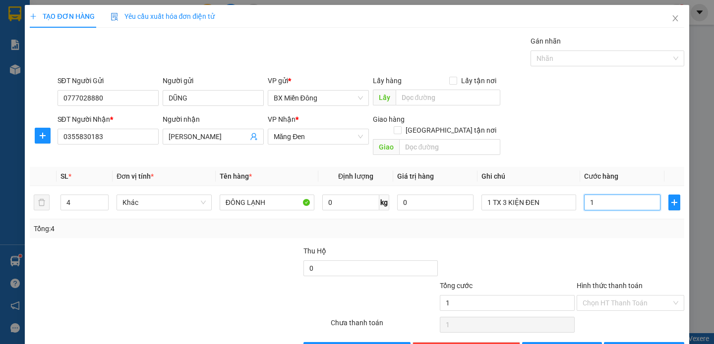
type input "0"
type input "04"
type input "4"
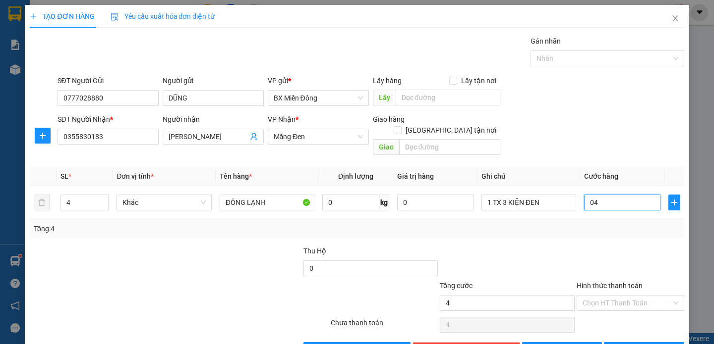
type input "045"
type input "45"
type input "0.450"
type input "450"
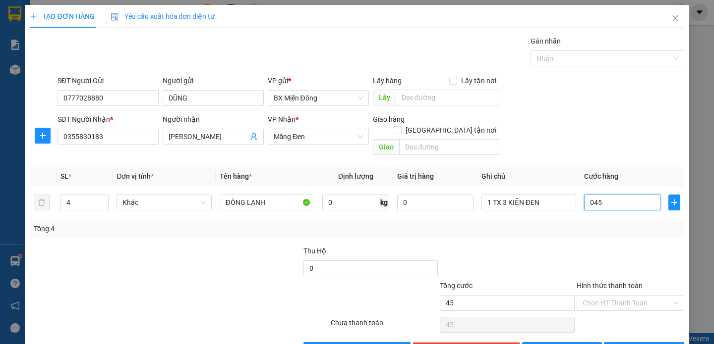
type input "450"
type input "04.500"
type input "4.500"
type input "045.000"
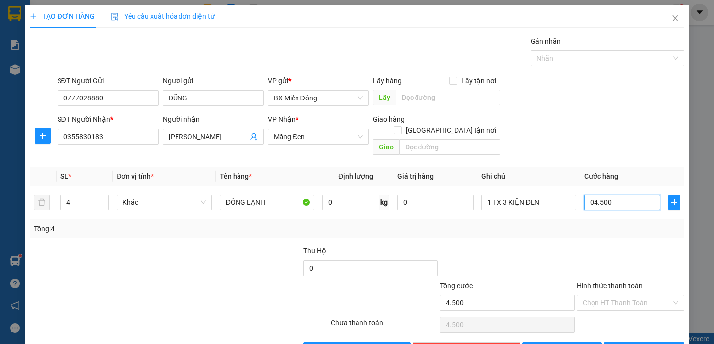
type input "45.000"
type input "0.450.000"
type input "450.000"
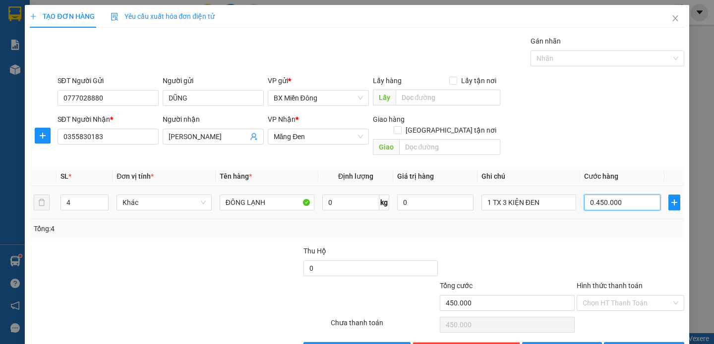
type input "045.000"
type input "45.000"
type input "0"
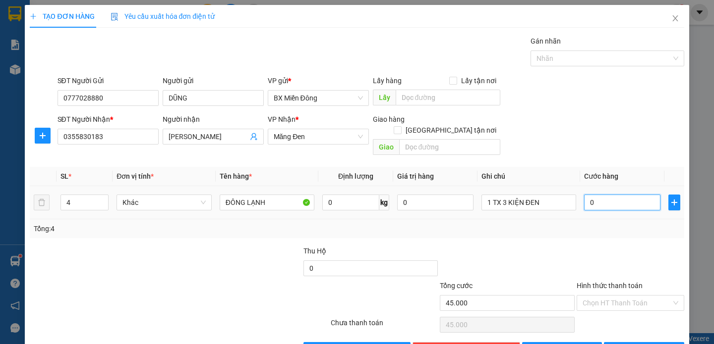
type input "0"
click at [585, 195] on input "0" at bounding box center [622, 203] width 76 height 16
type input "40"
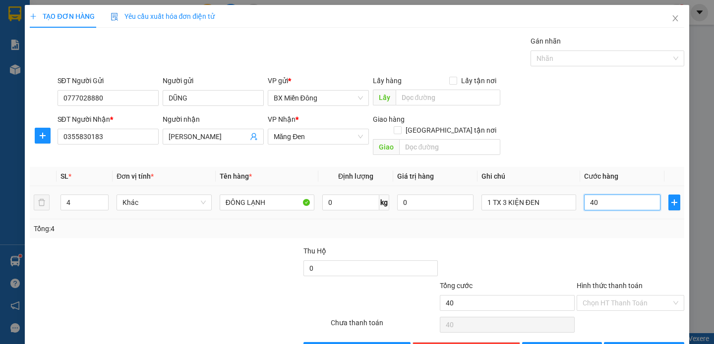
type input "450"
type input "4.500"
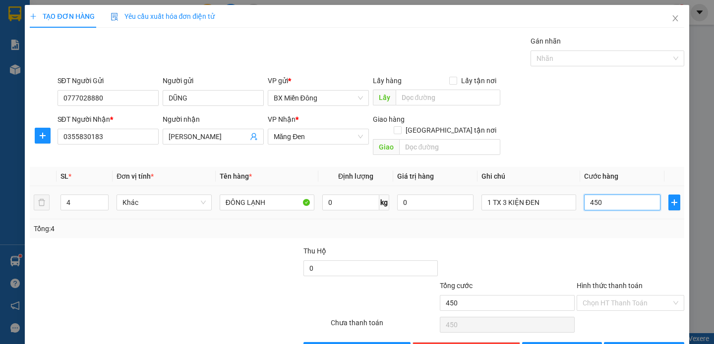
type input "4.500"
click at [619, 344] on icon "printer" at bounding box center [615, 349] width 7 height 7
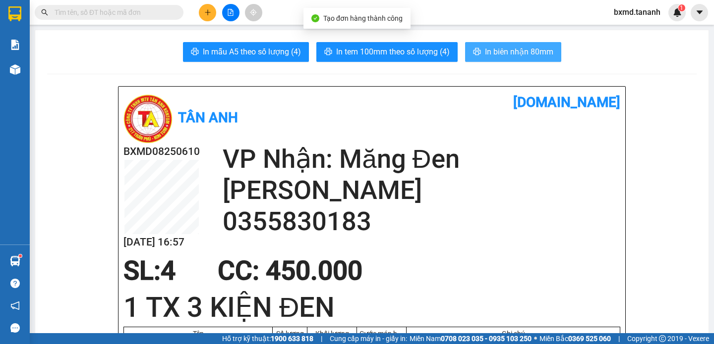
click at [485, 49] on span "In biên nhận 80mm" at bounding box center [519, 52] width 68 height 12
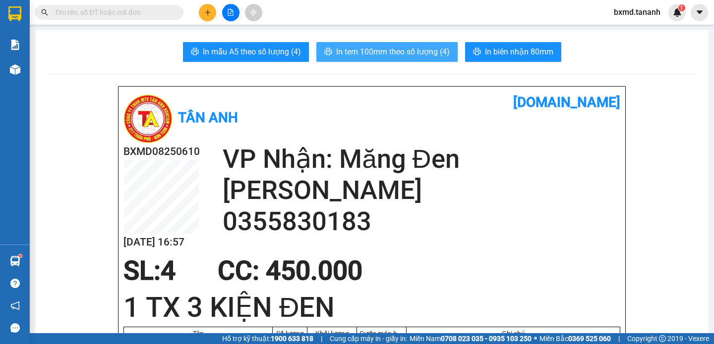
click at [354, 50] on span "In tem 100mm theo số lượng (4)" at bounding box center [393, 52] width 114 height 12
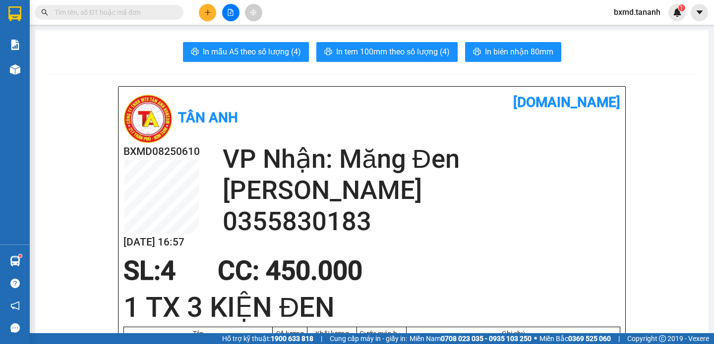
click at [210, 12] on icon "plus" at bounding box center [207, 12] width 7 height 7
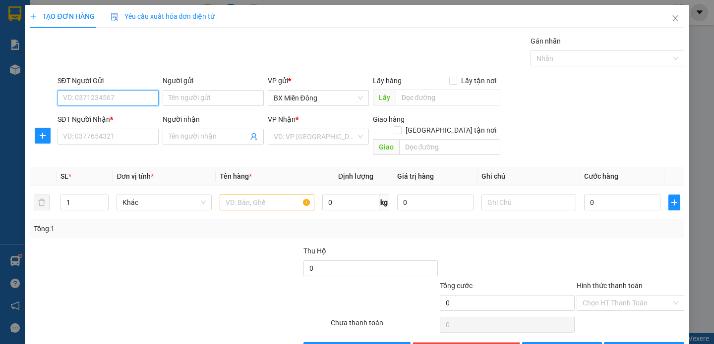
click at [123, 100] on input "SĐT Người Gửi" at bounding box center [107, 98] width 101 height 16
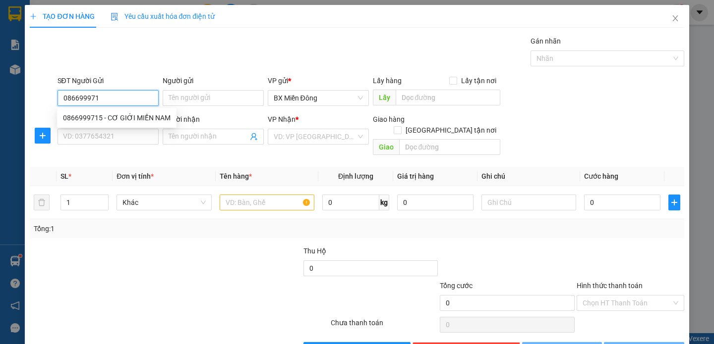
type input "0866999715"
click at [123, 119] on div "0866999715 - CƠ GIỚI MIỀN NAM" at bounding box center [117, 118] width 108 height 11
type input "CƠ GIỚI MIỀN NAM"
type input "0988209015"
type input "A KIỆT"
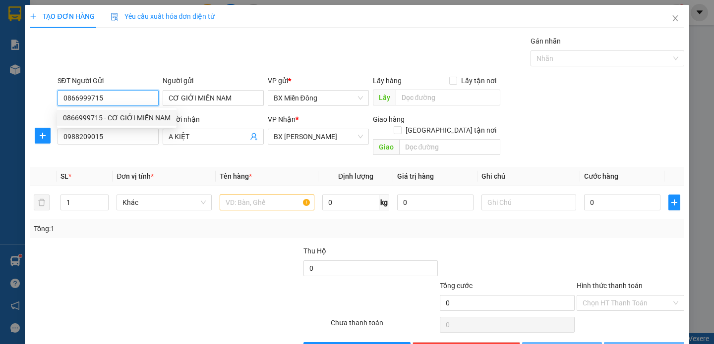
type input "40.000"
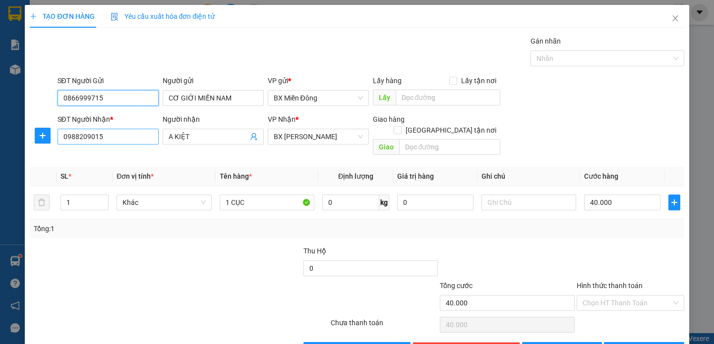
type input "0866999715"
drag, startPoint x: 134, startPoint y: 135, endPoint x: -4, endPoint y: 135, distance: 138.3
click at [0, 135] on html "Kết quả tìm kiếm ( 0 ) Bộ lọc No Data bxmd.tananh 1 Báo cáo Báo cáo dòng tiền (…" at bounding box center [357, 172] width 714 height 344
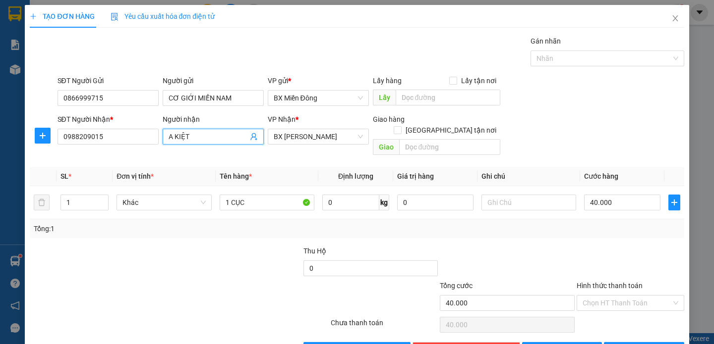
drag, startPoint x: 219, startPoint y: 139, endPoint x: 157, endPoint y: 145, distance: 62.7
click at [157, 145] on div "SĐT Người Nhận * 0988209015 Người nhận A KIỆT A KIỆT VP Nhận * BX Phạm Văn Đồng…" at bounding box center [371, 137] width 630 height 46
type input "ANH HIẾU"
click at [252, 137] on icon "user-add" at bounding box center [253, 136] width 6 height 7
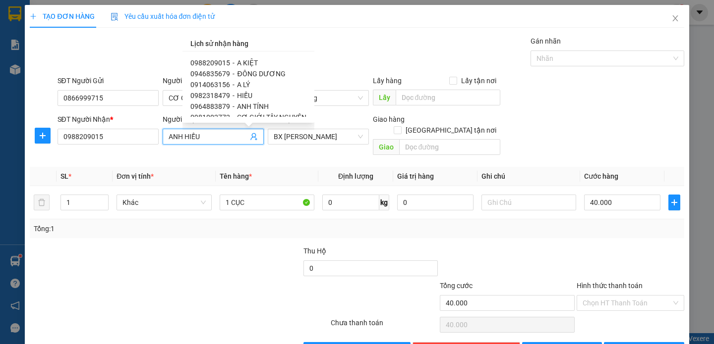
click at [219, 92] on span "0982318479" at bounding box center [210, 96] width 40 height 8
type input "0982318479"
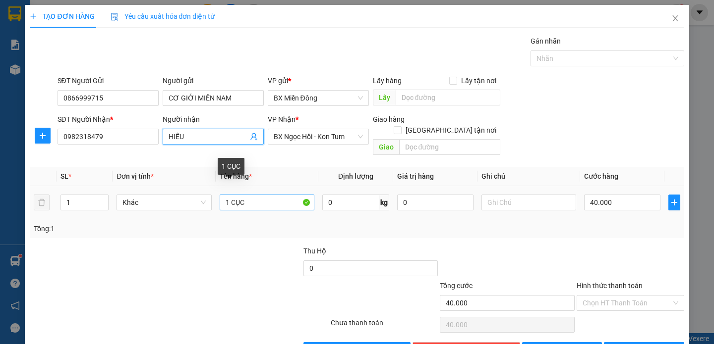
type input "HIẾU"
drag, startPoint x: 258, startPoint y: 190, endPoint x: 206, endPoint y: 192, distance: 52.6
click at [206, 192] on tr "1 Khác 1 CỤC 0 kg 0 40.000" at bounding box center [357, 202] width 654 height 33
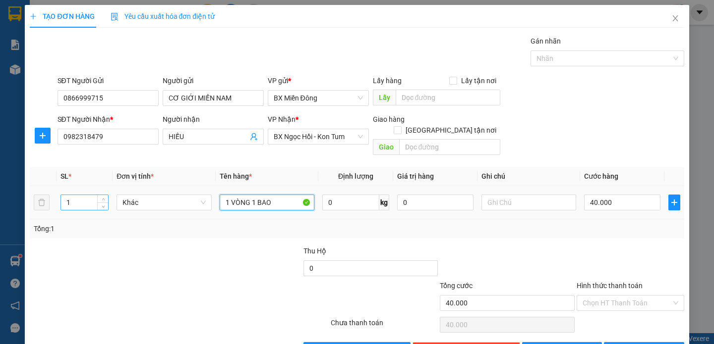
type input "1 VÒNG 1 BAO"
click at [89, 195] on input "1" at bounding box center [84, 202] width 47 height 15
type input "2"
type input "0"
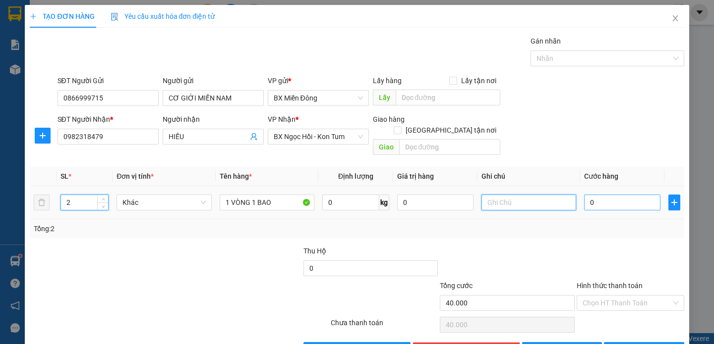
type input "0"
type input "1"
type input "0"
type input "1"
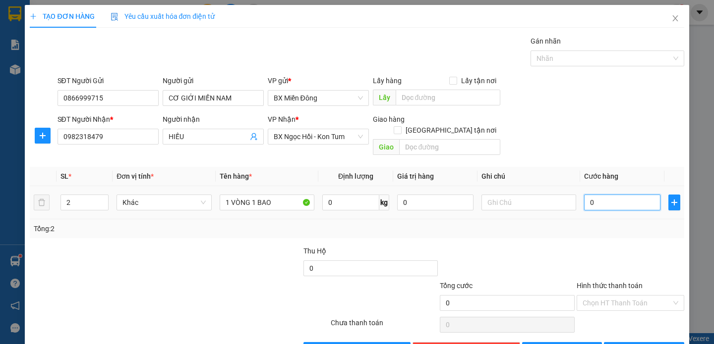
type input "0"
click at [598, 195] on input "0" at bounding box center [622, 203] width 76 height 16
type input "1"
type input "01"
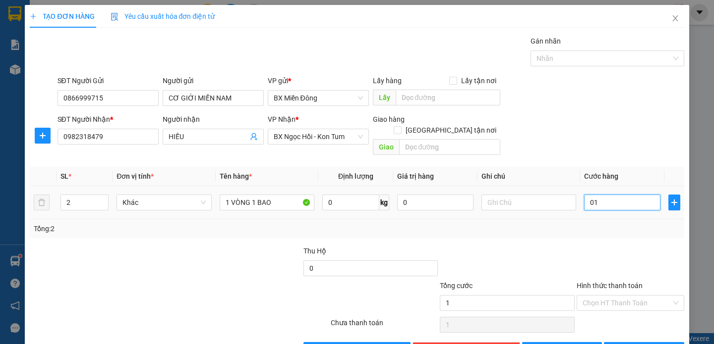
type input "15"
type input "015"
type input "150"
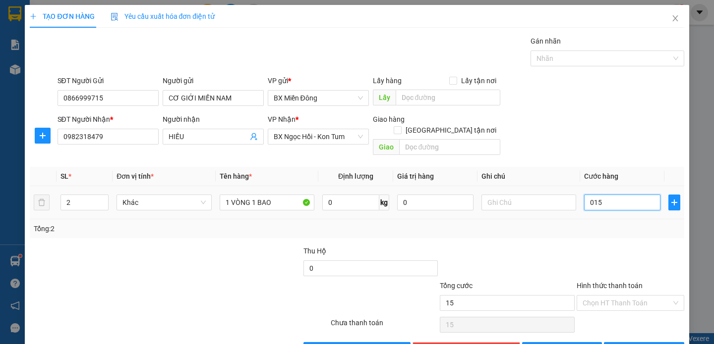
type input "0.150"
type input "1.500"
type input "01.500"
type input "15.000"
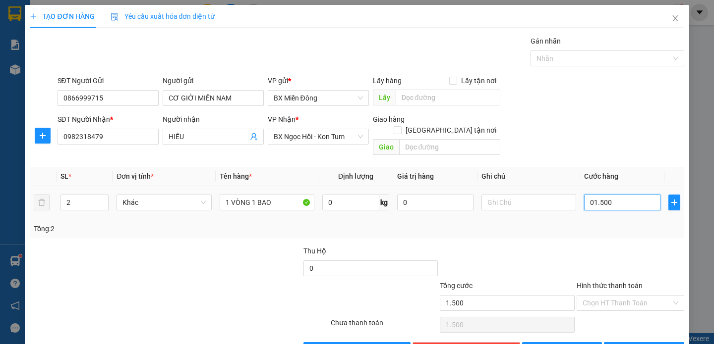
type input "15.000"
type input "015.000"
type input "150.000"
type input "0.150.000"
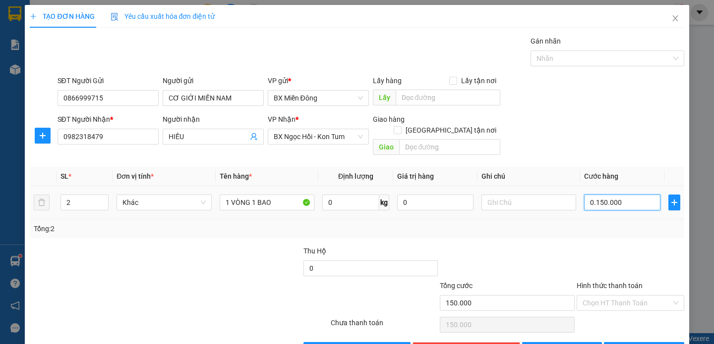
click at [588, 195] on input "0.150.000" at bounding box center [622, 203] width 76 height 16
click at [614, 342] on button "[PERSON_NAME] và In" at bounding box center [644, 350] width 80 height 16
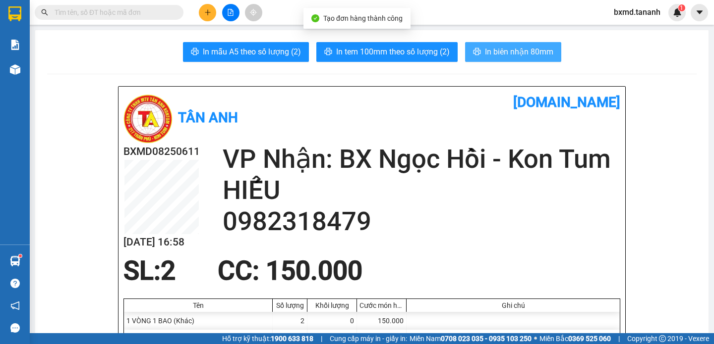
click at [493, 49] on span "In biên nhận 80mm" at bounding box center [519, 52] width 68 height 12
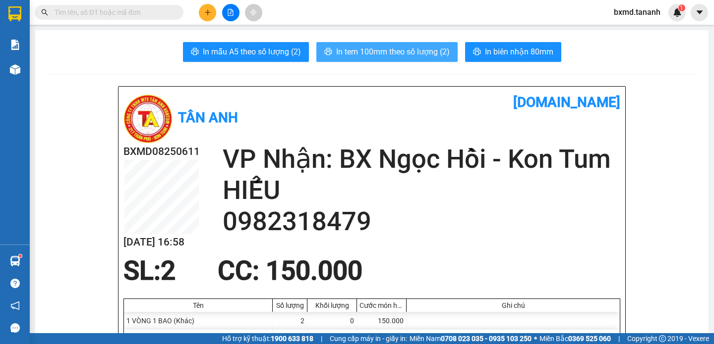
click at [404, 51] on span "In tem 100mm theo số lượng (2)" at bounding box center [393, 52] width 114 height 12
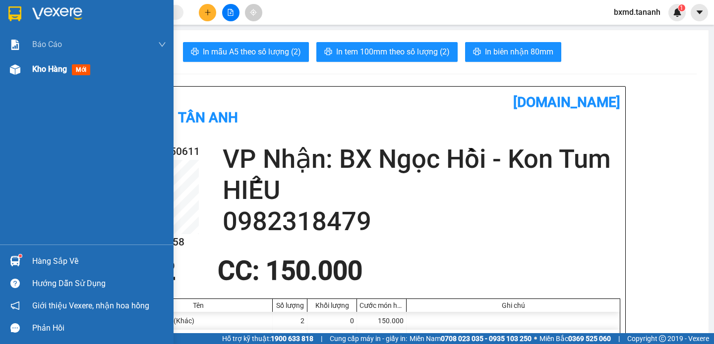
click at [50, 65] on span "Kho hàng" at bounding box center [49, 68] width 35 height 9
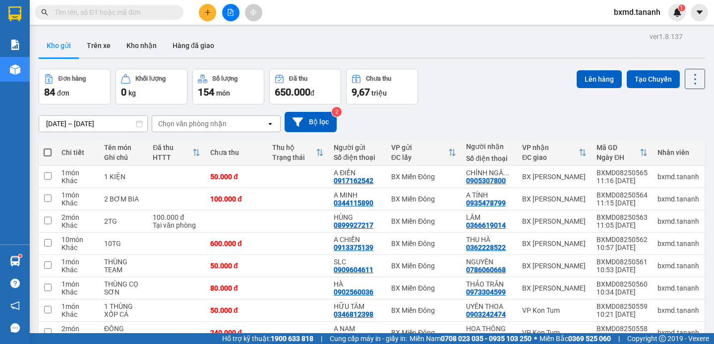
click at [206, 10] on icon "plus" at bounding box center [207, 12] width 7 height 7
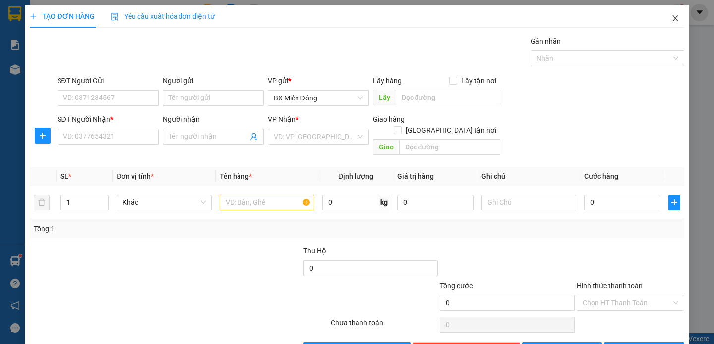
click at [671, 20] on icon "close" at bounding box center [675, 18] width 8 height 8
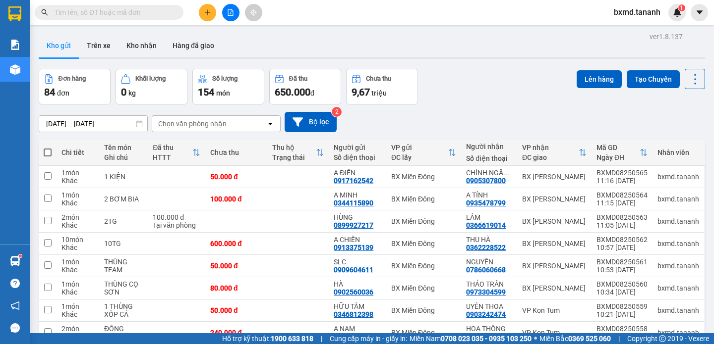
click at [452, 88] on div "Đơn hàng 84 đơn Khối lượng 0 kg Số lượng 154 món Đã thu 650.000 đ Chưa thu 9,67…" at bounding box center [372, 87] width 666 height 36
click at [205, 10] on icon "plus" at bounding box center [207, 12] width 7 height 7
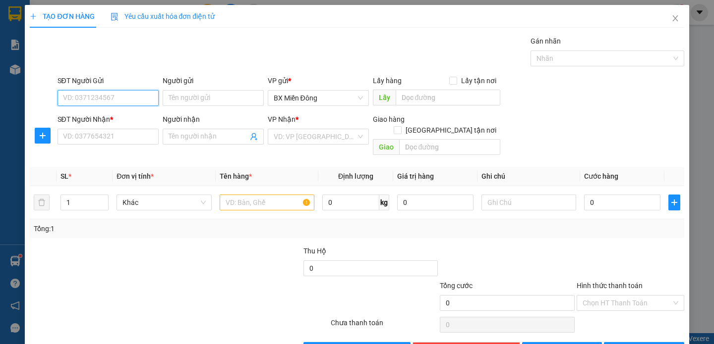
click at [106, 99] on input "SĐT Người Gửi" at bounding box center [107, 98] width 101 height 16
type input "02839306464"
click at [125, 115] on div "02839306464 - [GEOGRAPHIC_DATA]" at bounding box center [120, 118] width 115 height 11
type input "ĐỨC LAN"
type input "0982771999"
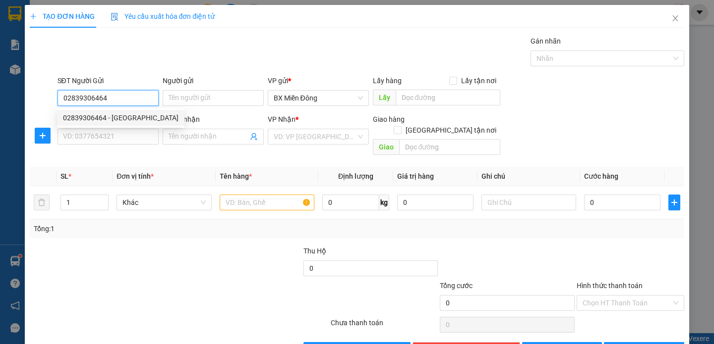
type input "HUỲNH VĂN HIỆN"
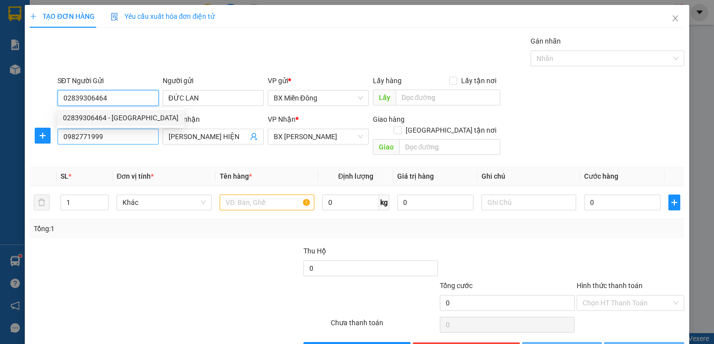
type input "60.000"
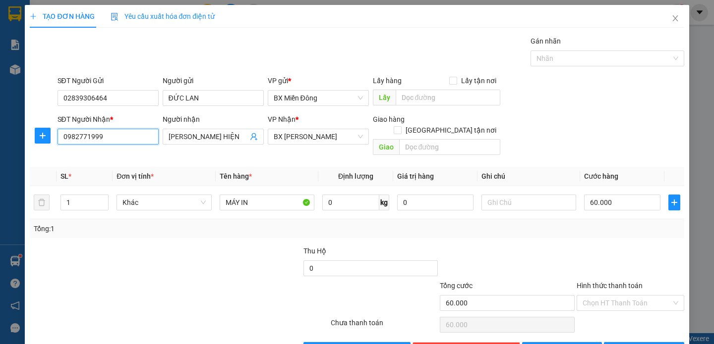
click at [116, 134] on input "0982771999" at bounding box center [107, 137] width 101 height 16
click at [109, 136] on input "0975464" at bounding box center [107, 137] width 101 height 16
click at [128, 152] on div "0975464747 - A TÂM" at bounding box center [107, 156] width 88 height 11
click at [629, 344] on span "[PERSON_NAME] và In" at bounding box center [657, 350] width 69 height 11
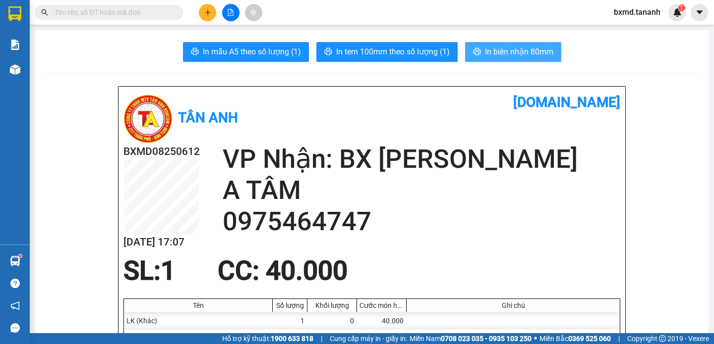
drag, startPoint x: 505, startPoint y: 51, endPoint x: 499, endPoint y: 52, distance: 5.5
click at [504, 51] on span "In biên nhận 80mm" at bounding box center [519, 52] width 68 height 12
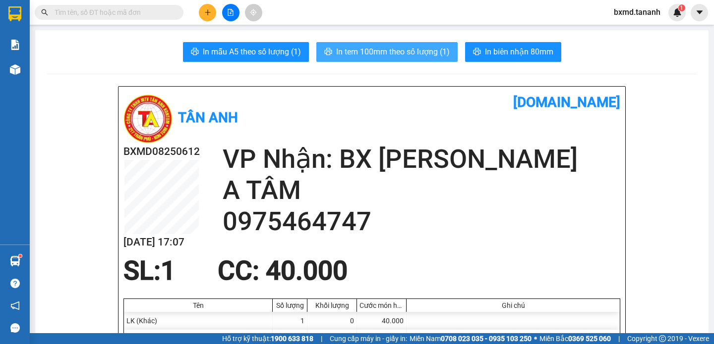
click at [425, 48] on span "In tem 100mm theo số lượng (1)" at bounding box center [393, 52] width 114 height 12
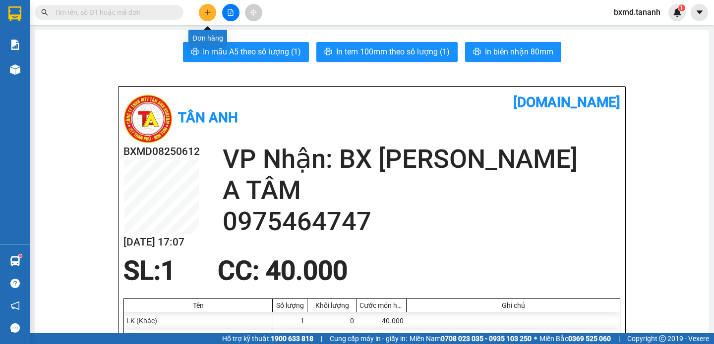
click at [211, 11] on icon "plus" at bounding box center [207, 12] width 7 height 7
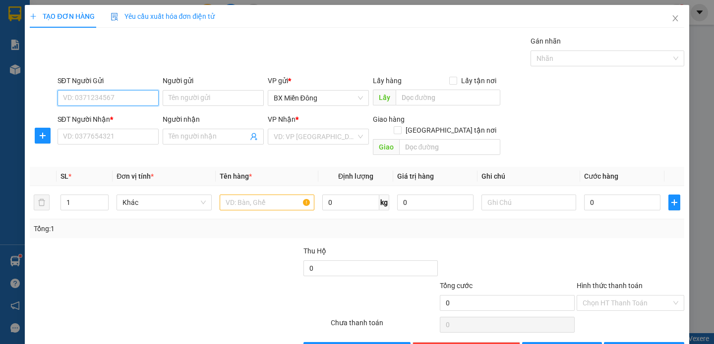
click at [97, 99] on input "SĐT Người Gửi" at bounding box center [107, 98] width 101 height 16
click at [235, 96] on input "Người gửi" at bounding box center [213, 98] width 101 height 16
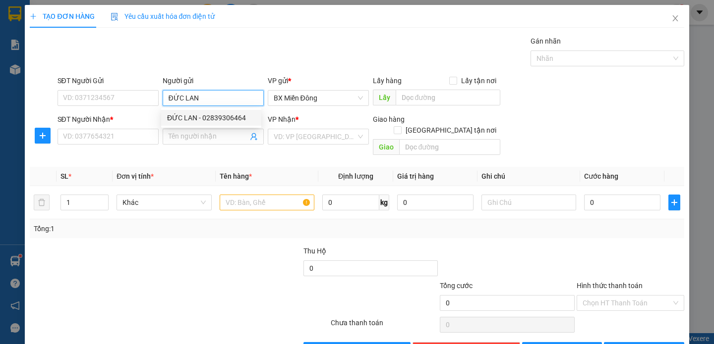
click at [228, 114] on div "ĐỨC LAN - 02839306464" at bounding box center [211, 118] width 88 height 11
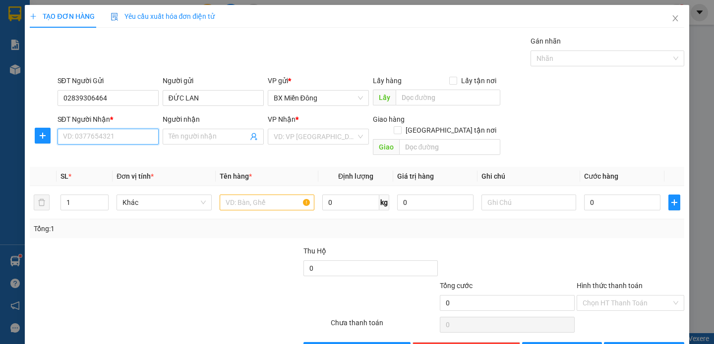
click at [120, 134] on input "SĐT Người Nhận *" at bounding box center [107, 137] width 101 height 16
click at [150, 151] on div "0982771999 - HUỲNH VĂN HIỆN" at bounding box center [120, 156] width 115 height 11
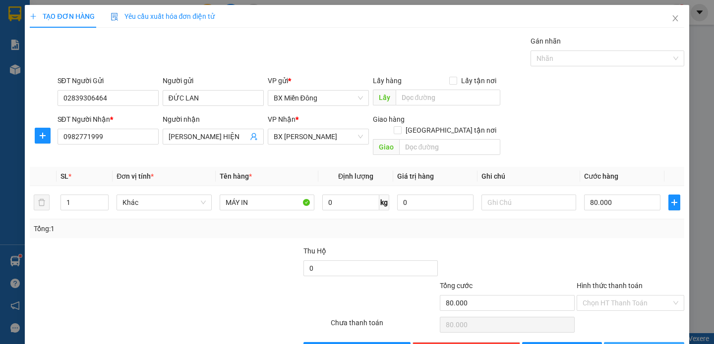
click at [628, 342] on button "[PERSON_NAME] và In" at bounding box center [644, 350] width 80 height 16
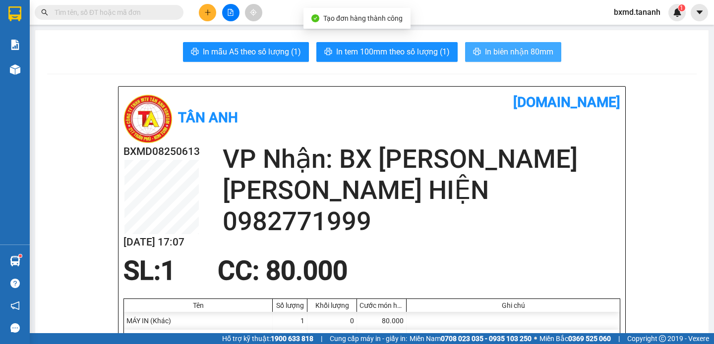
click at [473, 48] on icon "printer" at bounding box center [477, 52] width 8 height 8
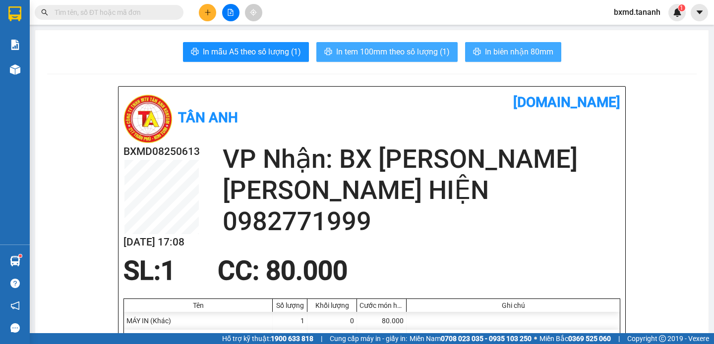
click at [388, 49] on span "In tem 100mm theo số lượng (1)" at bounding box center [393, 52] width 114 height 12
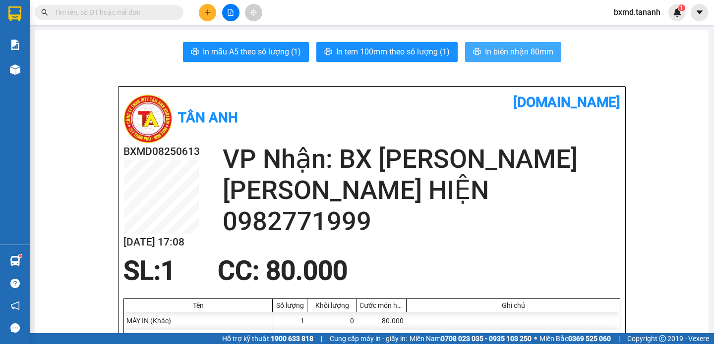
click at [206, 10] on icon "plus" at bounding box center [207, 12] width 7 height 7
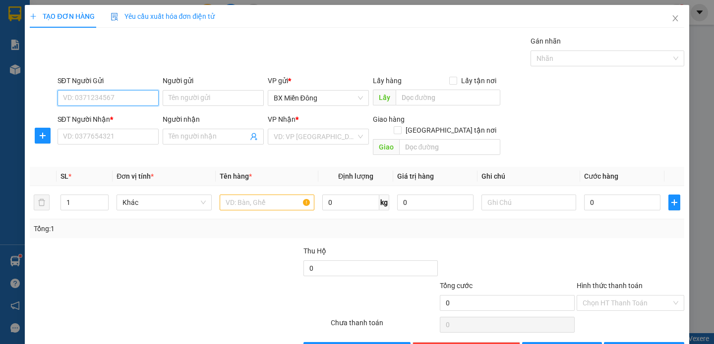
click at [113, 93] on input "SĐT Người Gửi" at bounding box center [107, 98] width 101 height 16
click at [105, 97] on input "SĐT Người Gửi" at bounding box center [107, 98] width 101 height 16
click at [114, 96] on input "SĐT Người Gửi" at bounding box center [107, 98] width 101 height 16
click at [123, 94] on input "SĐT Người Gửi" at bounding box center [107, 98] width 101 height 16
click at [173, 99] on input "Người gửi" at bounding box center [213, 98] width 101 height 16
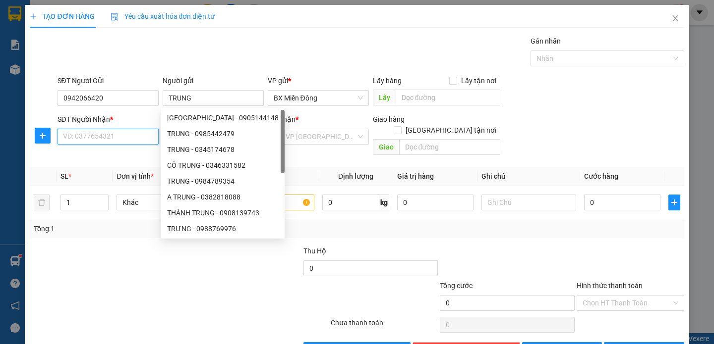
click at [89, 134] on input "SĐT Người Nhận *" at bounding box center [107, 137] width 101 height 16
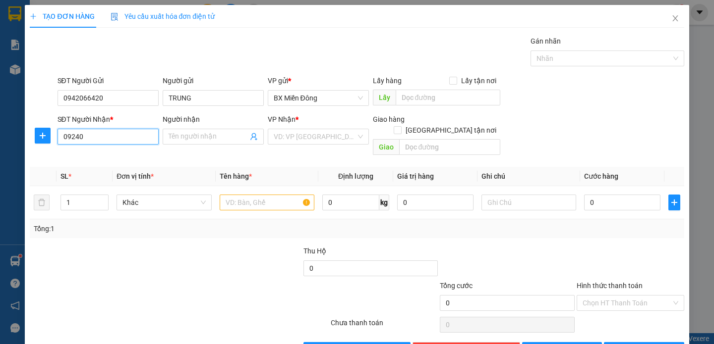
click at [88, 136] on input "09240" at bounding box center [107, 137] width 101 height 16
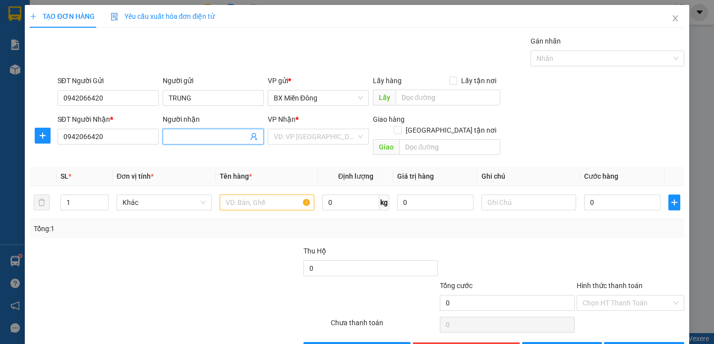
click at [202, 141] on input "Người nhận" at bounding box center [208, 136] width 79 height 11
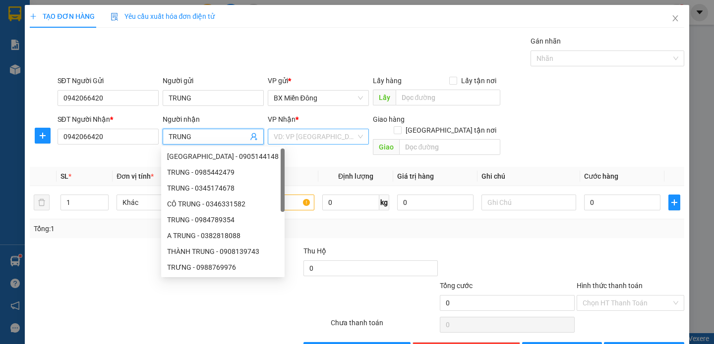
click at [306, 129] on input "search" at bounding box center [315, 136] width 82 height 15
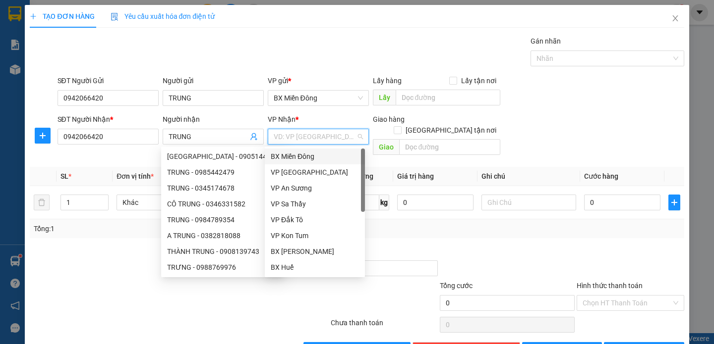
click at [319, 136] on input "search" at bounding box center [315, 136] width 82 height 15
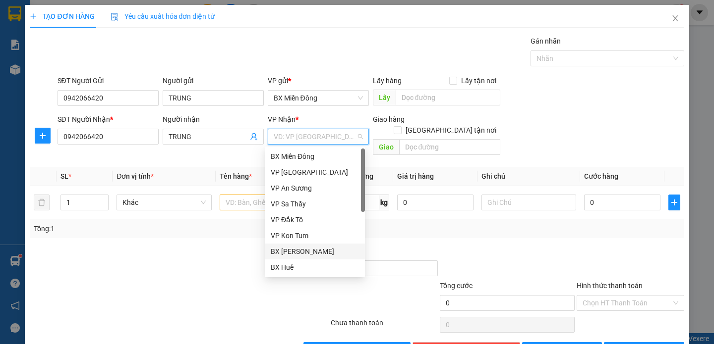
click at [326, 250] on div "BX [PERSON_NAME]" at bounding box center [315, 251] width 88 height 11
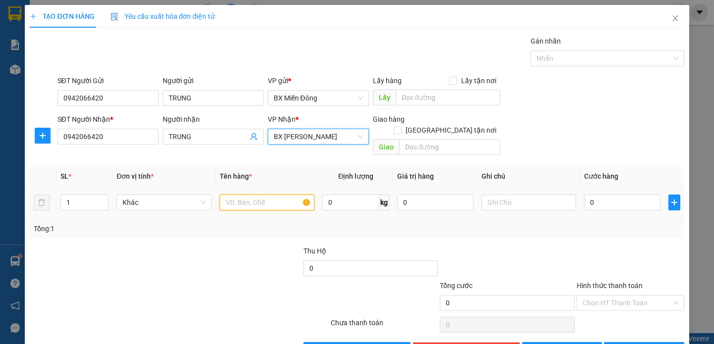
click at [253, 195] on input "text" at bounding box center [267, 203] width 95 height 16
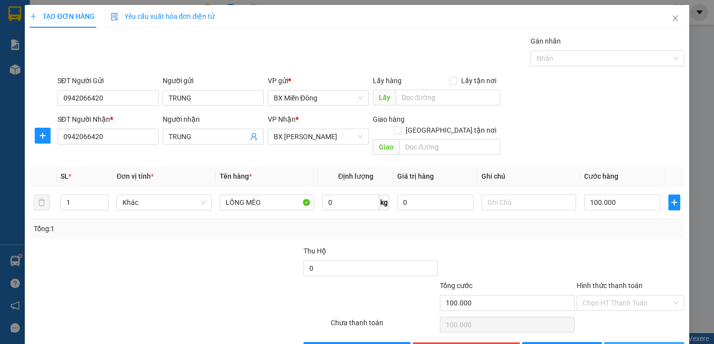
click at [616, 342] on button "[PERSON_NAME] và In" at bounding box center [644, 350] width 80 height 16
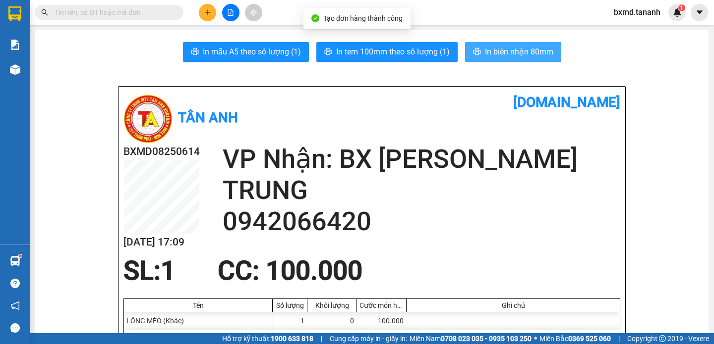
click at [495, 51] on span "In biên nhận 80mm" at bounding box center [519, 52] width 68 height 12
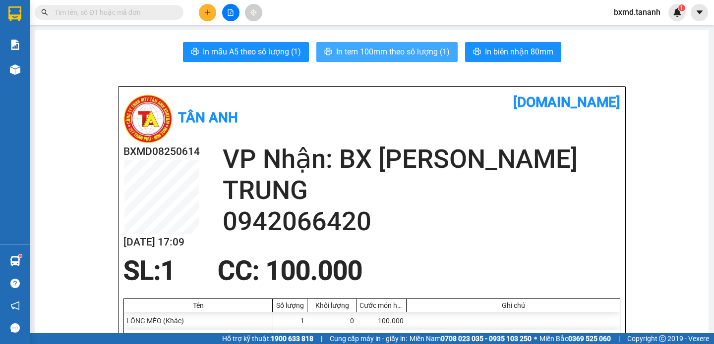
click at [406, 53] on span "In tem 100mm theo số lượng (1)" at bounding box center [393, 52] width 114 height 12
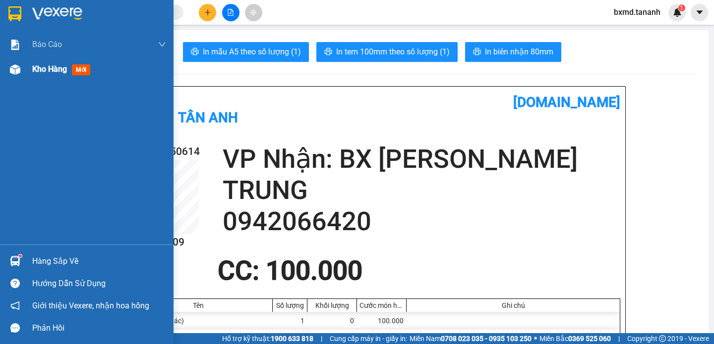
click at [23, 68] on div at bounding box center [14, 69] width 17 height 17
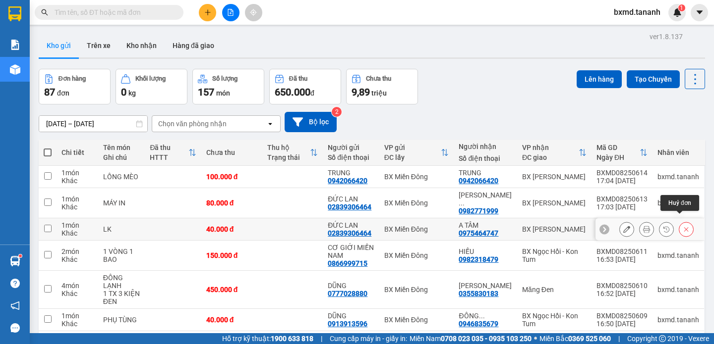
click at [683, 221] on button at bounding box center [686, 229] width 14 height 17
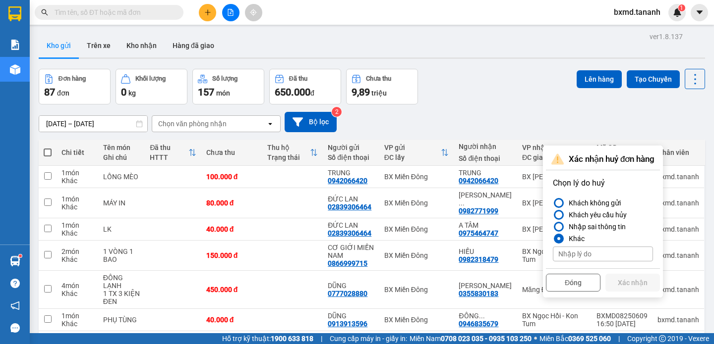
click at [587, 247] on input at bounding box center [603, 254] width 100 height 15
click at [643, 274] on button "Xác nhận" at bounding box center [632, 283] width 55 height 18
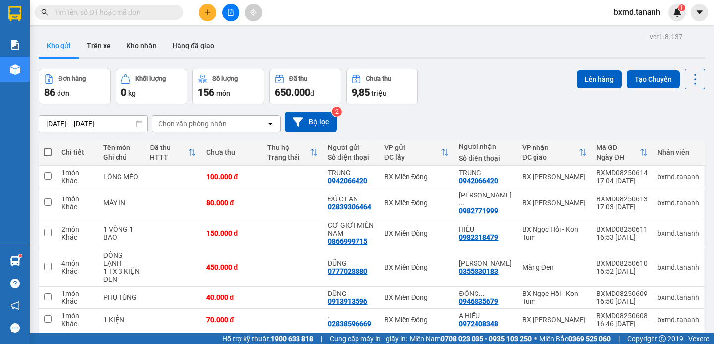
click at [208, 10] on icon "plus" at bounding box center [207, 12] width 7 height 7
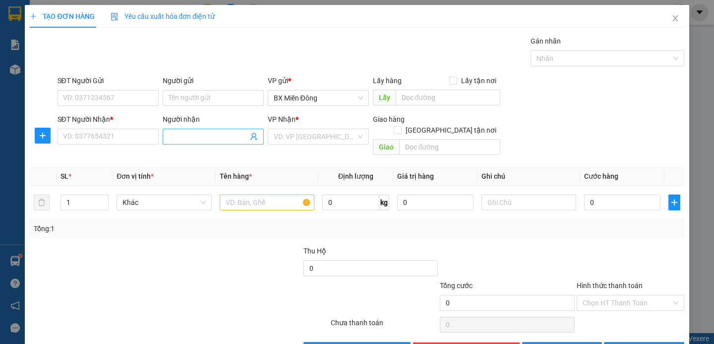
click at [186, 142] on span at bounding box center [213, 137] width 101 height 16
click at [214, 139] on input "THẢO NGUYEN PHÁT" at bounding box center [208, 136] width 79 height 11
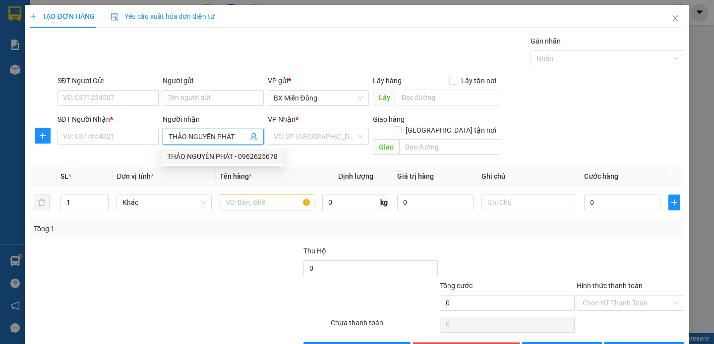
click at [220, 160] on div "THẢO NGUYÊN PHÁT - 0962625678" at bounding box center [222, 156] width 111 height 11
click at [196, 88] on div "Người gửi" at bounding box center [213, 82] width 101 height 15
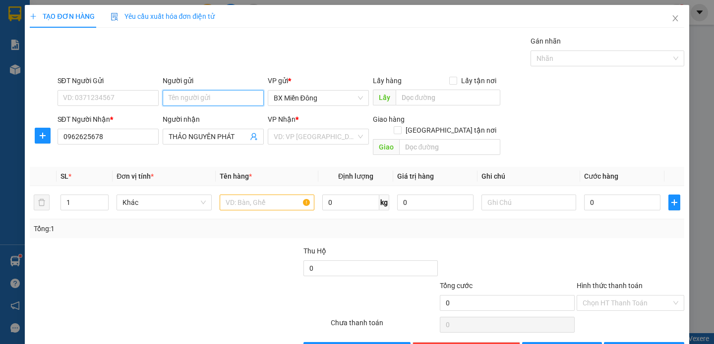
click at [198, 99] on input "Người gửi" at bounding box center [213, 98] width 101 height 16
click at [126, 100] on input "SĐT Người Gửi" at bounding box center [107, 98] width 101 height 16
click at [338, 141] on input "search" at bounding box center [315, 136] width 82 height 15
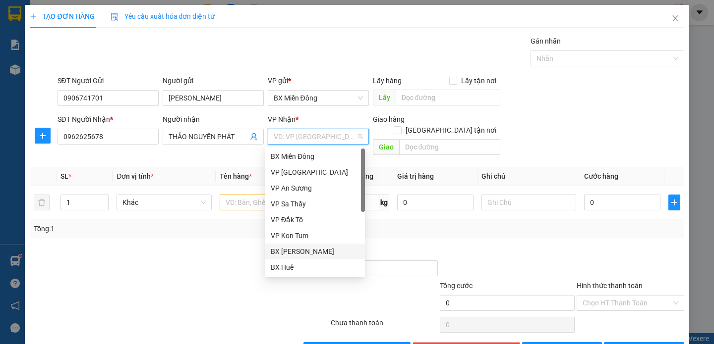
click at [308, 252] on div "BX [PERSON_NAME]" at bounding box center [315, 251] width 88 height 11
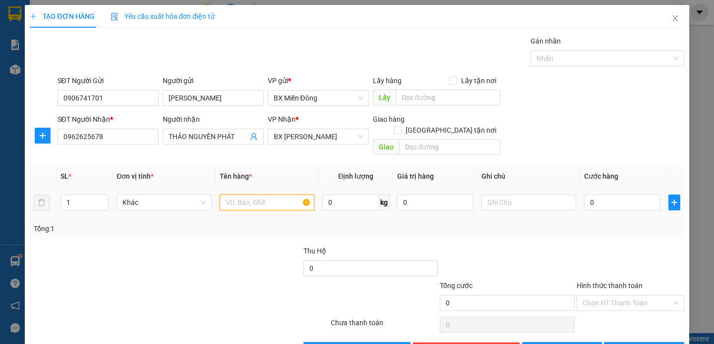
click at [272, 195] on input "text" at bounding box center [267, 203] width 95 height 16
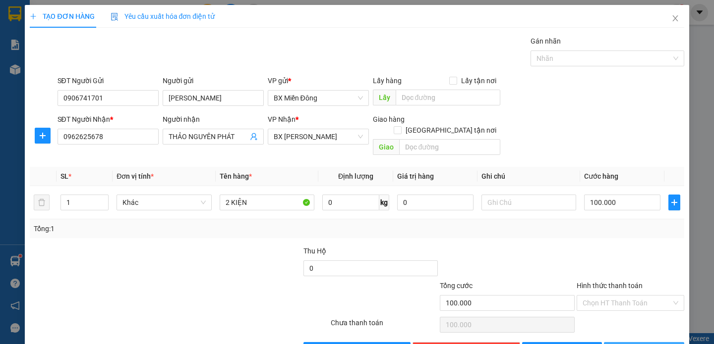
click at [639, 342] on button "[PERSON_NAME] và In" at bounding box center [644, 350] width 80 height 16
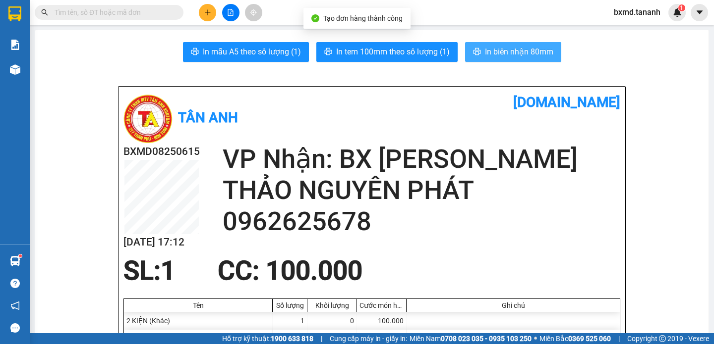
click at [526, 47] on span "In biên nhận 80mm" at bounding box center [519, 52] width 68 height 12
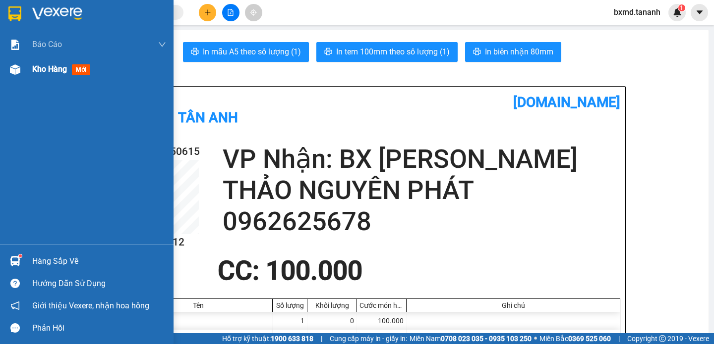
click at [15, 71] on img at bounding box center [15, 69] width 10 height 10
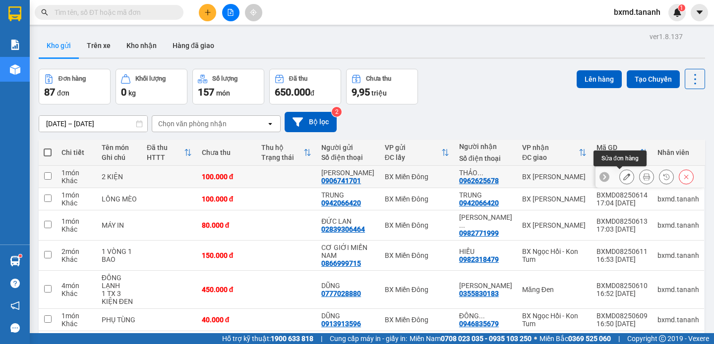
click at [623, 175] on icon at bounding box center [626, 176] width 7 height 7
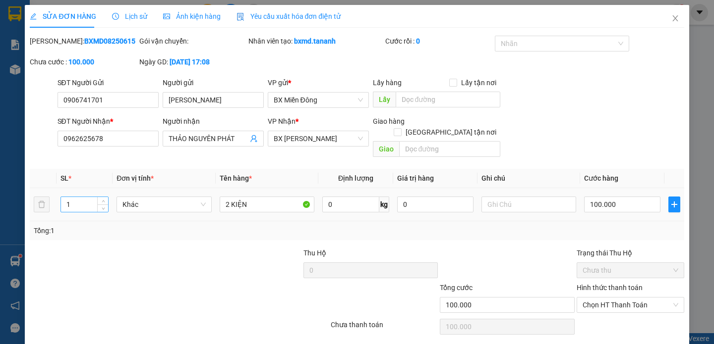
click at [81, 197] on input "1" at bounding box center [84, 204] width 47 height 15
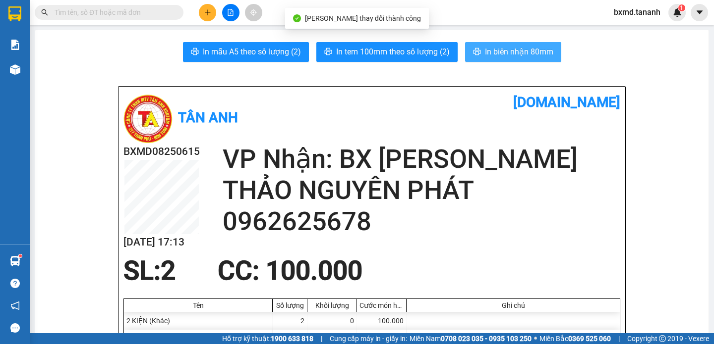
click at [505, 54] on span "In biên nhận 80mm" at bounding box center [519, 52] width 68 height 12
click at [505, 48] on span "In biên nhận 80mm" at bounding box center [519, 52] width 68 height 12
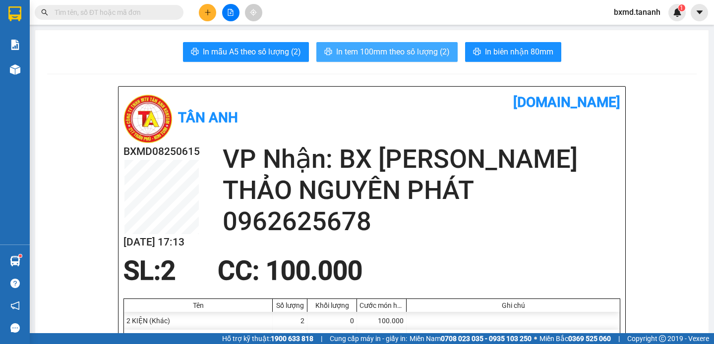
click at [391, 59] on button "In tem 100mm theo số lượng (2)" at bounding box center [386, 52] width 141 height 20
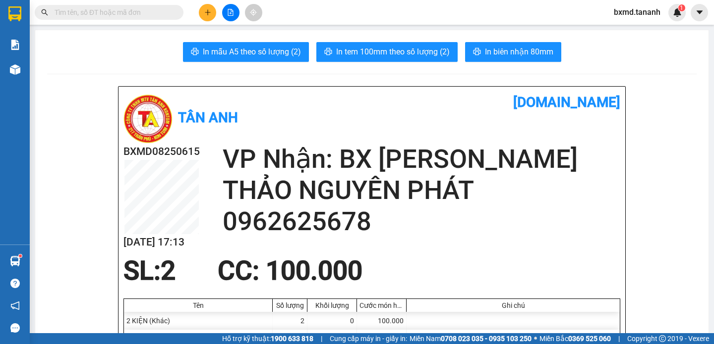
click at [204, 14] on icon "plus" at bounding box center [207, 12] width 7 height 7
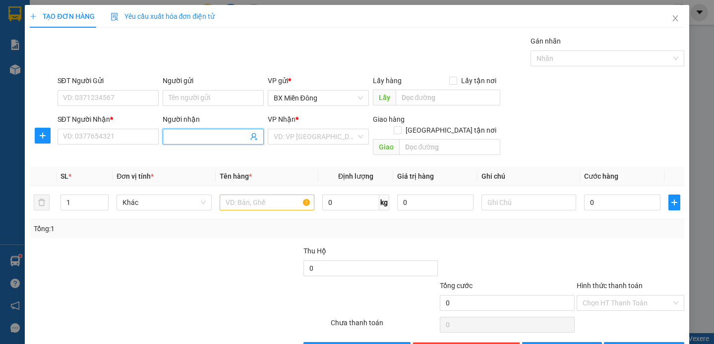
click at [176, 141] on input "Người nhận" at bounding box center [208, 136] width 79 height 11
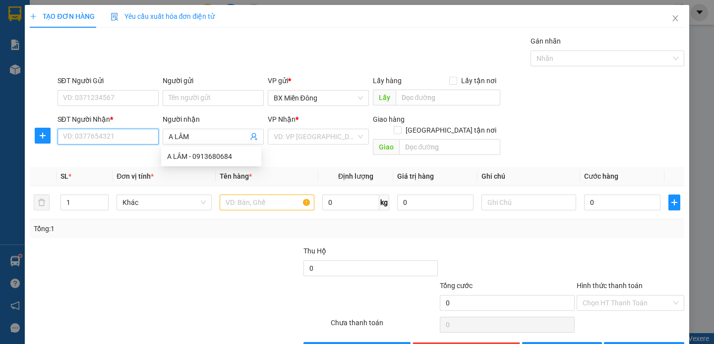
click at [126, 132] on input "SĐT Người Nhận *" at bounding box center [107, 137] width 101 height 16
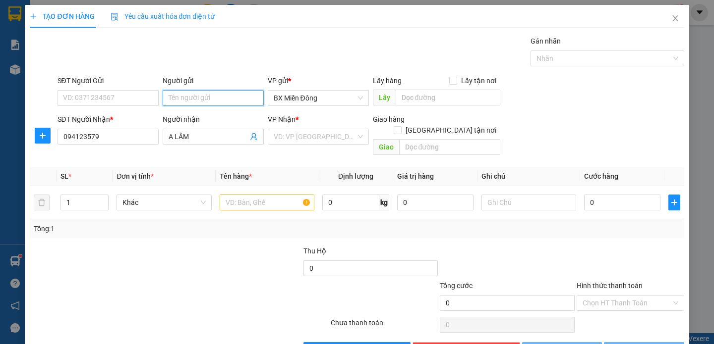
click at [166, 105] on input "Người gửi" at bounding box center [213, 98] width 101 height 16
click at [173, 96] on input "Người gửi" at bounding box center [213, 98] width 101 height 16
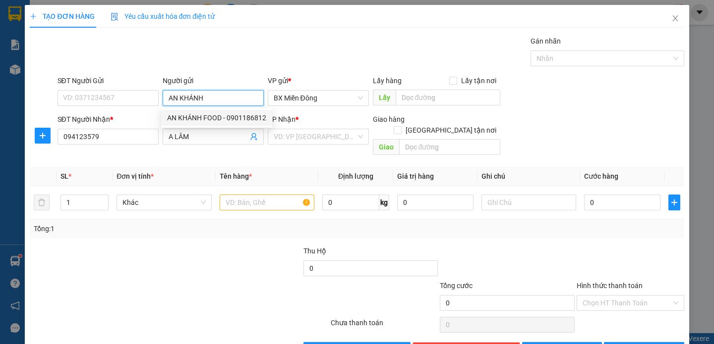
click at [220, 111] on div "AN KHÁNH FOOD - 0901186812" at bounding box center [216, 118] width 111 height 16
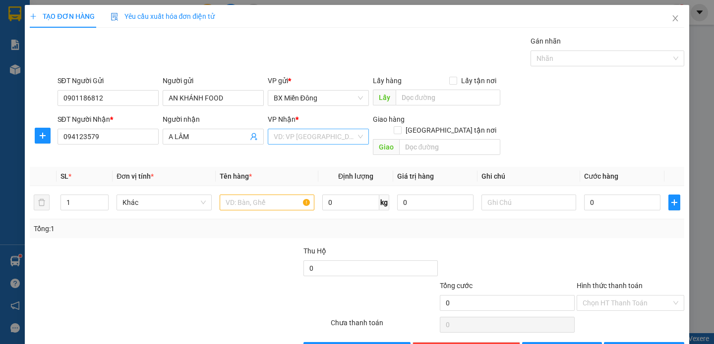
click at [334, 142] on input "search" at bounding box center [315, 136] width 82 height 15
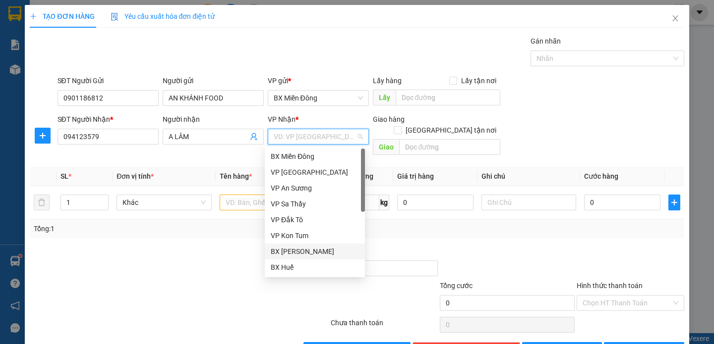
click at [317, 252] on div "BX [PERSON_NAME]" at bounding box center [315, 251] width 88 height 11
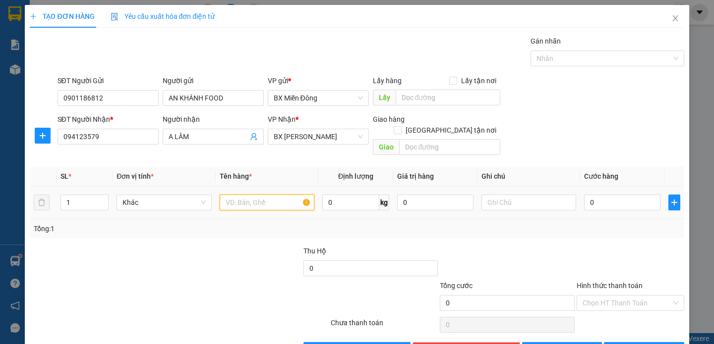
click at [249, 195] on input "text" at bounding box center [267, 203] width 95 height 16
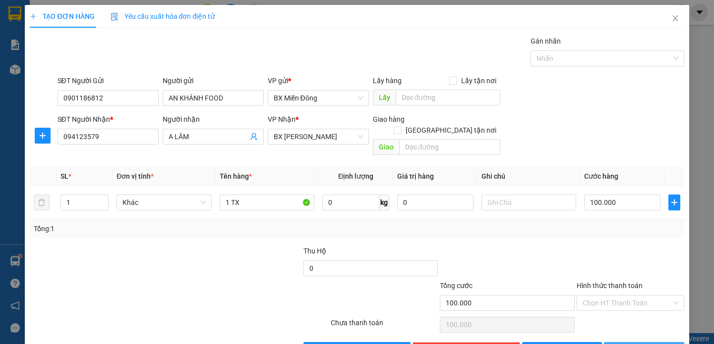
click at [629, 344] on span "[PERSON_NAME] và In" at bounding box center [657, 350] width 69 height 11
click at [630, 344] on span "[PERSON_NAME] và In" at bounding box center [657, 350] width 69 height 11
click at [118, 129] on input "094123579" at bounding box center [107, 137] width 101 height 16
click at [74, 129] on input "094123579" at bounding box center [107, 137] width 101 height 16
click at [628, 342] on button "[PERSON_NAME] và In" at bounding box center [644, 350] width 80 height 16
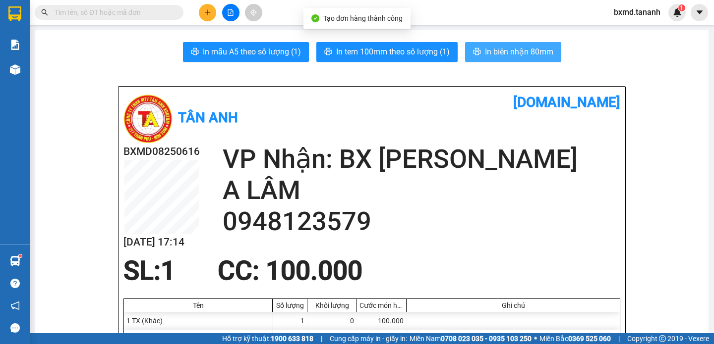
click at [532, 55] on span "In biên nhận 80mm" at bounding box center [519, 52] width 68 height 12
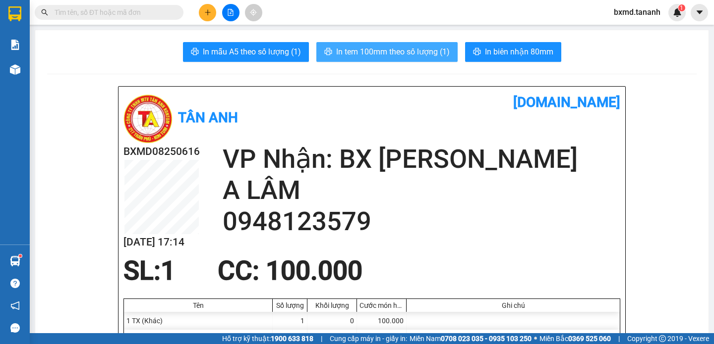
click at [428, 54] on span "In tem 100mm theo số lượng (1)" at bounding box center [393, 52] width 114 height 12
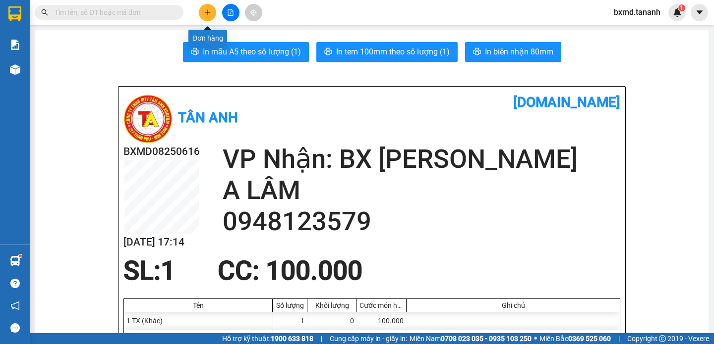
click at [206, 16] on button at bounding box center [207, 12] width 17 height 17
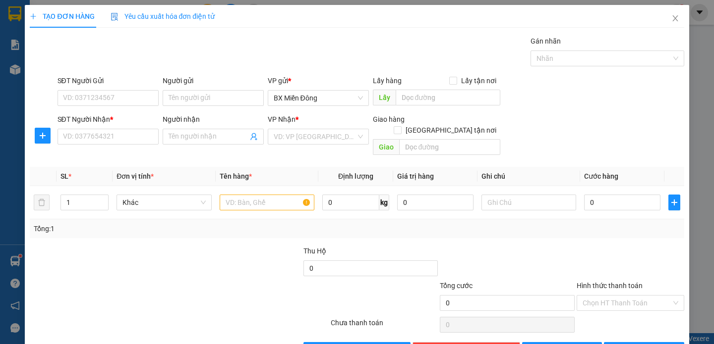
click at [190, 109] on div "Người gửi Tên người gửi" at bounding box center [213, 92] width 101 height 35
click at [182, 133] on input "Người nhận" at bounding box center [208, 136] width 79 height 11
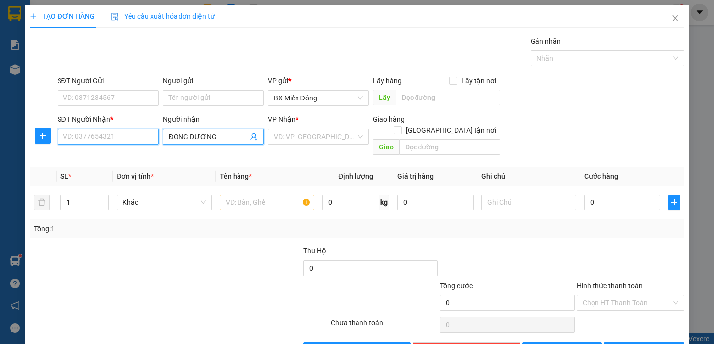
click at [139, 136] on input "SĐT Người Nhận *" at bounding box center [107, 137] width 101 height 16
click at [175, 134] on input "ĐONG DƯƠNG" at bounding box center [208, 136] width 79 height 11
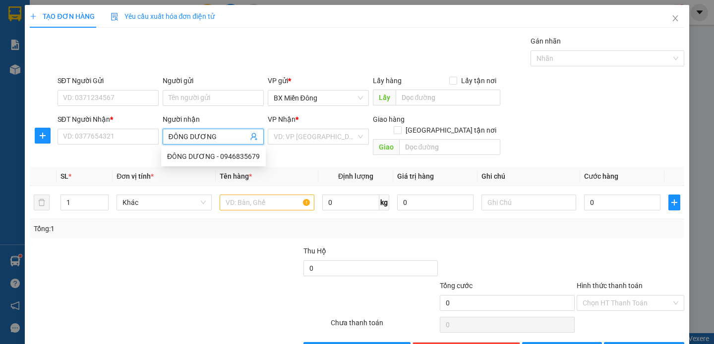
click at [223, 130] on span "ĐÔNG DƯƠNG" at bounding box center [213, 137] width 101 height 16
click at [227, 154] on div "ĐÔNG DƯƠNG - 0946835679" at bounding box center [213, 156] width 93 height 11
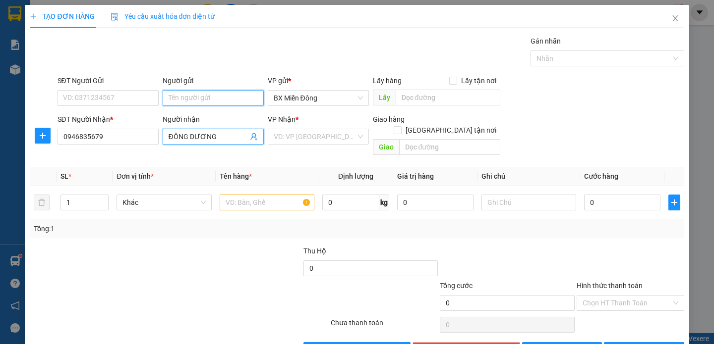
click at [171, 95] on input "Người gửi" at bounding box center [213, 98] width 101 height 16
click at [189, 114] on div "CTY ABG SG - 0787112888" at bounding box center [211, 118] width 88 height 11
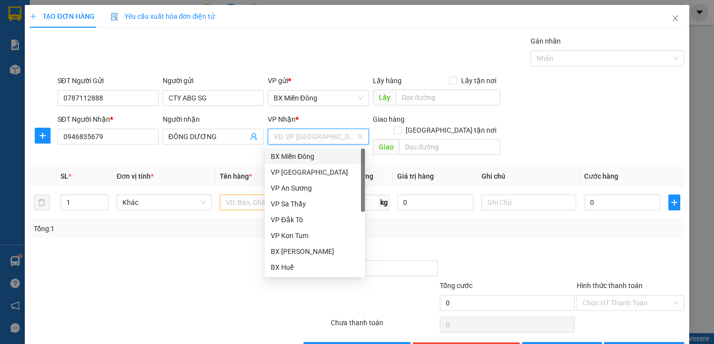
drag, startPoint x: 311, startPoint y: 131, endPoint x: 311, endPoint y: 143, distance: 12.4
click at [311, 132] on input "search" at bounding box center [315, 136] width 82 height 15
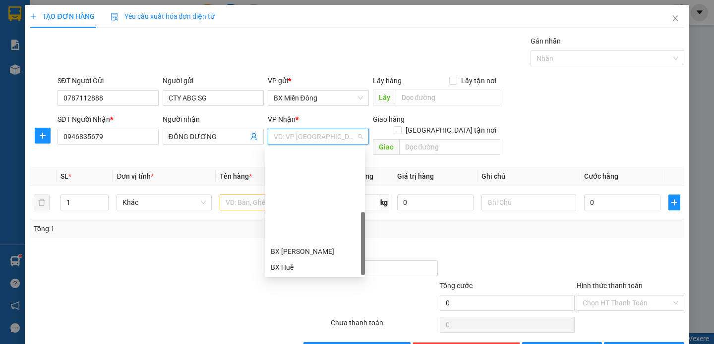
click at [304, 326] on div "BX Ngọc Hồi - Kon Tum" at bounding box center [315, 331] width 88 height 11
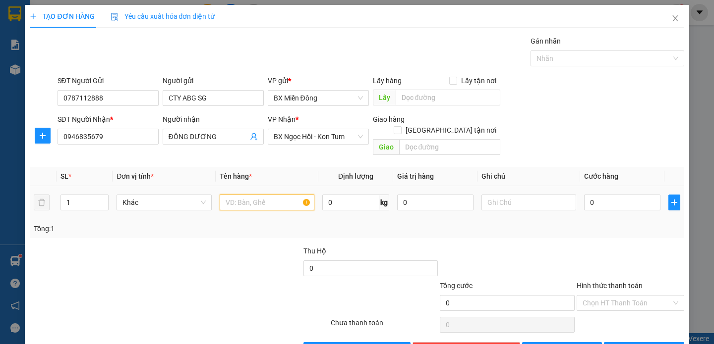
click at [261, 196] on input "text" at bounding box center [267, 203] width 95 height 16
click at [595, 195] on input "0" at bounding box center [622, 203] width 76 height 16
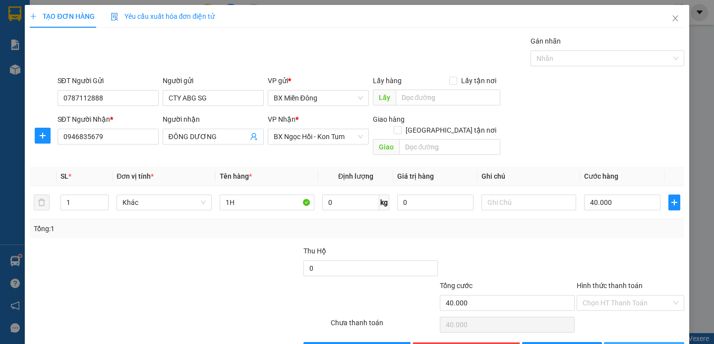
click at [626, 342] on button "[PERSON_NAME] và In" at bounding box center [644, 350] width 80 height 16
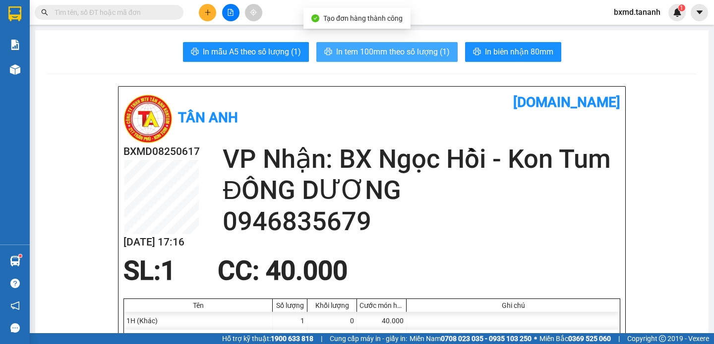
click at [327, 50] on icon "printer" at bounding box center [328, 52] width 8 height 8
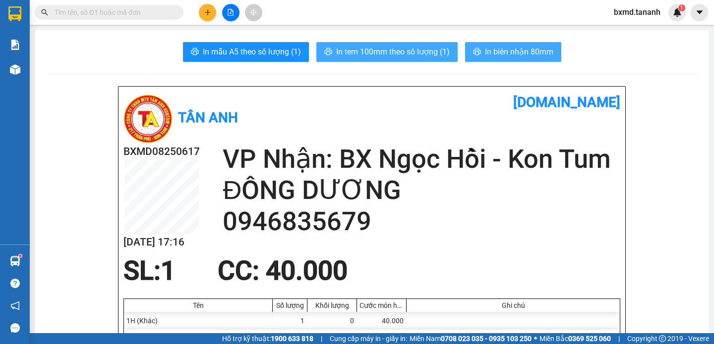
click at [501, 59] on button "In biên nhận 80mm" at bounding box center [513, 52] width 96 height 20
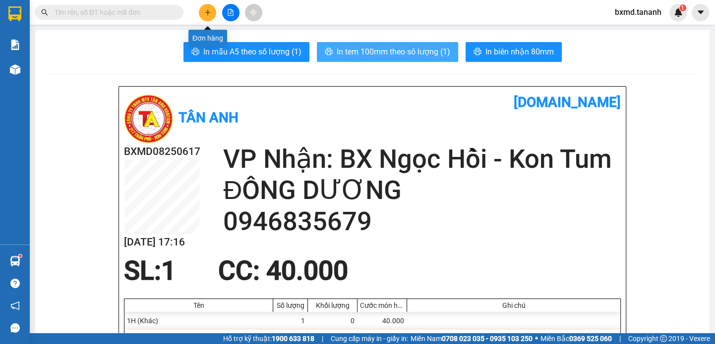
click at [207, 14] on icon "plus" at bounding box center [207, 12] width 7 height 7
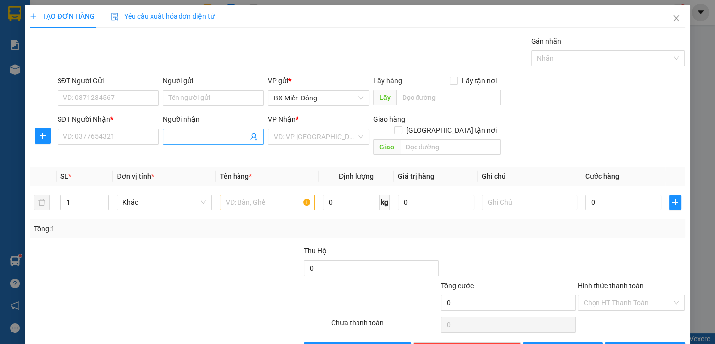
click at [198, 133] on input "Người nhận" at bounding box center [208, 136] width 79 height 11
click at [208, 164] on div "QUỐC ĐĂNG - 0379350393" at bounding box center [211, 157] width 100 height 16
click at [204, 102] on input "Người gửi" at bounding box center [213, 98] width 101 height 16
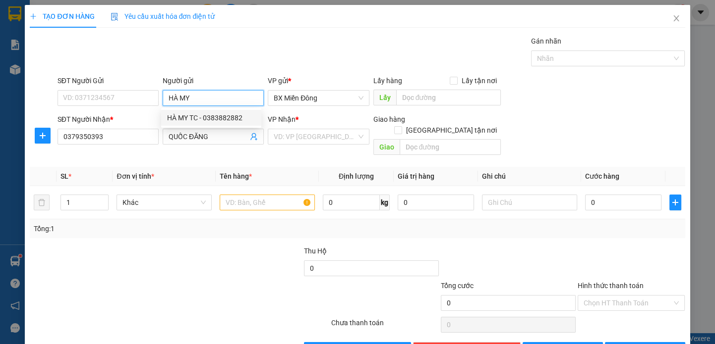
click at [229, 122] on div "HÀ MY TC - 0383882882" at bounding box center [211, 118] width 88 height 11
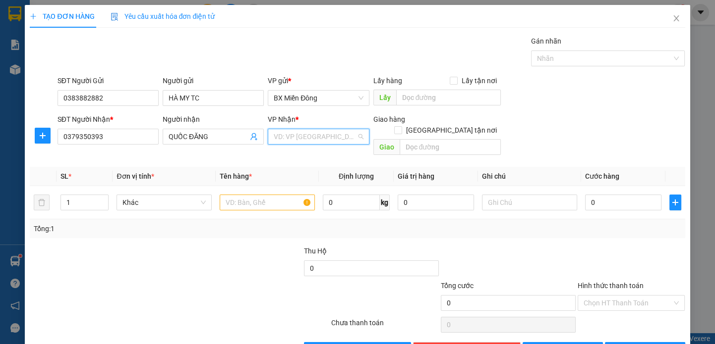
click at [306, 134] on input "search" at bounding box center [315, 136] width 82 height 15
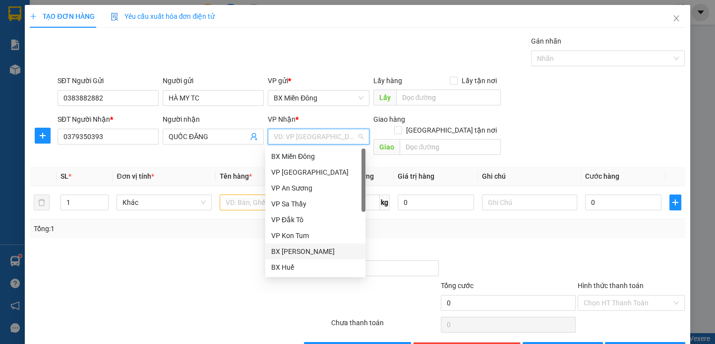
click at [309, 257] on div "BX [PERSON_NAME]" at bounding box center [315, 251] width 88 height 11
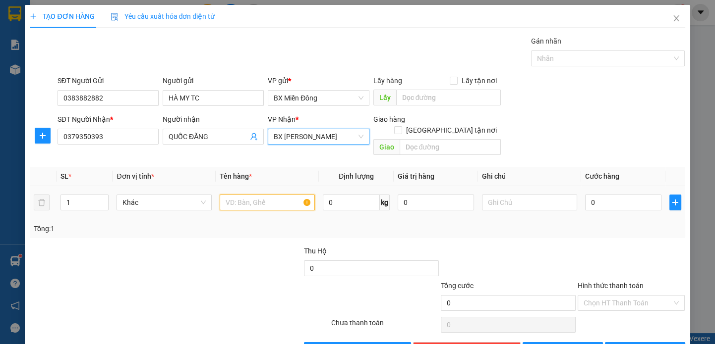
click at [269, 195] on input "text" at bounding box center [267, 203] width 95 height 16
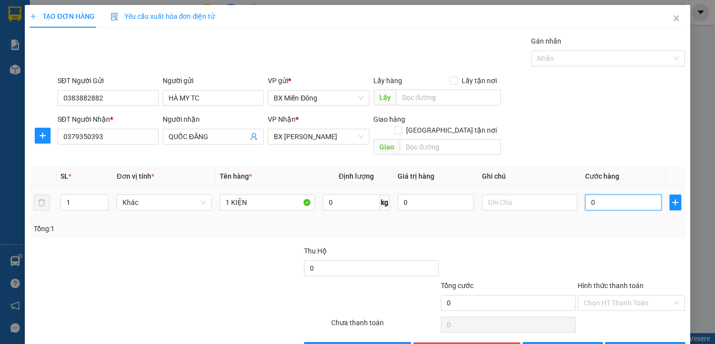
click at [604, 195] on input "0" at bounding box center [623, 203] width 76 height 16
click at [604, 223] on div "Tổng: 1" at bounding box center [357, 229] width 655 height 19
click at [639, 344] on span "[PERSON_NAME] và In" at bounding box center [658, 350] width 69 height 11
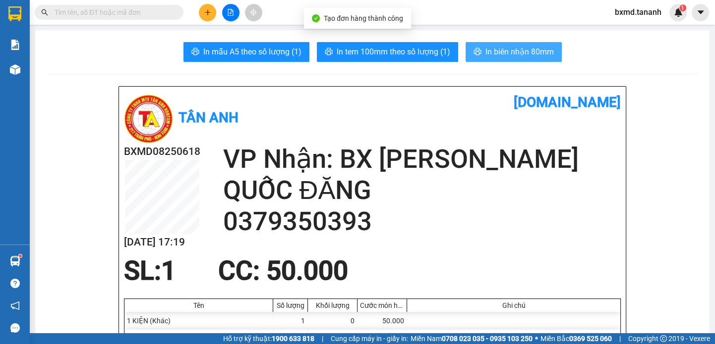
click at [485, 53] on span "In biên nhận 80mm" at bounding box center [519, 52] width 68 height 12
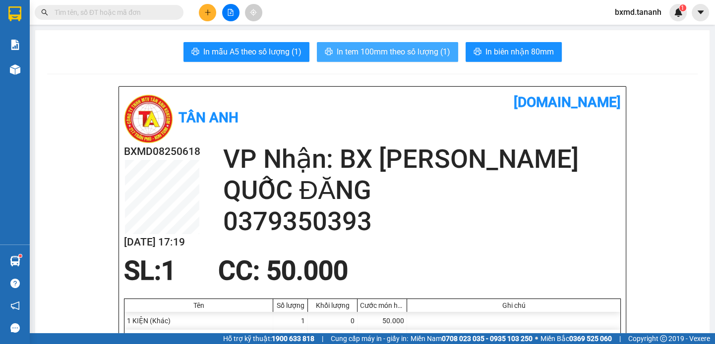
click at [434, 45] on button "In tem 100mm theo số lượng (1)" at bounding box center [387, 52] width 141 height 20
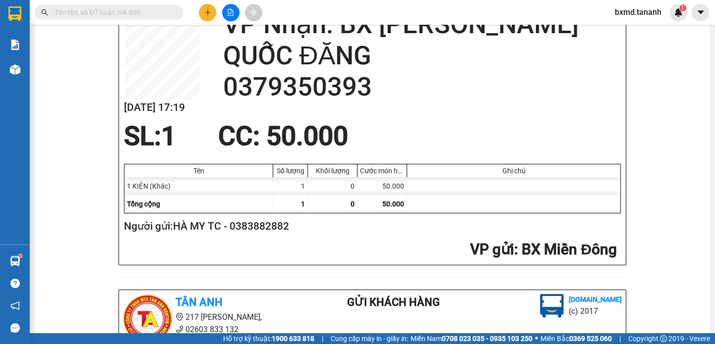
scroll to position [180, 0]
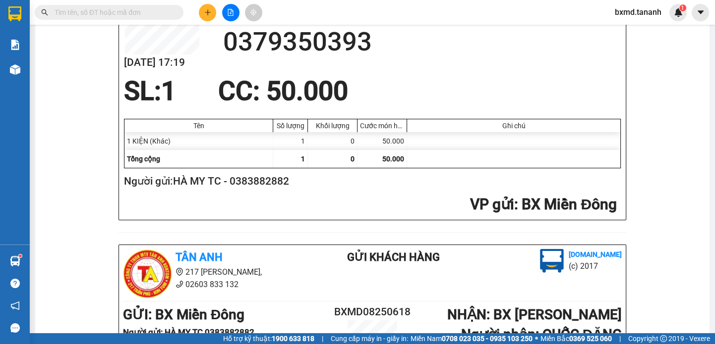
click at [199, 7] on div at bounding box center [230, 12] width 74 height 17
click at [205, 10] on icon "plus" at bounding box center [207, 12] width 7 height 7
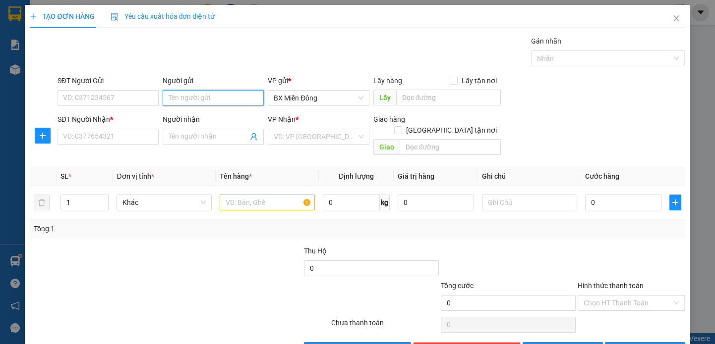
click at [213, 98] on input "Người gửi" at bounding box center [213, 98] width 101 height 16
click at [77, 97] on input "SĐT Người Gửi" at bounding box center [107, 98] width 101 height 16
drag, startPoint x: 137, startPoint y: 124, endPoint x: 135, endPoint y: 132, distance: 7.6
click at [137, 125] on div "SĐT Người Nhận *" at bounding box center [107, 121] width 101 height 15
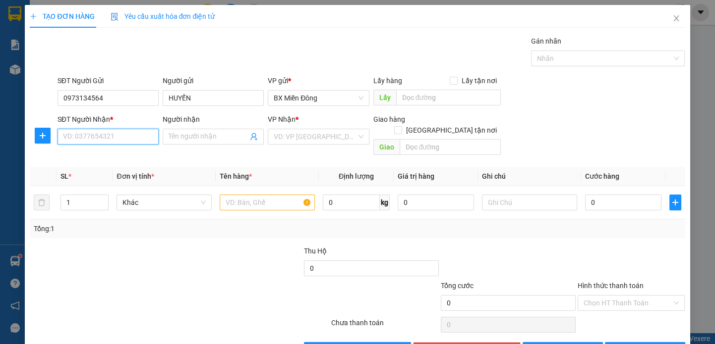
click at [135, 132] on input "SĐT Người Nhận *" at bounding box center [107, 137] width 101 height 16
click at [170, 139] on input "Người nhận" at bounding box center [208, 136] width 79 height 11
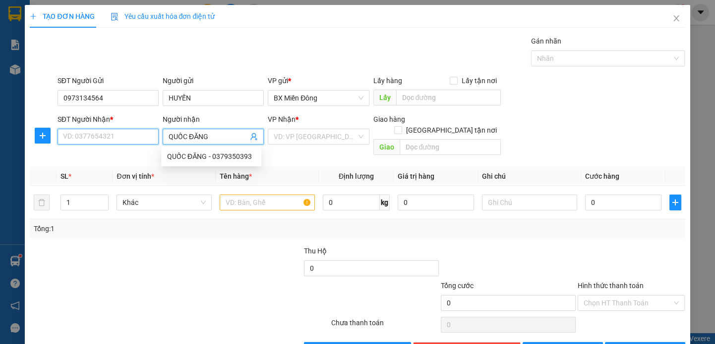
click at [109, 134] on input "SĐT Người Nhận *" at bounding box center [107, 137] width 101 height 16
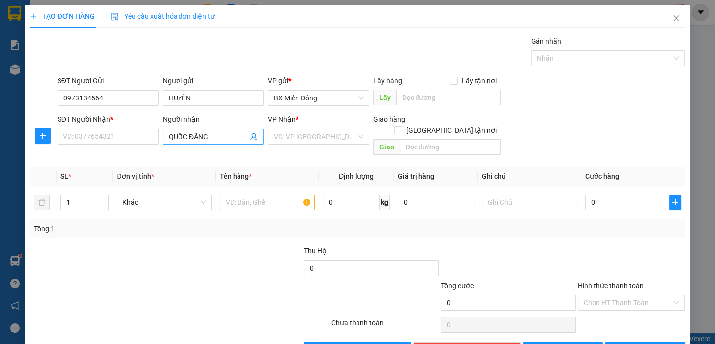
click at [208, 142] on span "QUỐC ĐĂNG" at bounding box center [213, 137] width 101 height 16
click at [208, 152] on div "QUỐC ĐĂNG - 0379350393" at bounding box center [211, 156] width 88 height 11
click at [280, 134] on input "search" at bounding box center [315, 136] width 82 height 15
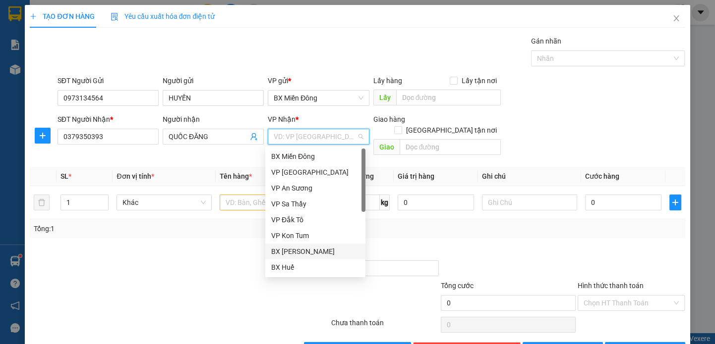
click at [318, 248] on div "BX [PERSON_NAME]" at bounding box center [315, 251] width 88 height 11
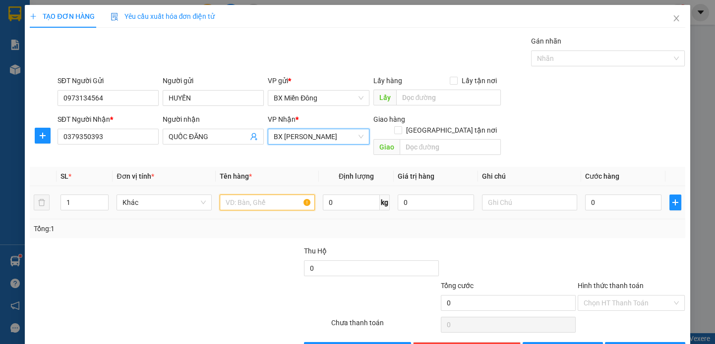
click at [281, 198] on input "text" at bounding box center [267, 203] width 95 height 16
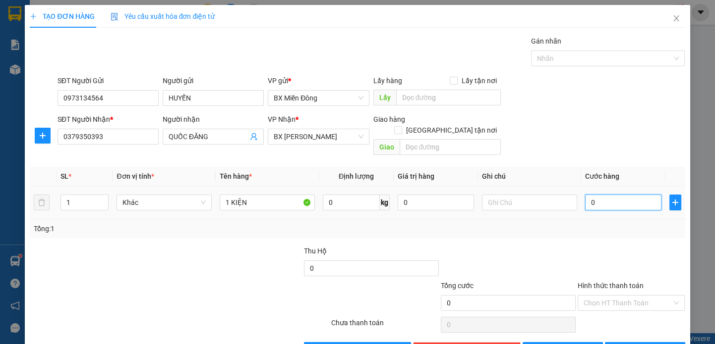
click at [609, 195] on input "0" at bounding box center [623, 203] width 76 height 16
click at [544, 224] on div "Tổng: 1" at bounding box center [357, 229] width 647 height 11
click at [644, 344] on span "[PERSON_NAME] và In" at bounding box center [658, 350] width 69 height 11
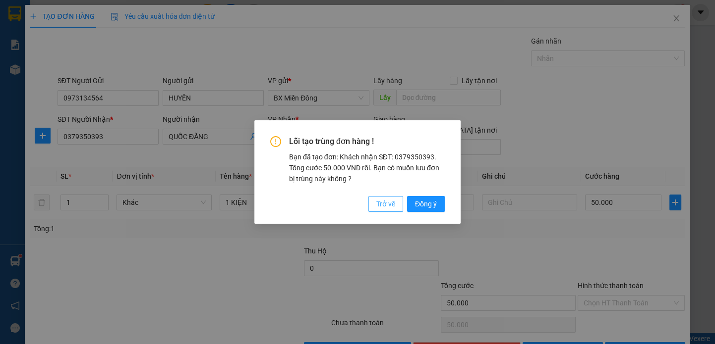
click at [386, 205] on span "Trở về" at bounding box center [385, 204] width 19 height 11
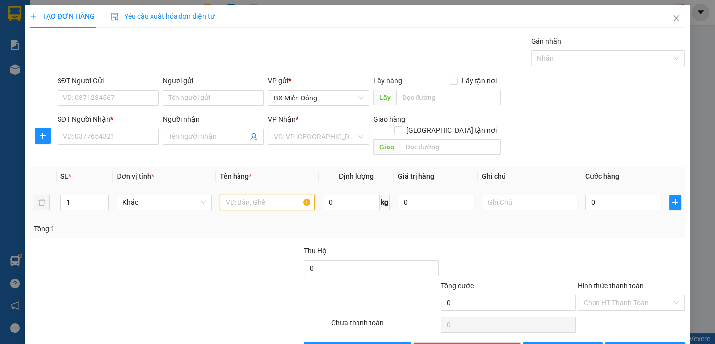
click at [252, 195] on input "text" at bounding box center [267, 203] width 95 height 16
drag, startPoint x: 614, startPoint y: 207, endPoint x: 614, endPoint y: 201, distance: 5.5
click at [614, 205] on td "0" at bounding box center [623, 202] width 84 height 33
click at [615, 195] on input "0" at bounding box center [623, 203] width 76 height 16
click at [547, 246] on div at bounding box center [508, 263] width 137 height 35
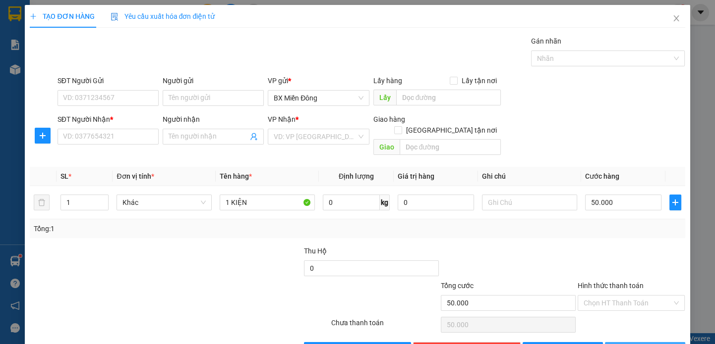
click at [646, 344] on span "[PERSON_NAME] và In" at bounding box center [658, 350] width 69 height 11
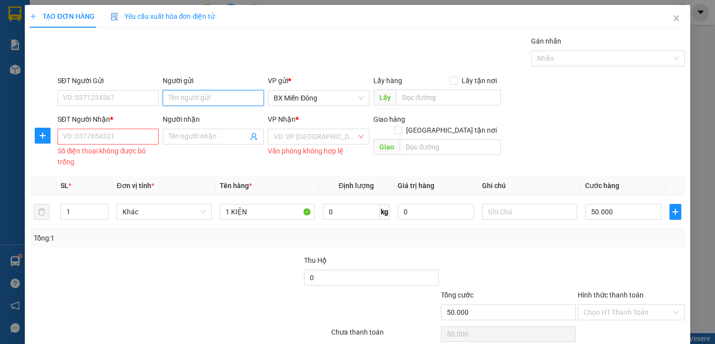
click at [176, 98] on input "Người gửi" at bounding box center [213, 98] width 101 height 16
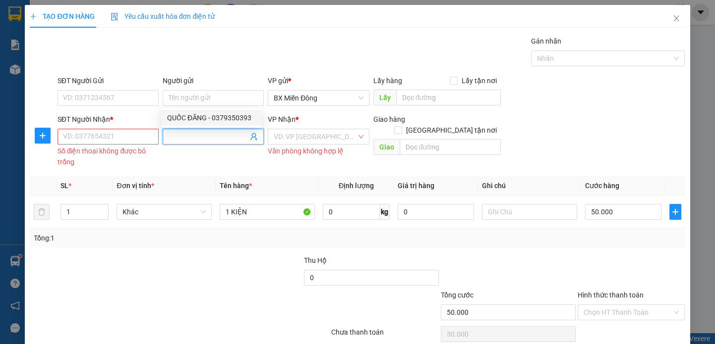
click at [197, 144] on span at bounding box center [213, 137] width 101 height 16
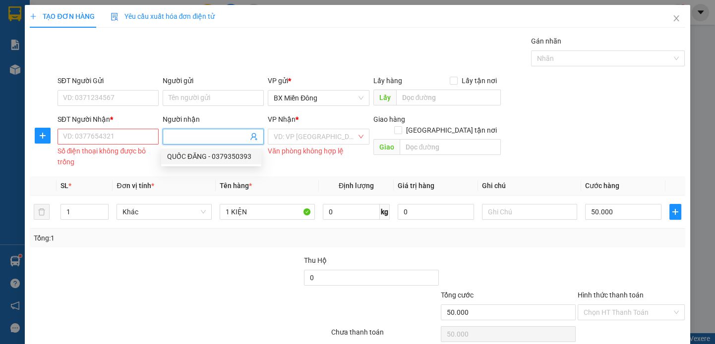
click at [208, 154] on div "QUỐC ĐĂNG - 0379350393" at bounding box center [211, 156] width 88 height 11
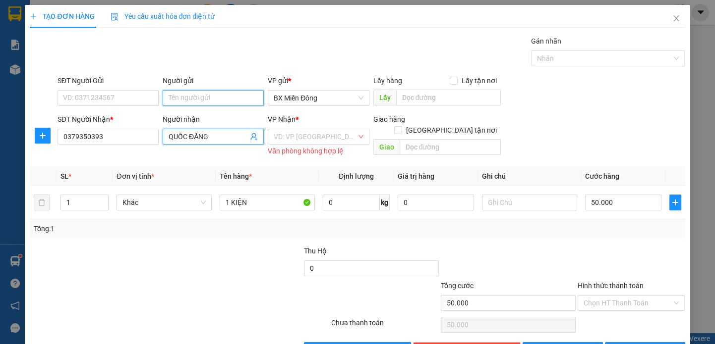
click at [195, 102] on input "Người gửi" at bounding box center [213, 98] width 101 height 16
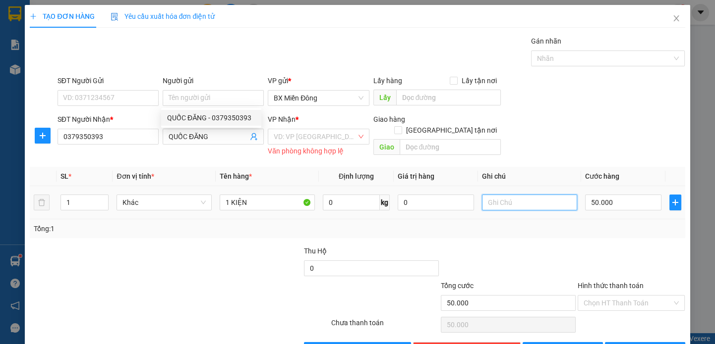
click at [512, 198] on input "text" at bounding box center [529, 203] width 95 height 16
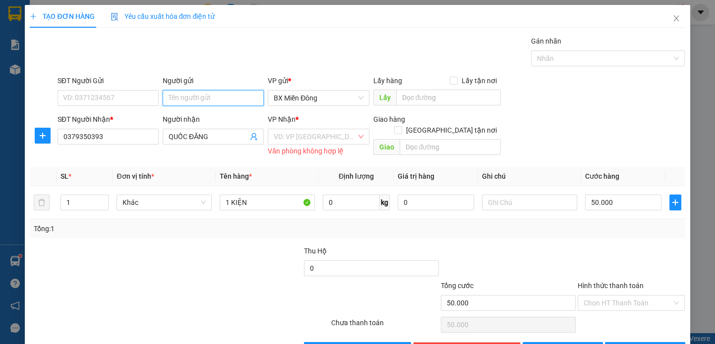
click at [210, 99] on input "Người gửi" at bounding box center [213, 98] width 101 height 16
click at [87, 101] on input "SĐT Người Gửi" at bounding box center [107, 98] width 101 height 16
click at [335, 139] on input "search" at bounding box center [315, 136] width 82 height 15
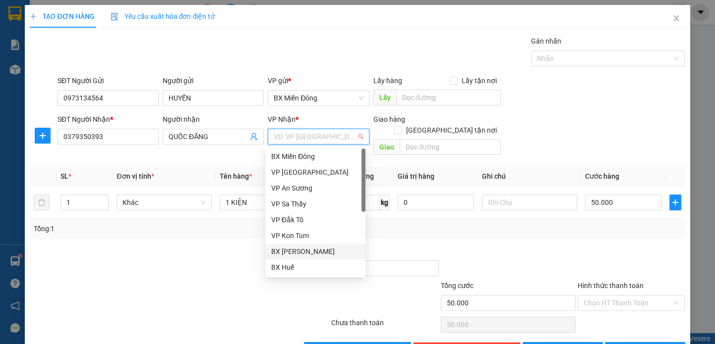
click at [321, 252] on div "BX [PERSON_NAME]" at bounding box center [315, 251] width 88 height 11
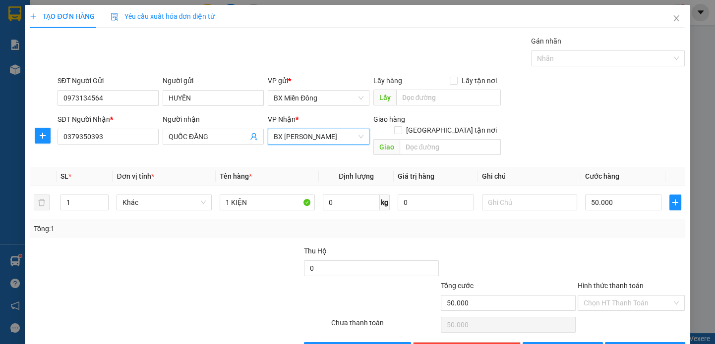
scroll to position [22, 0]
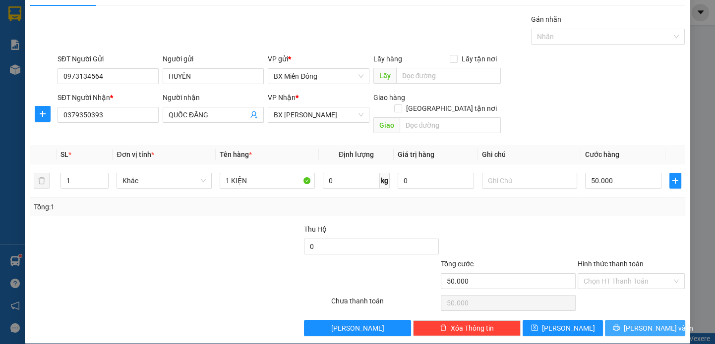
click at [630, 323] on span "[PERSON_NAME] và In" at bounding box center [658, 328] width 69 height 11
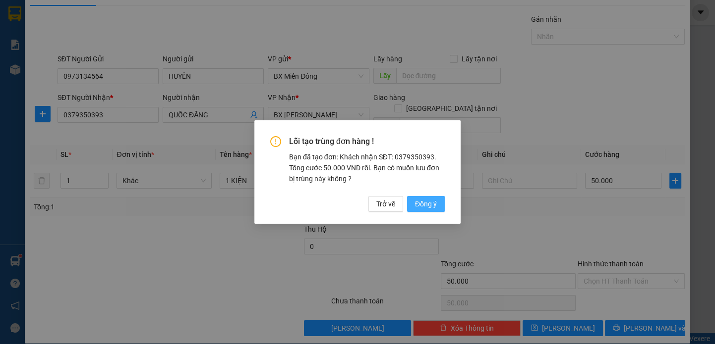
click at [416, 203] on span "Đồng ý" at bounding box center [426, 204] width 22 height 11
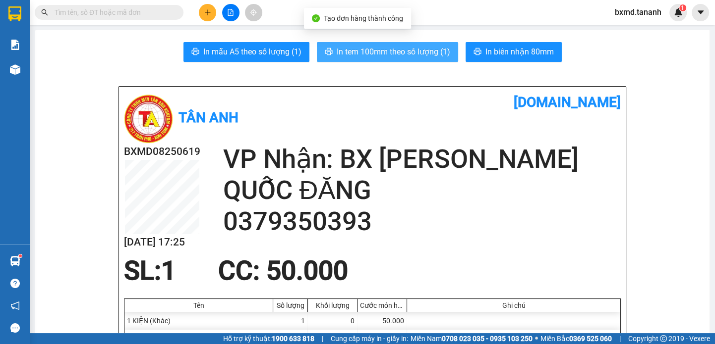
click at [386, 55] on span "In tem 100mm theo số lượng (1)" at bounding box center [394, 52] width 114 height 12
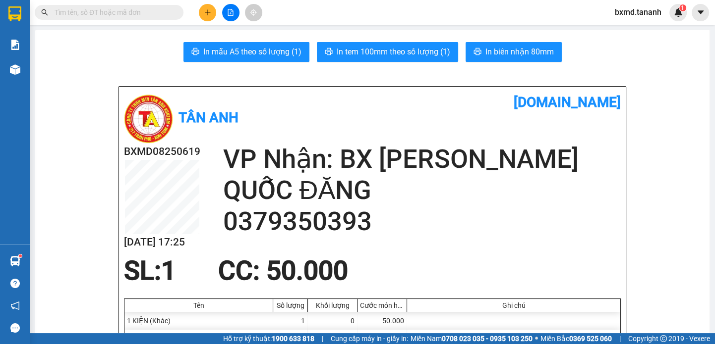
click at [214, 13] on button at bounding box center [207, 12] width 17 height 17
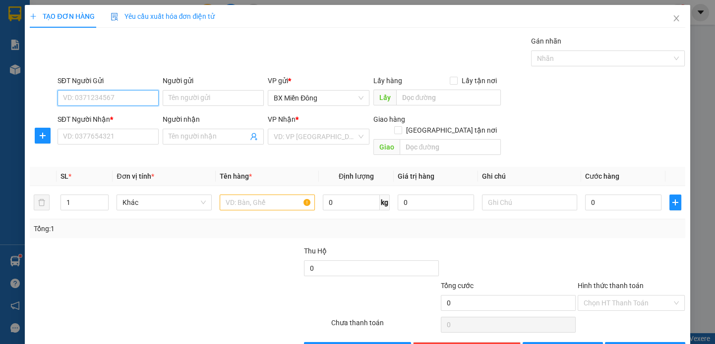
scroll to position [22, 0]
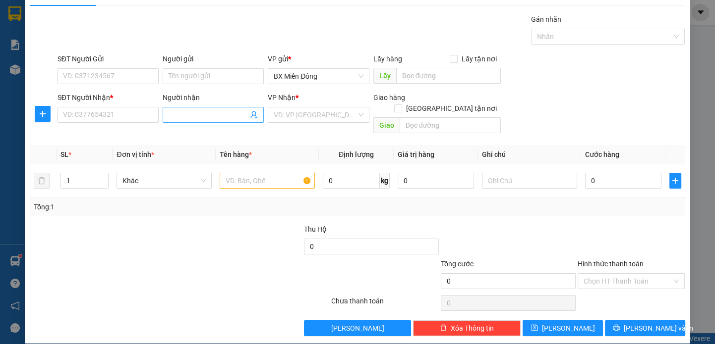
click at [203, 110] on input "Người nhận" at bounding box center [208, 115] width 79 height 11
type input "LỄ"
click at [114, 107] on input "SĐT Người Nhận *" at bounding box center [107, 115] width 101 height 16
click at [188, 114] on input "LỄ" at bounding box center [208, 115] width 79 height 11
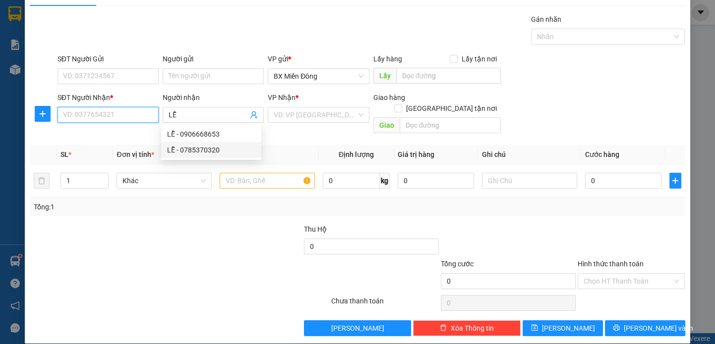
click at [129, 111] on input "SĐT Người Nhận *" at bounding box center [107, 115] width 101 height 16
type input "0914222753"
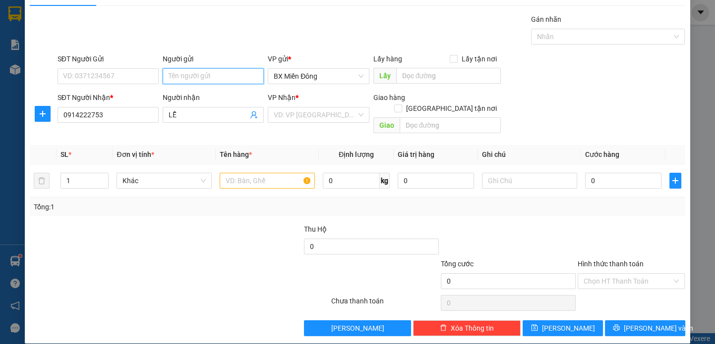
click at [217, 69] on input "Người gửi" at bounding box center [213, 76] width 101 height 16
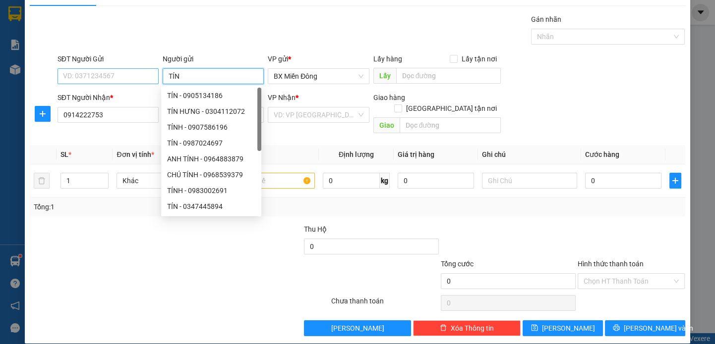
type input "TÍN"
click at [88, 83] on input "SĐT Người Gửi" at bounding box center [107, 76] width 101 height 16
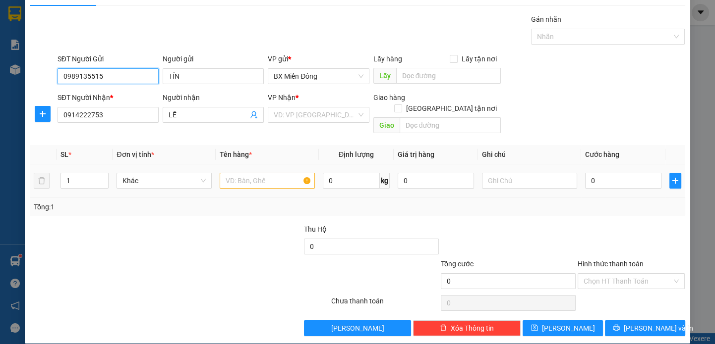
type input "0989135515"
drag, startPoint x: 283, startPoint y: 164, endPoint x: 277, endPoint y: 169, distance: 7.4
click at [281, 173] on input "text" at bounding box center [267, 181] width 95 height 16
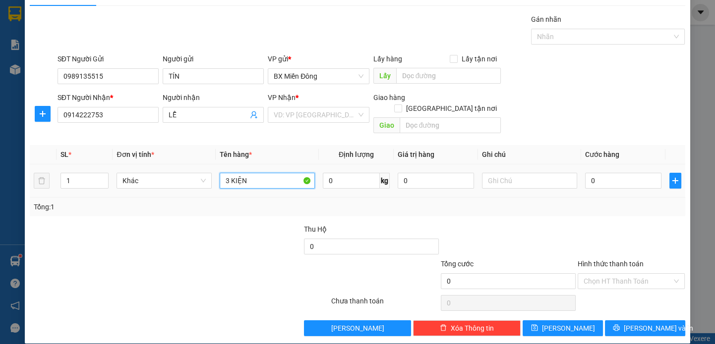
type input "3 KIỆN"
click at [95, 173] on input "1" at bounding box center [84, 180] width 47 height 15
type input "3"
click at [634, 173] on input "0" at bounding box center [623, 181] width 76 height 16
type input "1"
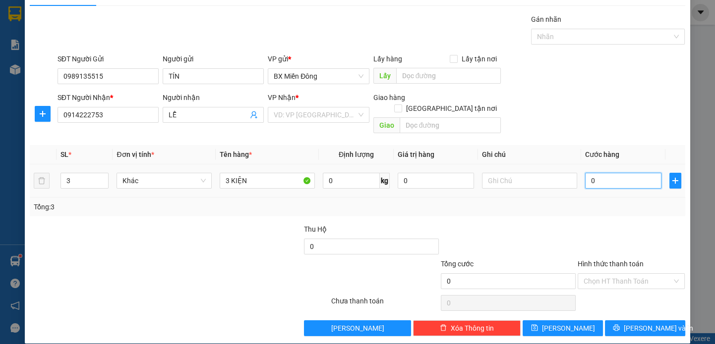
type input "1"
type input "15"
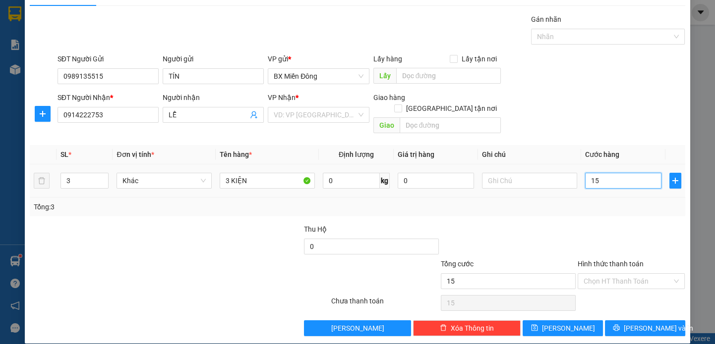
type input "150"
type input "150.000"
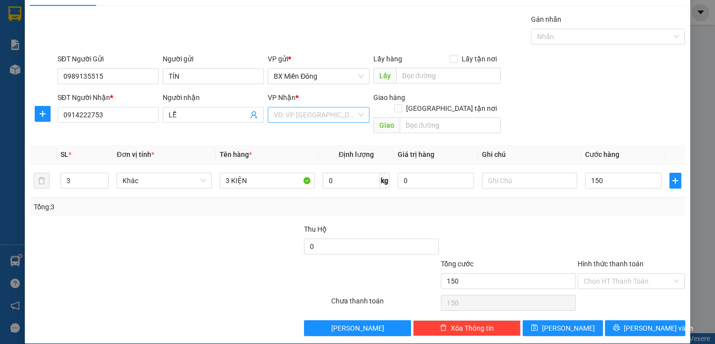
type input "150.000"
click at [300, 117] on input "search" at bounding box center [315, 115] width 82 height 15
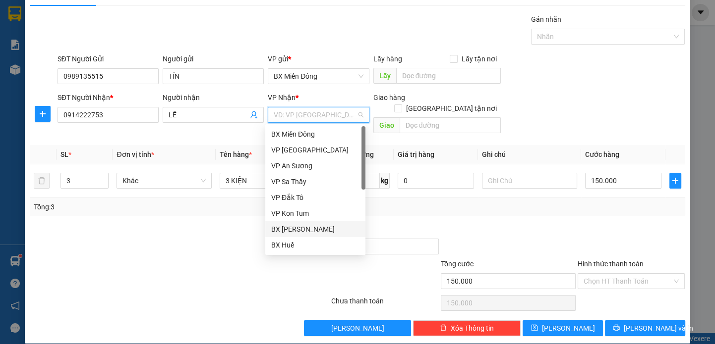
click at [328, 227] on div "BX [PERSON_NAME]" at bounding box center [315, 229] width 88 height 11
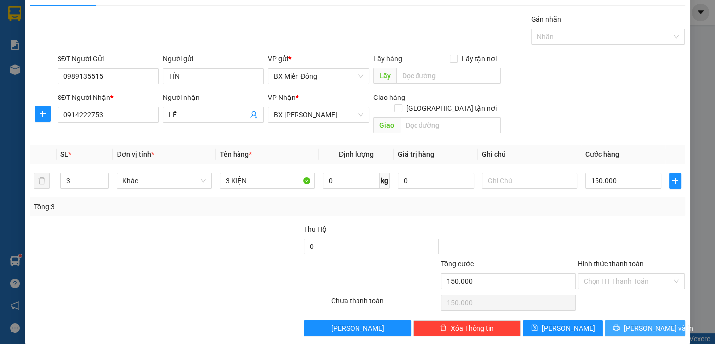
click at [616, 321] on button "[PERSON_NAME] và In" at bounding box center [645, 329] width 80 height 16
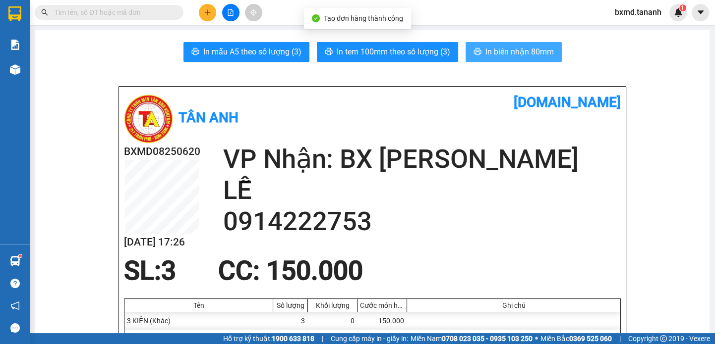
click at [479, 49] on button "In biên nhận 80mm" at bounding box center [513, 52] width 96 height 20
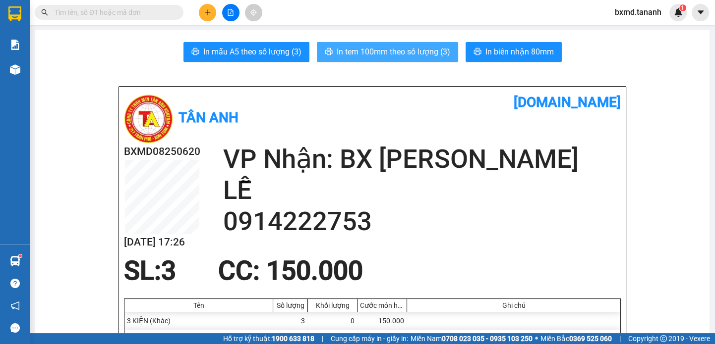
click at [410, 48] on span "In tem 100mm theo số lượng (3)" at bounding box center [394, 52] width 114 height 12
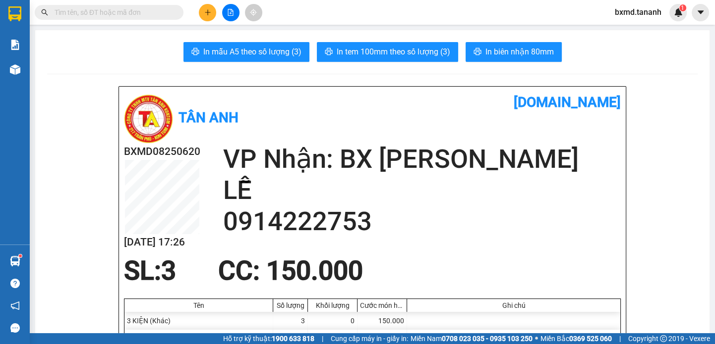
click at [198, 13] on div at bounding box center [230, 12] width 74 height 17
click at [199, 12] on button at bounding box center [207, 12] width 17 height 17
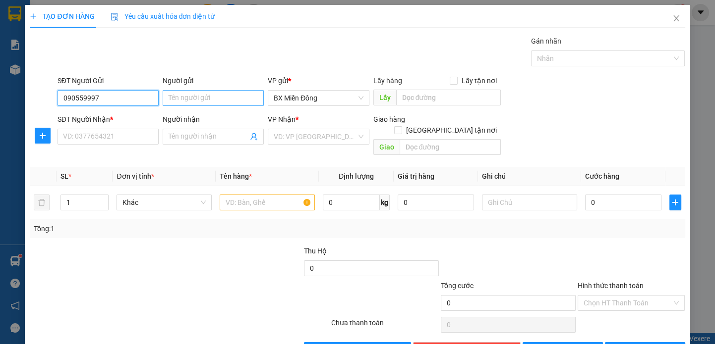
type input "090559997"
click at [196, 103] on input "Người gửi" at bounding box center [213, 98] width 101 height 16
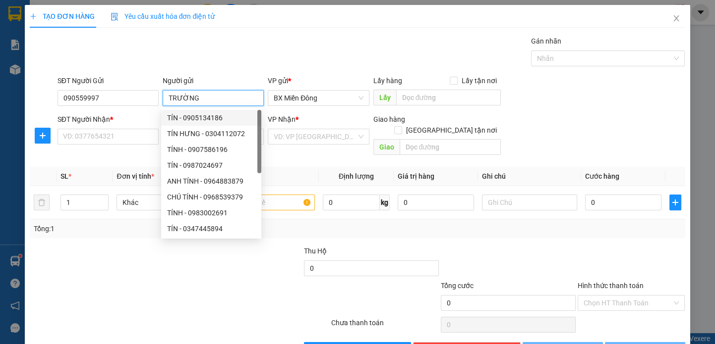
type input "TRƯỜNG"
drag, startPoint x: 133, startPoint y: 127, endPoint x: 133, endPoint y: 133, distance: 5.9
click at [133, 133] on div "SĐT Người Nhận * VD: 0377654321" at bounding box center [107, 131] width 101 height 35
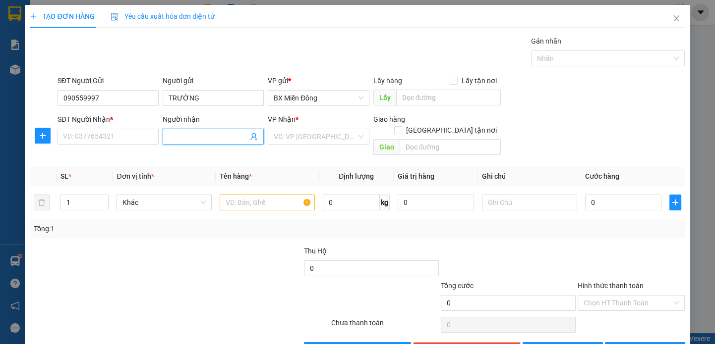
click at [169, 138] on input "Người nhận" at bounding box center [208, 136] width 79 height 11
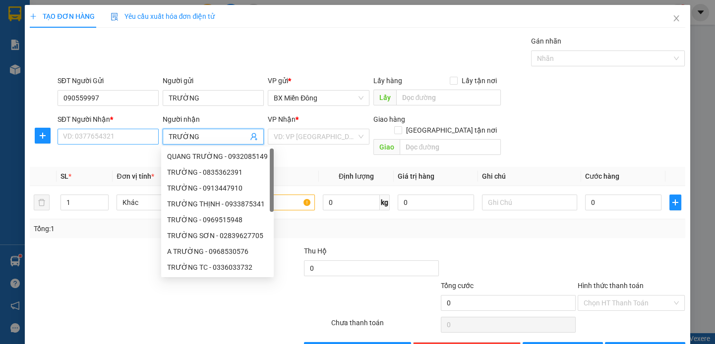
type input "TRƯỜNG"
click at [147, 135] on input "SĐT Người Nhận *" at bounding box center [107, 137] width 101 height 16
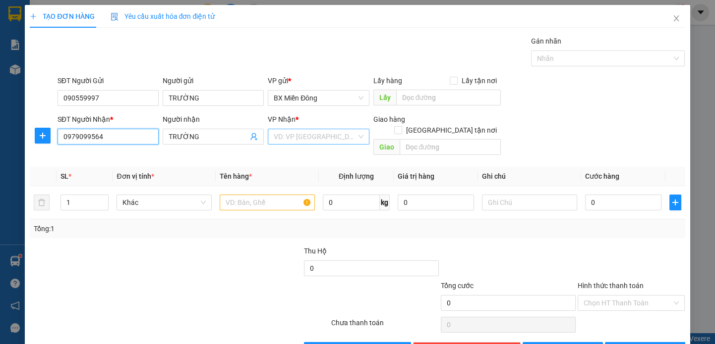
type input "0979099564"
click at [333, 136] on input "search" at bounding box center [315, 136] width 82 height 15
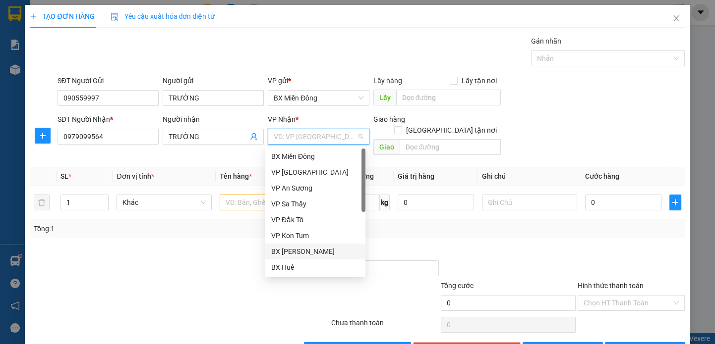
click at [298, 246] on div "BX [PERSON_NAME]" at bounding box center [315, 251] width 88 height 11
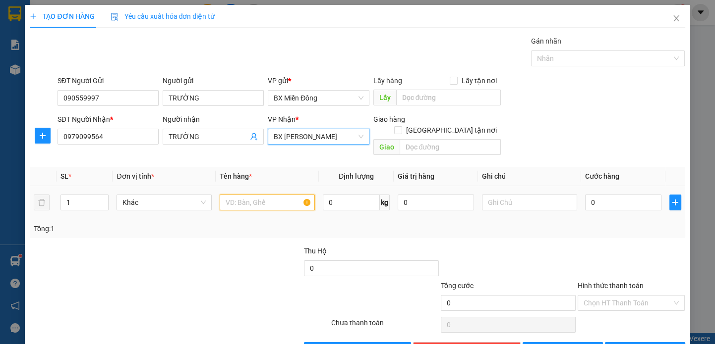
click at [245, 195] on input "text" at bounding box center [267, 203] width 95 height 16
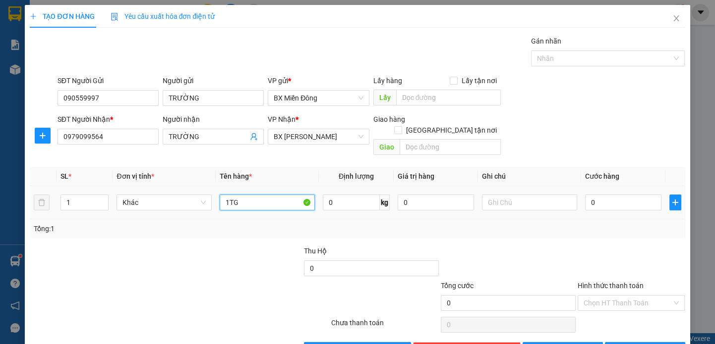
type input "1TG"
type input "8"
type input "80"
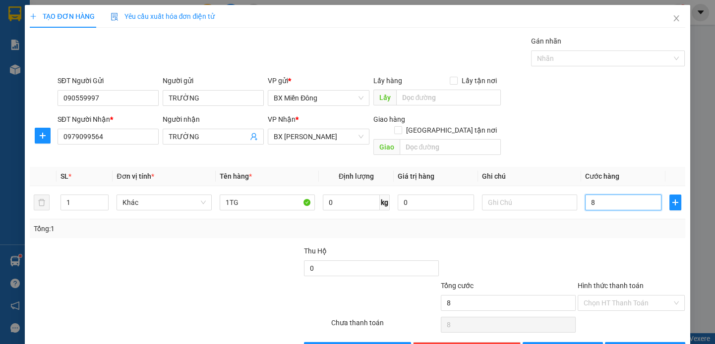
type input "80"
type input "80.000"
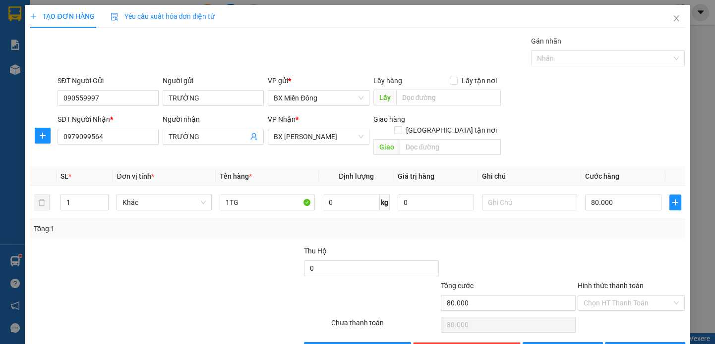
click at [679, 251] on div at bounding box center [631, 263] width 110 height 35
click at [639, 344] on span "[PERSON_NAME] và In" at bounding box center [658, 350] width 69 height 11
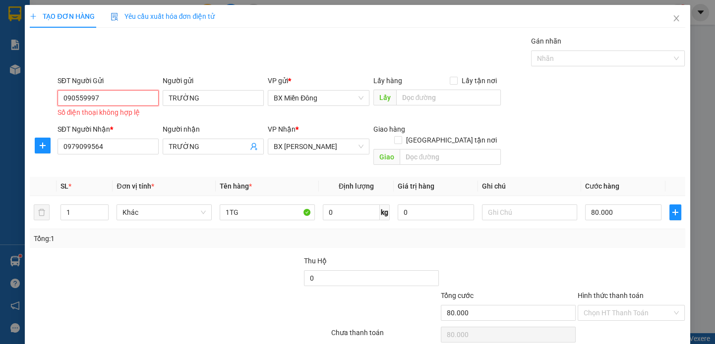
drag, startPoint x: 69, startPoint y: 99, endPoint x: 80, endPoint y: 99, distance: 10.4
click at [71, 99] on input "090559997" at bounding box center [107, 98] width 101 height 16
drag, startPoint x: 74, startPoint y: 99, endPoint x: 116, endPoint y: 109, distance: 43.2
click at [79, 99] on input "090559997" at bounding box center [107, 98] width 101 height 16
click at [74, 98] on input "090559997" at bounding box center [107, 98] width 101 height 16
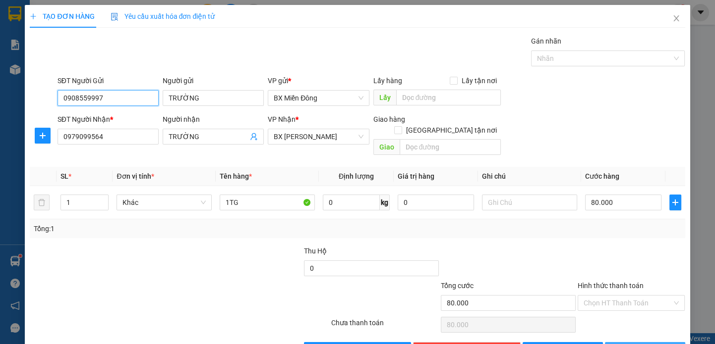
type input "0908559997"
click at [638, 344] on span "[PERSON_NAME] và In" at bounding box center [658, 350] width 69 height 11
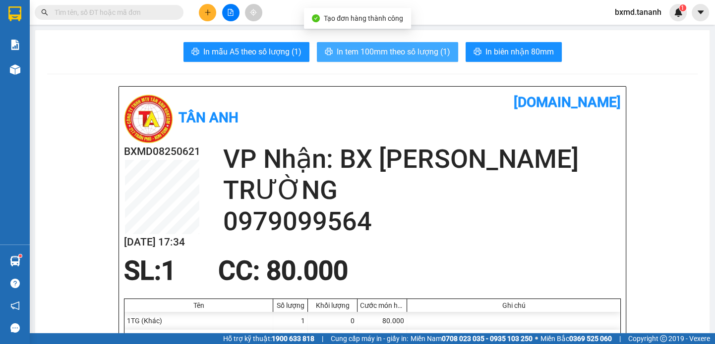
click at [430, 54] on span "In tem 100mm theo số lượng (1)" at bounding box center [394, 52] width 114 height 12
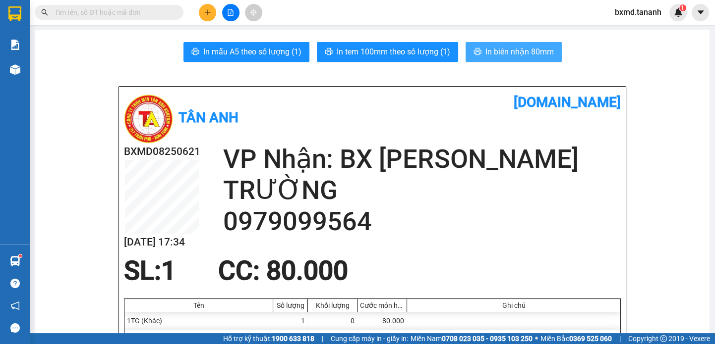
click at [491, 51] on span "In biên nhận 80mm" at bounding box center [519, 52] width 68 height 12
click at [210, 10] on icon "plus" at bounding box center [207, 12] width 7 height 7
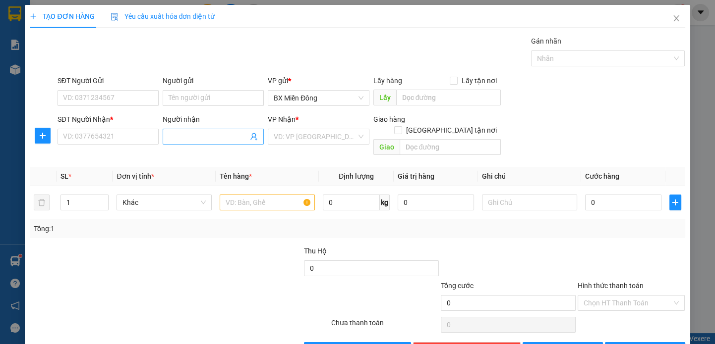
click at [190, 134] on input "Người nhận" at bounding box center [208, 136] width 79 height 11
type input "KIM LIEN"
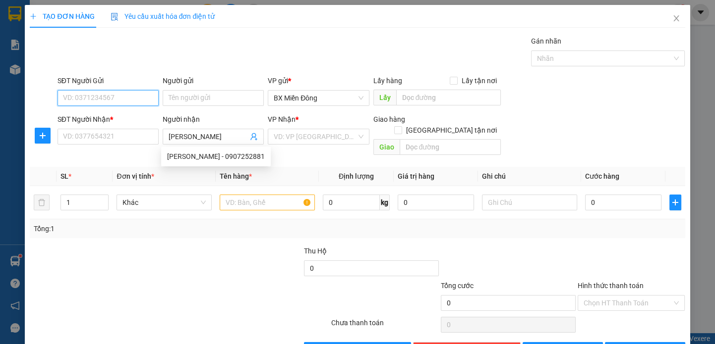
click at [86, 98] on input "SĐT Người Gửi" at bounding box center [107, 98] width 101 height 16
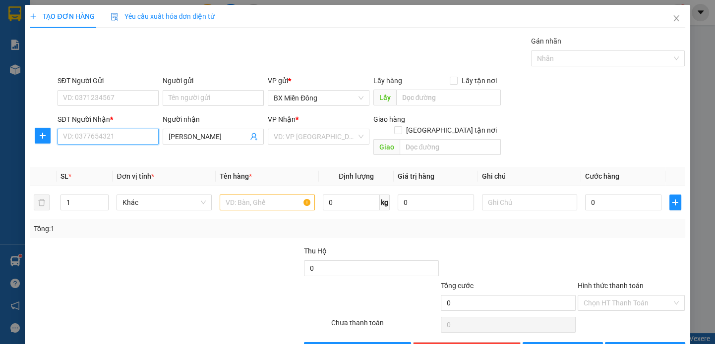
click at [106, 134] on input "SĐT Người Nhận *" at bounding box center [107, 137] width 101 height 16
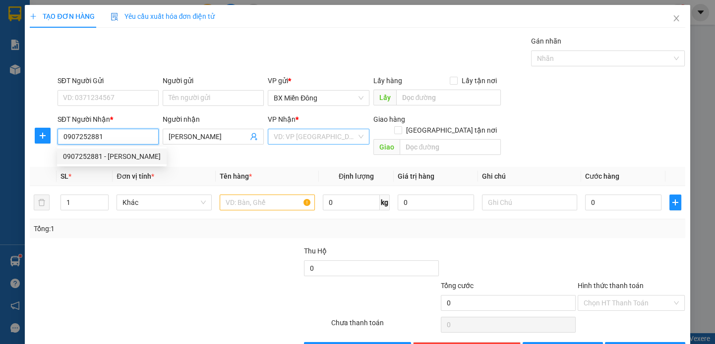
click at [361, 137] on div "VD: VP [GEOGRAPHIC_DATA]" at bounding box center [318, 137] width 101 height 16
type input "0907252881"
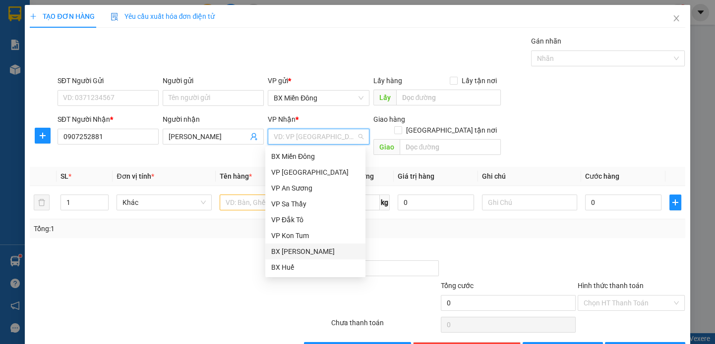
click at [313, 249] on div "BX [PERSON_NAME]" at bounding box center [315, 251] width 88 height 11
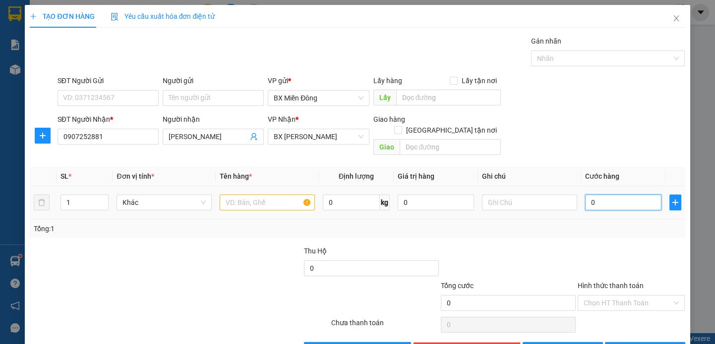
click at [610, 195] on input "0" at bounding box center [623, 203] width 76 height 16
type input "5"
type input "50"
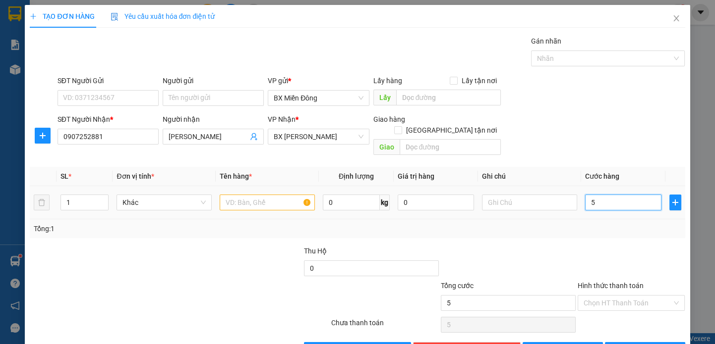
type input "50"
type input "50.000"
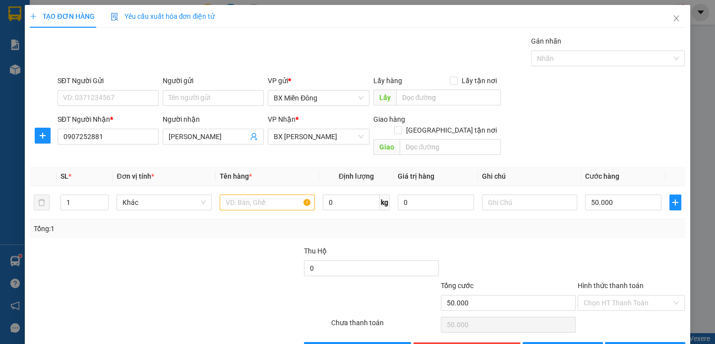
click at [642, 246] on div at bounding box center [631, 263] width 110 height 35
click at [264, 195] on input "text" at bounding box center [267, 203] width 95 height 16
type input "1HOP"
click at [642, 344] on span "[PERSON_NAME] và In" at bounding box center [658, 350] width 69 height 11
click at [201, 134] on input "Người nhận" at bounding box center [208, 136] width 79 height 11
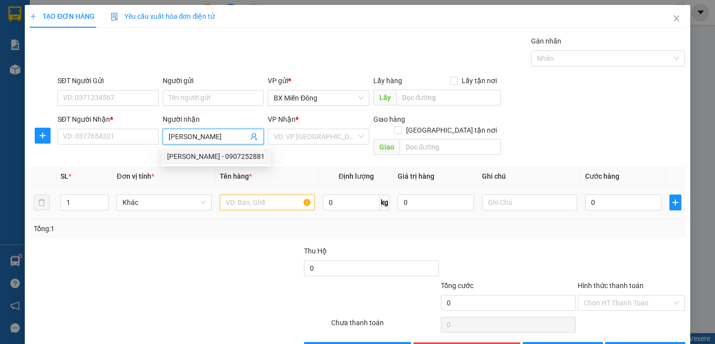
type input "KIM LIEN"
click at [244, 195] on input "text" at bounding box center [267, 203] width 95 height 16
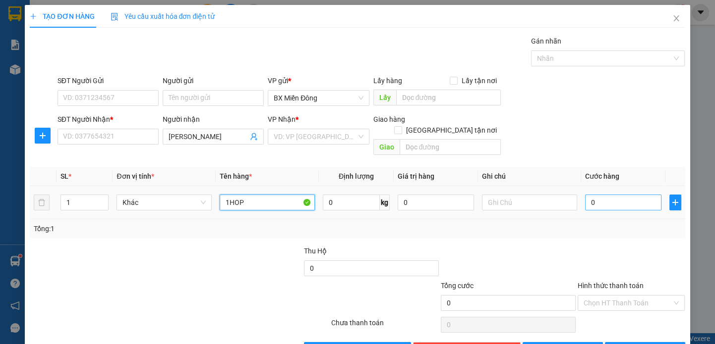
type input "1HOP"
click at [601, 195] on input "0" at bounding box center [623, 203] width 76 height 16
click at [671, 199] on icon "plus" at bounding box center [675, 203] width 8 height 8
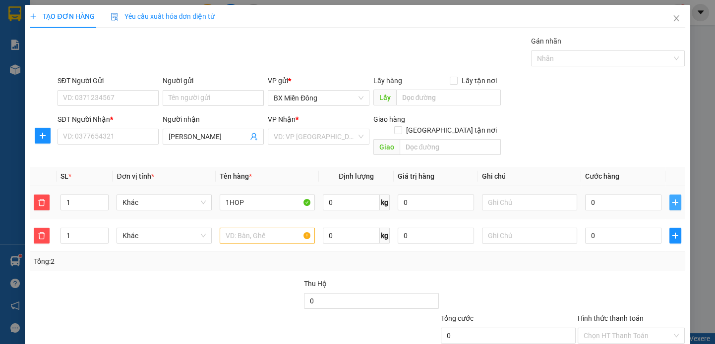
click at [671, 199] on icon "plus" at bounding box center [675, 203] width 8 height 8
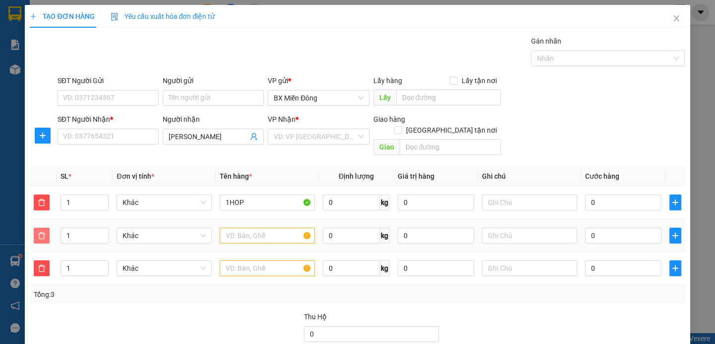
click at [49, 232] on span "delete" at bounding box center [41, 236] width 15 height 8
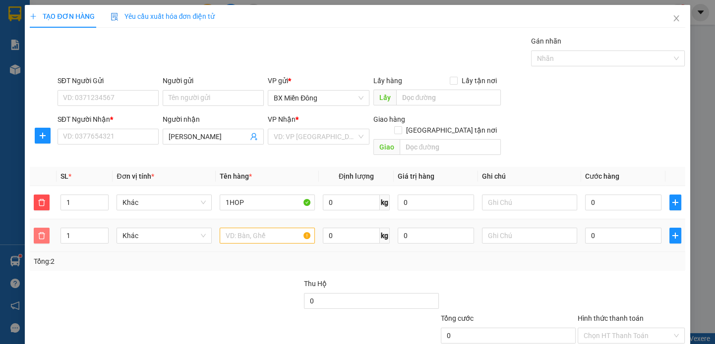
click at [44, 232] on icon "delete" at bounding box center [42, 235] width 7 height 7
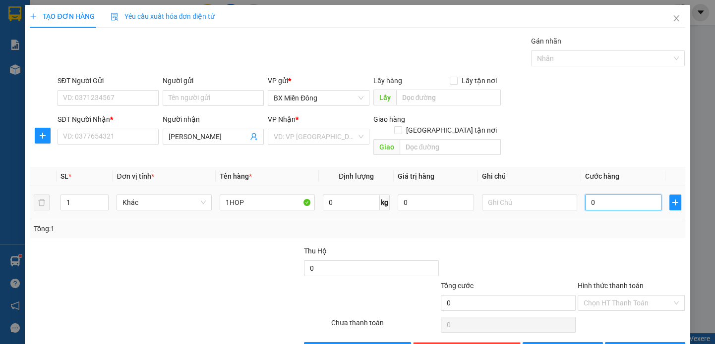
drag, startPoint x: 588, startPoint y: 198, endPoint x: 590, endPoint y: 192, distance: 6.3
click at [588, 196] on input "0" at bounding box center [623, 203] width 76 height 16
type input "5"
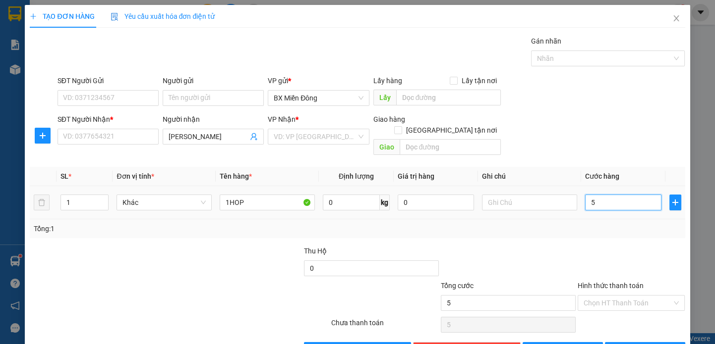
type input "50"
type input "50.000"
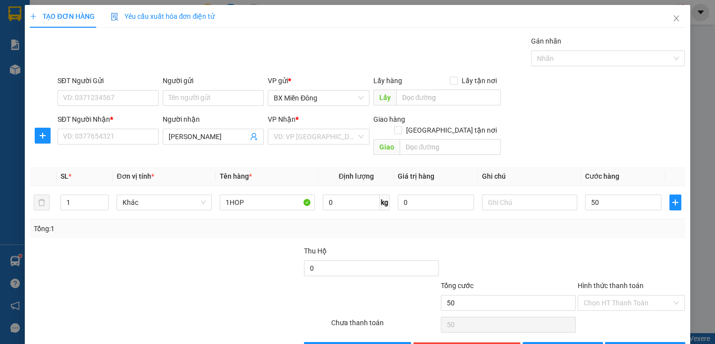
type input "50.000"
click at [588, 246] on div at bounding box center [631, 263] width 110 height 35
click at [96, 90] on input "SĐT Người Gửi" at bounding box center [107, 98] width 101 height 16
type input "0908606160"
click at [200, 246] on div at bounding box center [234, 263] width 137 height 35
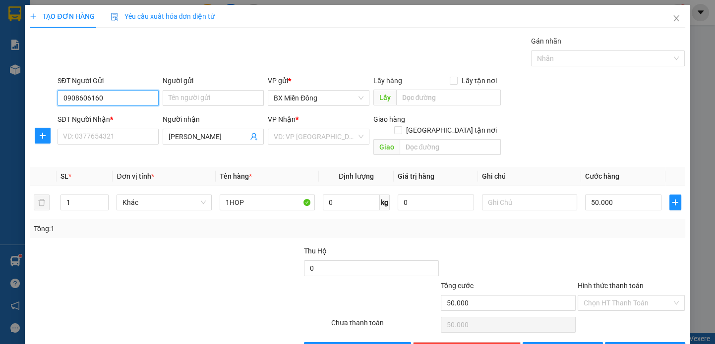
click at [112, 90] on input "0908606160" at bounding box center [107, 98] width 101 height 16
click at [113, 90] on input "0908606160" at bounding box center [107, 98] width 101 height 16
click at [122, 96] on div "0908606160 - LABO VIỆT TIÊN" at bounding box center [128, 95] width 131 height 11
type input "LABO VIỆT TIÊN"
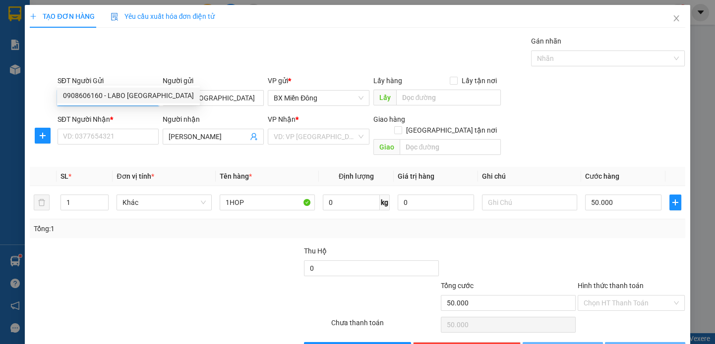
type input "40.000"
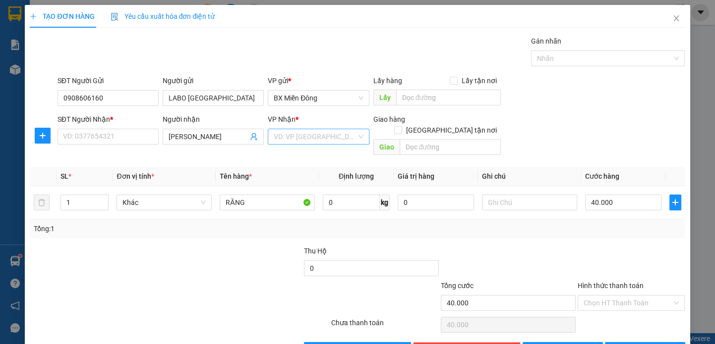
click at [297, 129] on input "search" at bounding box center [315, 136] width 82 height 15
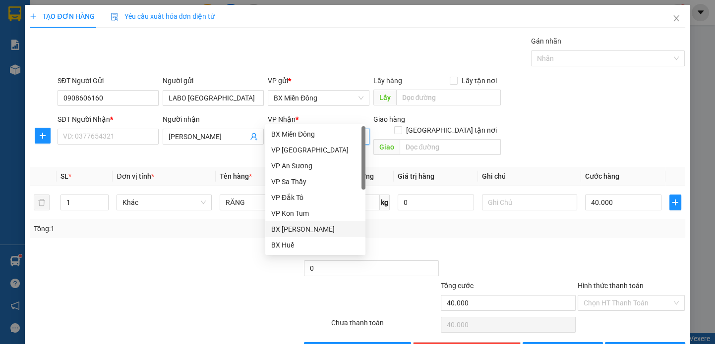
click at [311, 226] on div "BX [PERSON_NAME]" at bounding box center [315, 229] width 88 height 11
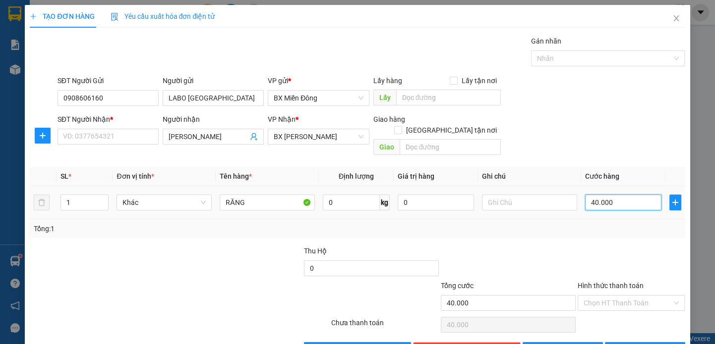
click at [615, 195] on input "40.000" at bounding box center [623, 203] width 76 height 16
type input "5"
type input "50"
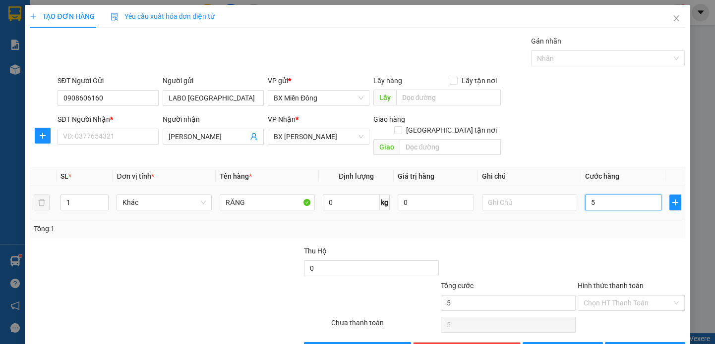
type input "50"
type input "50.000"
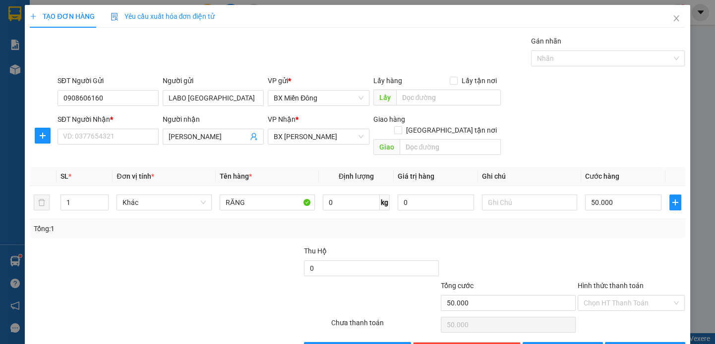
click at [617, 220] on div "Tổng: 1" at bounding box center [357, 229] width 655 height 19
click at [607, 296] on input "Hình thức thanh toán" at bounding box center [627, 303] width 89 height 15
type input "4"
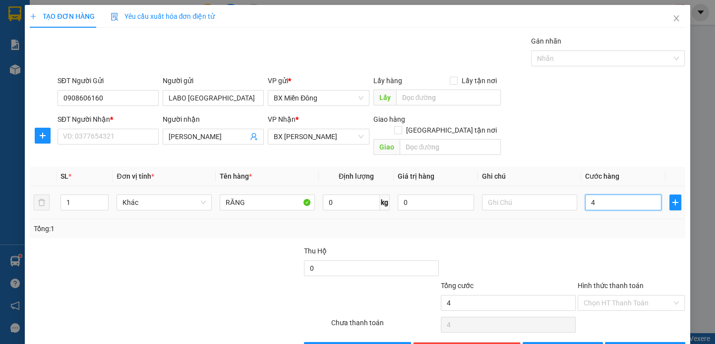
type input "40"
type input "40.000"
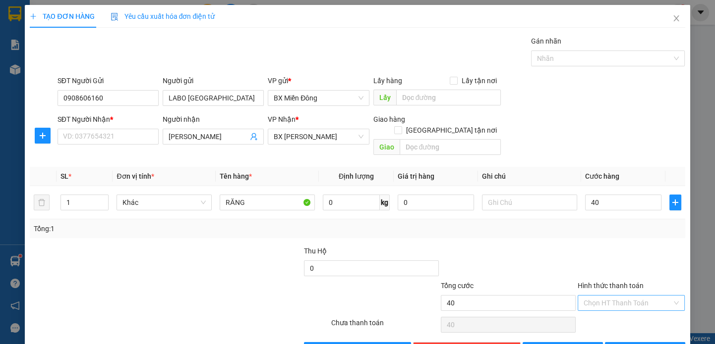
type input "40.000"
click at [600, 296] on input "Hình thức thanh toán" at bounding box center [627, 303] width 89 height 15
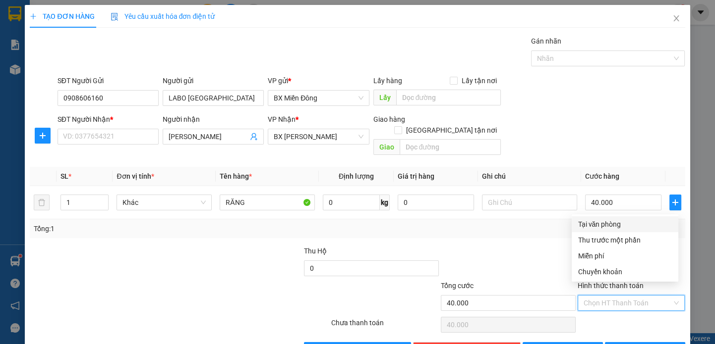
click at [594, 219] on div "Tại văn phòng" at bounding box center [624, 224] width 95 height 11
type input "0"
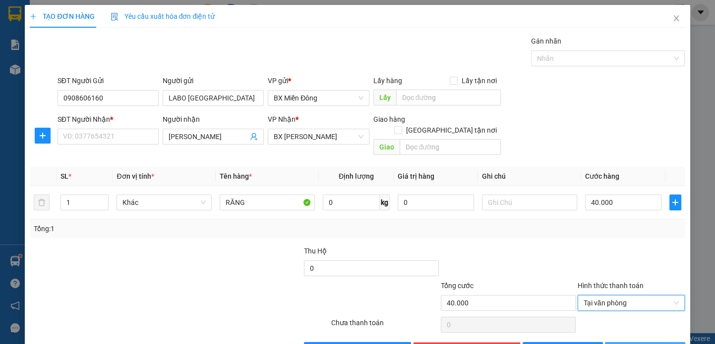
click at [631, 344] on span "[PERSON_NAME] và In" at bounding box center [658, 350] width 69 height 11
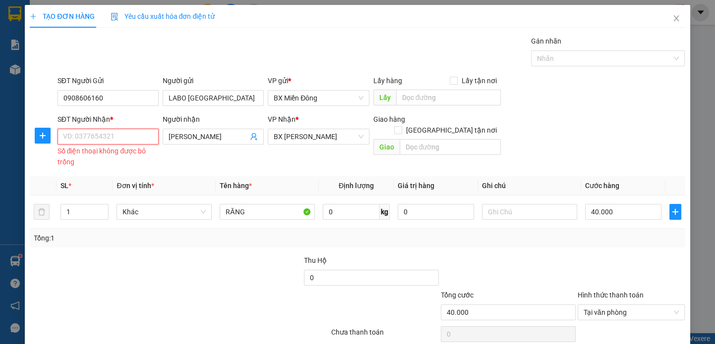
click at [76, 129] on input "SĐT Người Nhận *" at bounding box center [107, 137] width 101 height 16
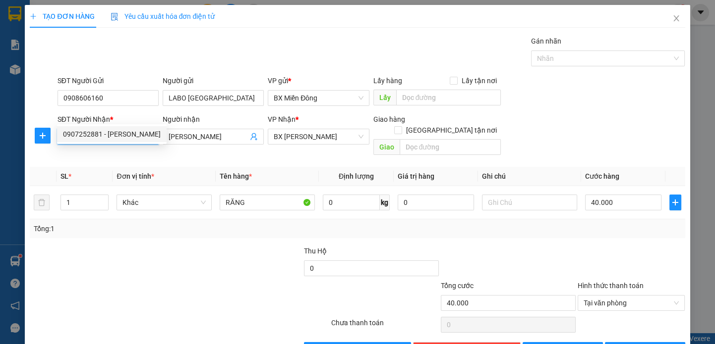
click at [85, 137] on div "0907252881 - KIM LIEN" at bounding box center [112, 134] width 98 height 11
type input "0907252881"
type input "50.000"
type input "0907252881"
click at [628, 342] on button "[PERSON_NAME] và In" at bounding box center [645, 350] width 80 height 16
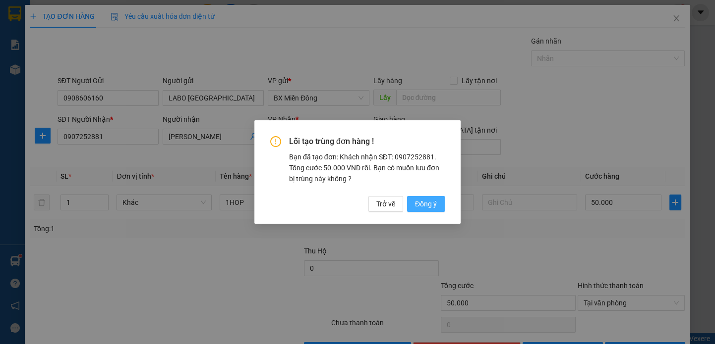
click at [433, 204] on span "Đồng ý" at bounding box center [426, 204] width 22 height 11
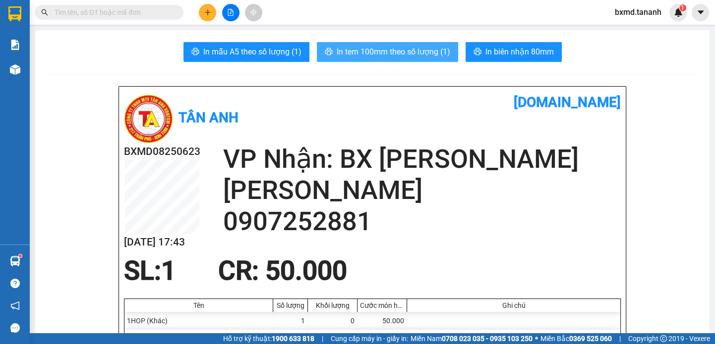
click at [422, 50] on span "In tem 100mm theo số lượng (1)" at bounding box center [394, 52] width 114 height 12
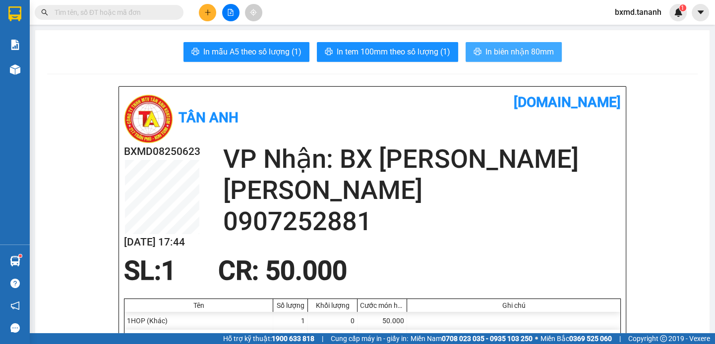
click at [525, 46] on span "In biên nhận 80mm" at bounding box center [519, 52] width 68 height 12
click at [206, 12] on icon "plus" at bounding box center [207, 12] width 5 height 0
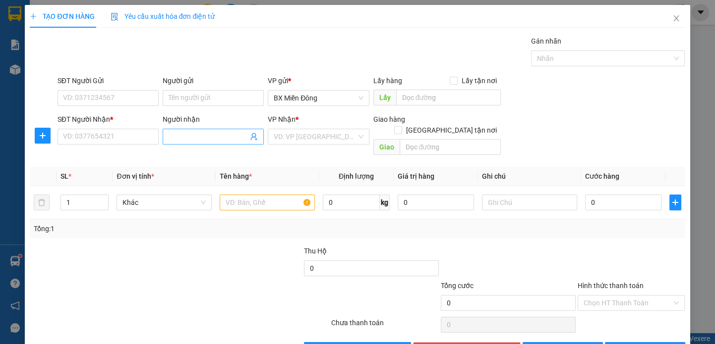
click at [202, 139] on input "Người nhận" at bounding box center [208, 136] width 79 height 11
type input "D"
type input "ĐÔNG DƯƠNG"
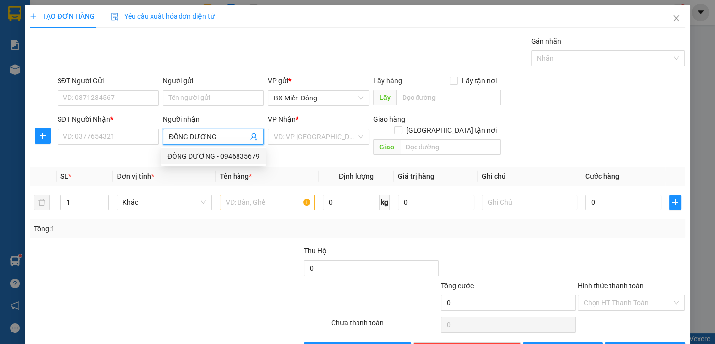
click at [202, 156] on div "ĐÔNG DƯƠNG - 0946835679" at bounding box center [213, 156] width 93 height 11
type input "0946835679"
type input "ĐÔNG DƯƠNG"
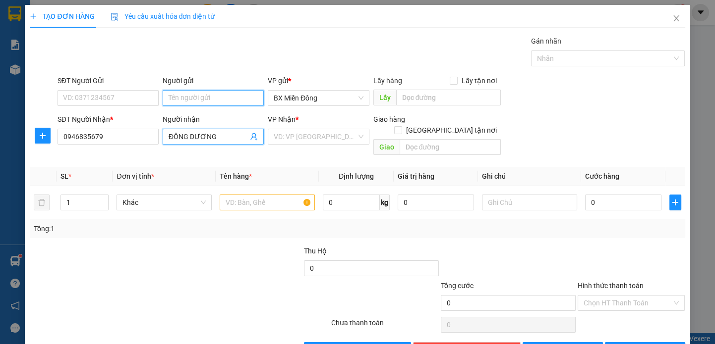
click at [193, 97] on input "Người gửi" at bounding box center [213, 98] width 101 height 16
type input "XUÂN PHƯƠNG"
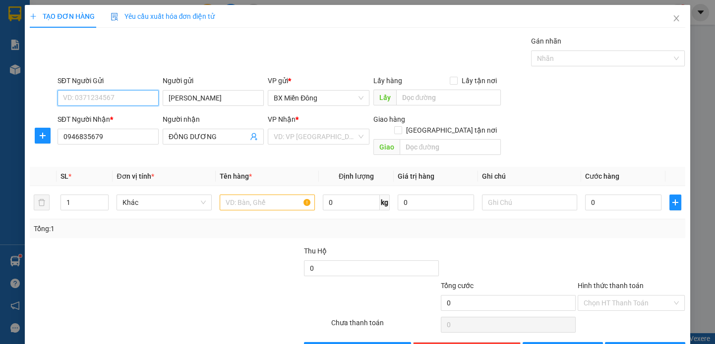
click at [118, 105] on input "SĐT Người Gửi" at bounding box center [107, 98] width 101 height 16
click at [74, 96] on input "09054325" at bounding box center [107, 98] width 101 height 16
click at [82, 98] on input "090854325" at bounding box center [107, 98] width 101 height 16
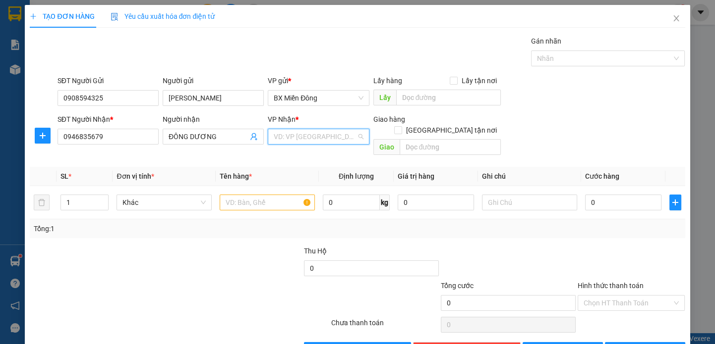
click at [308, 137] on input "search" at bounding box center [315, 136] width 82 height 15
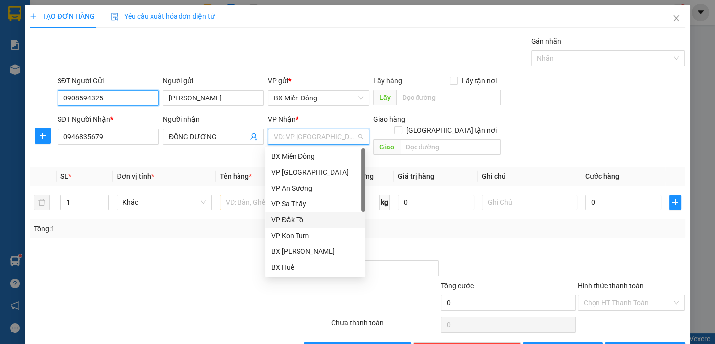
click at [129, 99] on input "0908594325" at bounding box center [107, 98] width 101 height 16
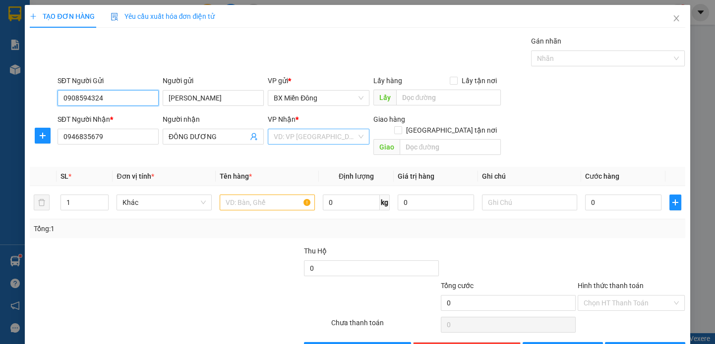
type input "0908594324"
click at [290, 129] on input "search" at bounding box center [315, 136] width 82 height 15
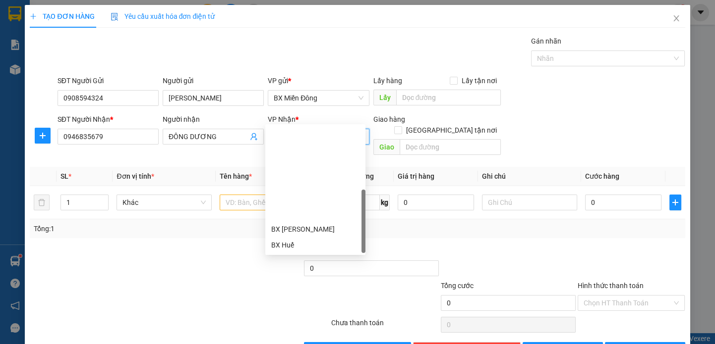
click at [335, 303] on div "BX Ngọc Hồi - Kon Tum" at bounding box center [315, 308] width 88 height 11
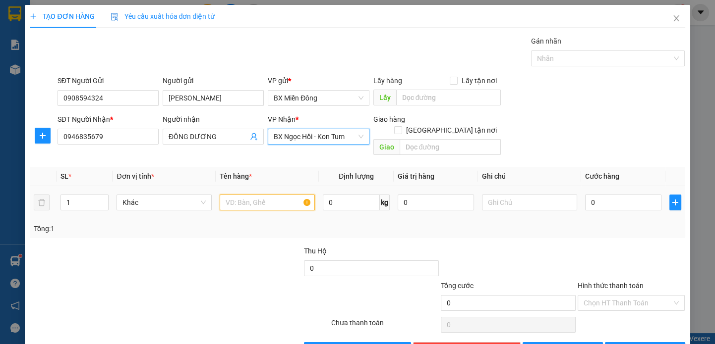
click at [233, 195] on input "text" at bounding box center [267, 203] width 95 height 16
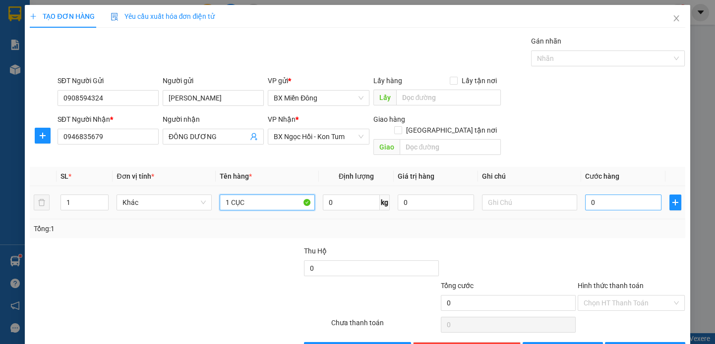
type input "1 CỤC"
click at [612, 195] on input "0" at bounding box center [623, 203] width 76 height 16
type input "4"
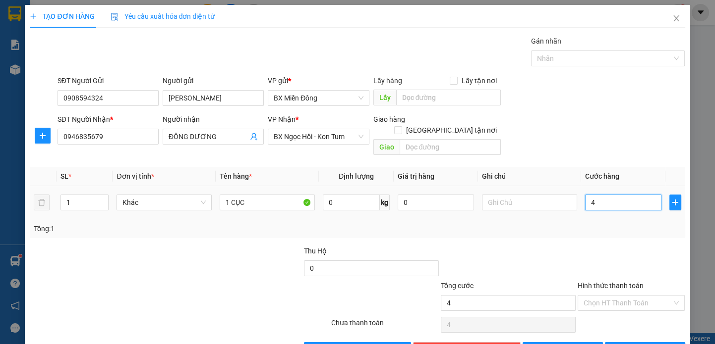
type input "40"
click at [619, 344] on icon "printer" at bounding box center [616, 350] width 6 height 6
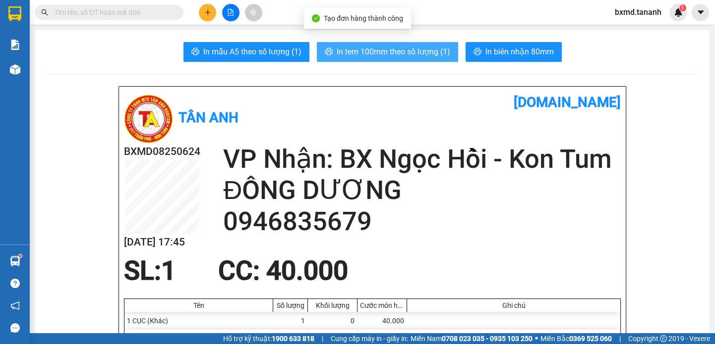
click at [414, 52] on span "In tem 100mm theo số lượng (1)" at bounding box center [394, 52] width 114 height 12
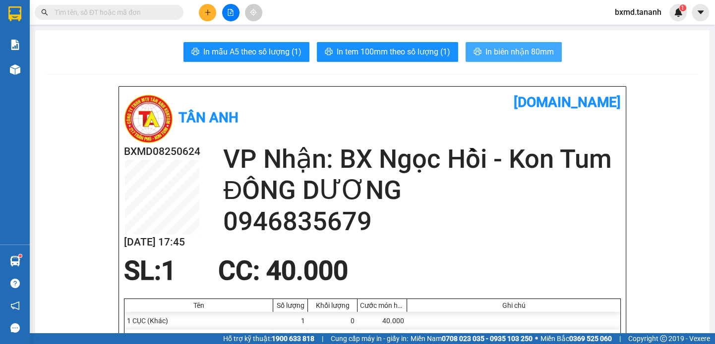
click at [497, 54] on span "In biên nhận 80mm" at bounding box center [519, 52] width 68 height 12
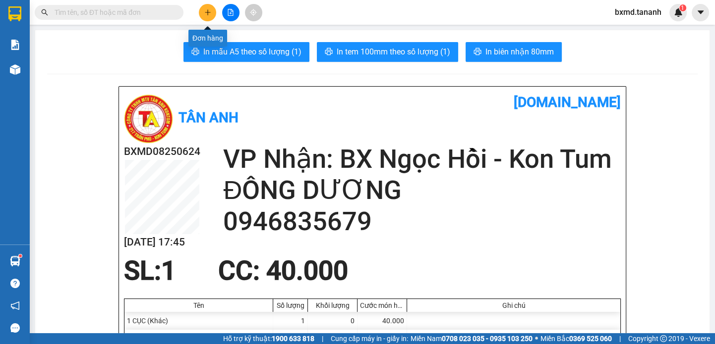
click at [206, 12] on icon "plus" at bounding box center [207, 12] width 5 height 0
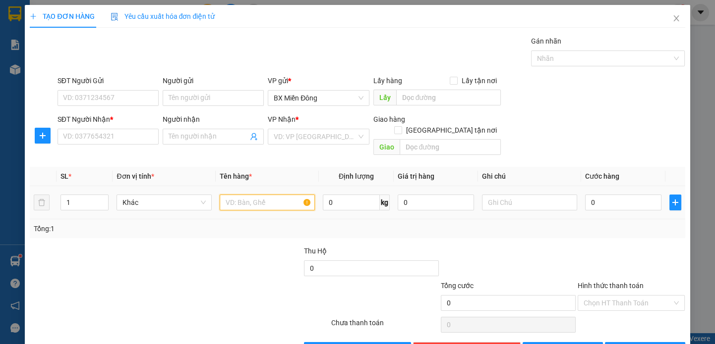
click at [273, 198] on input "text" at bounding box center [267, 203] width 95 height 16
type input "1 BAO"
click at [606, 195] on input "0" at bounding box center [623, 203] width 76 height 16
type input "01"
type input "1"
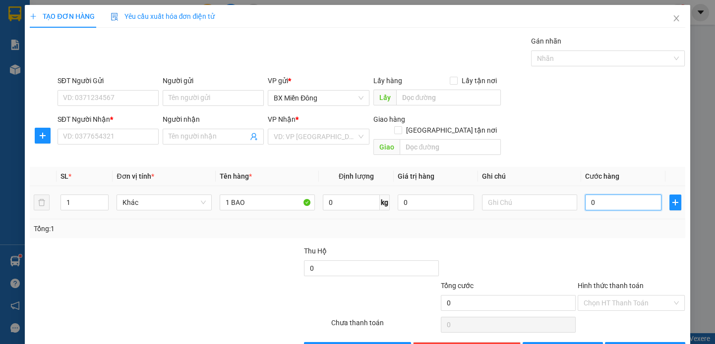
type input "1"
type input "012"
type input "12"
type input "0.120"
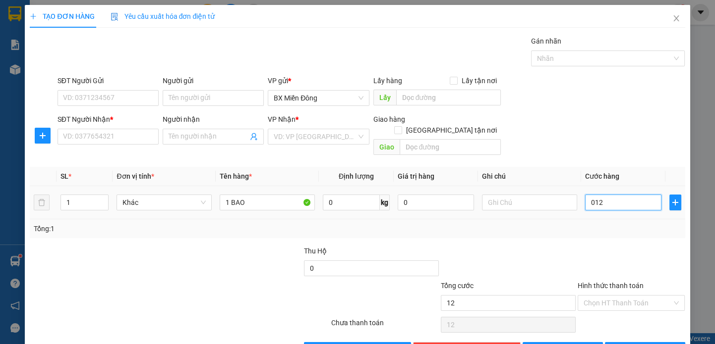
type input "120"
type input "120.000"
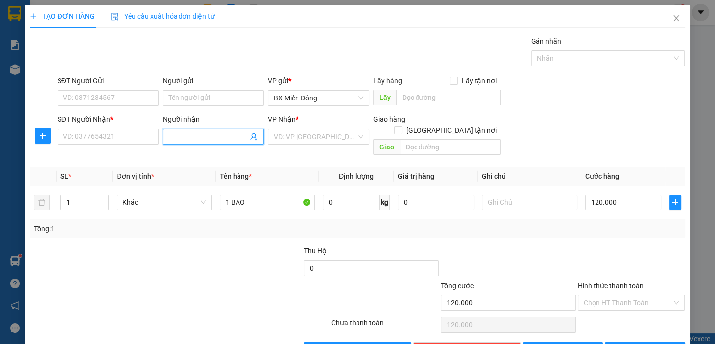
click at [223, 141] on input "Người nhận" at bounding box center [208, 136] width 79 height 11
click at [613, 195] on input "120.000" at bounding box center [623, 203] width 76 height 16
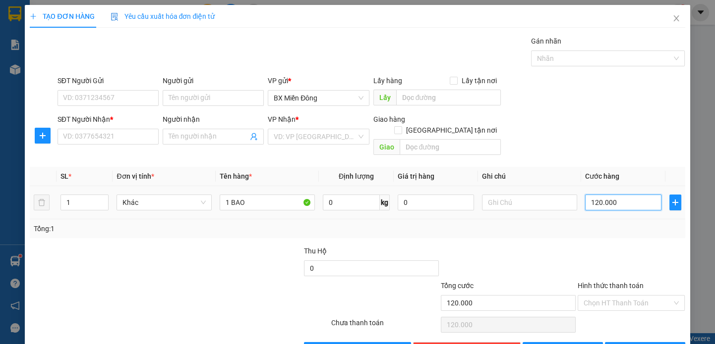
type input "1"
type input "10"
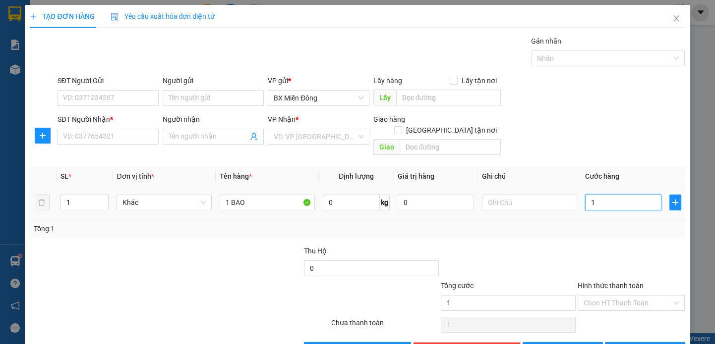
type input "10"
type input "100"
type input "100.000"
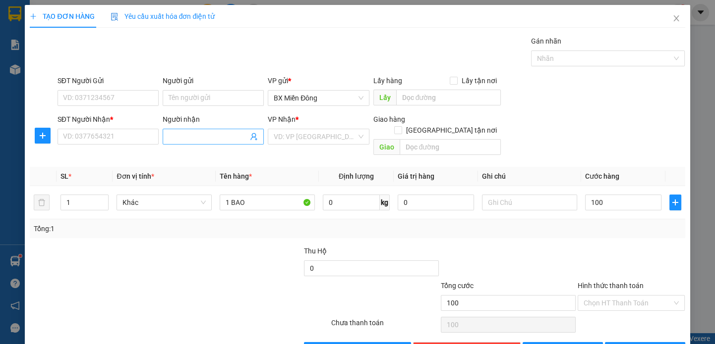
type input "100.000"
click at [200, 135] on input "Người nhận" at bounding box center [208, 136] width 79 height 11
click at [139, 224] on div "Tổng: 1" at bounding box center [155, 229] width 242 height 11
click at [201, 138] on input "KHI" at bounding box center [208, 136] width 79 height 11
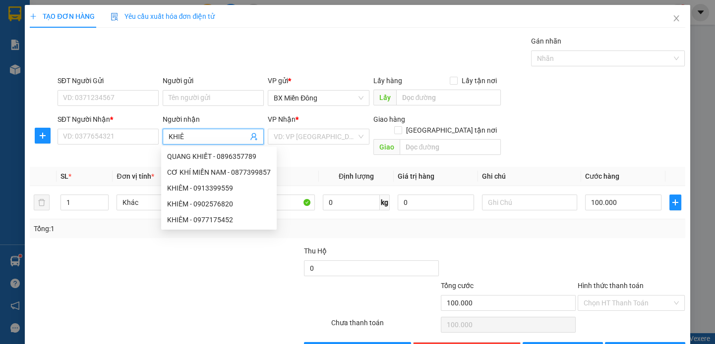
type input "KHIÊM"
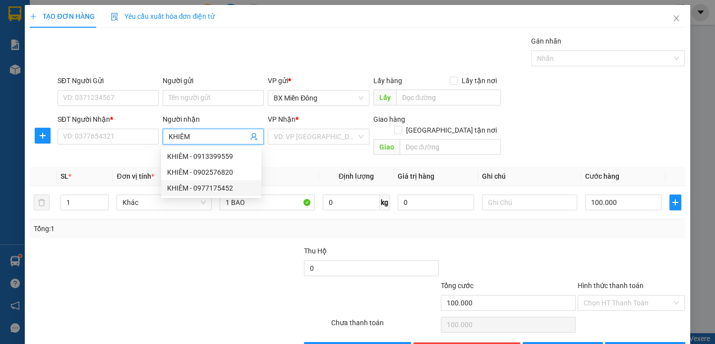
click at [204, 189] on div "KHIÊM - 0977175452" at bounding box center [211, 188] width 88 height 11
type input "0977175452"
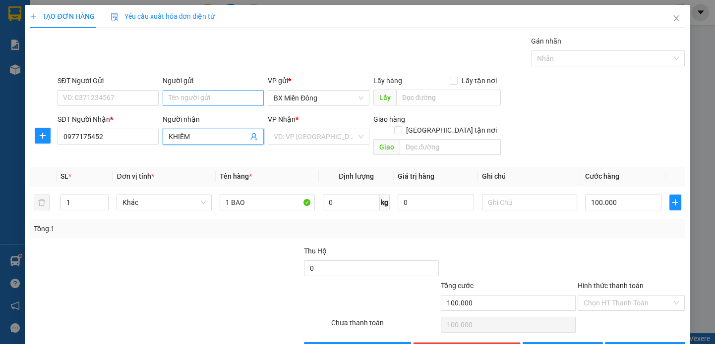
type input "KHIÊM"
click at [194, 96] on input "Người gửi" at bounding box center [213, 98] width 101 height 16
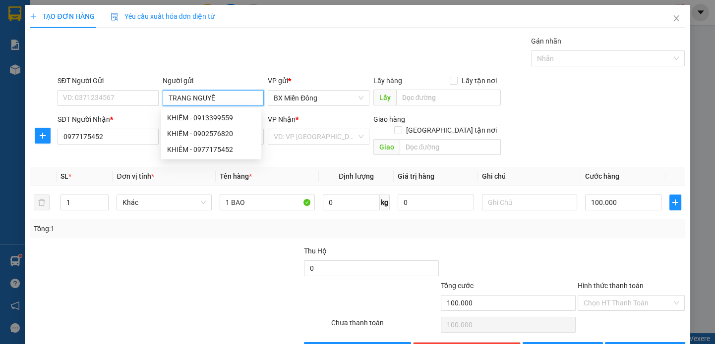
type input "TRANG NGUYỄN"
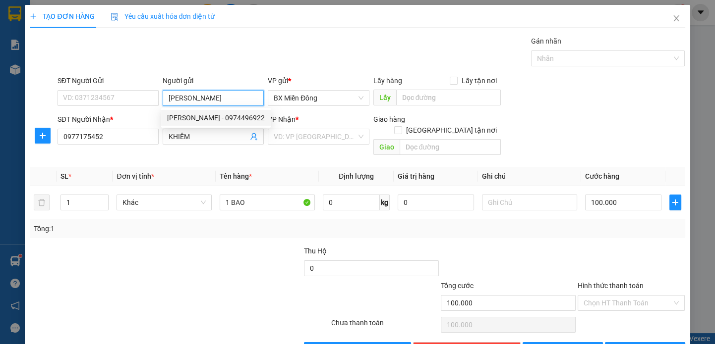
click at [206, 115] on div "TRANG NGUYỄN - 0974496922" at bounding box center [216, 118] width 98 height 11
type input "0974496922"
type input "TRANG NGUYỄN"
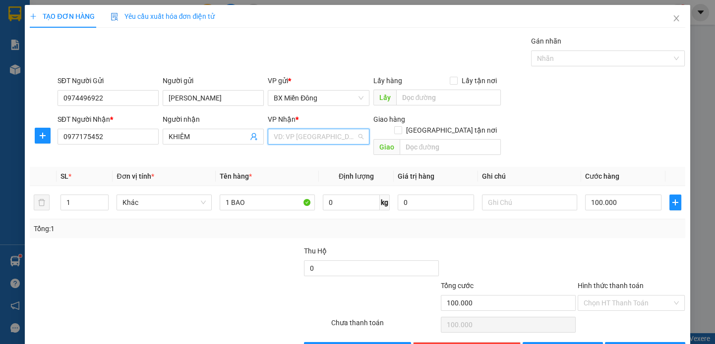
click at [310, 136] on input "search" at bounding box center [315, 136] width 82 height 15
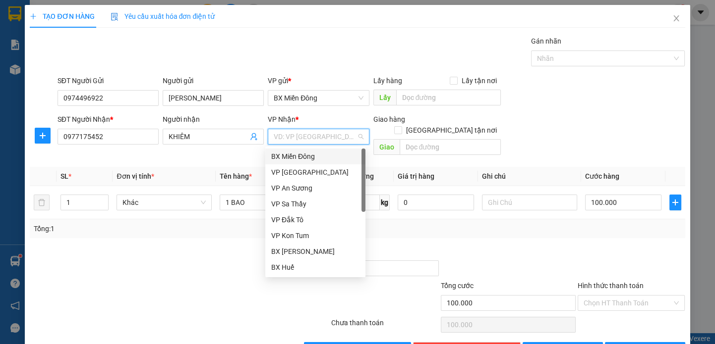
click at [397, 218] on div "SL * Đơn vị tính * Tên hàng * Định lượng Giá trị hàng Ghi chú Cước hàng 1 Khác …" at bounding box center [357, 202] width 655 height 71
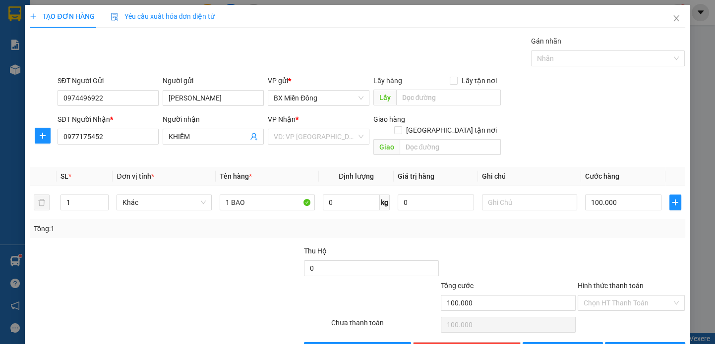
drag, startPoint x: 306, startPoint y: 135, endPoint x: 314, endPoint y: 194, distance: 60.0
click at [306, 135] on input "search" at bounding box center [315, 136] width 82 height 15
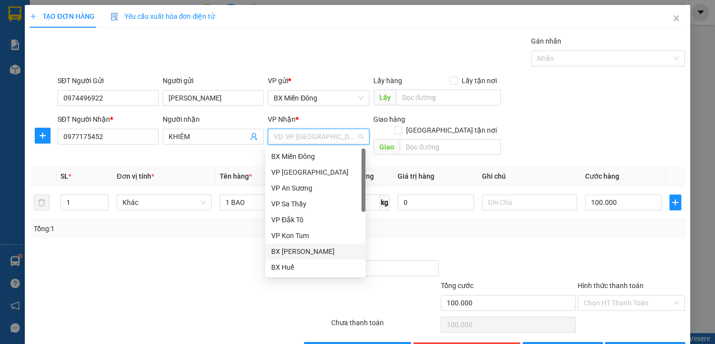
click at [316, 247] on div "BX [PERSON_NAME]" at bounding box center [315, 251] width 88 height 11
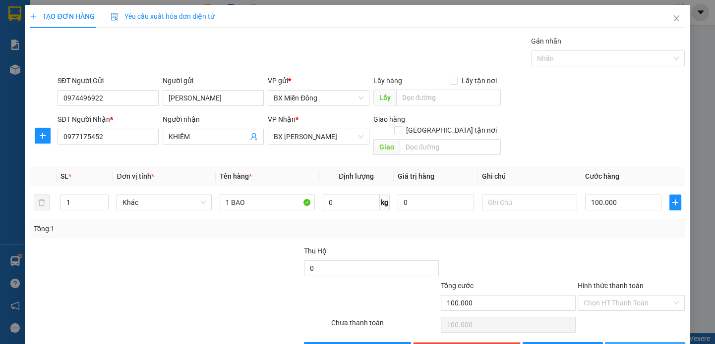
click at [631, 344] on span "[PERSON_NAME] và In" at bounding box center [658, 350] width 69 height 11
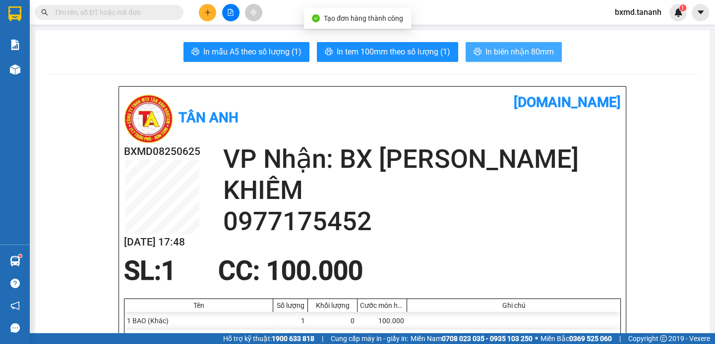
click at [485, 53] on span "In biên nhận 80mm" at bounding box center [519, 52] width 68 height 12
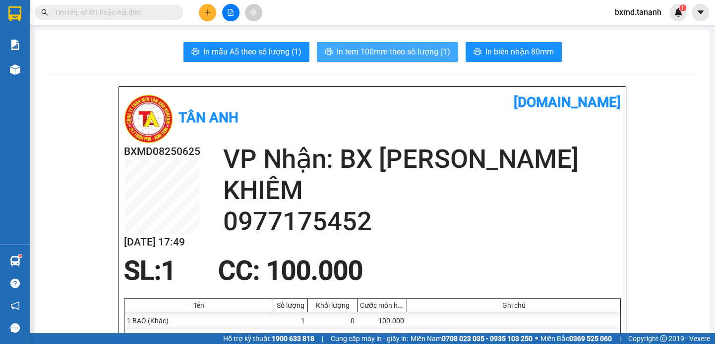
click at [407, 56] on span "In tem 100mm theo số lượng (1)" at bounding box center [394, 52] width 114 height 12
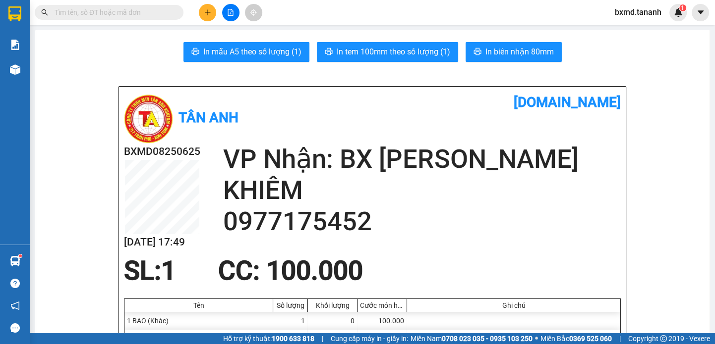
click at [211, 10] on button at bounding box center [207, 12] width 17 height 17
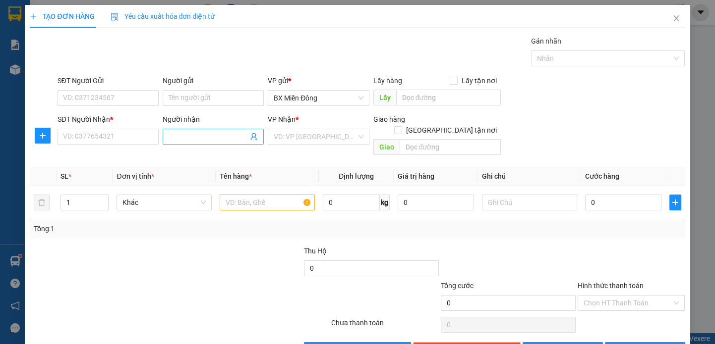
click at [218, 133] on input "Người nhận" at bounding box center [208, 136] width 79 height 11
drag, startPoint x: 166, startPoint y: 136, endPoint x: 188, endPoint y: 148, distance: 25.7
click at [166, 135] on span "HOÀI TÂN" at bounding box center [213, 137] width 101 height 16
drag, startPoint x: 167, startPoint y: 134, endPoint x: 171, endPoint y: 137, distance: 5.4
click at [169, 134] on input "HOÀI TÂN" at bounding box center [208, 136] width 79 height 11
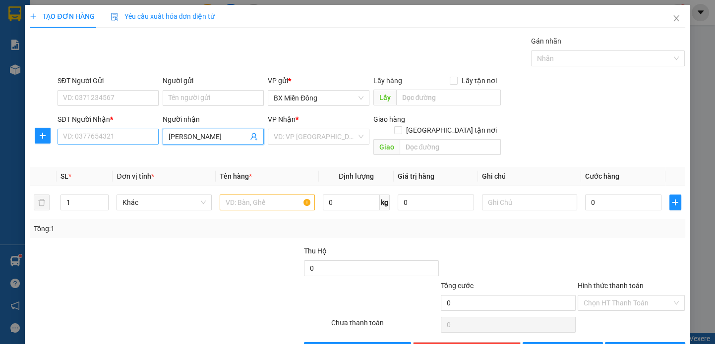
type input "GARARA HOÀI TÂN"
click at [123, 134] on input "SĐT Người Nhận *" at bounding box center [107, 137] width 101 height 16
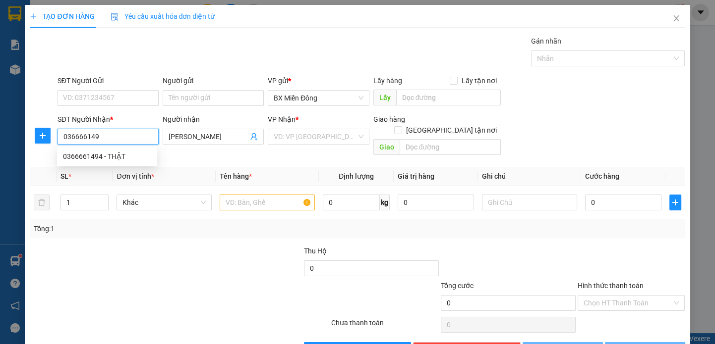
type input "0366661494"
click at [112, 158] on div "0366661494 - THẬT" at bounding box center [107, 156] width 88 height 11
type input "THẬT"
type input "50.000"
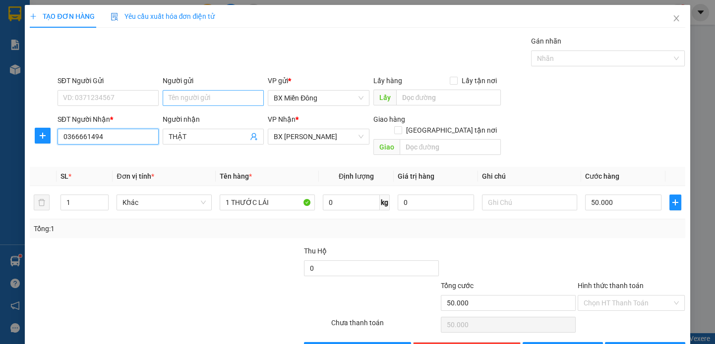
type input "0366661494"
click at [204, 103] on input "Người gửi" at bounding box center [213, 98] width 101 height 16
type input "TÔ HẢI"
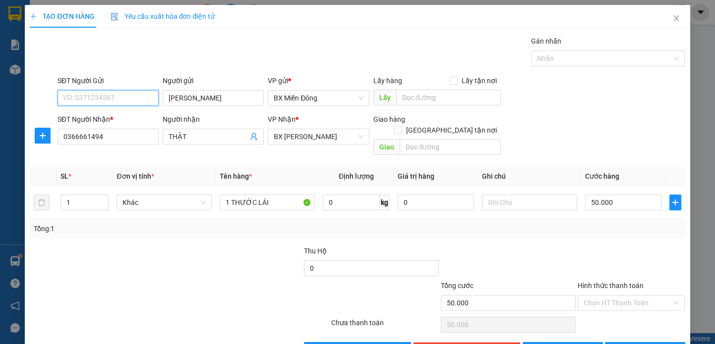
click at [75, 97] on input "SĐT Người Gửi" at bounding box center [107, 98] width 101 height 16
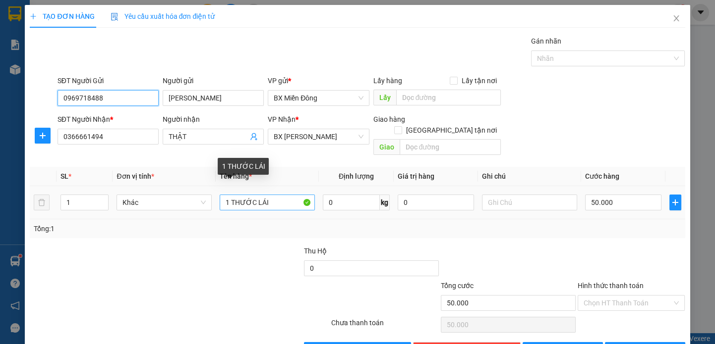
type input "0969718488"
click at [274, 195] on input "1 THƯỚC LÁI" at bounding box center [267, 203] width 95 height 16
type input "1 KIÊN"
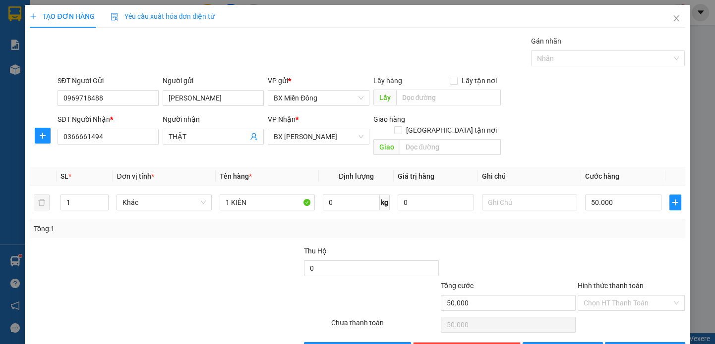
click at [654, 329] on div "Transit Pickup Surcharge Ids Transit Deliver Surcharge Ids Transit Deliver Surc…" at bounding box center [357, 197] width 655 height 323
click at [652, 344] on span "[PERSON_NAME] và In" at bounding box center [658, 350] width 69 height 11
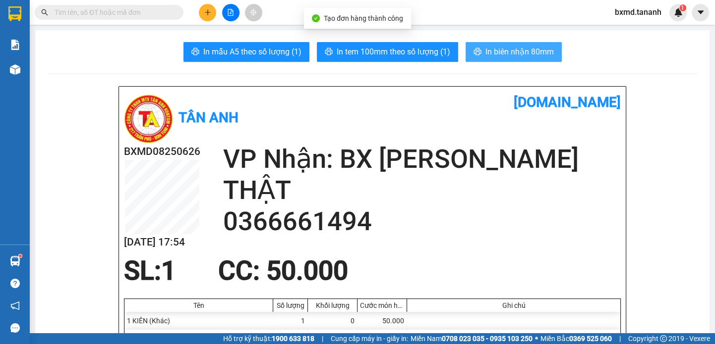
click at [490, 53] on span "In biên nhận 80mm" at bounding box center [519, 52] width 68 height 12
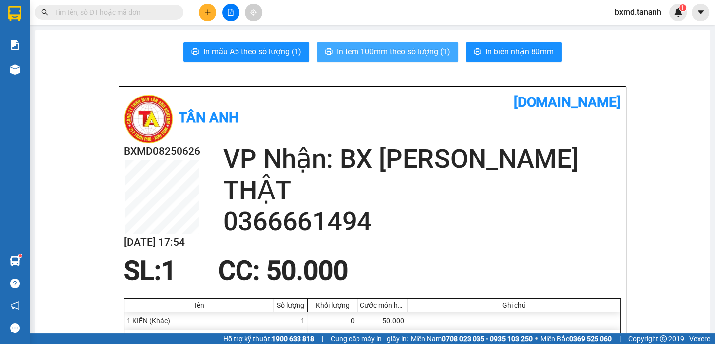
click at [412, 56] on span "In tem 100mm theo số lượng (1)" at bounding box center [394, 52] width 114 height 12
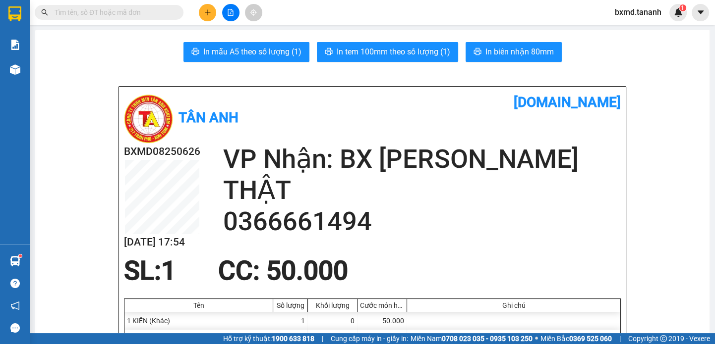
click at [200, 12] on button at bounding box center [207, 12] width 17 height 17
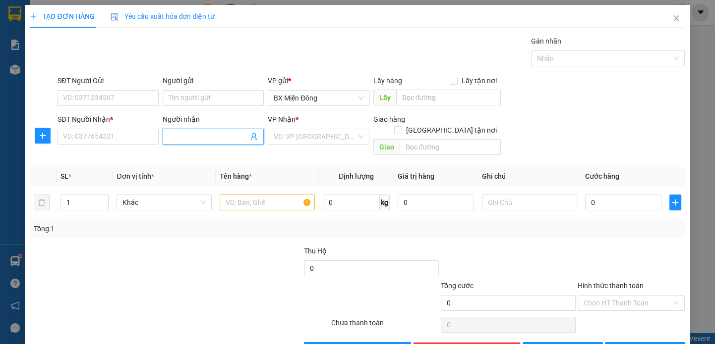
click at [185, 139] on input "Người nhận" at bounding box center [208, 136] width 79 height 11
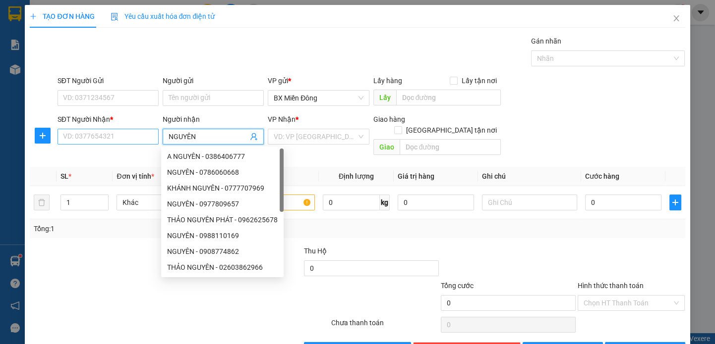
type input "NGUYÊN"
click at [133, 142] on input "SĐT Người Nhận *" at bounding box center [107, 137] width 101 height 16
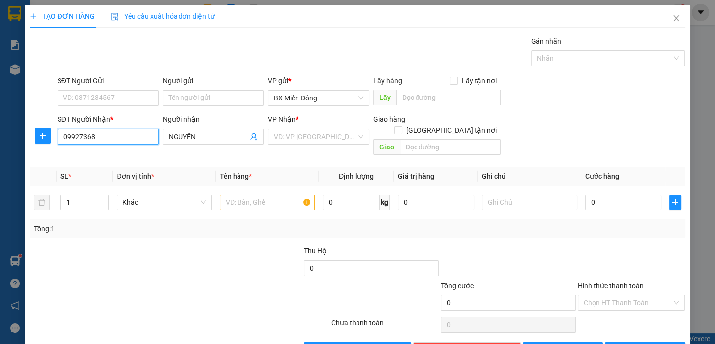
click at [70, 139] on input "09927368" at bounding box center [107, 137] width 101 height 16
type input "0988927368"
click at [107, 106] on div "SĐT Người Gửi VD: 0371234567" at bounding box center [107, 92] width 101 height 35
click at [115, 91] on input "SĐT Người Gửi" at bounding box center [107, 98] width 101 height 16
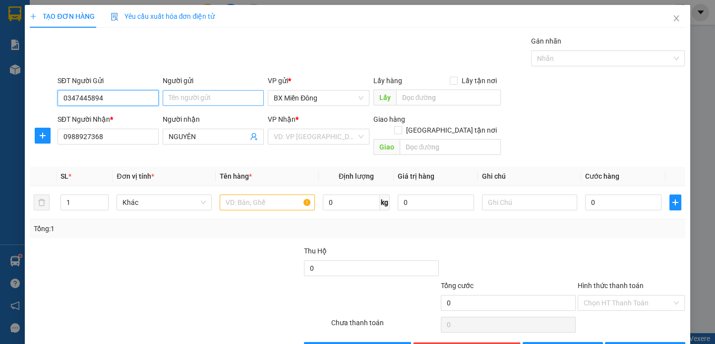
type input "0347445894"
click at [196, 92] on input "Người gửi" at bounding box center [213, 98] width 101 height 16
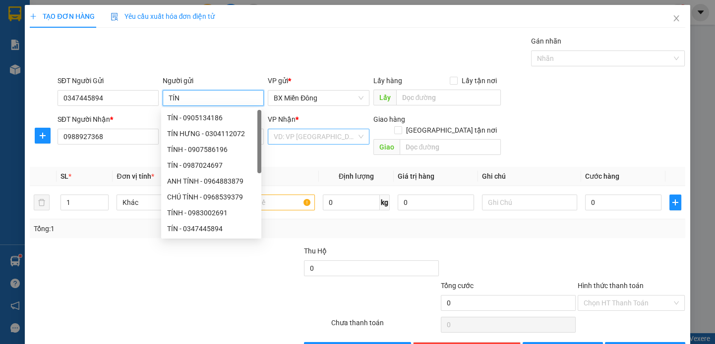
type input "TÍN"
click at [330, 139] on input "search" at bounding box center [315, 136] width 82 height 15
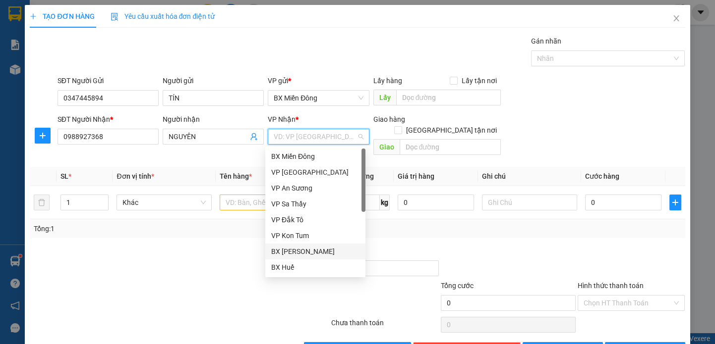
click at [323, 248] on div "BX [PERSON_NAME]" at bounding box center [315, 251] width 88 height 11
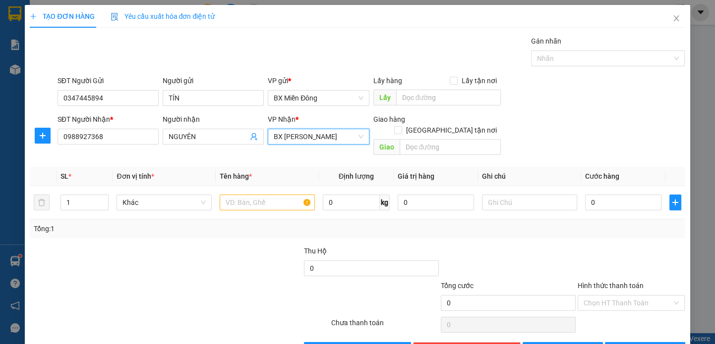
click at [297, 143] on span "BX [PERSON_NAME]" at bounding box center [318, 136] width 89 height 15
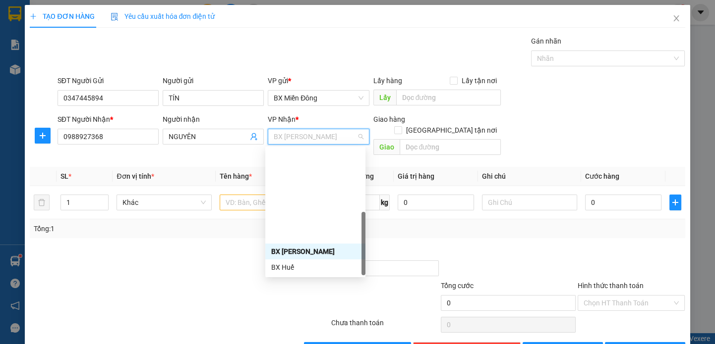
click at [322, 326] on div "BX Ngọc Hồi - Kon Tum" at bounding box center [315, 331] width 88 height 11
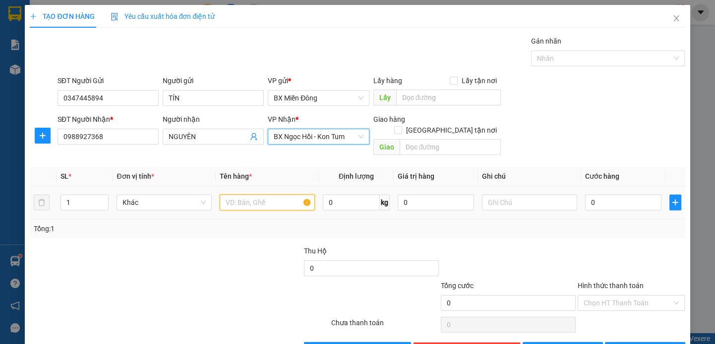
click at [255, 195] on input "text" at bounding box center [267, 203] width 95 height 16
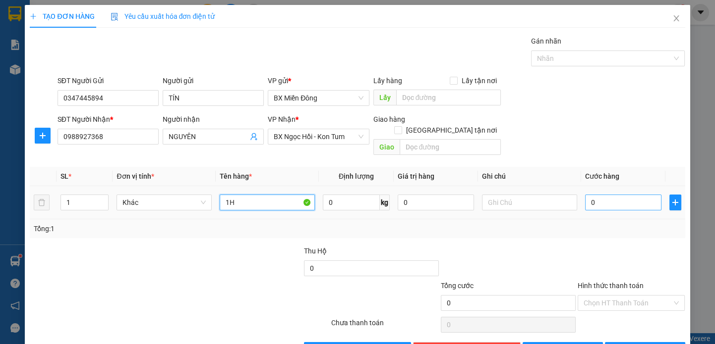
type input "1H"
click at [628, 195] on input "0" at bounding box center [623, 203] width 76 height 16
type input "5"
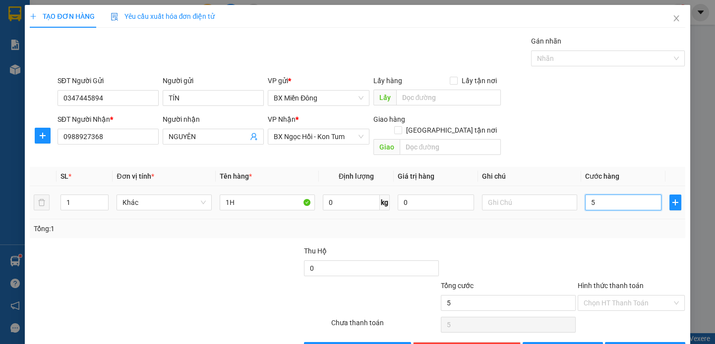
type input "50"
click at [520, 246] on div at bounding box center [508, 263] width 137 height 35
click at [646, 342] on button "[PERSON_NAME] và In" at bounding box center [645, 350] width 80 height 16
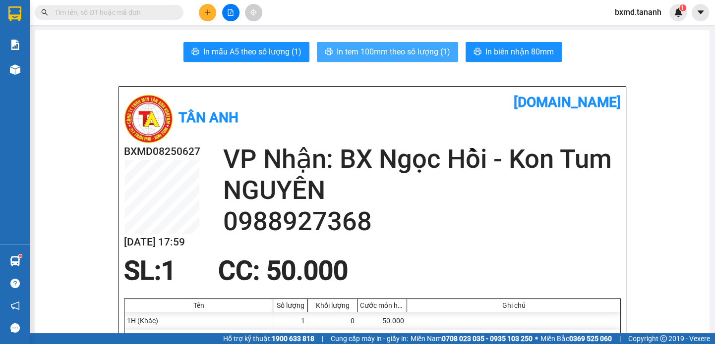
click at [332, 46] on button "In tem 100mm theo số lượng (1)" at bounding box center [387, 52] width 141 height 20
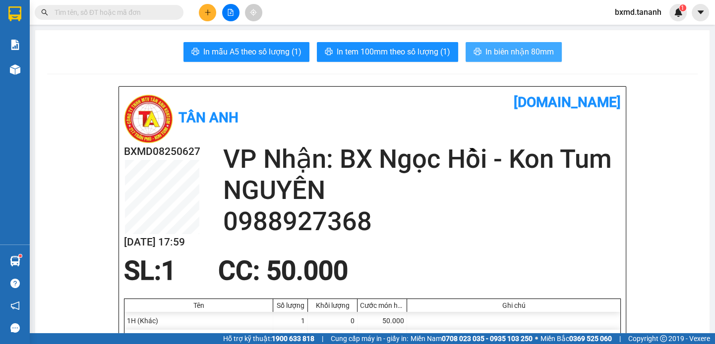
click at [498, 45] on button "In biên nhận 80mm" at bounding box center [513, 52] width 96 height 20
click at [209, 10] on icon "plus" at bounding box center [207, 12] width 7 height 7
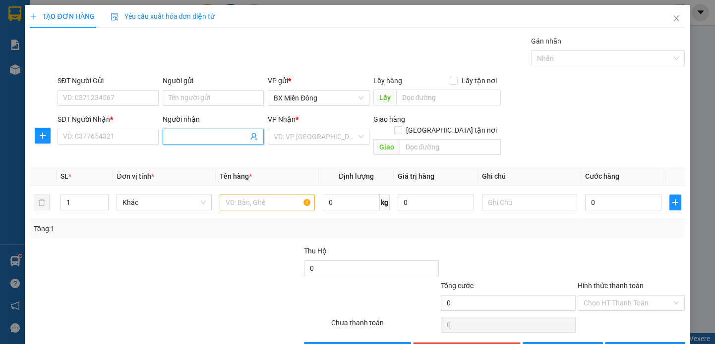
click at [204, 142] on span at bounding box center [213, 137] width 101 height 16
type input "THẢO HIỀN"
click at [186, 160] on div "THẢO HIỀN - 0906657600" at bounding box center [211, 156] width 88 height 11
type input "0906657600"
type input "THẢO HIỀN"
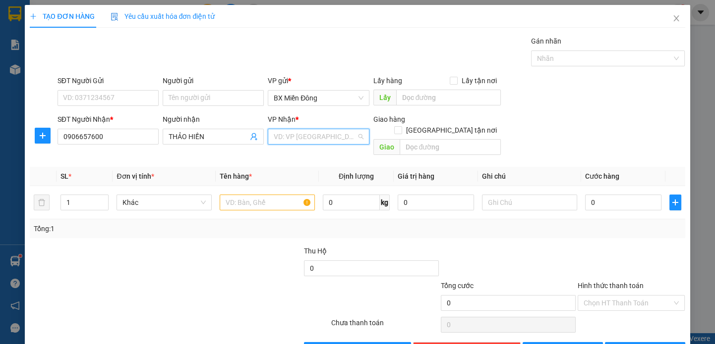
click at [274, 140] on input "search" at bounding box center [315, 136] width 82 height 15
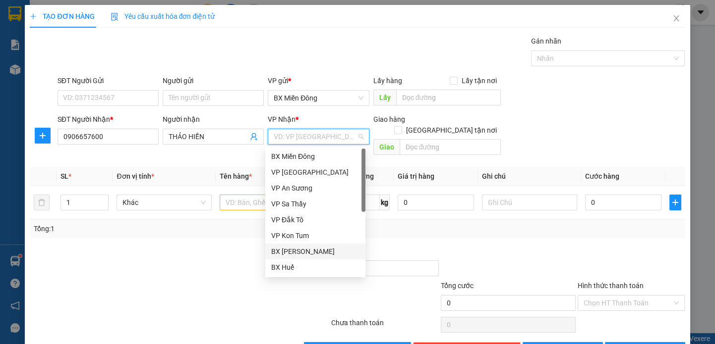
click at [316, 250] on div "BX [PERSON_NAME]" at bounding box center [315, 251] width 88 height 11
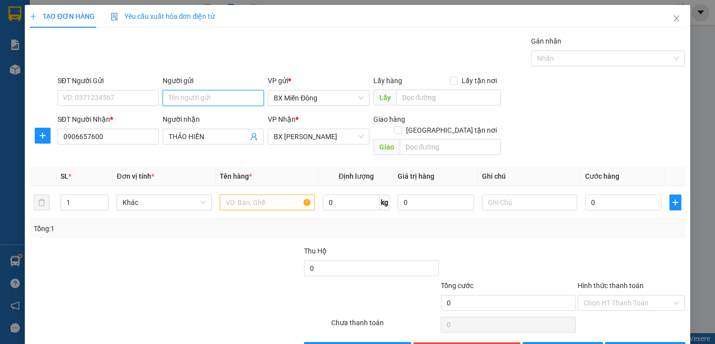
drag, startPoint x: 185, startPoint y: 93, endPoint x: 183, endPoint y: 104, distance: 11.0
click at [183, 104] on input "Người gửi" at bounding box center [213, 98] width 101 height 16
click at [254, 195] on input "text" at bounding box center [267, 203] width 95 height 16
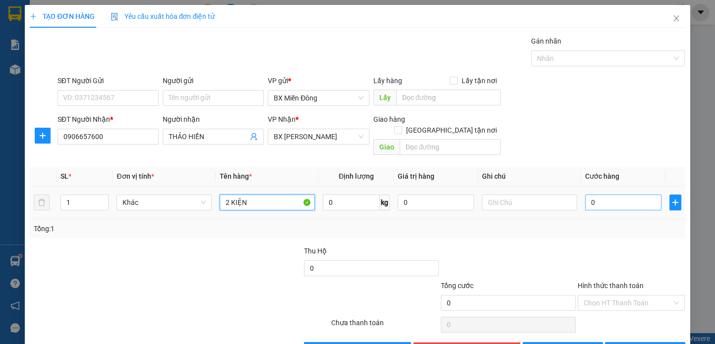
type input "2 KIỆN"
click at [614, 195] on input "0" at bounding box center [623, 203] width 76 height 16
type input "1"
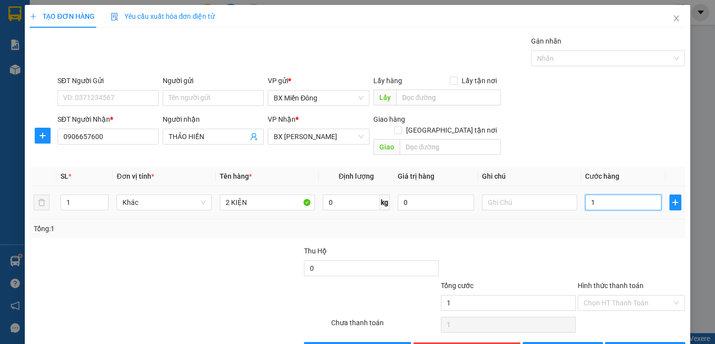
type input "10"
type input "100"
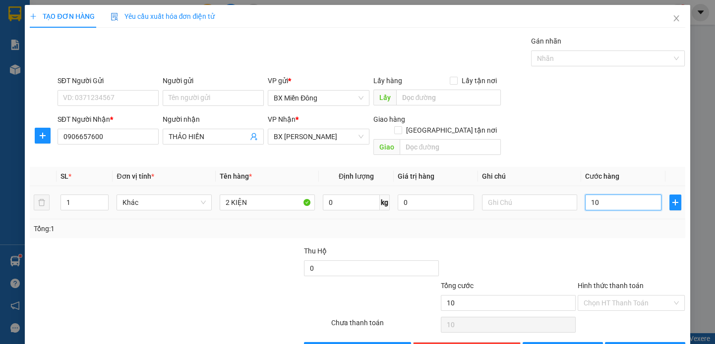
type input "100"
type input "100.000"
click at [520, 228] on div "Transit Pickup Surcharge Ids Transit Deliver Surcharge Ids Transit Deliver Surc…" at bounding box center [357, 197] width 655 height 323
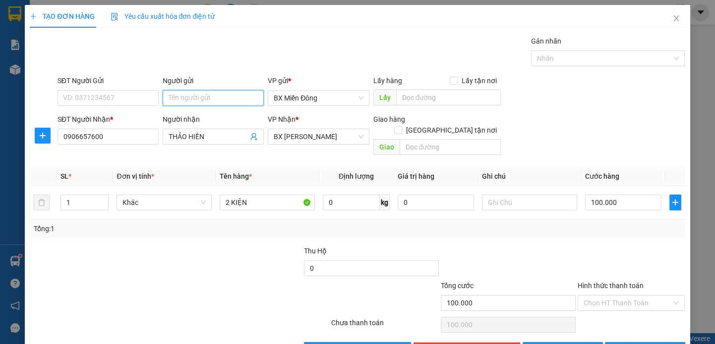
click at [169, 94] on input "Người gửi" at bounding box center [213, 98] width 101 height 16
type input "O"
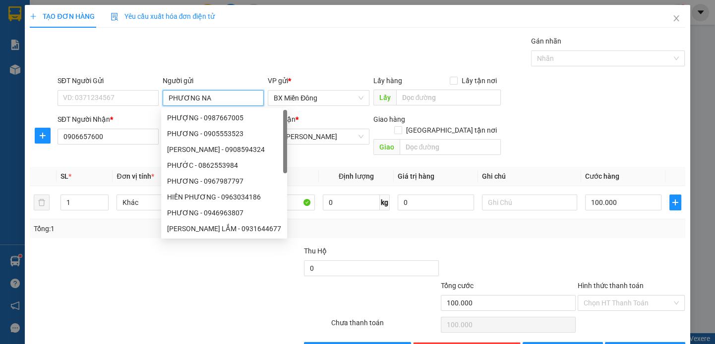
type input "PHƯƠNG NAM"
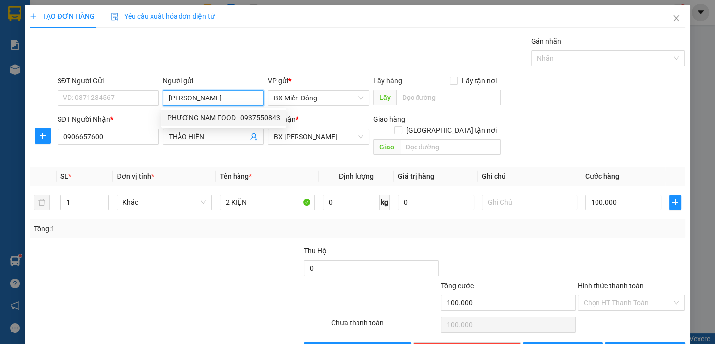
click at [235, 118] on div "PHƯƠNG NAM FOOD - 0937550843" at bounding box center [223, 118] width 113 height 11
type input "0937550843"
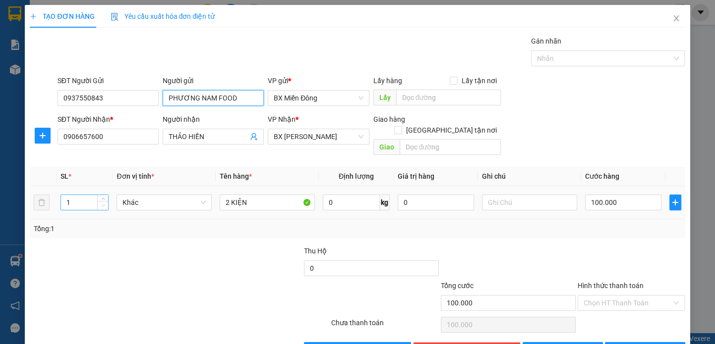
click at [103, 204] on icon "down" at bounding box center [103, 205] width 3 height 3
type input "PHƯƠNG NAM FOOD"
click at [93, 195] on input "1" at bounding box center [84, 202] width 47 height 15
type input "1"
type input "2"
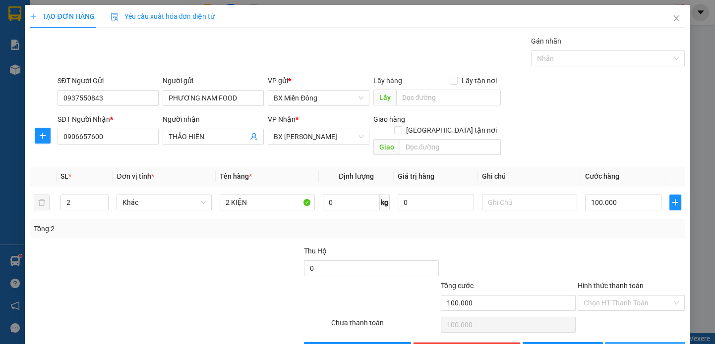
click at [639, 344] on span "[PERSON_NAME] và In" at bounding box center [658, 350] width 69 height 11
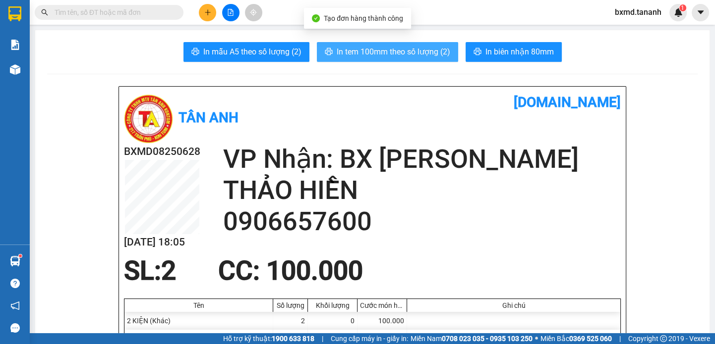
click at [364, 53] on span "In tem 100mm theo số lượng (2)" at bounding box center [394, 52] width 114 height 12
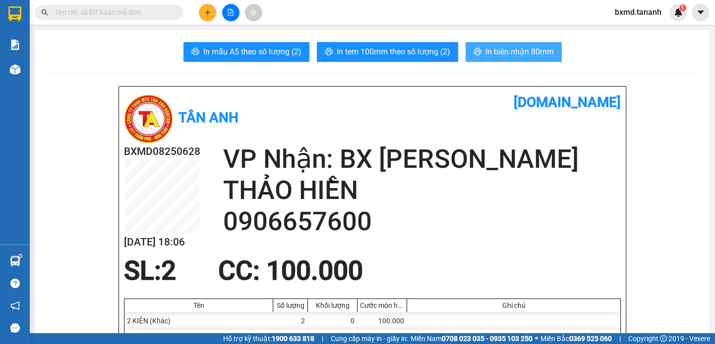
click at [503, 47] on span "In biên nhận 80mm" at bounding box center [519, 52] width 68 height 12
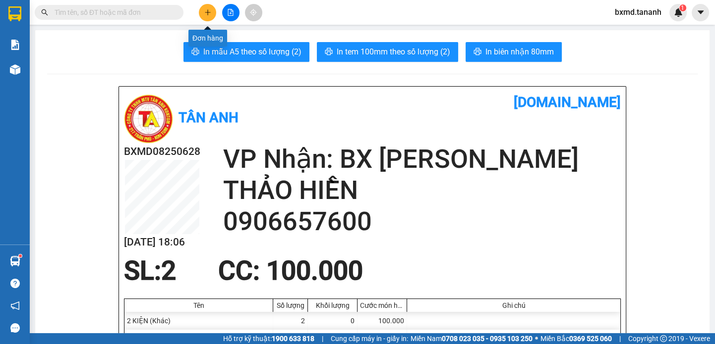
click at [210, 17] on button at bounding box center [207, 12] width 17 height 17
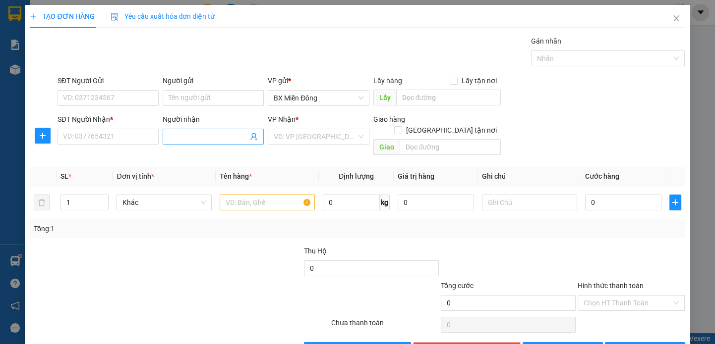
click at [215, 135] on input "Người nhận" at bounding box center [208, 136] width 79 height 11
type input "CƠ GIỚI TÂY NGUYÊN"
click at [111, 136] on input "SĐT Người Nhận *" at bounding box center [107, 137] width 101 height 16
click at [192, 98] on input "Người gửi" at bounding box center [213, 98] width 101 height 16
type input "AN PHÚ ĐÔNG"
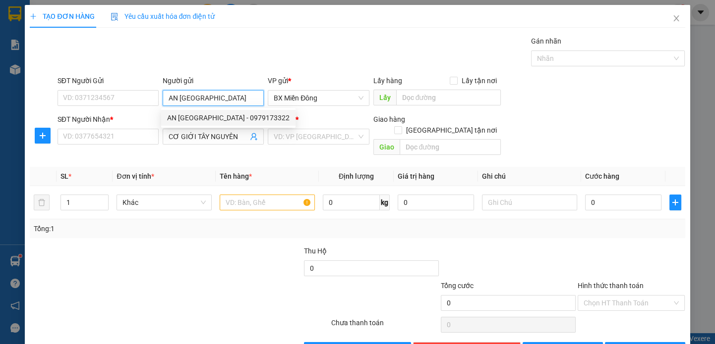
click at [197, 123] on div "AN [GEOGRAPHIC_DATA] - 0979173322" at bounding box center [228, 118] width 134 height 16
type input "0979173322"
type input "AN PHÚ ĐÔNG"
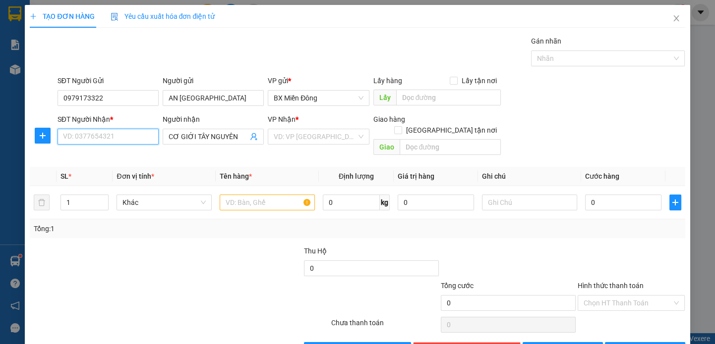
click at [129, 138] on input "SĐT Người Nhận *" at bounding box center [107, 137] width 101 height 16
drag, startPoint x: 129, startPoint y: 138, endPoint x: 252, endPoint y: 139, distance: 122.9
click at [131, 139] on input "SĐT Người Nhận *" at bounding box center [107, 137] width 101 height 16
click at [237, 134] on input "CƠ GIỚI TÂY NGUYÊN" at bounding box center [208, 136] width 79 height 11
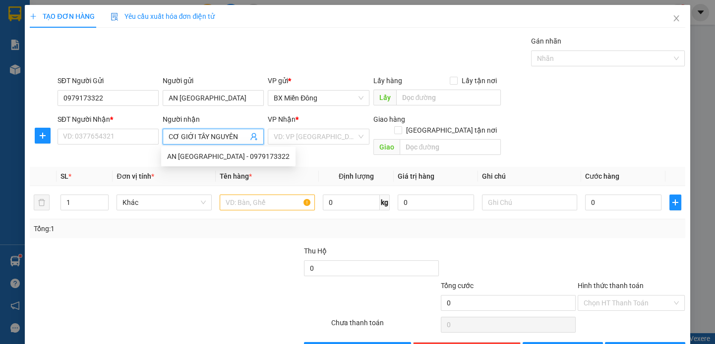
click at [191, 136] on input "CƠ GIỚI TÂY NGUYÊN" at bounding box center [208, 136] width 79 height 11
click at [210, 138] on input "TÂY NGUYÊN" at bounding box center [208, 136] width 79 height 11
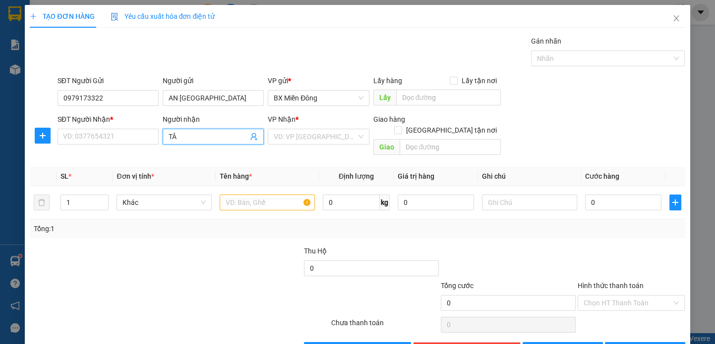
type input "T"
type input "CƠ GIỚI TÂY NGUYÊN"
click at [77, 134] on input "SĐT Người Nhận *" at bounding box center [107, 137] width 101 height 16
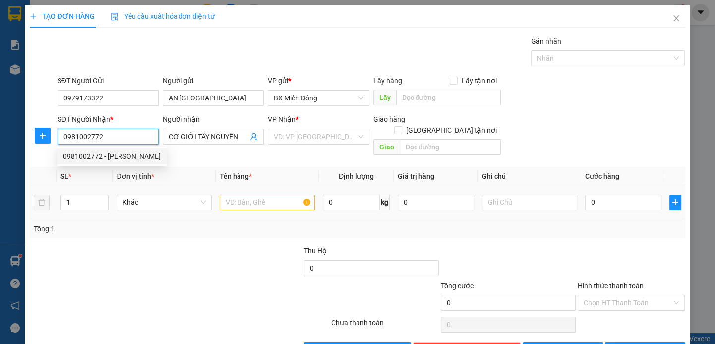
type input "0981002772"
click at [230, 195] on input "text" at bounding box center [267, 203] width 95 height 16
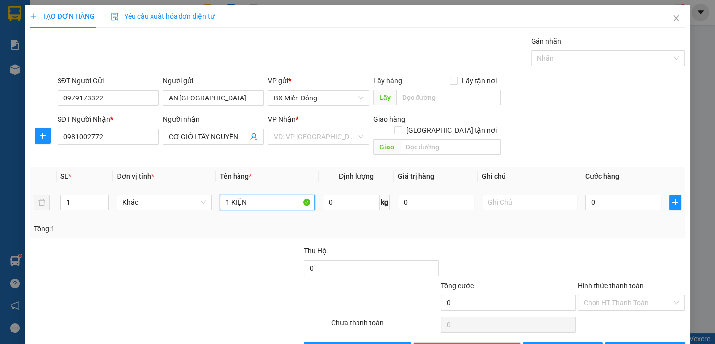
type input "1 KIỆN"
type input "5"
type input "50"
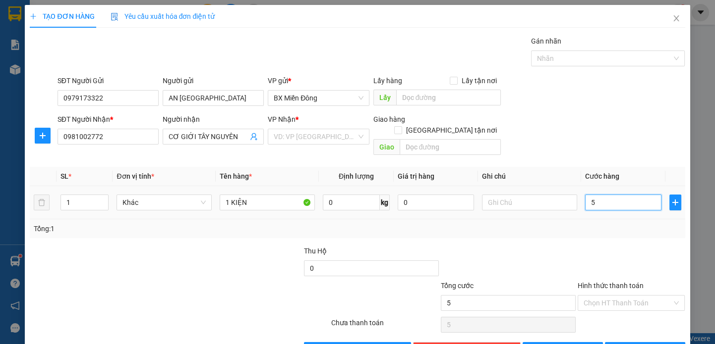
type input "50"
type input "50.000"
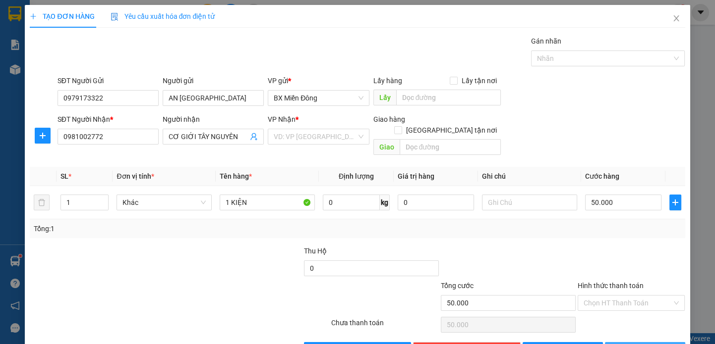
click at [619, 344] on icon "printer" at bounding box center [616, 350] width 6 height 6
click at [309, 129] on input "search" at bounding box center [315, 136] width 82 height 15
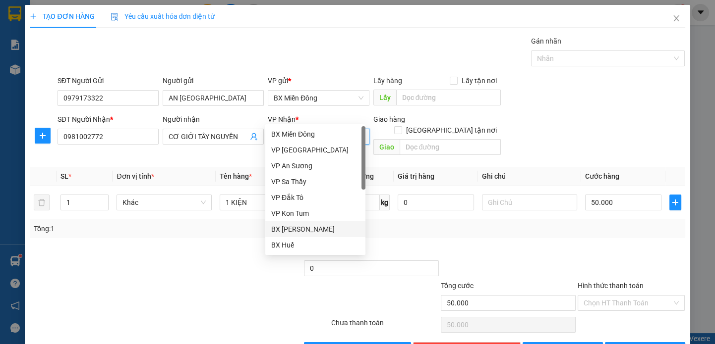
click at [337, 233] on div "BX [PERSON_NAME]" at bounding box center [315, 229] width 88 height 11
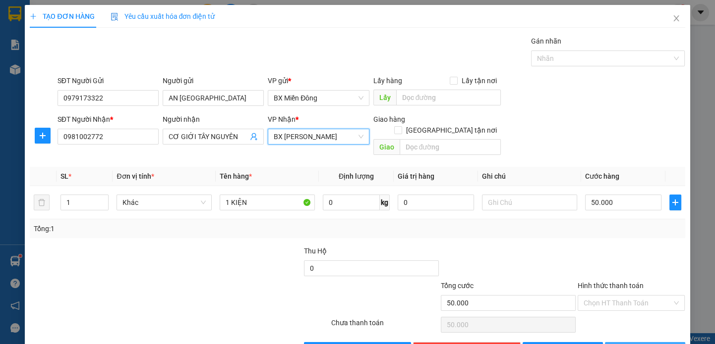
click at [652, 344] on span "[PERSON_NAME] và In" at bounding box center [658, 350] width 69 height 11
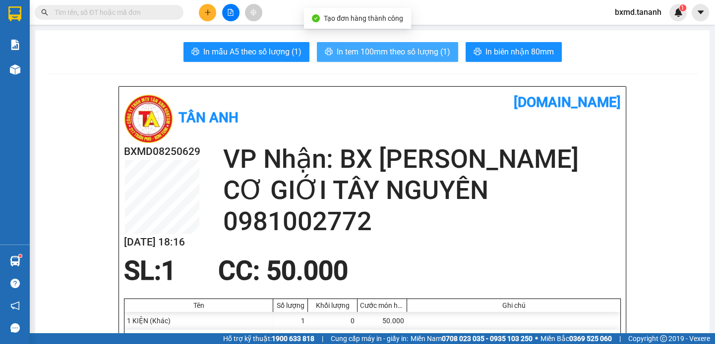
click at [383, 47] on span "In tem 100mm theo số lượng (1)" at bounding box center [394, 52] width 114 height 12
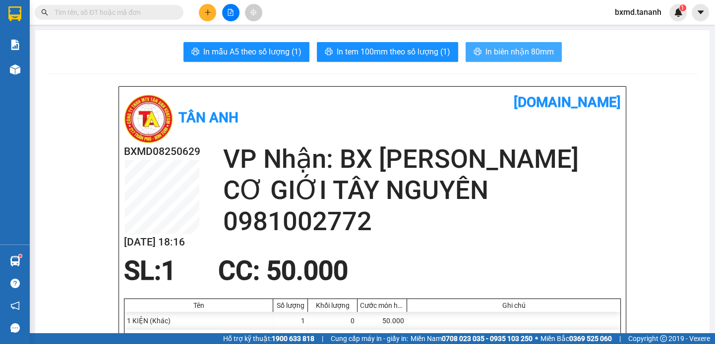
click at [475, 43] on button "In biên nhận 80mm" at bounding box center [513, 52] width 96 height 20
click at [197, 14] on div at bounding box center [230, 12] width 74 height 17
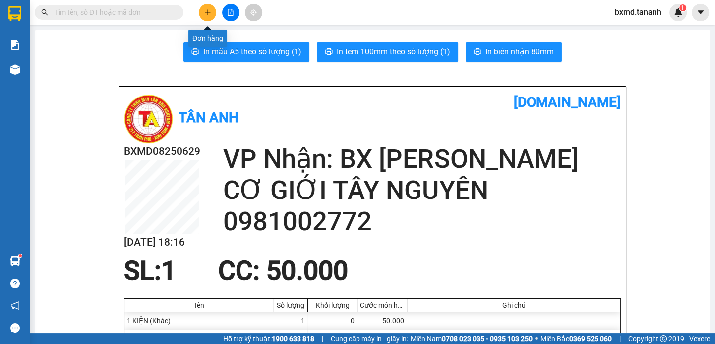
click at [202, 14] on button at bounding box center [207, 12] width 17 height 17
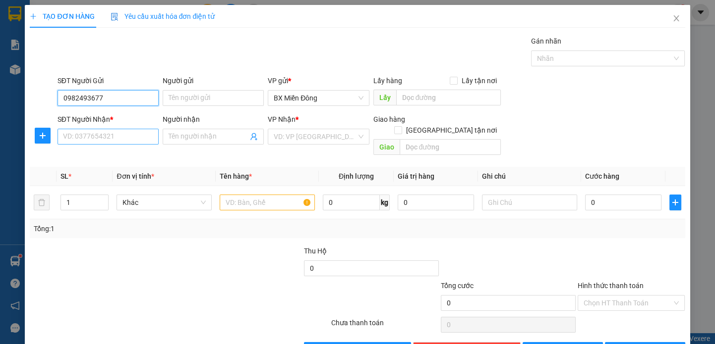
type input "0982493677"
click at [99, 133] on input "SĐT Người Nhận *" at bounding box center [107, 137] width 101 height 16
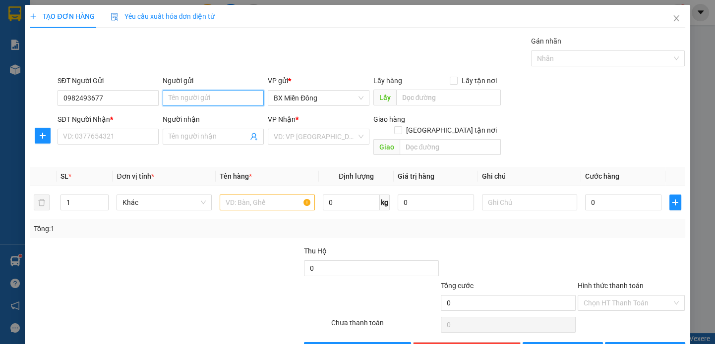
click at [164, 96] on input "Người gửi" at bounding box center [213, 98] width 101 height 16
type input "MỸ"
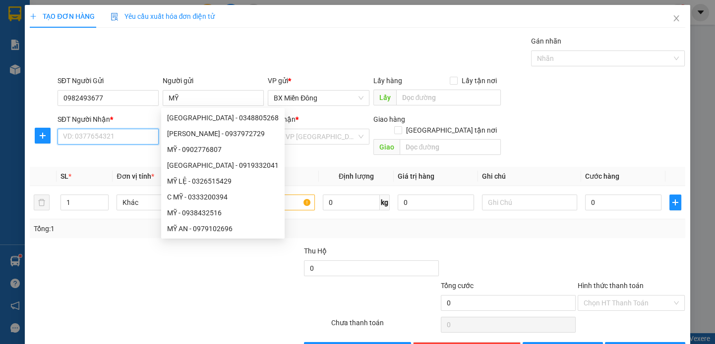
click at [126, 138] on input "SĐT Người Nhận *" at bounding box center [107, 137] width 101 height 16
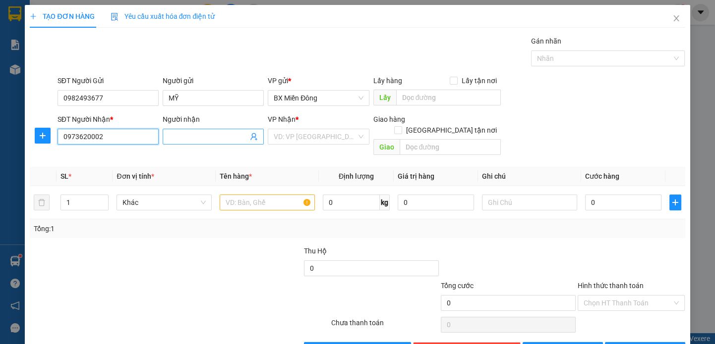
type input "0973620002"
click at [202, 131] on input "Người nhận" at bounding box center [208, 136] width 79 height 11
type input "A PHI"
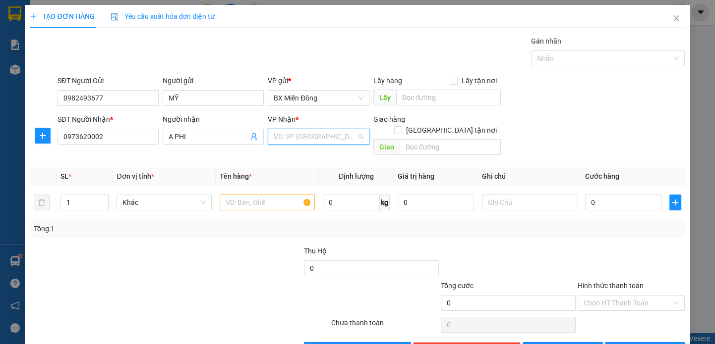
click at [274, 137] on input "search" at bounding box center [315, 136] width 82 height 15
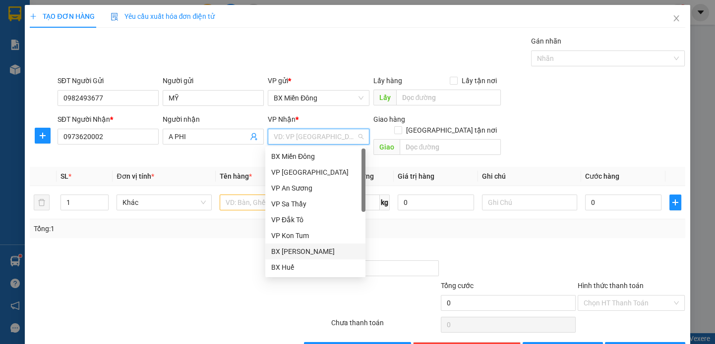
click at [323, 250] on div "BX [PERSON_NAME]" at bounding box center [315, 251] width 88 height 11
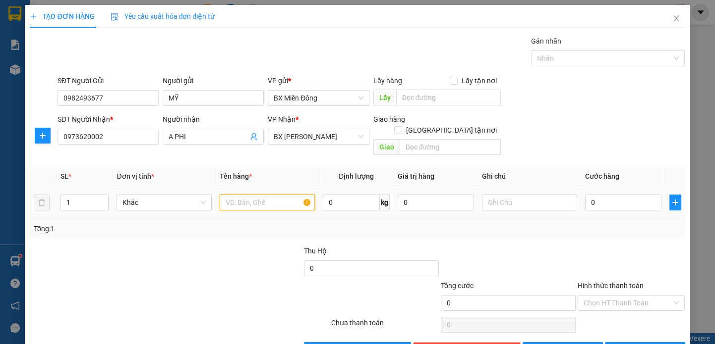
click at [261, 196] on input "text" at bounding box center [267, 203] width 95 height 16
type input "Q"
type input "1TG"
click at [507, 195] on input "text" at bounding box center [529, 203] width 95 height 16
type input "M"
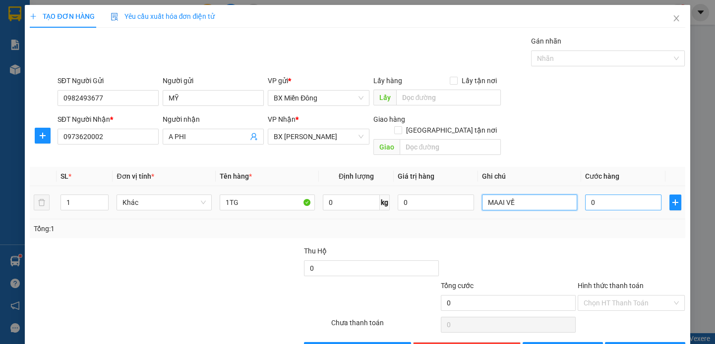
type input "MAAI VỀ"
click at [651, 195] on input "0" at bounding box center [623, 203] width 76 height 16
type input "8"
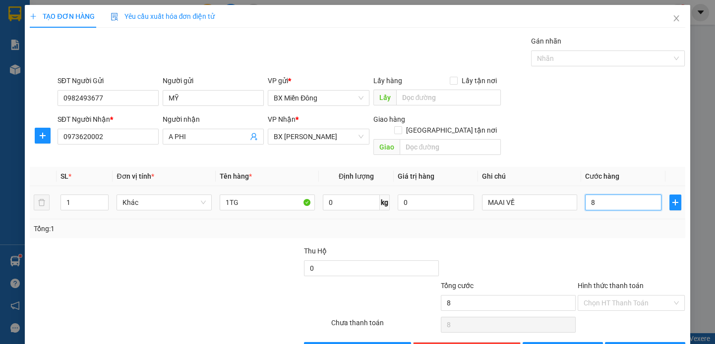
type input "80"
type input "80.000"
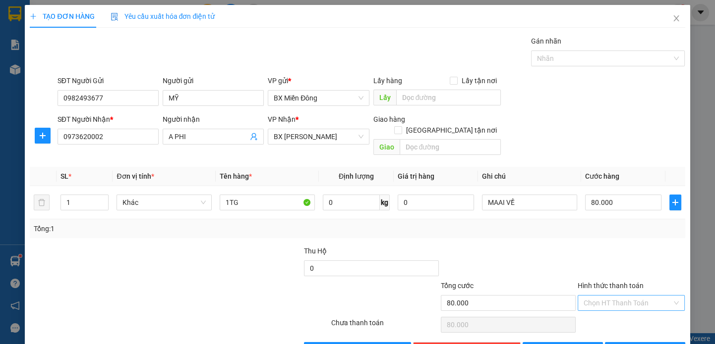
click at [615, 296] on input "Hình thức thanh toán" at bounding box center [627, 303] width 89 height 15
click at [513, 246] on div at bounding box center [508, 263] width 137 height 35
click at [626, 342] on button "[PERSON_NAME] và In" at bounding box center [645, 350] width 80 height 16
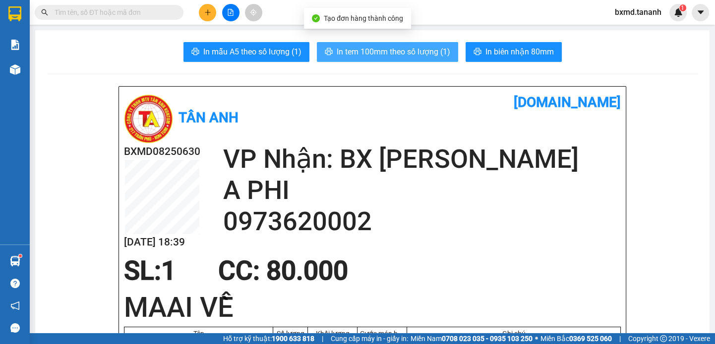
click at [429, 45] on button "In tem 100mm theo số lượng (1)" at bounding box center [387, 52] width 141 height 20
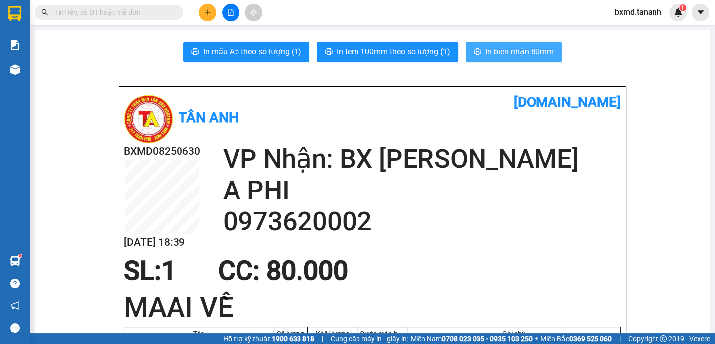
click at [514, 50] on span "In biên nhận 80mm" at bounding box center [519, 52] width 68 height 12
click at [208, 12] on icon "plus" at bounding box center [207, 12] width 5 height 0
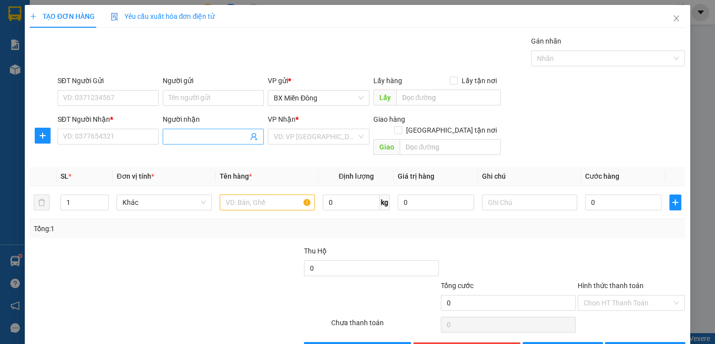
click at [189, 130] on span at bounding box center [213, 137] width 101 height 16
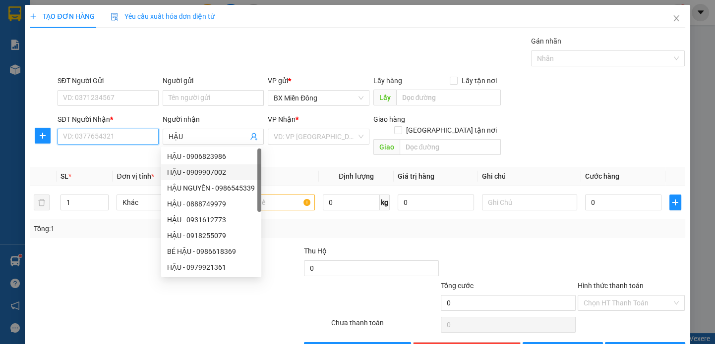
click at [110, 135] on input "SĐT Người Nhận *" at bounding box center [107, 137] width 101 height 16
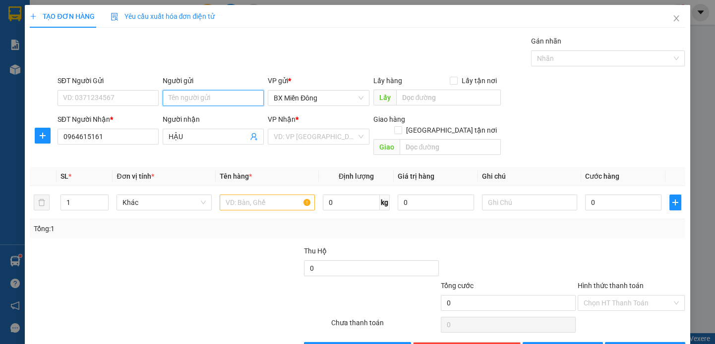
click at [193, 101] on input "Người gửi" at bounding box center [213, 98] width 101 height 16
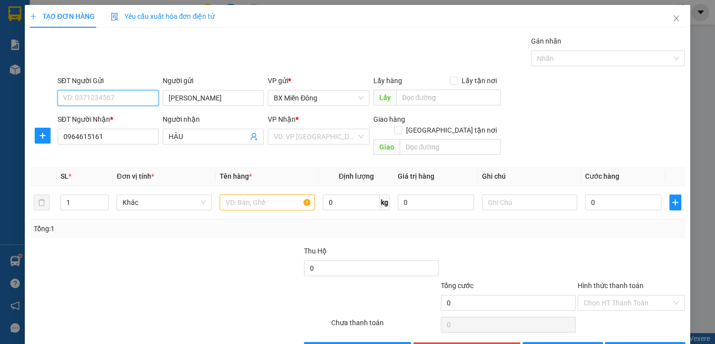
click at [117, 104] on input "SĐT Người Gửi" at bounding box center [107, 98] width 101 height 16
drag, startPoint x: 358, startPoint y: 130, endPoint x: 355, endPoint y: 135, distance: 6.1
click at [358, 130] on div "VD: VP [GEOGRAPHIC_DATA]" at bounding box center [318, 137] width 101 height 16
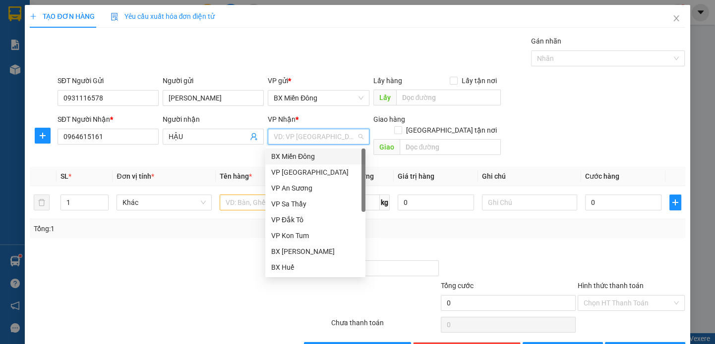
click at [355, 135] on div "VD: VP [GEOGRAPHIC_DATA]" at bounding box center [318, 137] width 101 height 16
click at [318, 248] on div "BX [PERSON_NAME]" at bounding box center [315, 251] width 88 height 11
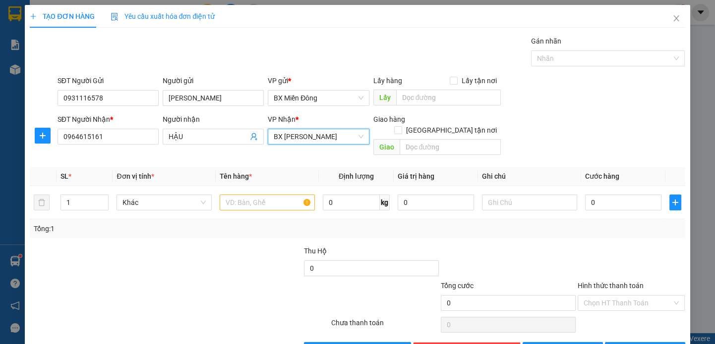
click at [310, 144] on div "BX [PERSON_NAME]" at bounding box center [318, 137] width 101 height 16
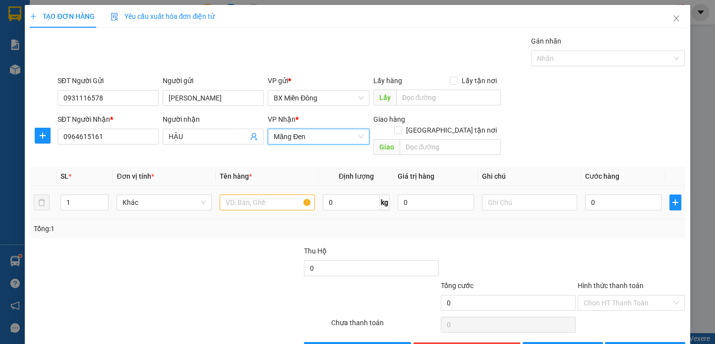
click at [266, 193] on div at bounding box center [267, 203] width 95 height 20
click at [268, 195] on input "text" at bounding box center [267, 203] width 95 height 16
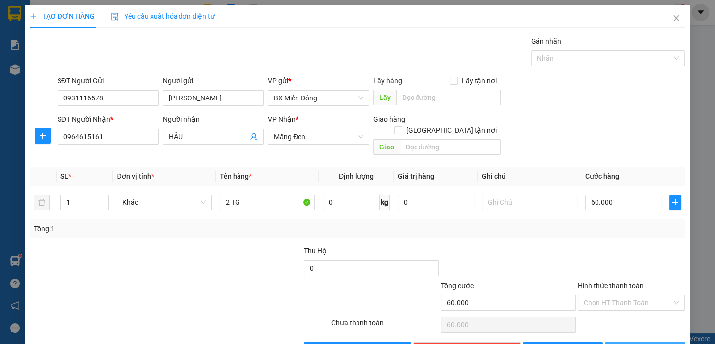
click at [620, 344] on icon "printer" at bounding box center [616, 349] width 7 height 7
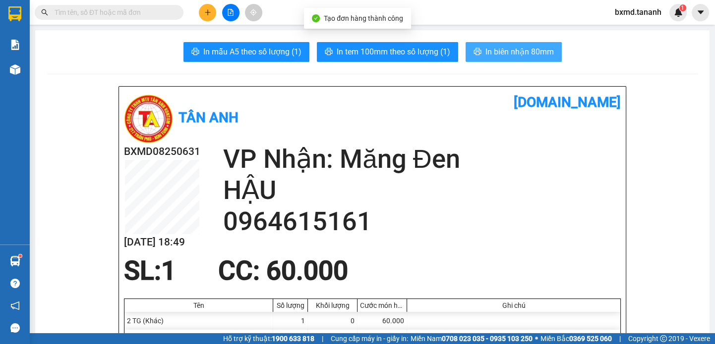
click at [508, 55] on span "In biên nhận 80mm" at bounding box center [519, 52] width 68 height 12
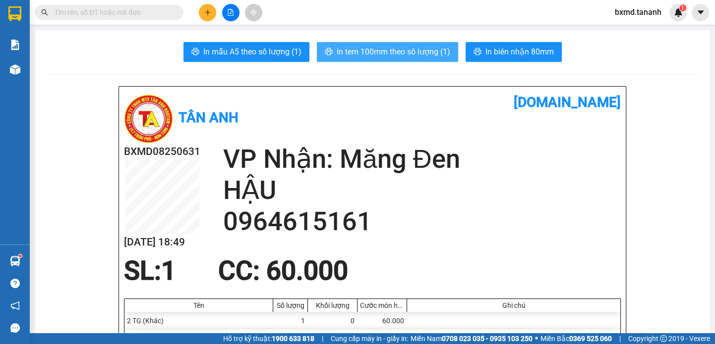
click at [437, 54] on span "In tem 100mm theo số lượng (1)" at bounding box center [394, 52] width 114 height 12
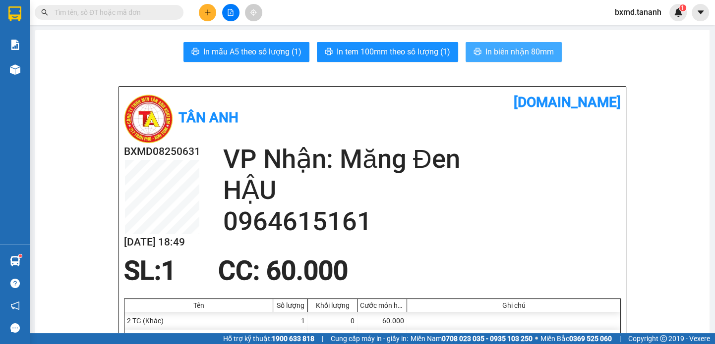
click at [490, 52] on span "In biên nhận 80mm" at bounding box center [519, 52] width 68 height 12
click at [539, 54] on span "In biên nhận 80mm" at bounding box center [519, 52] width 68 height 12
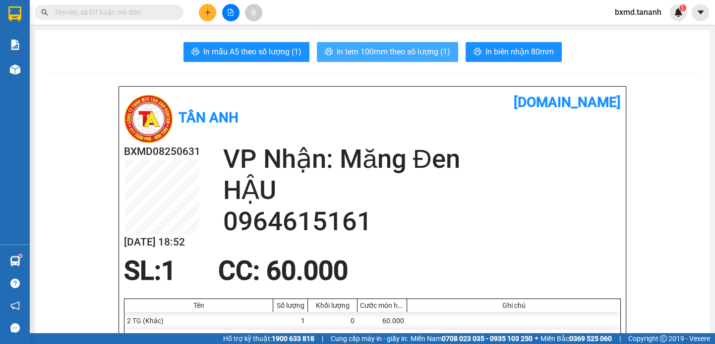
click at [425, 50] on span "In tem 100mm theo số lượng (1)" at bounding box center [394, 52] width 114 height 12
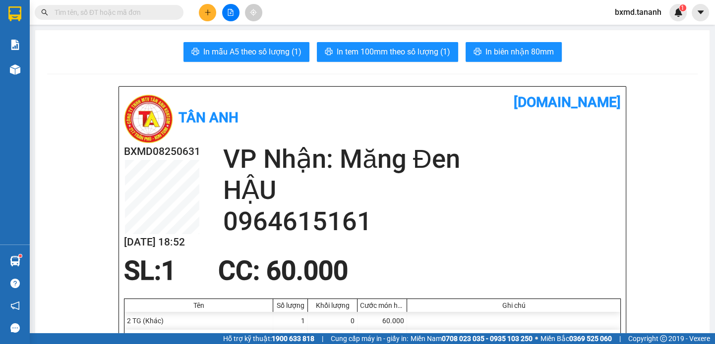
click at [199, 10] on button at bounding box center [207, 12] width 17 height 17
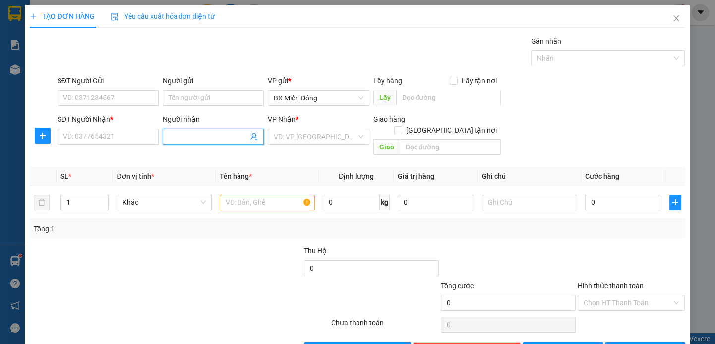
click at [169, 134] on input "Người nhận" at bounding box center [208, 136] width 79 height 11
click at [243, 159] on div "TRANG TC - 0903774525" at bounding box center [211, 156] width 88 height 11
click at [141, 101] on input "SĐT Người Gửi" at bounding box center [107, 98] width 101 height 16
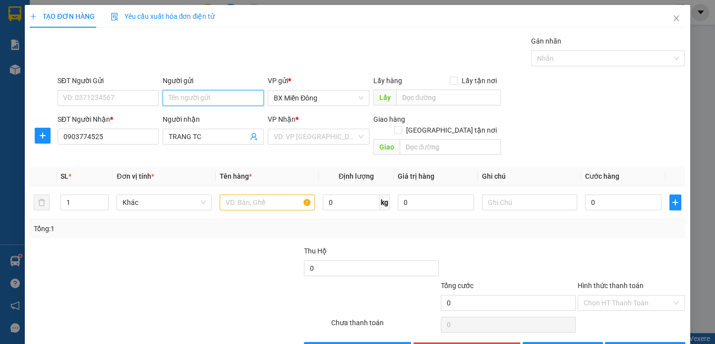
click at [177, 98] on input "Người gửi" at bounding box center [213, 98] width 101 height 16
click at [203, 118] on div "HÀ MY TC - 0383882882" at bounding box center [211, 118] width 88 height 11
click at [347, 139] on input "search" at bounding box center [315, 136] width 82 height 15
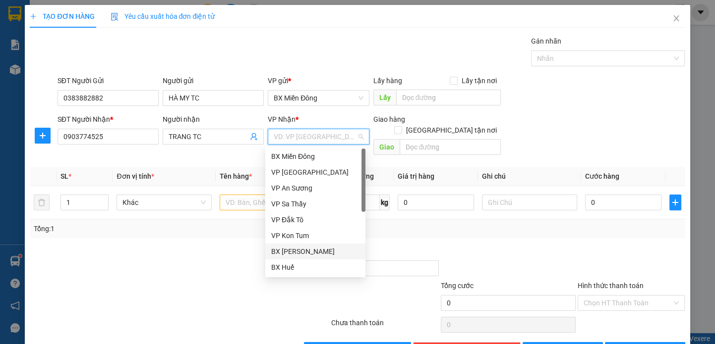
click at [313, 254] on div "BX [PERSON_NAME]" at bounding box center [315, 251] width 88 height 11
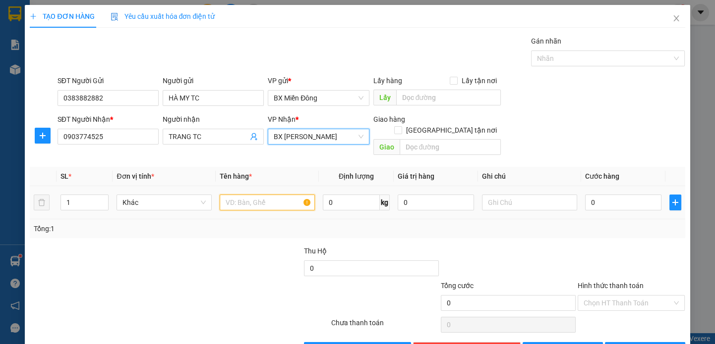
click at [289, 195] on input "text" at bounding box center [267, 203] width 95 height 16
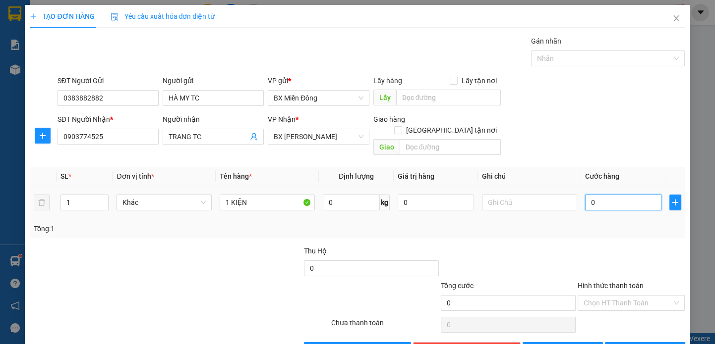
click at [604, 195] on input "0" at bounding box center [623, 203] width 76 height 16
click at [640, 344] on span "[PERSON_NAME] và In" at bounding box center [658, 350] width 69 height 11
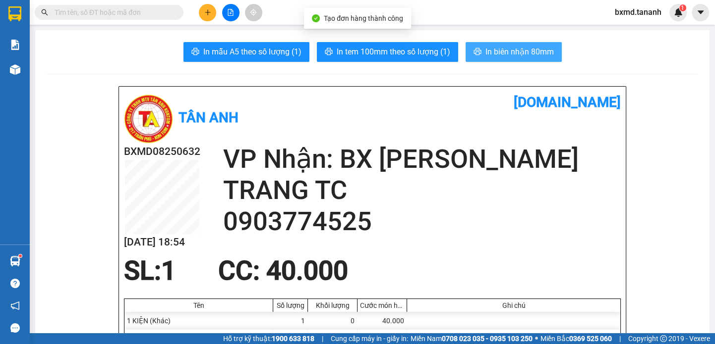
click at [511, 49] on span "In biên nhận 80mm" at bounding box center [519, 52] width 68 height 12
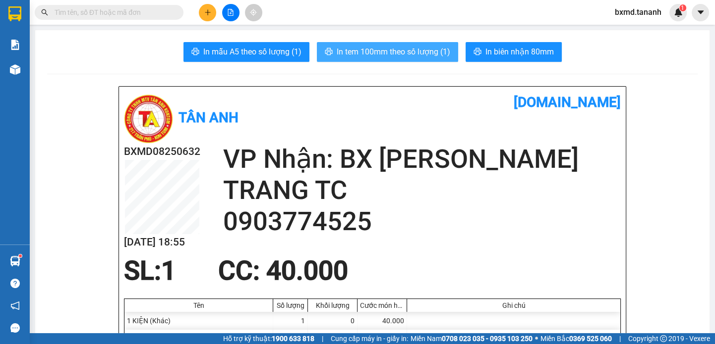
click at [360, 52] on span "In tem 100mm theo số lượng (1)" at bounding box center [394, 52] width 114 height 12
click at [439, 58] on button "In tem 100mm theo số lượng (1)" at bounding box center [387, 52] width 141 height 20
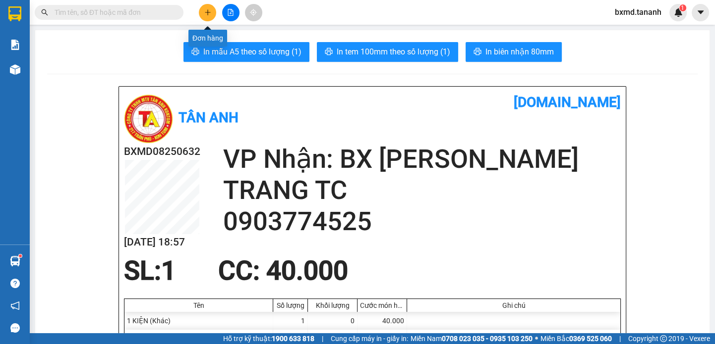
click at [209, 13] on icon "plus" at bounding box center [207, 12] width 7 height 7
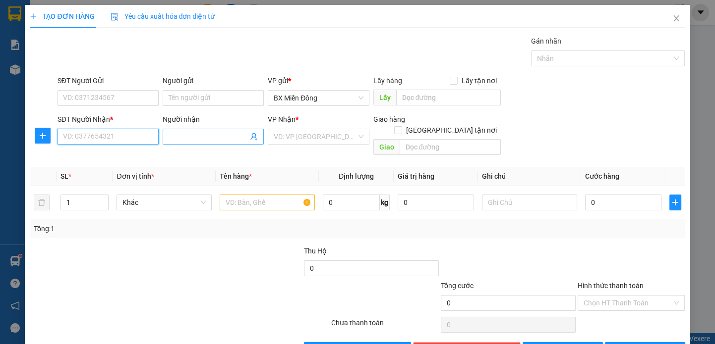
drag, startPoint x: 155, startPoint y: 140, endPoint x: 194, endPoint y: 144, distance: 39.8
click at [170, 144] on div "SĐT Người Nhận * VD: 0377654321 Người nhận Tên người nhận VP Nhận * VD: VP Sài …" at bounding box center [371, 137] width 631 height 46
click at [194, 144] on span at bounding box center [213, 137] width 101 height 16
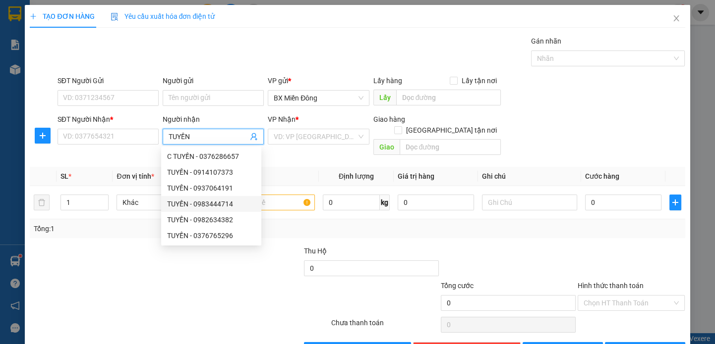
click at [229, 209] on div "TUYỀN - 0983444714" at bounding box center [211, 204] width 88 height 11
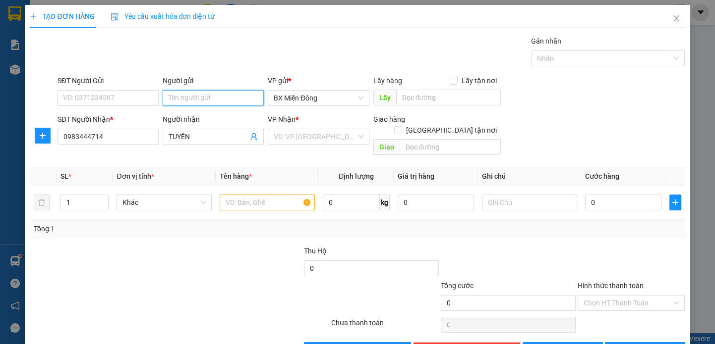
click at [201, 99] on input "Người gửi" at bounding box center [213, 98] width 101 height 16
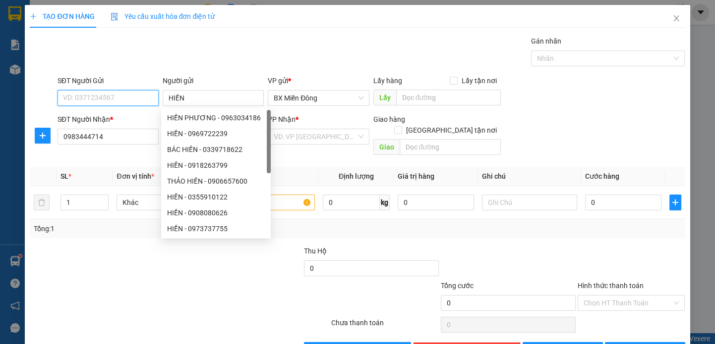
click at [139, 102] on input "SĐT Người Gửi" at bounding box center [107, 98] width 101 height 16
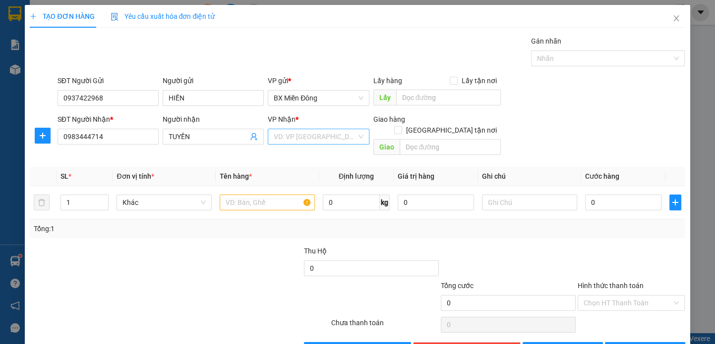
click at [321, 138] on input "search" at bounding box center [315, 136] width 82 height 15
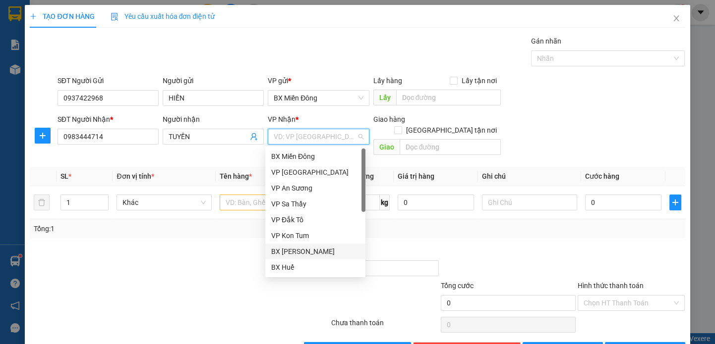
click at [319, 247] on div "BX [PERSON_NAME]" at bounding box center [315, 251] width 88 height 11
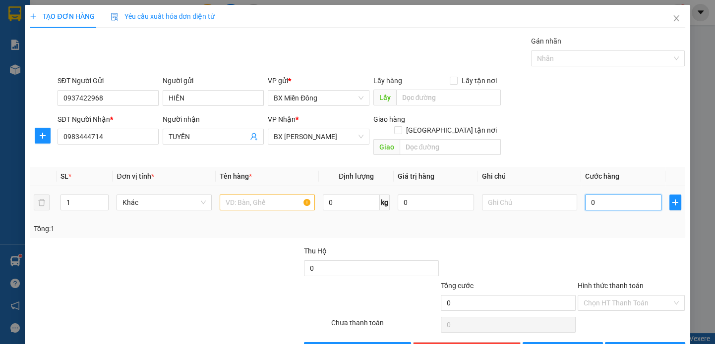
click at [616, 196] on input "0" at bounding box center [623, 203] width 76 height 16
click at [628, 342] on button "[PERSON_NAME] và In" at bounding box center [645, 350] width 80 height 16
click at [286, 195] on input "text" at bounding box center [267, 203] width 95 height 16
click at [79, 195] on input "1" at bounding box center [84, 202] width 47 height 15
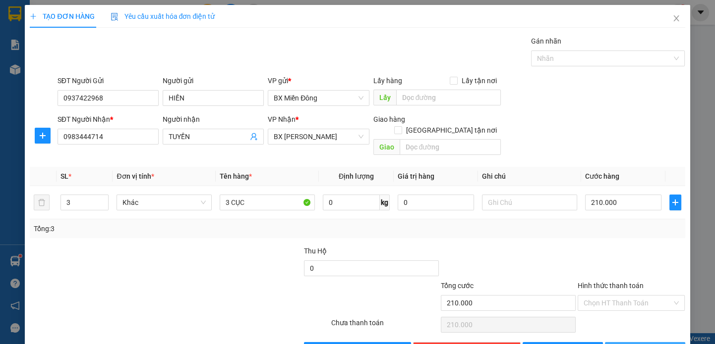
click at [642, 344] on span "[PERSON_NAME] và In" at bounding box center [658, 350] width 69 height 11
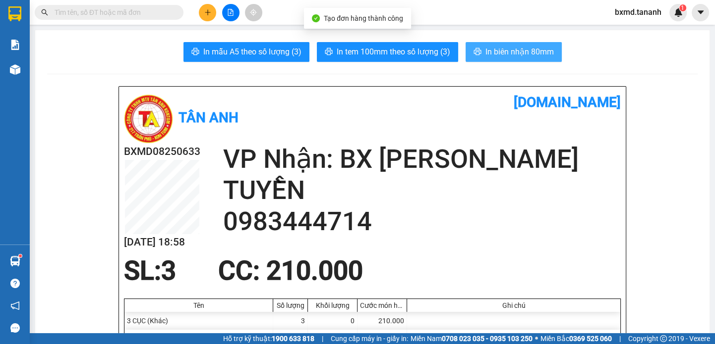
click at [485, 57] on span "In biên nhận 80mm" at bounding box center [519, 52] width 68 height 12
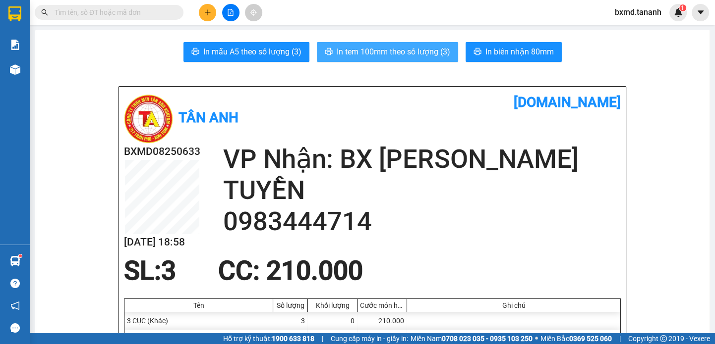
click at [421, 53] on span "In tem 100mm theo số lượng (3)" at bounding box center [394, 52] width 114 height 12
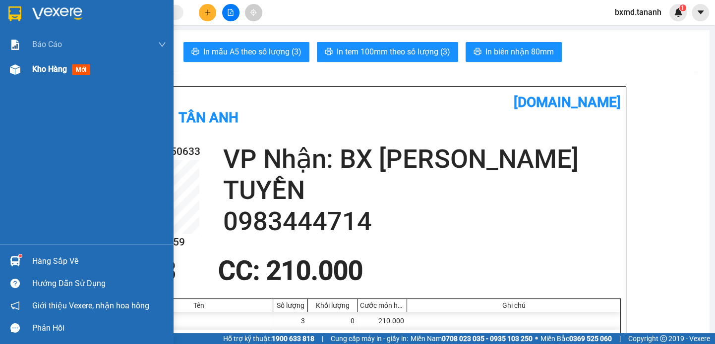
click at [23, 75] on div at bounding box center [14, 69] width 17 height 17
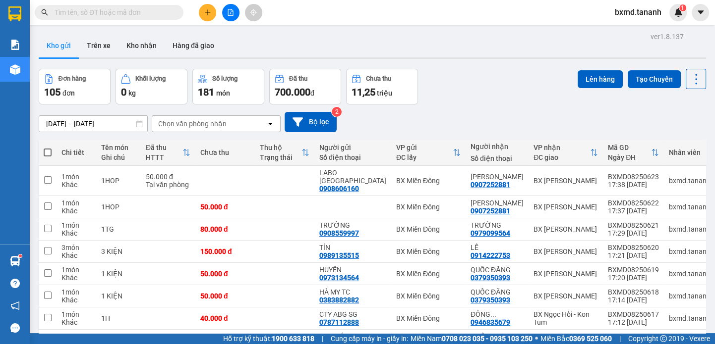
click at [614, 310] on div "Chi tiết Tên món Ghi chú Đã thu HTTT Chưa thu Thu hộ Trạng thái Người gửi Số đi…" at bounding box center [372, 284] width 667 height 289
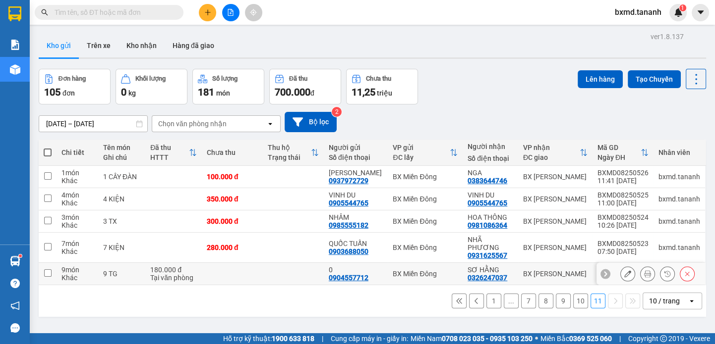
click at [51, 270] on input "checkbox" at bounding box center [47, 273] width 7 height 7
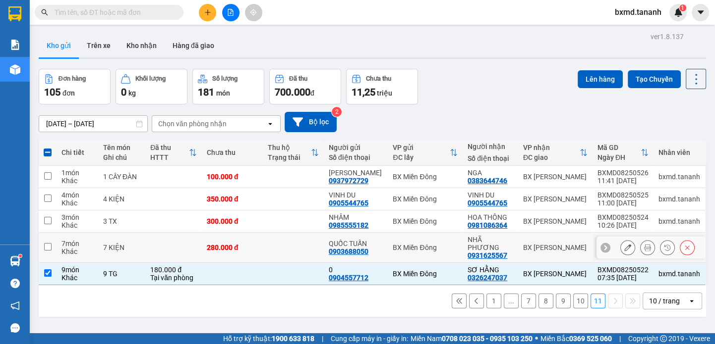
click at [50, 233] on td at bounding box center [48, 248] width 18 height 30
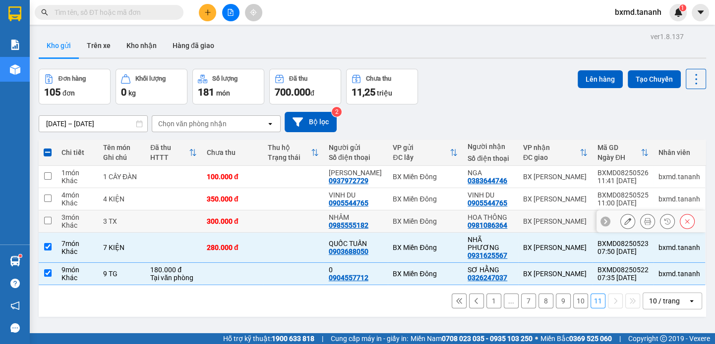
drag, startPoint x: 51, startPoint y: 176, endPoint x: 49, endPoint y: 154, distance: 21.9
click at [50, 217] on input "checkbox" at bounding box center [47, 220] width 7 height 7
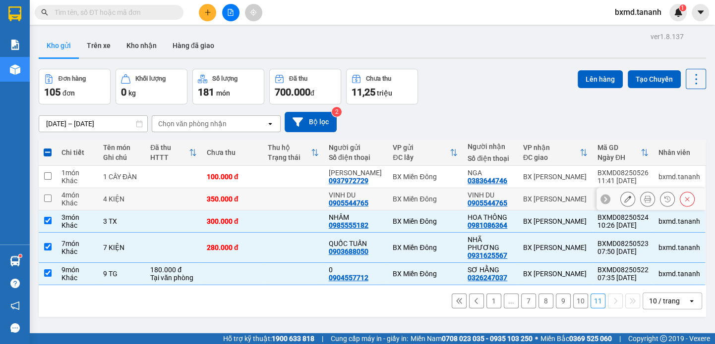
click at [50, 188] on td at bounding box center [48, 199] width 18 height 22
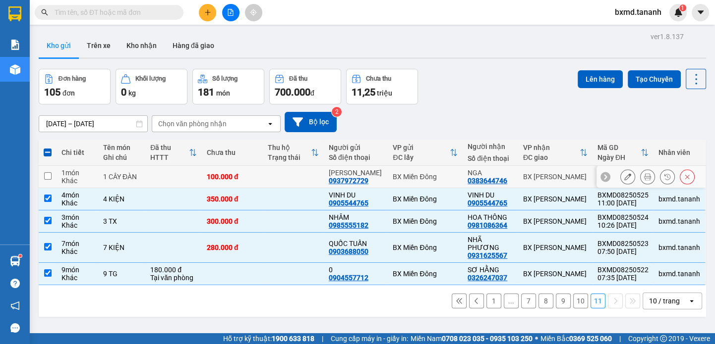
click at [50, 166] on td at bounding box center [48, 177] width 18 height 22
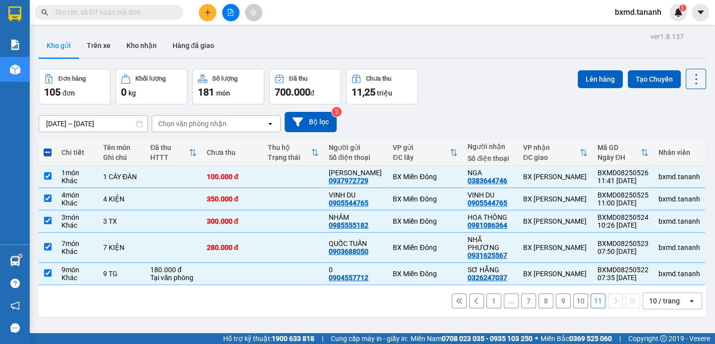
click at [213, 14] on button at bounding box center [207, 12] width 17 height 17
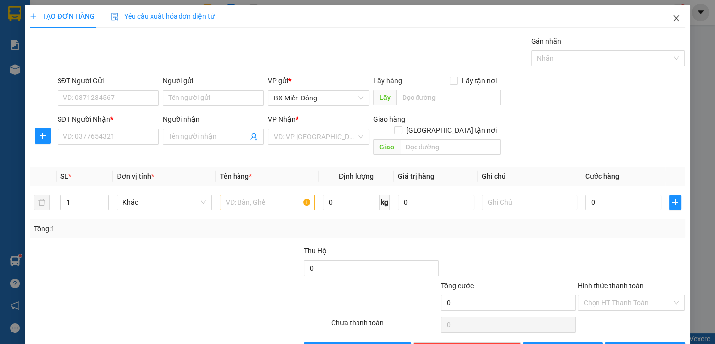
click at [673, 21] on icon "close" at bounding box center [675, 18] width 5 height 6
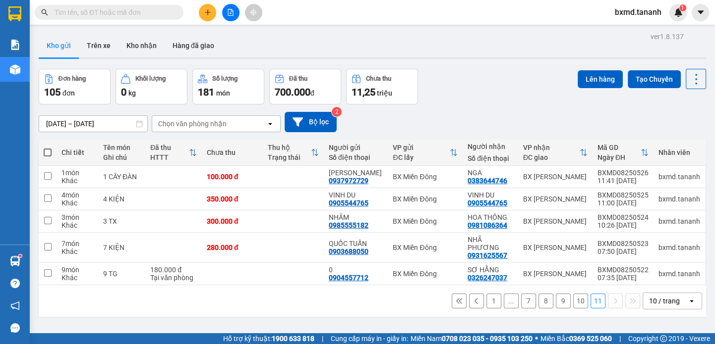
click at [50, 156] on span at bounding box center [48, 153] width 8 height 8
click at [48, 148] on input "checkbox" at bounding box center [48, 148] width 0 height 0
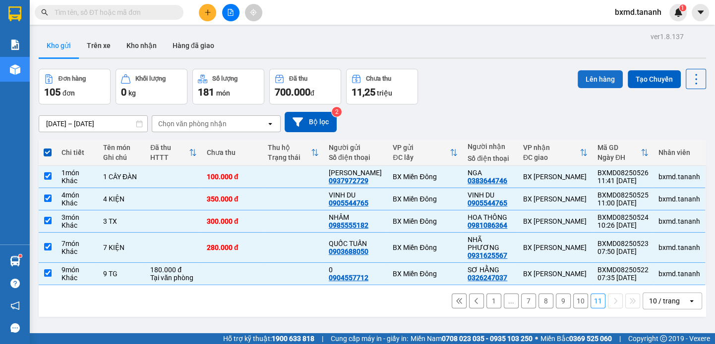
click at [582, 76] on button "Lên hàng" at bounding box center [599, 79] width 45 height 18
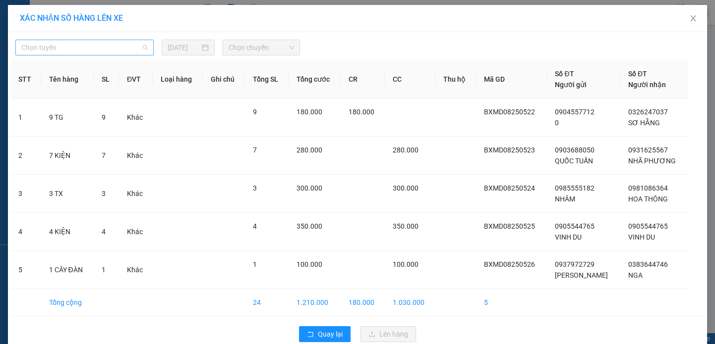
click at [117, 52] on span "Chọn tuyến" at bounding box center [84, 47] width 126 height 15
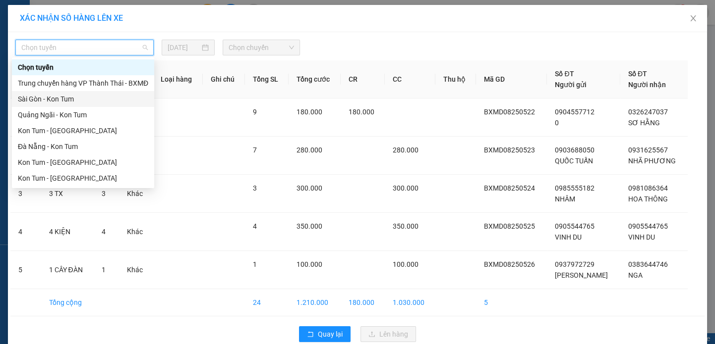
click at [100, 91] on div "Sài Gòn - Kon Tum" at bounding box center [83, 99] width 142 height 16
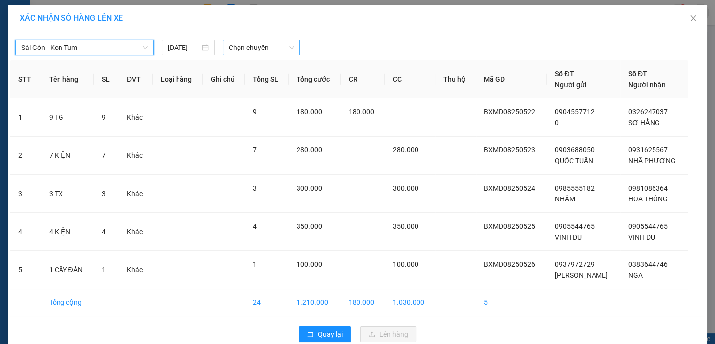
click at [244, 47] on span "Chọn chuyến" at bounding box center [260, 47] width 65 height 15
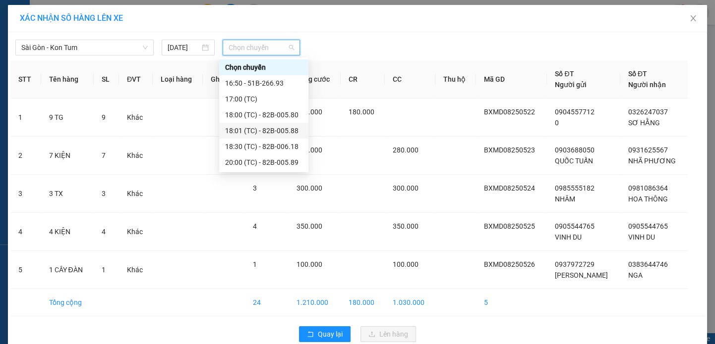
click at [282, 133] on div "18:01 (TC) - 82B-005.88" at bounding box center [263, 130] width 77 height 11
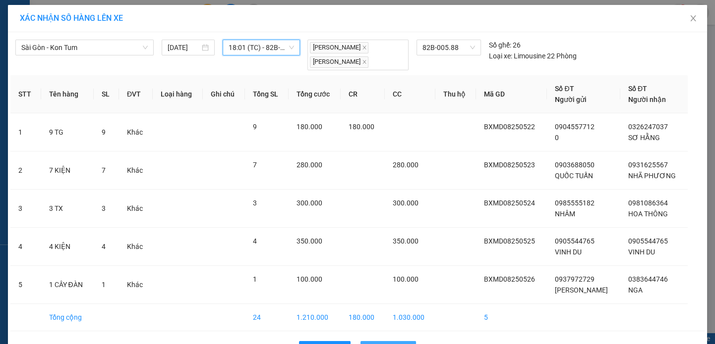
click at [382, 344] on span "Lên hàng" at bounding box center [393, 349] width 29 height 11
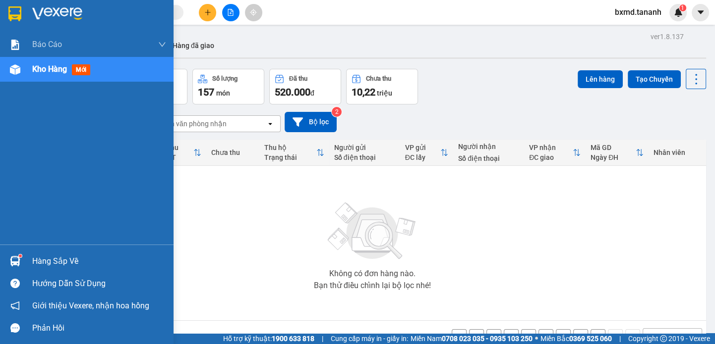
click at [25, 65] on div "Kho hàng mới" at bounding box center [86, 69] width 173 height 25
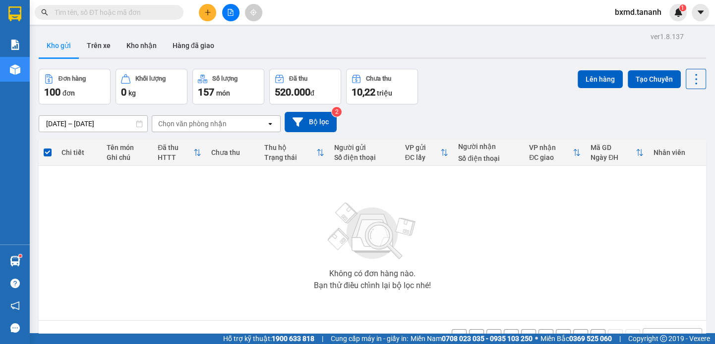
click at [594, 330] on button "10" at bounding box center [597, 337] width 15 height 15
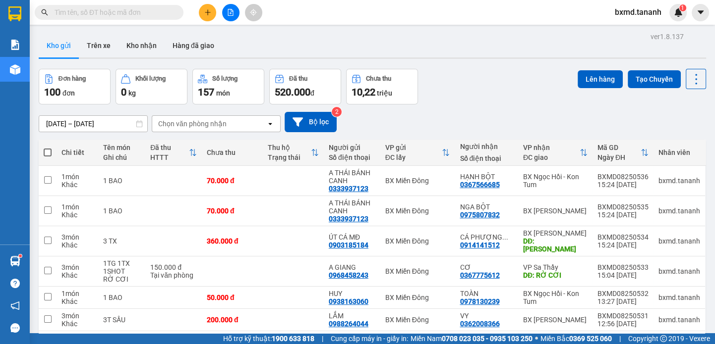
click at [54, 152] on th at bounding box center [48, 153] width 18 height 26
click at [53, 153] on th at bounding box center [48, 153] width 18 height 26
click at [47, 151] on span at bounding box center [48, 153] width 8 height 8
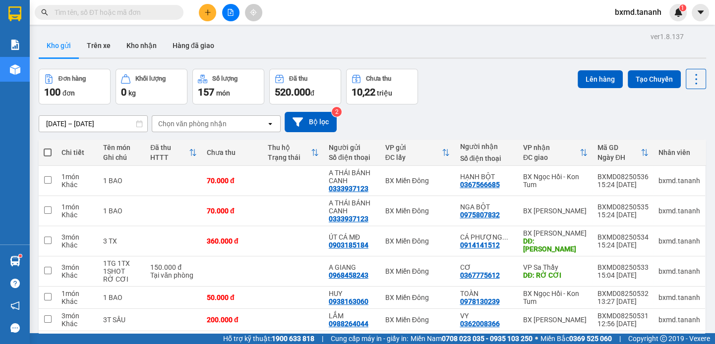
click at [48, 148] on input "checkbox" at bounding box center [48, 148] width 0 height 0
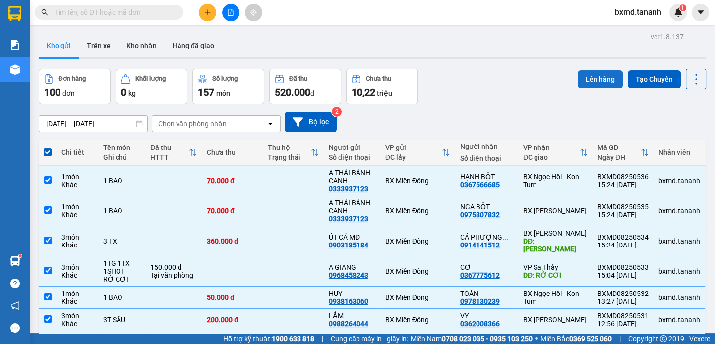
click at [600, 87] on button "Lên hàng" at bounding box center [599, 79] width 45 height 18
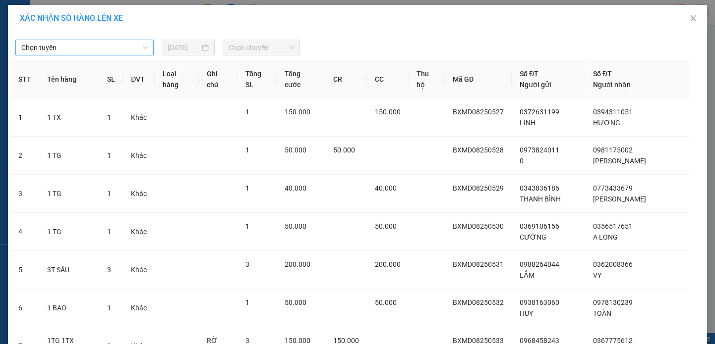
click at [111, 48] on span "Chọn tuyến" at bounding box center [84, 47] width 126 height 15
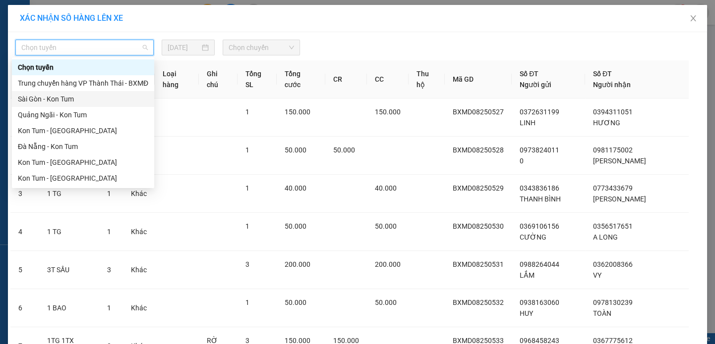
click at [104, 103] on div "Sài Gòn - Kon Tum" at bounding box center [83, 99] width 130 height 11
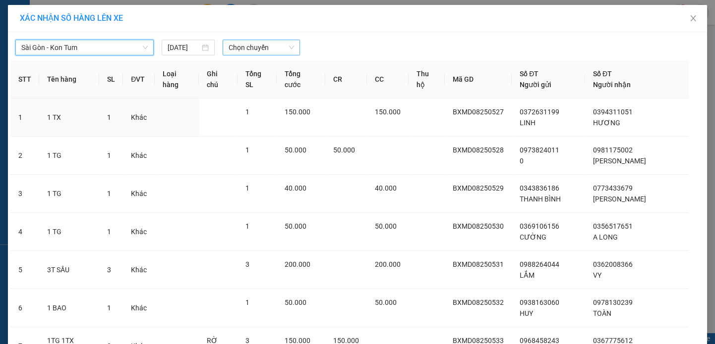
click at [249, 49] on span "Chọn chuyến" at bounding box center [260, 47] width 65 height 15
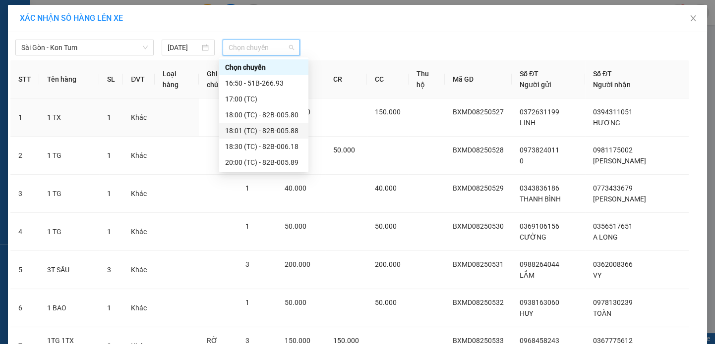
click at [288, 136] on div "18:01 (TC) - 82B-005.88" at bounding box center [263, 130] width 77 height 11
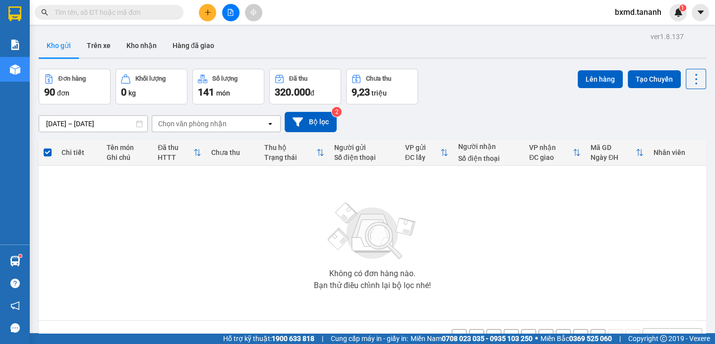
click at [591, 330] on button "9" at bounding box center [597, 337] width 15 height 15
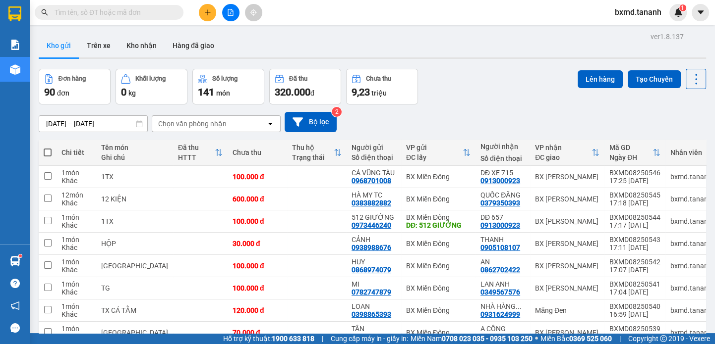
click at [46, 156] on span at bounding box center [48, 153] width 8 height 8
click at [48, 148] on input "checkbox" at bounding box center [48, 148] width 0 height 0
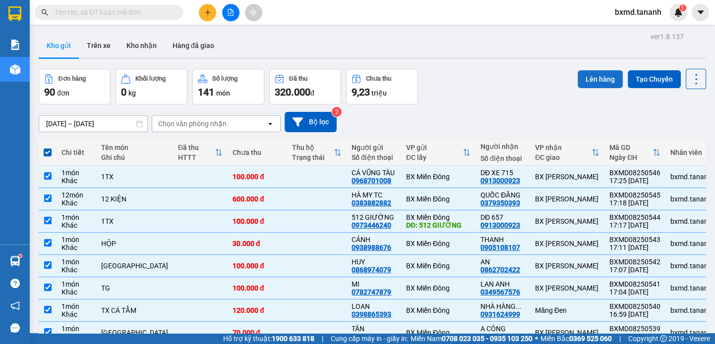
click at [599, 79] on button "Lên hàng" at bounding box center [599, 79] width 45 height 18
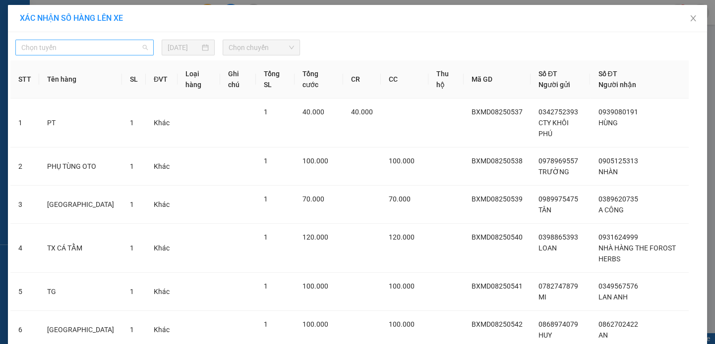
click at [114, 51] on span "Chọn tuyến" at bounding box center [84, 47] width 126 height 15
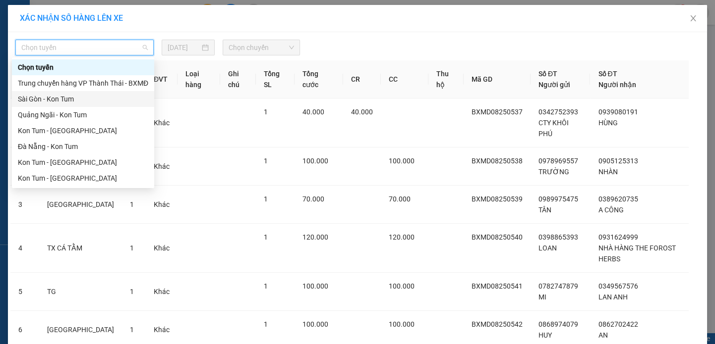
click at [107, 104] on div "Sài Gòn - Kon Tum" at bounding box center [83, 99] width 130 height 11
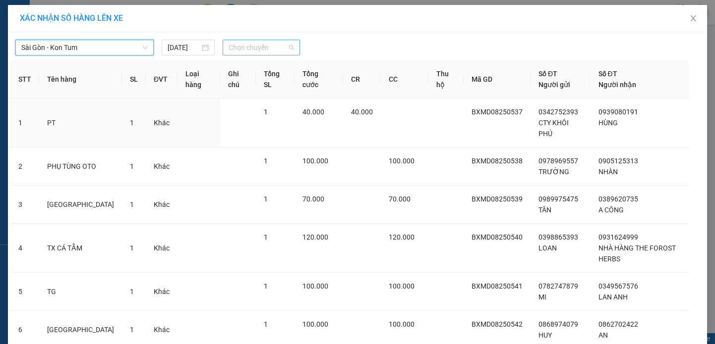
click at [288, 52] on span "Chọn chuyến" at bounding box center [260, 47] width 65 height 15
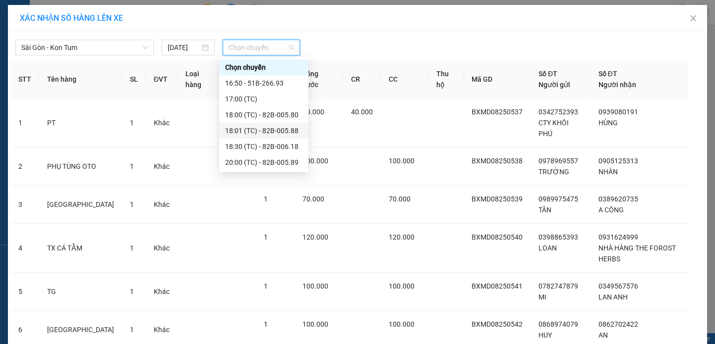
click at [297, 131] on div "18:01 (TC) - 82B-005.88" at bounding box center [263, 130] width 77 height 11
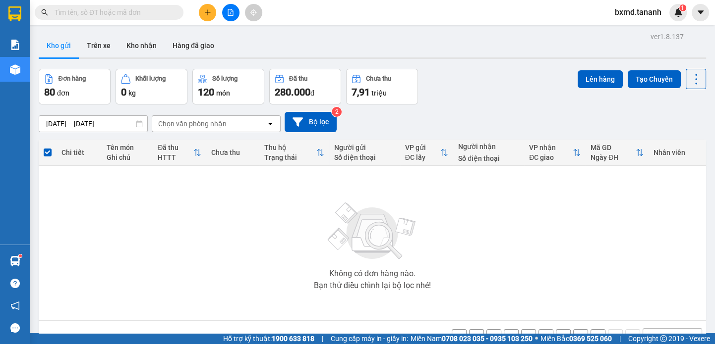
click at [584, 329] on div "1 ... 4 5 6 7 8 10 / trang open" at bounding box center [372, 337] width 659 height 17
click at [590, 330] on button "8" at bounding box center [597, 337] width 15 height 15
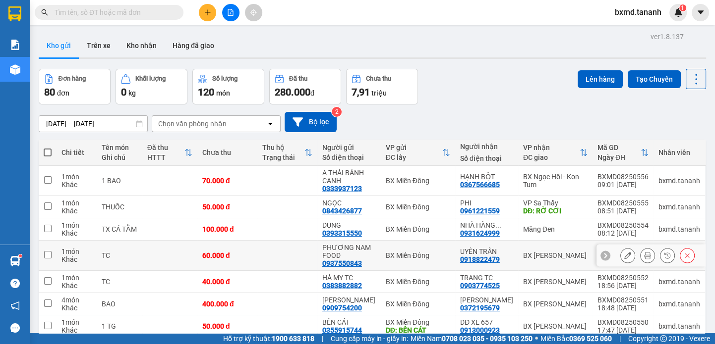
click at [49, 251] on input "checkbox" at bounding box center [47, 254] width 7 height 7
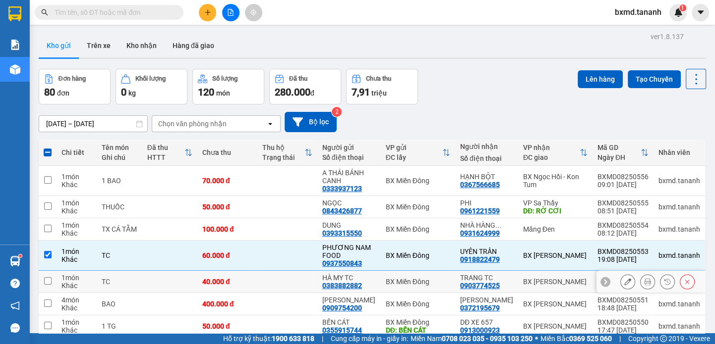
click at [50, 278] on input "checkbox" at bounding box center [47, 281] width 7 height 7
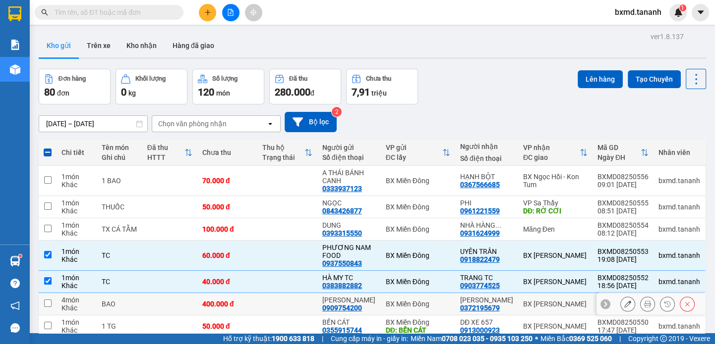
click at [51, 300] on input "checkbox" at bounding box center [47, 303] width 7 height 7
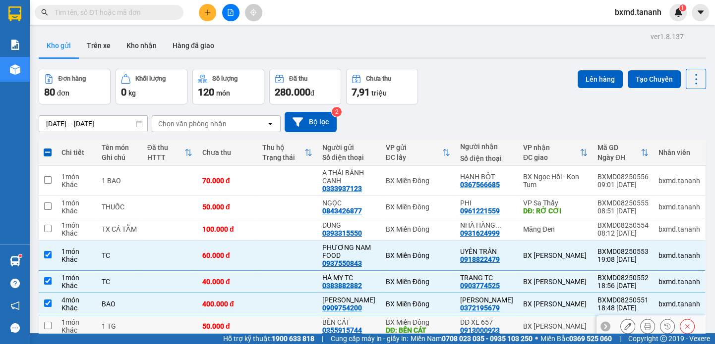
click at [51, 316] on td at bounding box center [48, 327] width 18 height 22
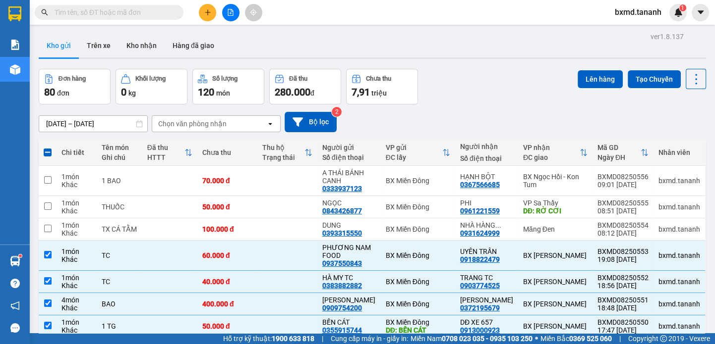
drag, startPoint x: 50, startPoint y: 237, endPoint x: 51, endPoint y: 254, distance: 16.4
click at [50, 344] on input "checkbox" at bounding box center [47, 347] width 7 height 7
click at [597, 83] on button "Lên hàng" at bounding box center [599, 79] width 45 height 18
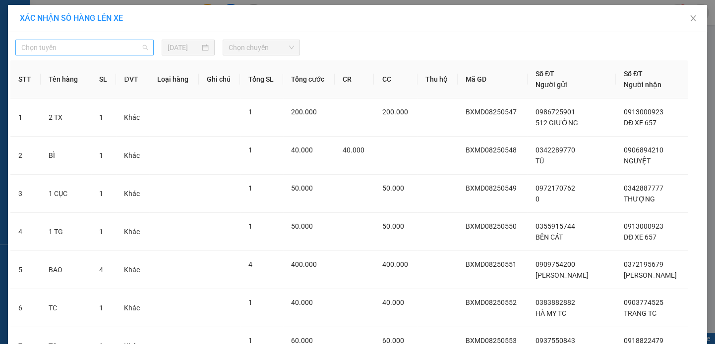
click at [131, 48] on span "Chọn tuyến" at bounding box center [84, 47] width 126 height 15
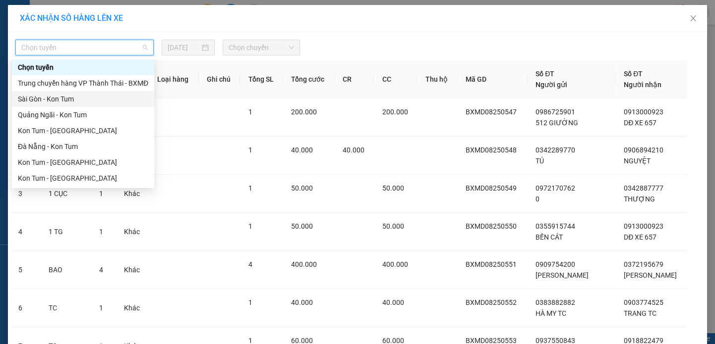
click at [94, 95] on div "Sài Gòn - Kon Tum" at bounding box center [83, 99] width 130 height 11
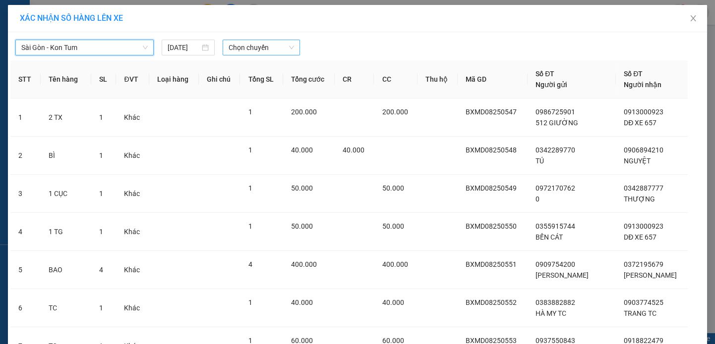
click at [255, 50] on span "Chọn chuyến" at bounding box center [260, 47] width 65 height 15
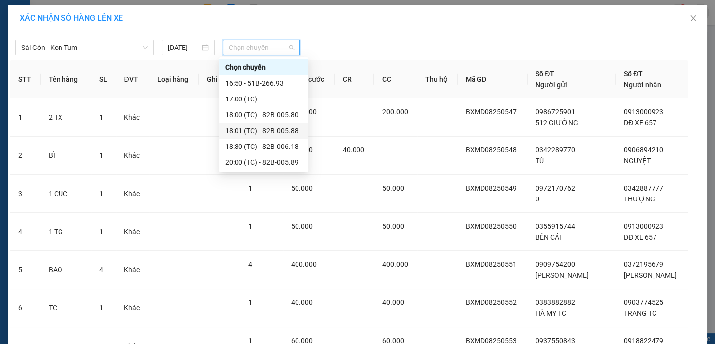
click at [291, 135] on div "18:01 (TC) - 82B-005.88" at bounding box center [263, 130] width 77 height 11
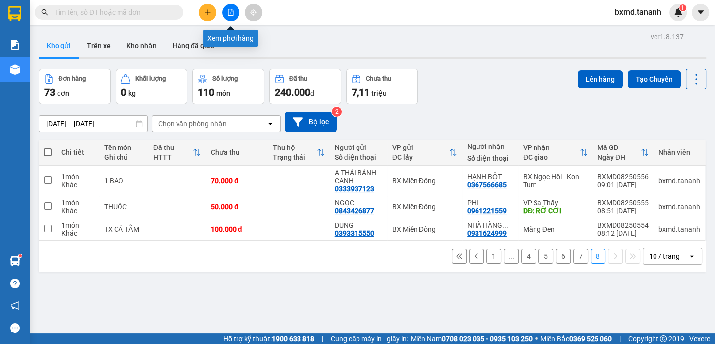
click at [236, 13] on button at bounding box center [230, 12] width 17 height 17
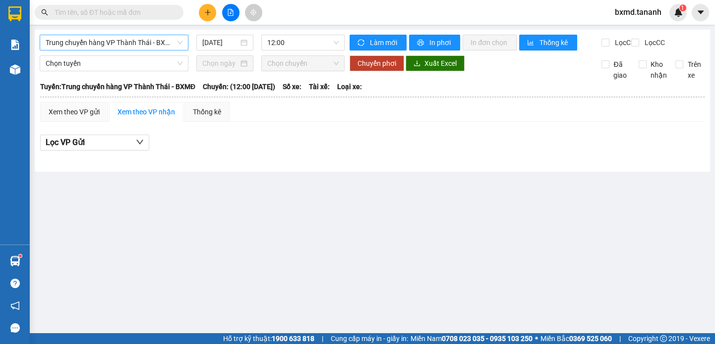
click at [173, 47] on span "Trung chuyển hàng VP Thành Thái - BXMĐ" at bounding box center [114, 42] width 137 height 15
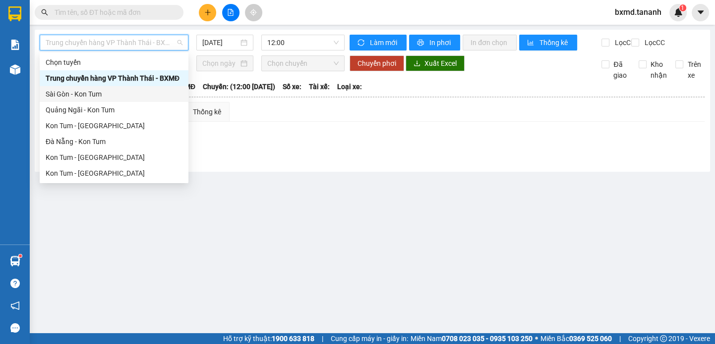
drag, startPoint x: 110, startPoint y: 99, endPoint x: 265, endPoint y: 68, distance: 158.1
click at [110, 99] on div "Sài Gòn - Kon Tum" at bounding box center [114, 94] width 137 height 11
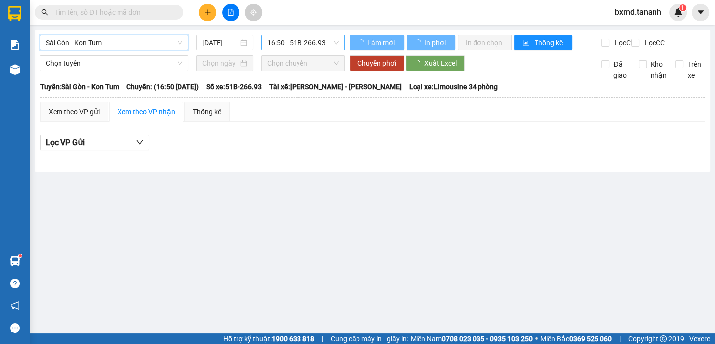
click at [332, 45] on span "16:50 - 51B-266.93" at bounding box center [302, 42] width 71 height 15
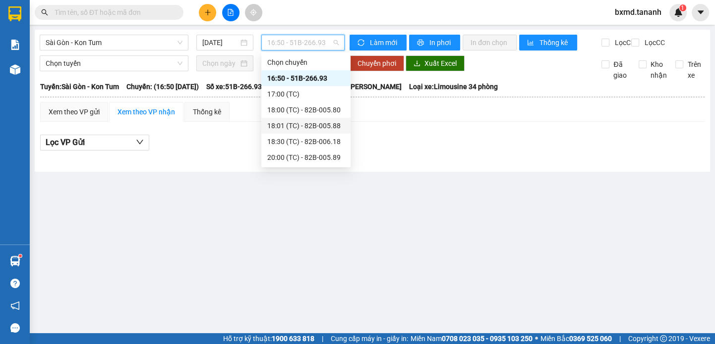
click at [318, 126] on div "18:01 (TC) - 82B-005.88" at bounding box center [305, 125] width 77 height 11
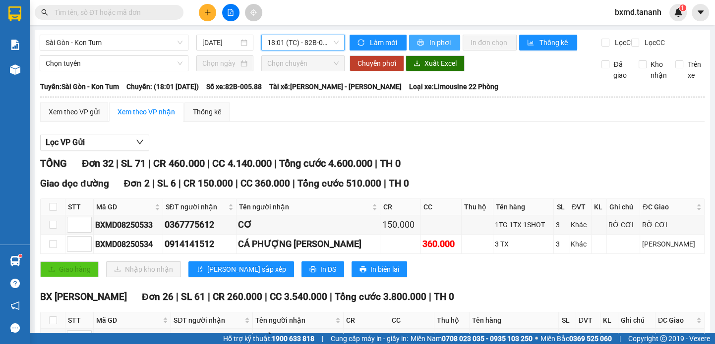
click at [440, 43] on span "In phơi" at bounding box center [440, 42] width 23 height 11
click at [443, 69] on span "Xuất Excel" at bounding box center [440, 63] width 32 height 11
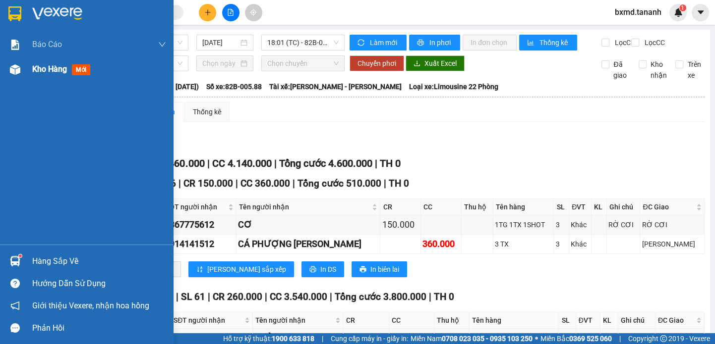
click at [45, 73] on span "Kho hàng" at bounding box center [49, 68] width 35 height 9
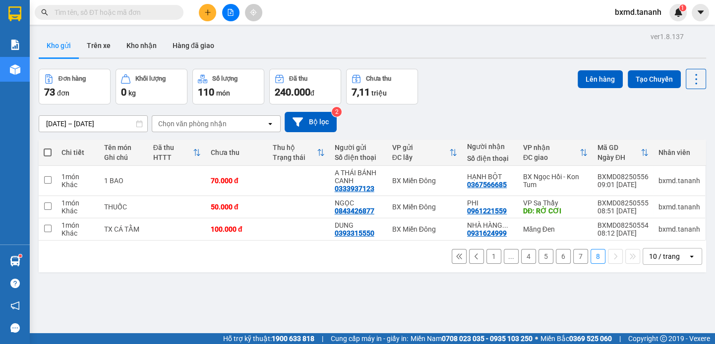
click at [49, 156] on span at bounding box center [48, 153] width 8 height 8
click at [48, 148] on input "checkbox" at bounding box center [48, 148] width 0 height 0
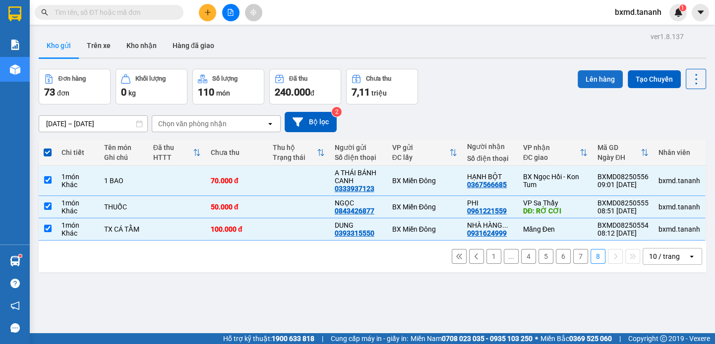
click at [593, 84] on button "Lên hàng" at bounding box center [599, 79] width 45 height 18
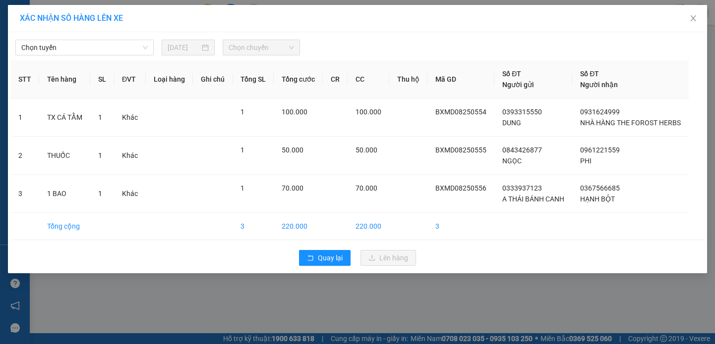
click at [273, 57] on div "Chọn tuyến 11/08/2025 Chọn chuyến STT Tên hàng SL ĐVT Loại hàng Ghi chú Tổng SL…" at bounding box center [357, 152] width 699 height 241
click at [276, 51] on span "Chọn chuyến" at bounding box center [260, 47] width 65 height 15
drag, startPoint x: 69, startPoint y: 45, endPoint x: 72, endPoint y: 54, distance: 9.4
click at [69, 45] on span "Chọn tuyến" at bounding box center [84, 47] width 126 height 15
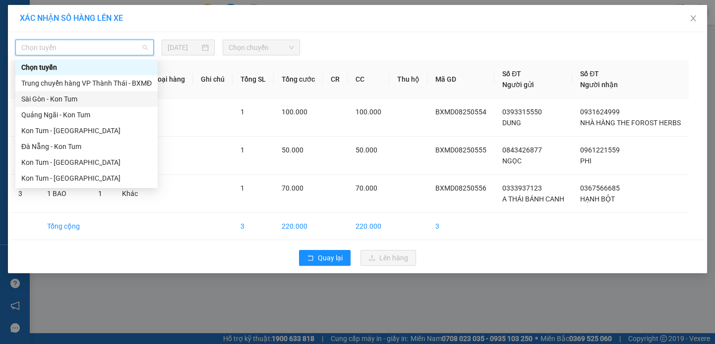
click at [128, 103] on div "Sài Gòn - Kon Tum" at bounding box center [86, 99] width 130 height 11
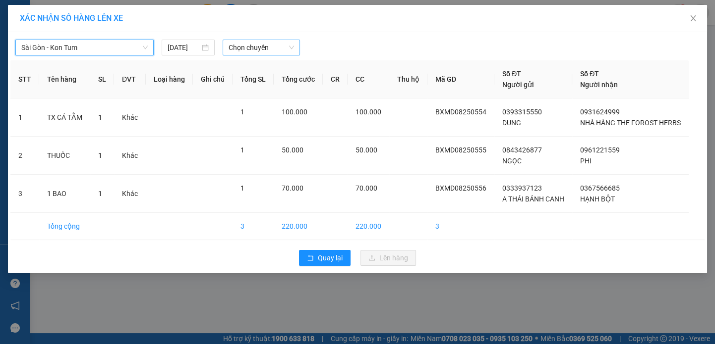
click at [282, 50] on span "Chọn chuyến" at bounding box center [260, 47] width 65 height 15
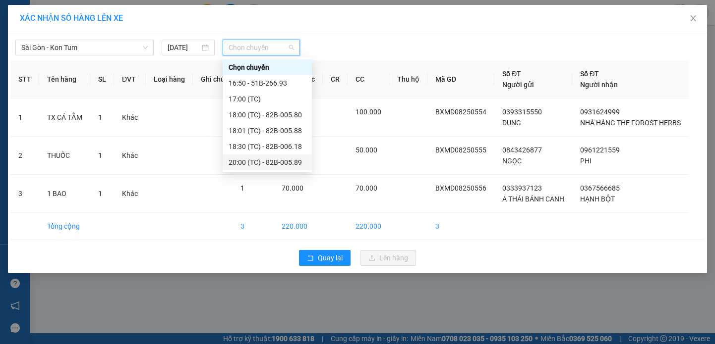
click at [281, 162] on div "20:00 (TC) - 82B-005.89" at bounding box center [266, 162] width 77 height 11
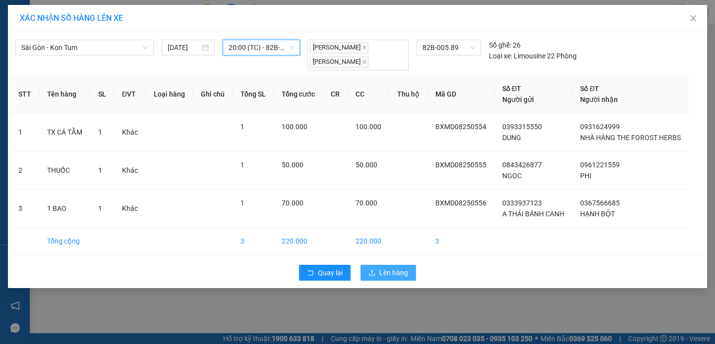
click at [391, 273] on span "Lên hàng" at bounding box center [393, 273] width 29 height 11
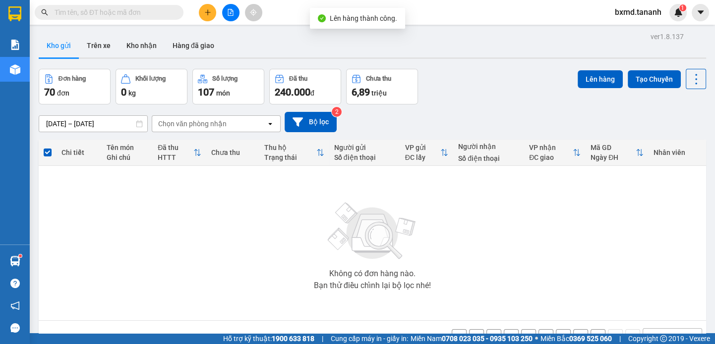
scroll to position [45, 0]
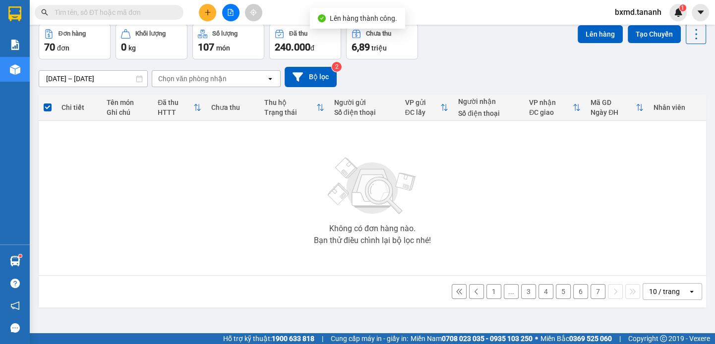
click at [486, 290] on button "1" at bounding box center [493, 291] width 15 height 15
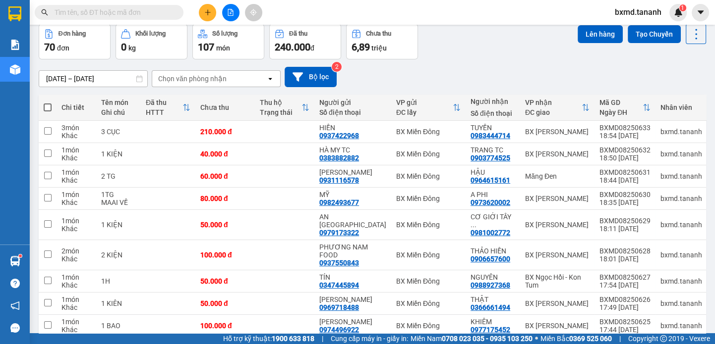
click at [48, 114] on th at bounding box center [48, 108] width 18 height 26
click at [54, 107] on th at bounding box center [48, 108] width 18 height 26
click at [51, 107] on span at bounding box center [48, 108] width 8 height 8
click at [48, 103] on input "checkbox" at bounding box center [48, 103] width 0 height 0
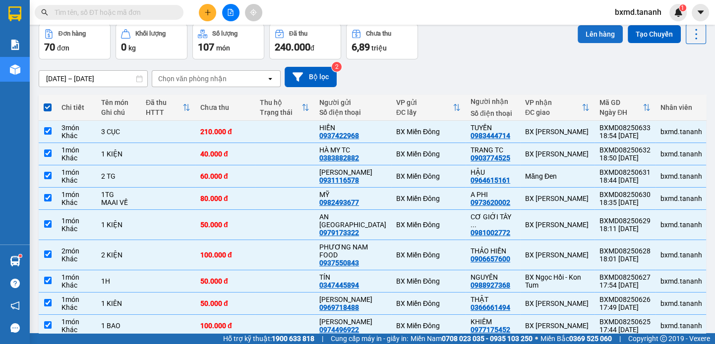
click at [585, 28] on button "Lên hàng" at bounding box center [599, 34] width 45 height 18
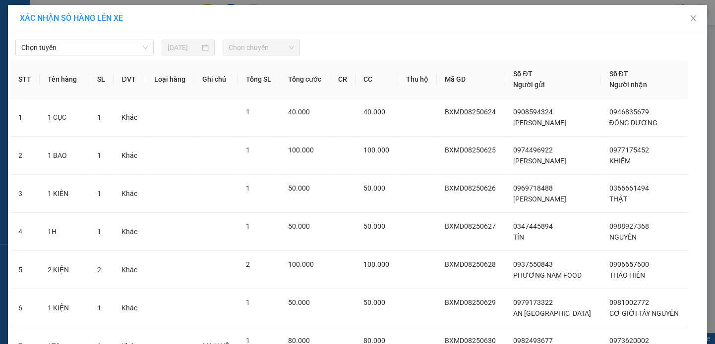
click at [150, 50] on div "Chọn tuyến" at bounding box center [84, 48] width 146 height 16
click at [136, 52] on span "Chọn tuyến" at bounding box center [84, 47] width 126 height 15
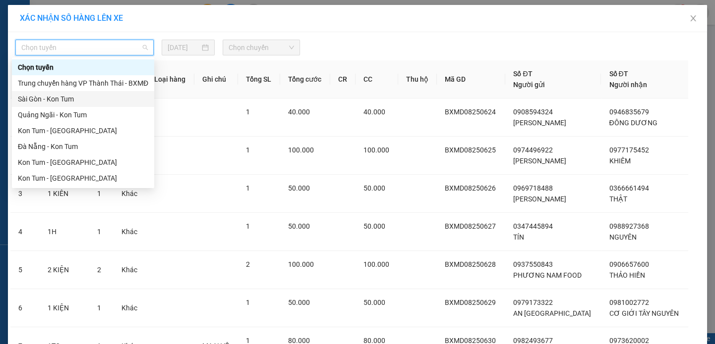
click at [82, 105] on div "Sài Gòn - Kon Tum" at bounding box center [83, 99] width 142 height 16
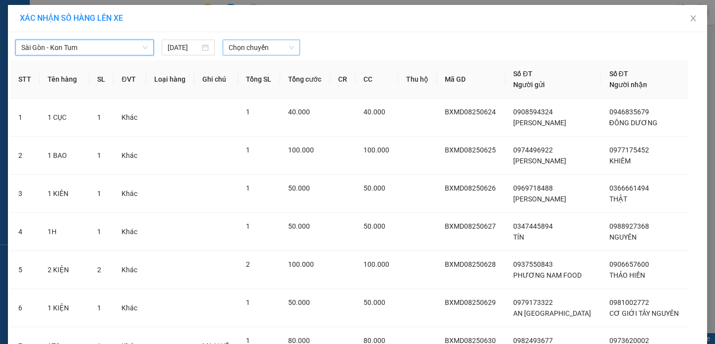
click at [278, 49] on span "Chọn chuyến" at bounding box center [260, 47] width 65 height 15
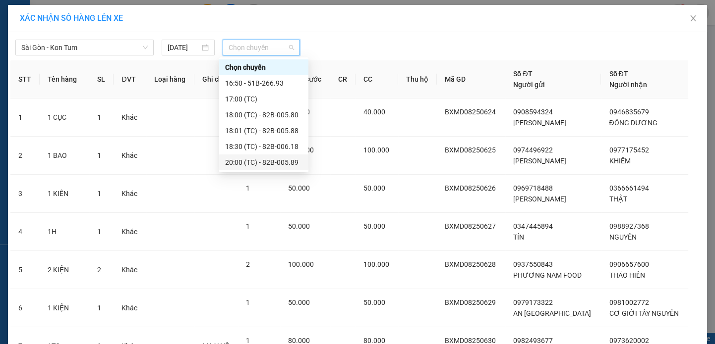
click at [262, 161] on div "20:00 (TC) - 82B-005.89" at bounding box center [263, 162] width 77 height 11
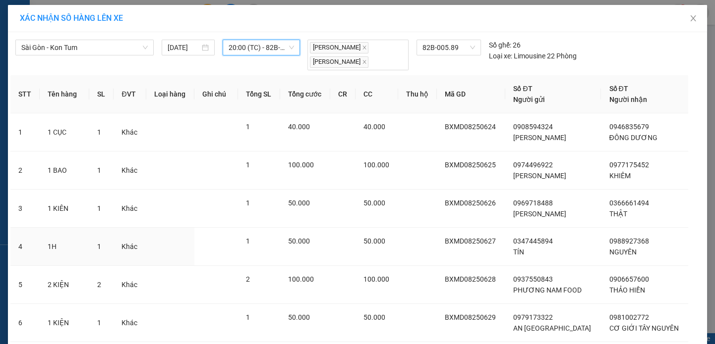
scroll to position [222, 0]
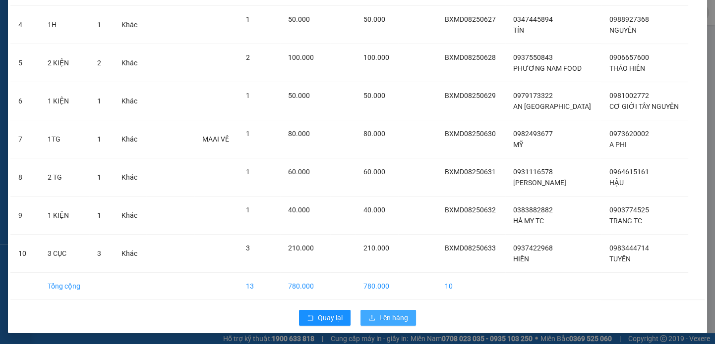
click at [408, 311] on button "Lên hàng" at bounding box center [388, 318] width 56 height 16
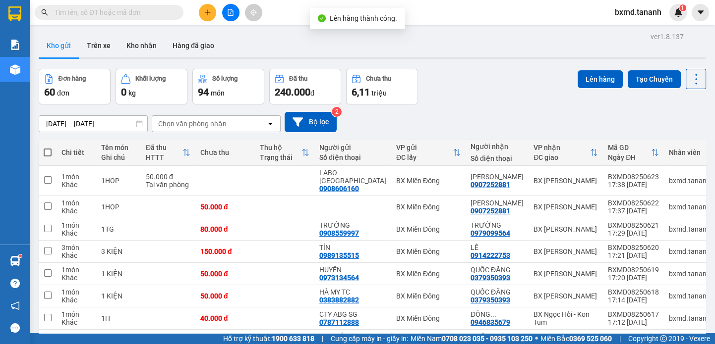
click at [50, 158] on th at bounding box center [48, 153] width 18 height 26
click at [44, 152] on span at bounding box center [48, 153] width 8 height 8
click at [48, 148] on input "checkbox" at bounding box center [48, 148] width 0 height 0
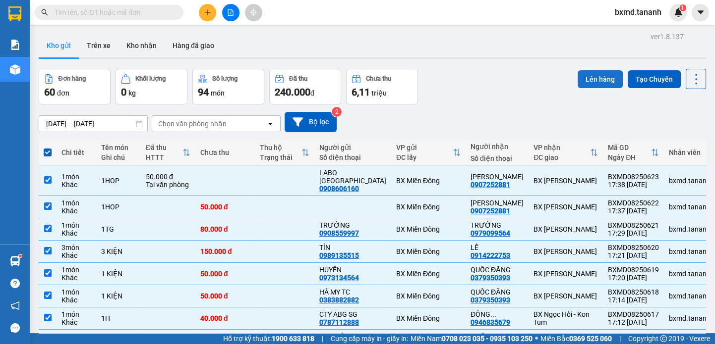
click at [588, 83] on button "Lên hàng" at bounding box center [599, 79] width 45 height 18
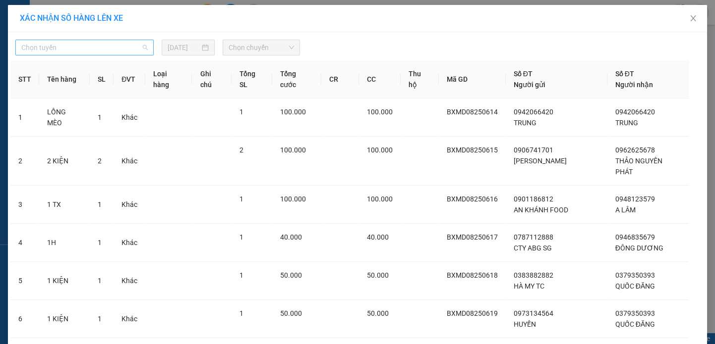
click at [121, 54] on span "Chọn tuyến" at bounding box center [84, 47] width 126 height 15
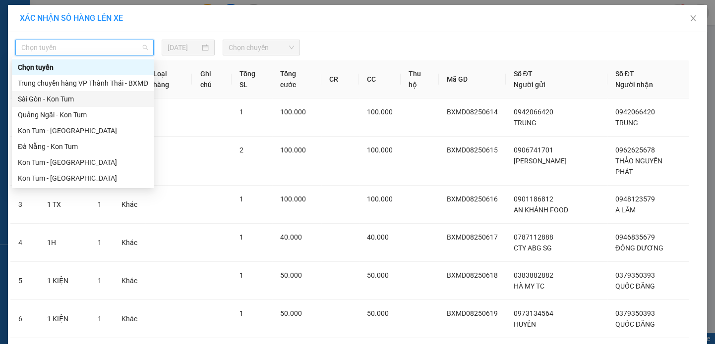
click at [90, 101] on div "Sài Gòn - Kon Tum" at bounding box center [83, 99] width 130 height 11
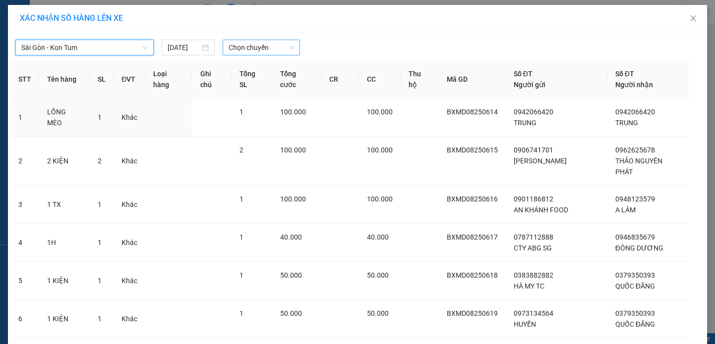
click at [254, 51] on span "Chọn chuyến" at bounding box center [260, 47] width 65 height 15
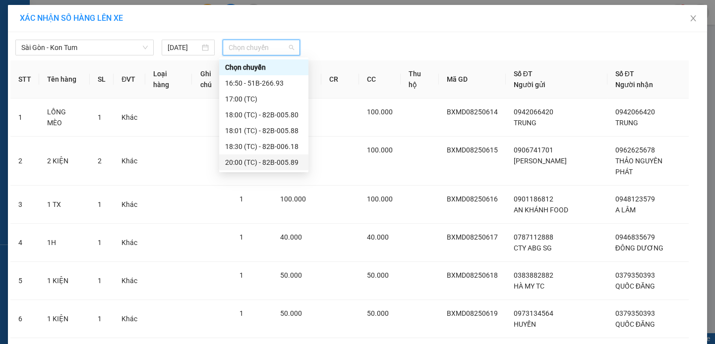
click at [269, 165] on div "20:00 (TC) - 82B-005.89" at bounding box center [263, 162] width 77 height 11
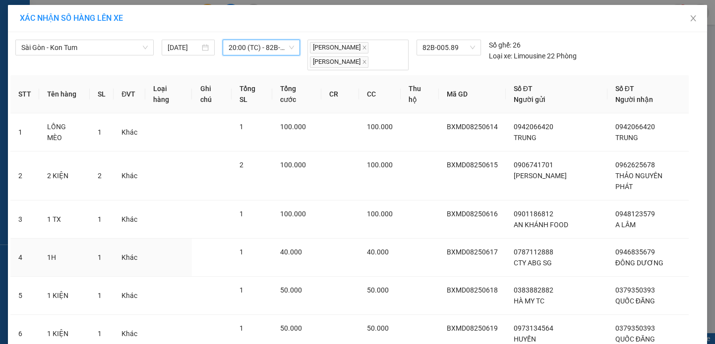
scroll to position [222, 0]
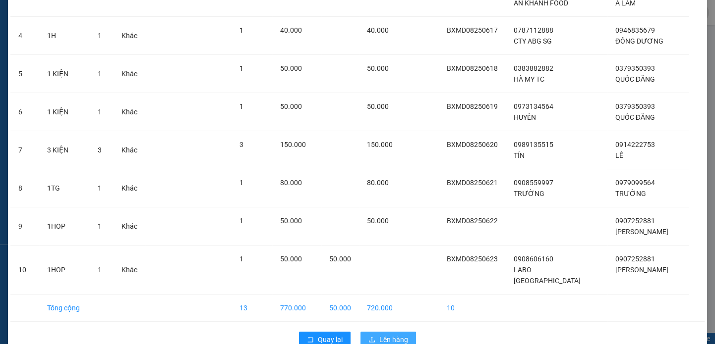
click at [393, 335] on span "Lên hàng" at bounding box center [393, 340] width 29 height 11
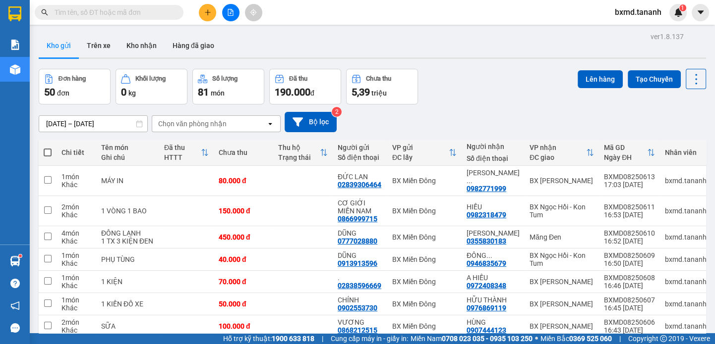
click at [47, 163] on th at bounding box center [48, 153] width 18 height 26
click at [53, 156] on th at bounding box center [48, 153] width 18 height 26
click at [52, 155] on th at bounding box center [48, 153] width 18 height 26
click at [51, 152] on span at bounding box center [48, 153] width 8 height 8
click at [48, 148] on input "checkbox" at bounding box center [48, 148] width 0 height 0
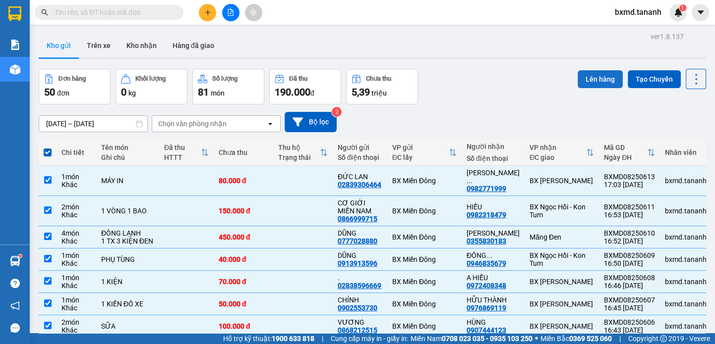
click at [595, 78] on button "Lên hàng" at bounding box center [599, 79] width 45 height 18
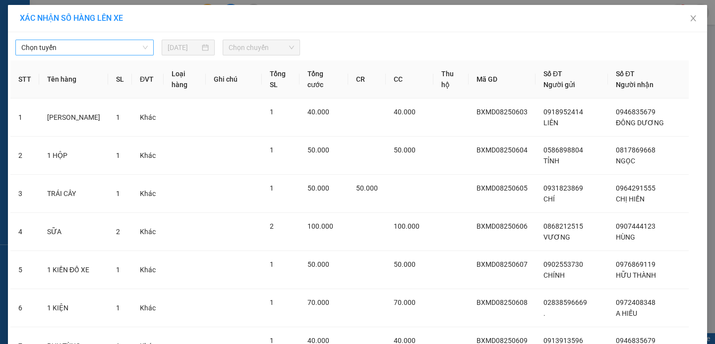
click at [136, 54] on span "Chọn tuyến" at bounding box center [84, 47] width 126 height 15
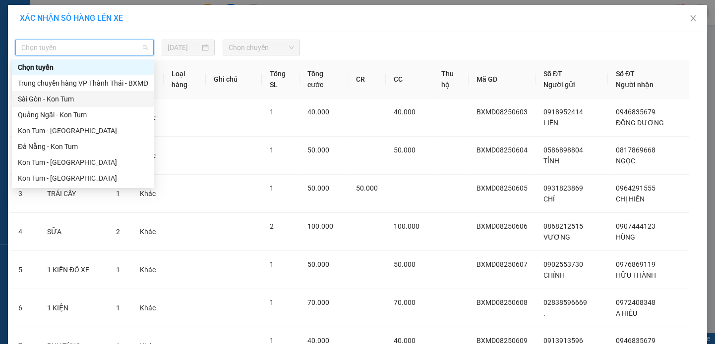
click at [104, 105] on div "Sài Gòn - Kon Tum" at bounding box center [83, 99] width 142 height 16
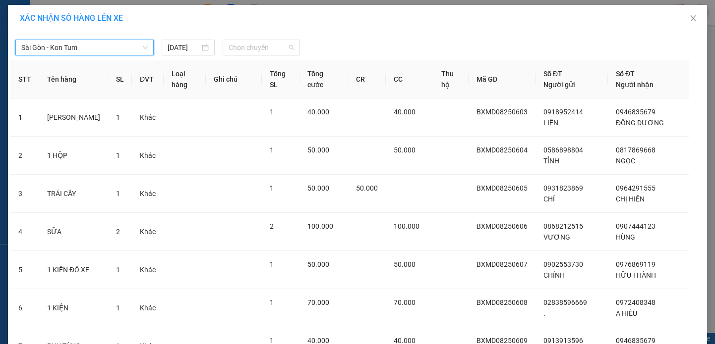
drag, startPoint x: 241, startPoint y: 49, endPoint x: 242, endPoint y: 59, distance: 11.0
click at [240, 49] on span "Chọn chuyến" at bounding box center [260, 47] width 65 height 15
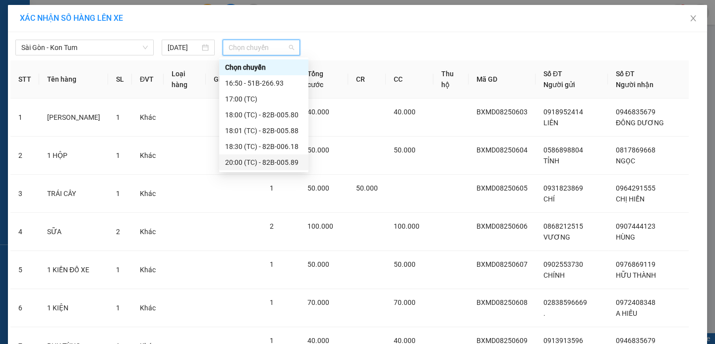
click at [251, 159] on div "20:00 (TC) - 82B-005.89" at bounding box center [263, 162] width 77 height 11
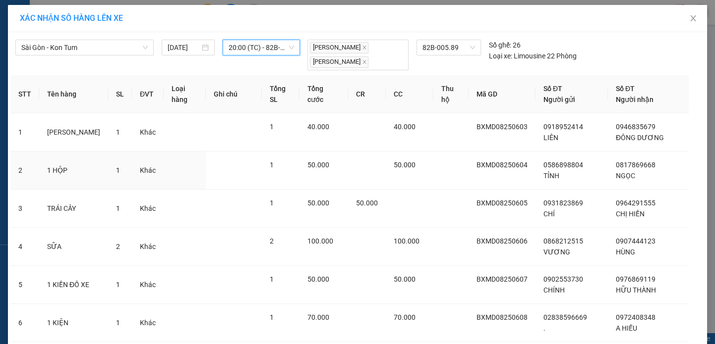
scroll to position [244, 0]
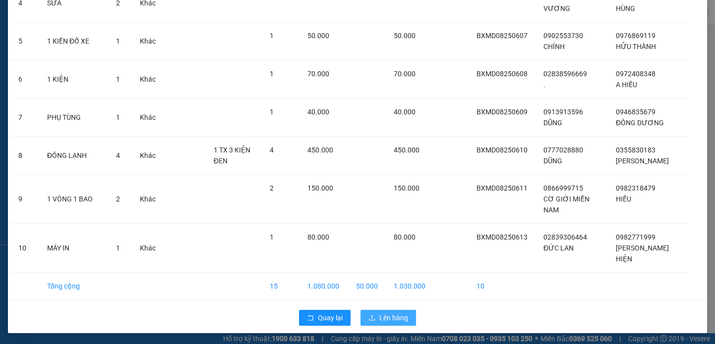
click at [379, 319] on span "Lên hàng" at bounding box center [393, 318] width 29 height 11
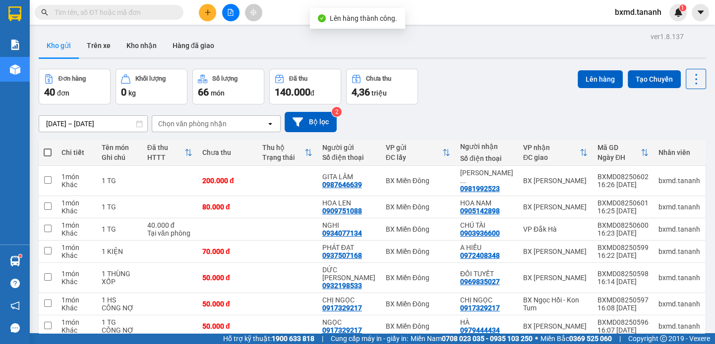
click at [49, 157] on label at bounding box center [48, 153] width 8 height 10
click at [48, 148] on input "checkbox" at bounding box center [48, 148] width 0 height 0
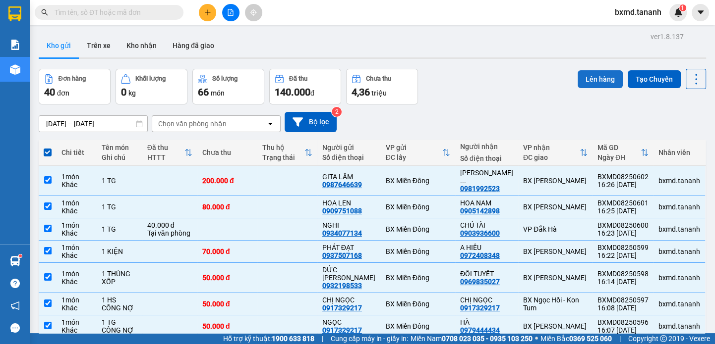
click at [611, 86] on button "Lên hàng" at bounding box center [599, 79] width 45 height 18
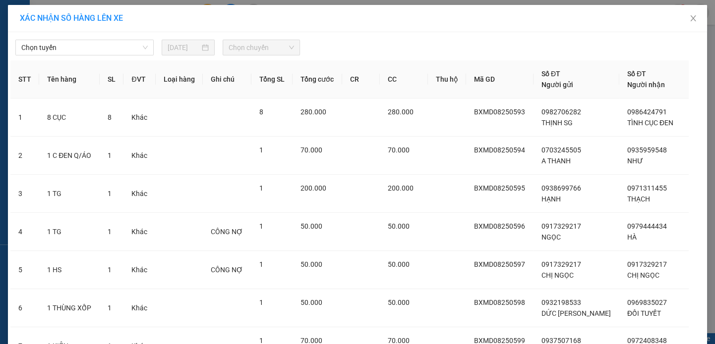
click at [244, 53] on span "Chọn chuyến" at bounding box center [260, 47] width 65 height 15
click at [133, 49] on span "Chọn tuyến" at bounding box center [84, 47] width 126 height 15
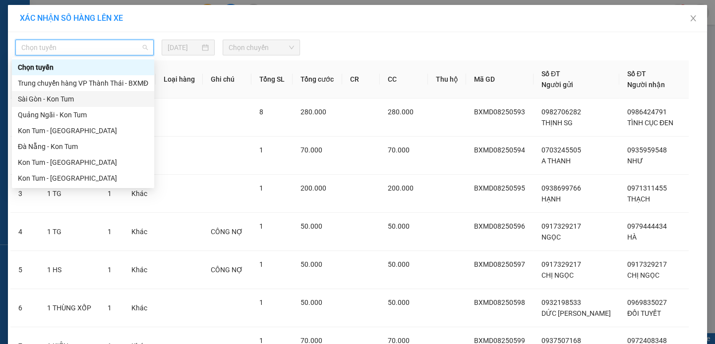
click at [94, 100] on div "Sài Gòn - Kon Tum" at bounding box center [83, 99] width 130 height 11
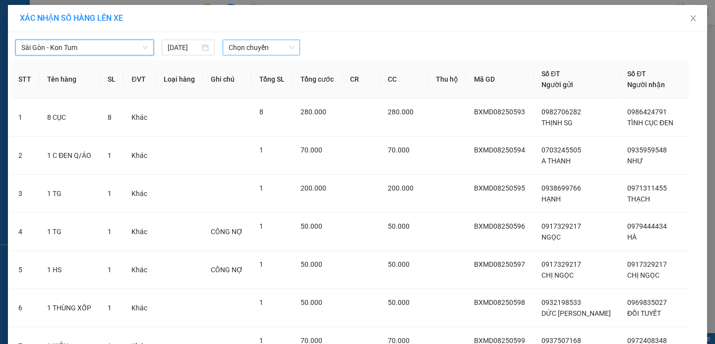
click at [229, 49] on span "Chọn chuyến" at bounding box center [260, 47] width 65 height 15
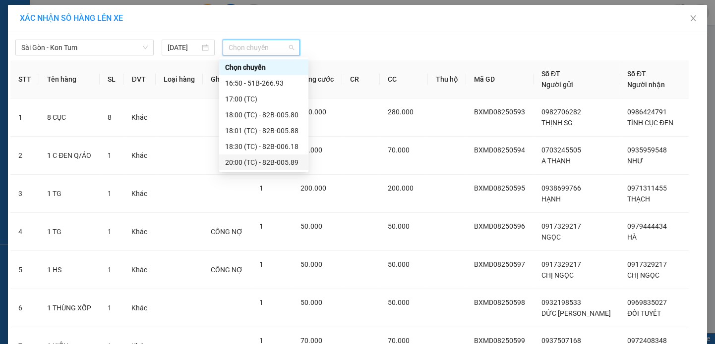
click at [245, 156] on div "20:00 (TC) - 82B-005.89" at bounding box center [263, 163] width 89 height 16
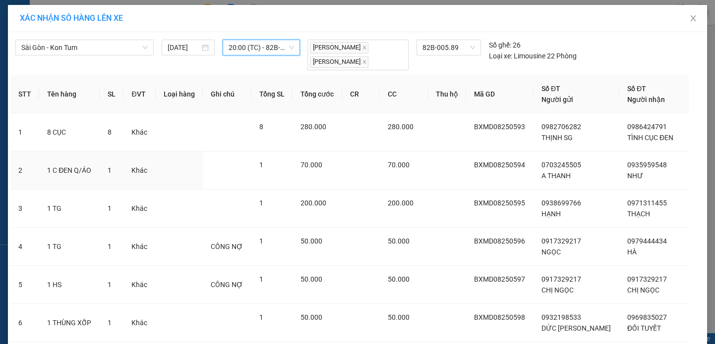
scroll to position [222, 0]
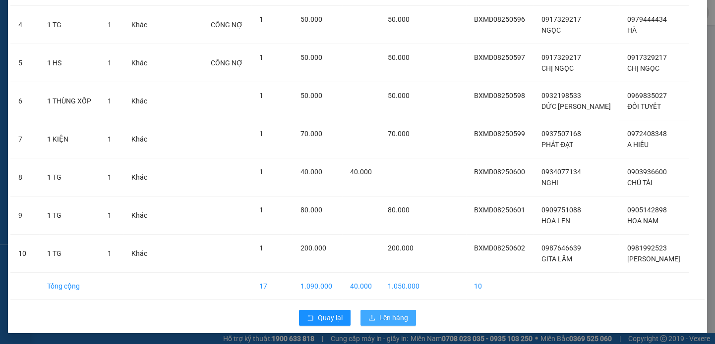
click at [388, 313] on span "Lên hàng" at bounding box center [393, 318] width 29 height 11
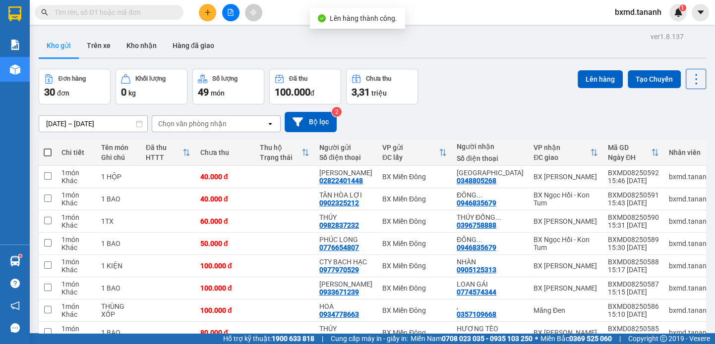
click at [45, 154] on span at bounding box center [48, 153] width 8 height 8
click at [48, 148] on input "checkbox" at bounding box center [48, 148] width 0 height 0
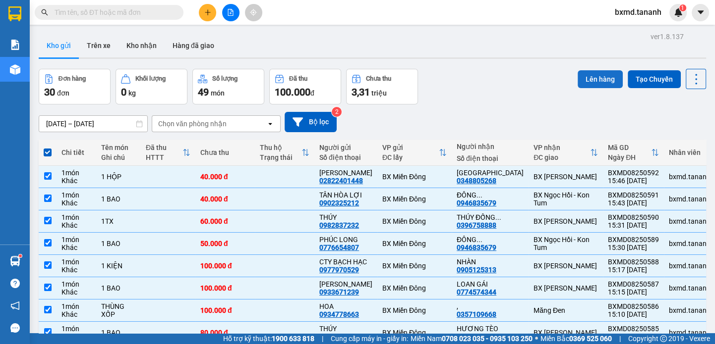
click at [606, 82] on button "Lên hàng" at bounding box center [599, 79] width 45 height 18
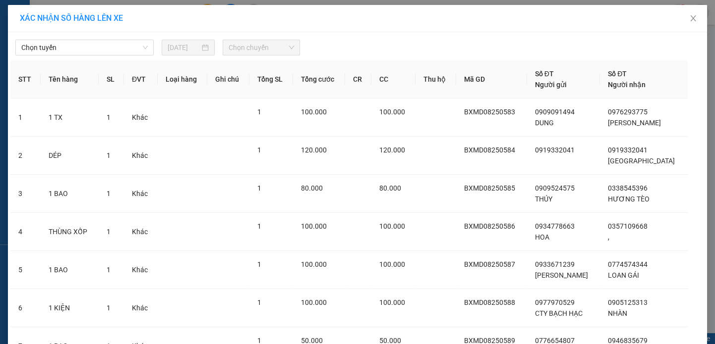
click at [264, 47] on span "Chọn chuyến" at bounding box center [260, 47] width 65 height 15
click at [82, 46] on span "Chọn tuyến" at bounding box center [84, 47] width 126 height 15
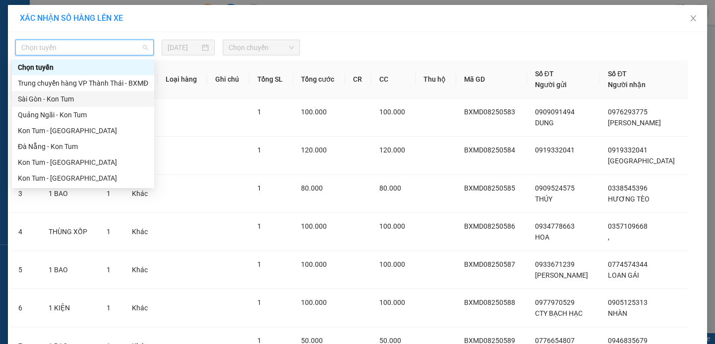
click at [65, 102] on div "Sài Gòn - Kon Tum" at bounding box center [83, 99] width 130 height 11
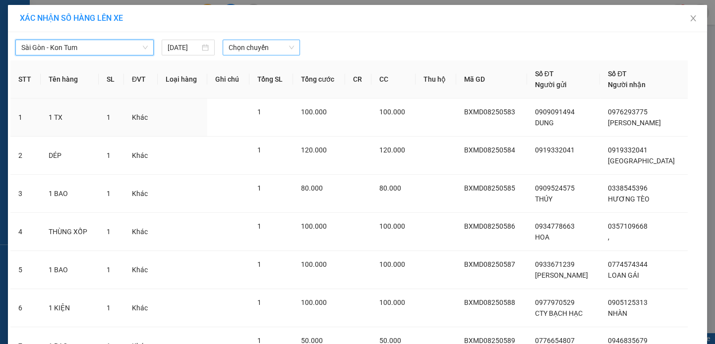
click at [283, 45] on span "Chọn chuyến" at bounding box center [260, 47] width 65 height 15
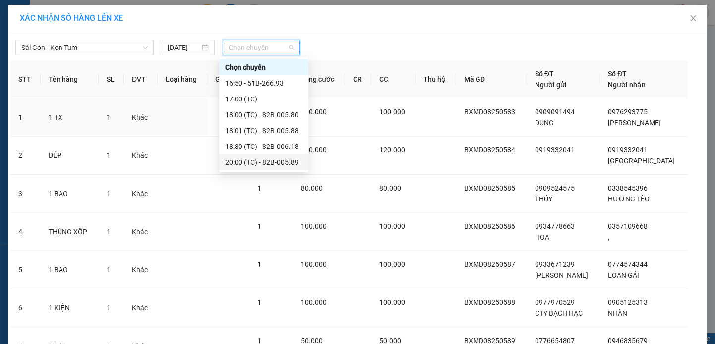
click at [268, 159] on div "20:00 (TC) - 82B-005.89" at bounding box center [263, 162] width 77 height 11
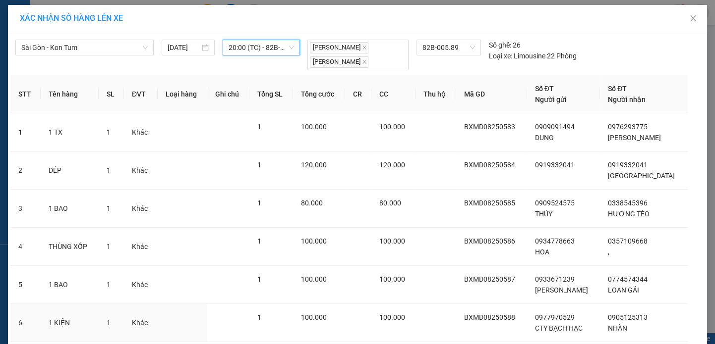
scroll to position [222, 0]
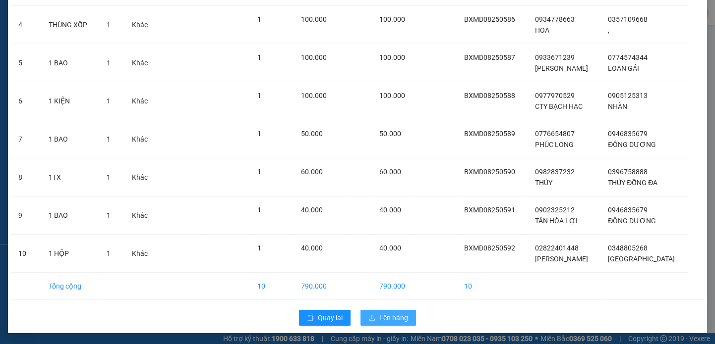
click at [386, 310] on button "Lên hàng" at bounding box center [388, 318] width 56 height 16
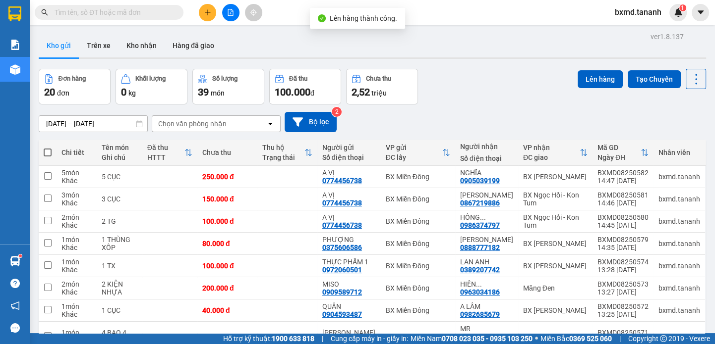
click at [49, 154] on span at bounding box center [48, 153] width 8 height 8
click at [48, 148] on input "checkbox" at bounding box center [48, 148] width 0 height 0
checkbox input "true"
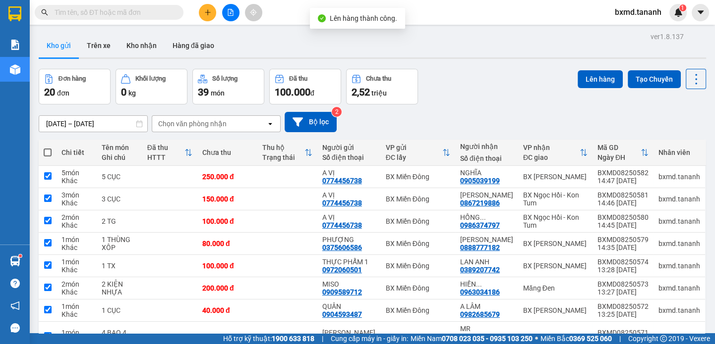
checkbox input "true"
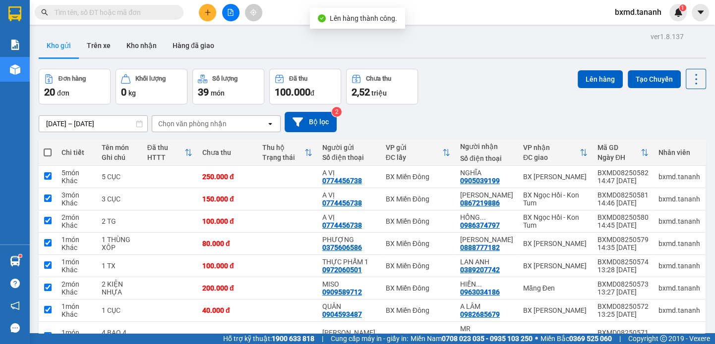
checkbox input "true"
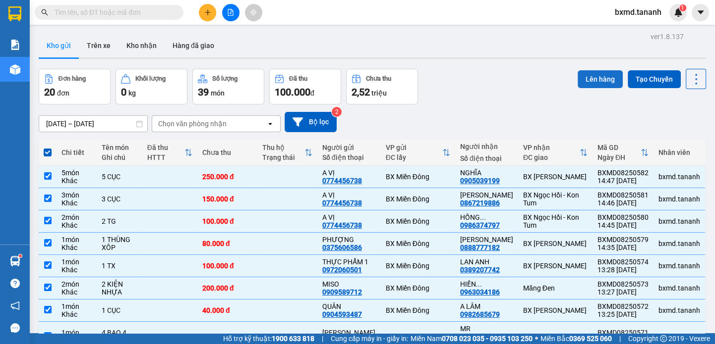
click at [581, 80] on button "Lên hàng" at bounding box center [599, 79] width 45 height 18
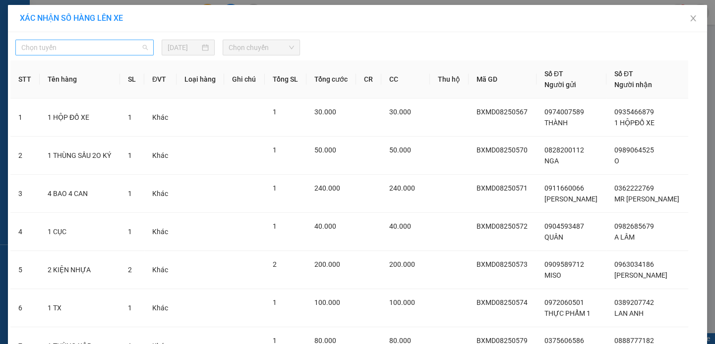
click at [126, 47] on span "Chọn tuyến" at bounding box center [84, 47] width 126 height 15
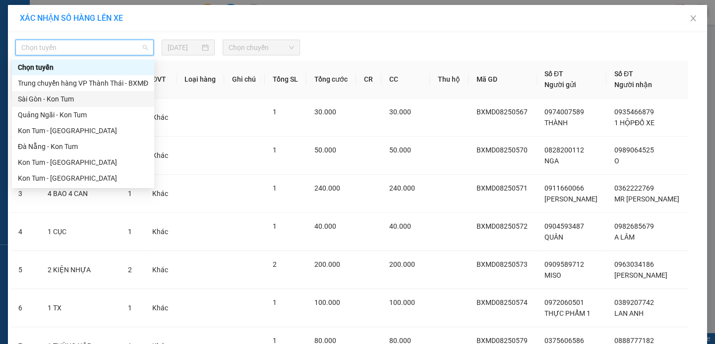
click at [111, 104] on div "Sài Gòn - Kon Tum" at bounding box center [83, 99] width 130 height 11
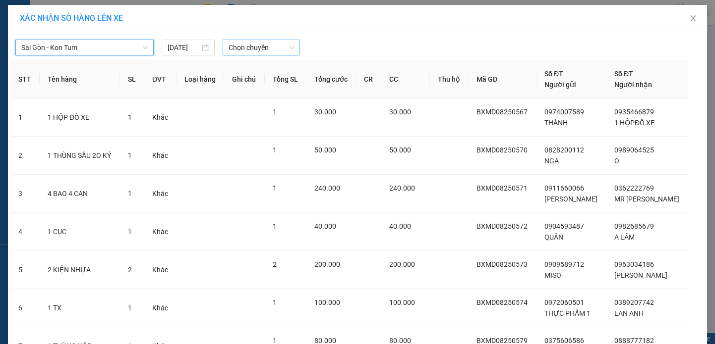
click at [257, 48] on span "Chọn chuyến" at bounding box center [260, 47] width 65 height 15
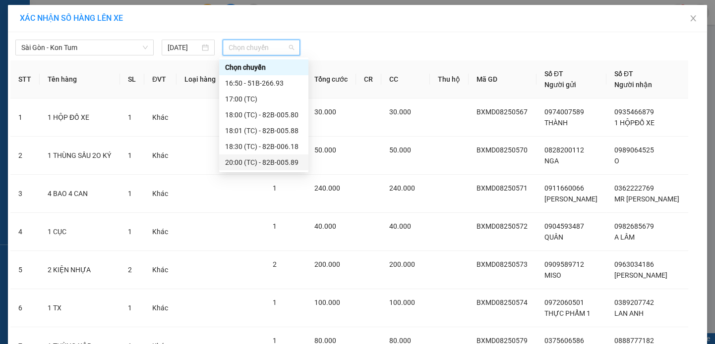
click at [284, 164] on div "20:00 (TC) - 82B-005.89" at bounding box center [263, 162] width 77 height 11
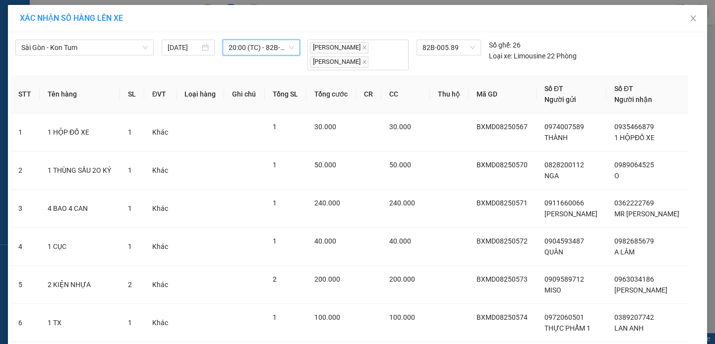
scroll to position [222, 0]
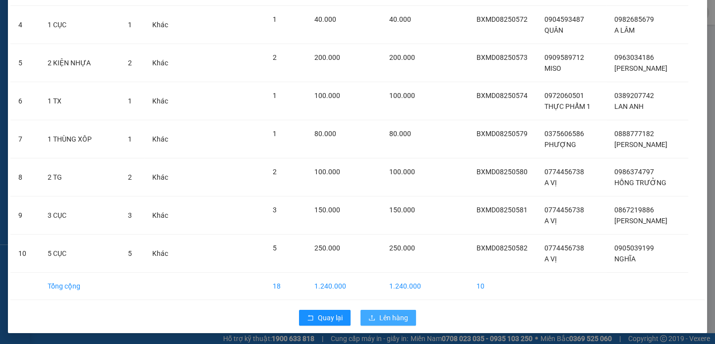
click at [400, 320] on span "Lên hàng" at bounding box center [393, 318] width 29 height 11
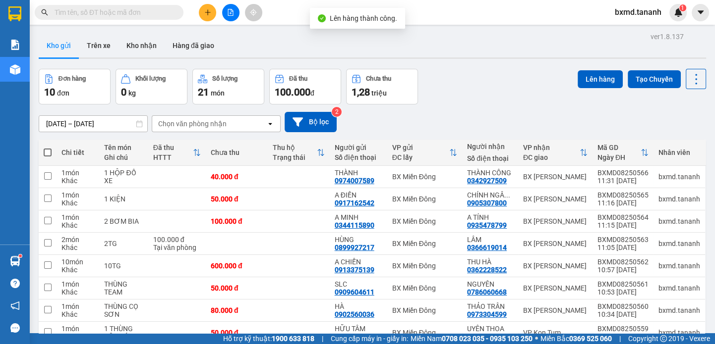
click at [49, 152] on span at bounding box center [48, 153] width 8 height 8
click at [48, 148] on input "checkbox" at bounding box center [48, 148] width 0 height 0
checkbox input "true"
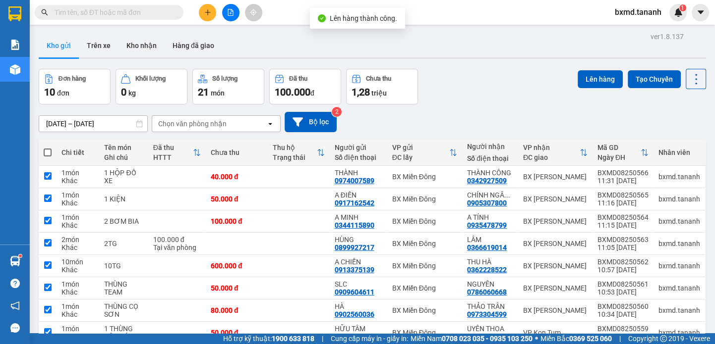
checkbox input "true"
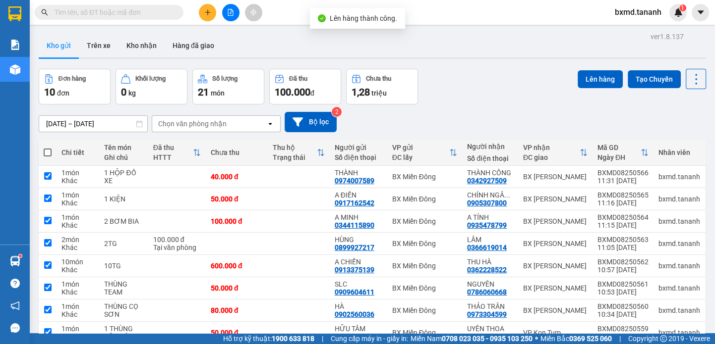
checkbox input "true"
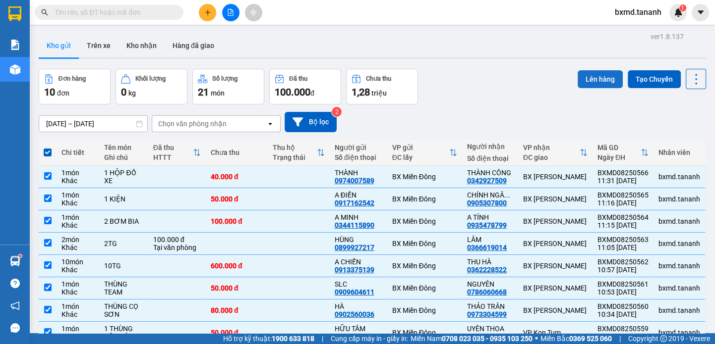
click at [586, 80] on button "Lên hàng" at bounding box center [599, 79] width 45 height 18
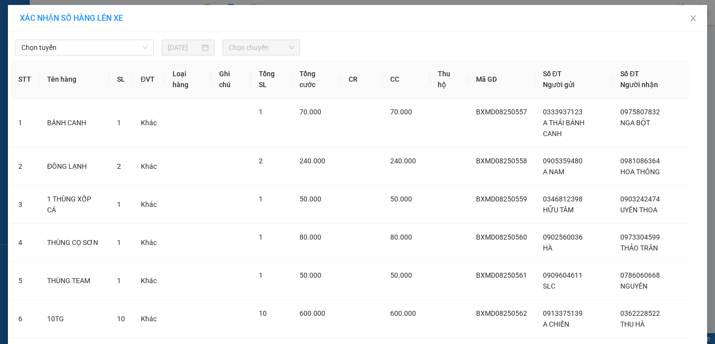
click at [262, 52] on span "Chọn chuyến" at bounding box center [260, 47] width 65 height 15
click at [114, 46] on span "Chọn tuyến" at bounding box center [84, 47] width 126 height 15
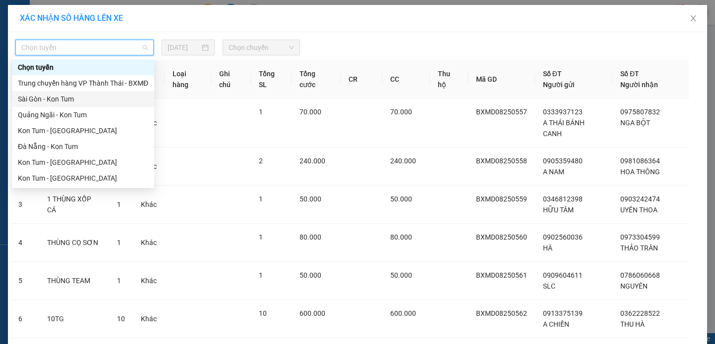
click at [105, 94] on div "Sài Gòn - Kon Tum" at bounding box center [83, 99] width 130 height 11
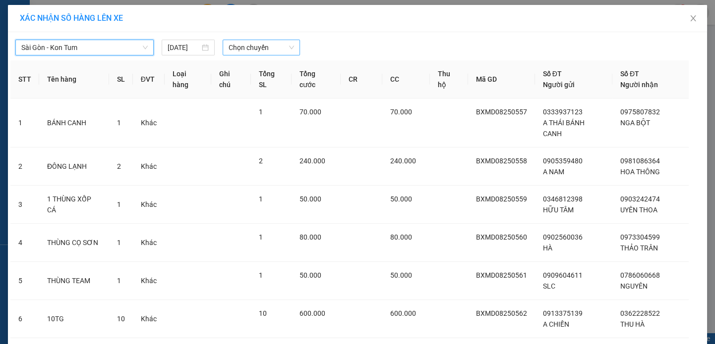
click at [228, 45] on span "Chọn chuyến" at bounding box center [260, 47] width 65 height 15
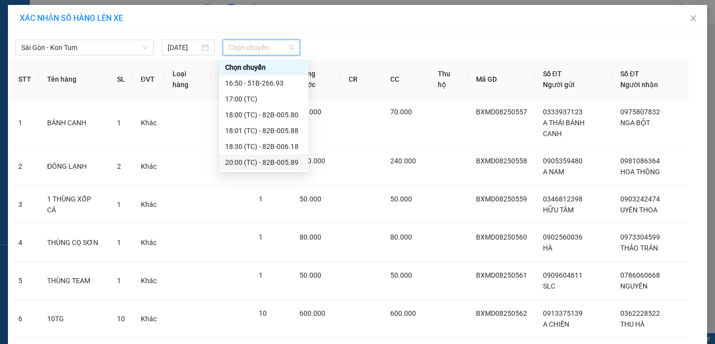
click at [254, 162] on div "20:00 (TC) - 82B-005.89" at bounding box center [263, 162] width 77 height 11
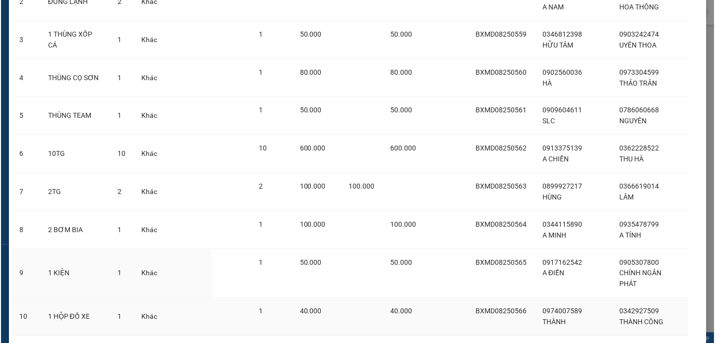
scroll to position [222, 0]
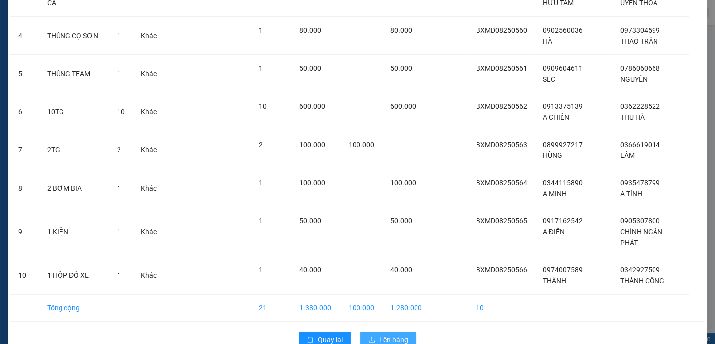
click at [385, 332] on button "Lên hàng" at bounding box center [388, 340] width 56 height 16
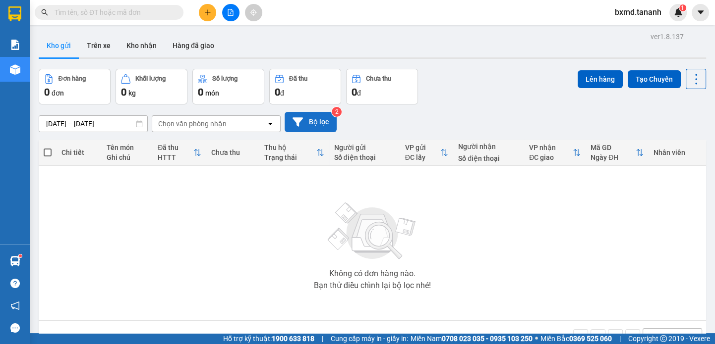
click at [323, 121] on button "Bộ lọc" at bounding box center [310, 122] width 52 height 20
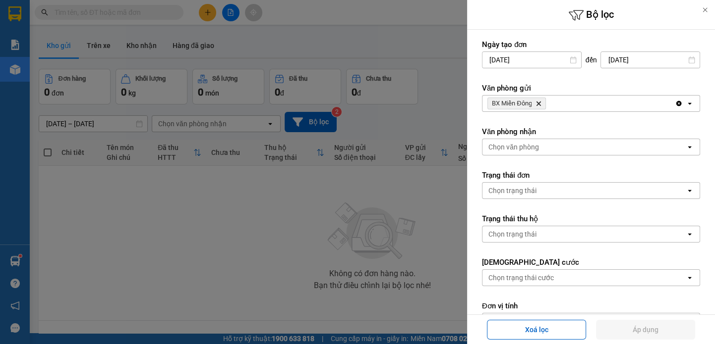
click at [225, 255] on div at bounding box center [357, 172] width 715 height 344
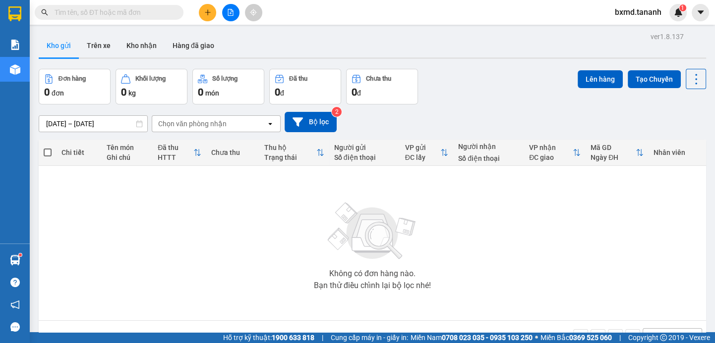
click at [228, 13] on icon "file-add" at bounding box center [230, 12] width 7 height 7
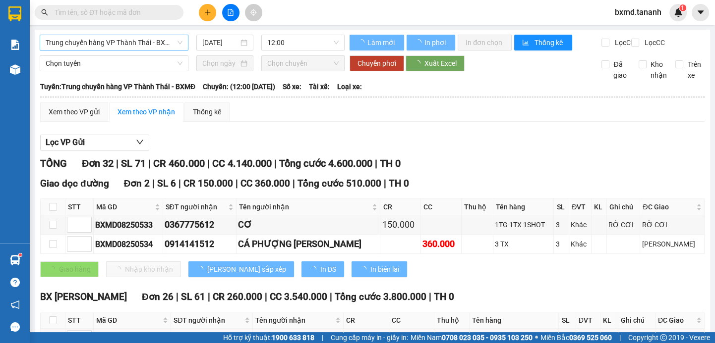
click at [143, 45] on span "Trung chuyển hàng VP Thành Thái - BXMĐ" at bounding box center [114, 42] width 137 height 15
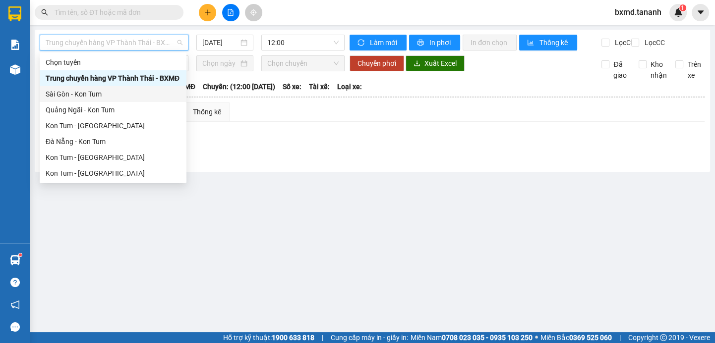
click at [86, 97] on div "Sài Gòn - Kon Tum" at bounding box center [113, 94] width 135 height 11
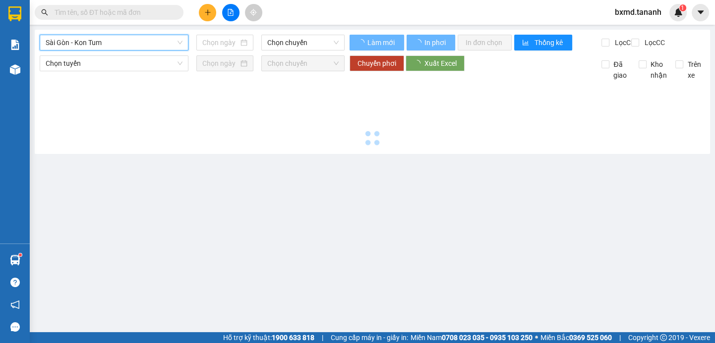
type input "[DATE]"
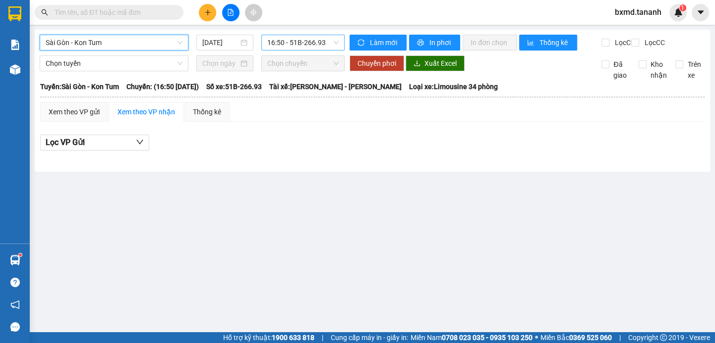
click at [307, 47] on span "16:50 - 51B-266.93" at bounding box center [302, 42] width 71 height 15
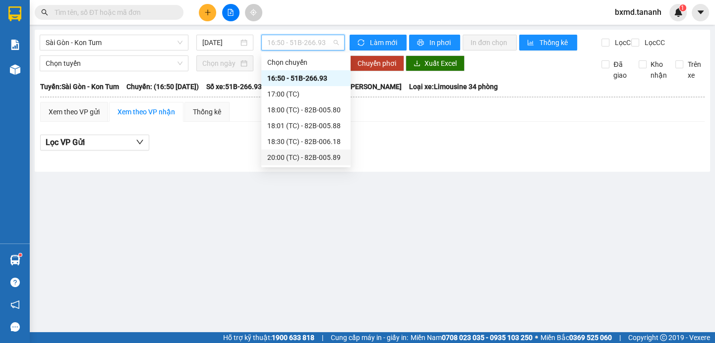
click at [314, 153] on div "20:00 (TC) - 82B-005.89" at bounding box center [305, 157] width 77 height 11
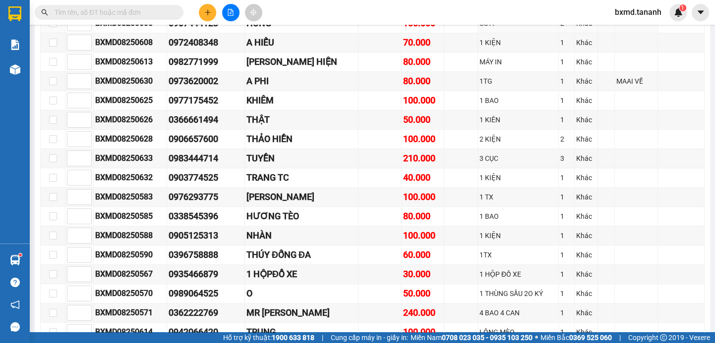
scroll to position [770, 0]
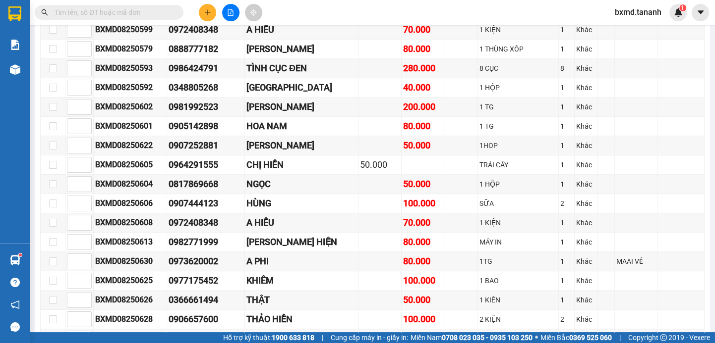
click at [85, 16] on input "text" at bounding box center [113, 12] width 117 height 11
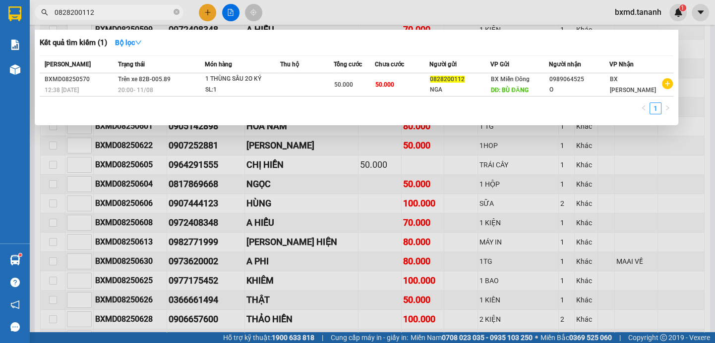
type input "0828200112"
click at [689, 42] on div at bounding box center [357, 171] width 715 height 343
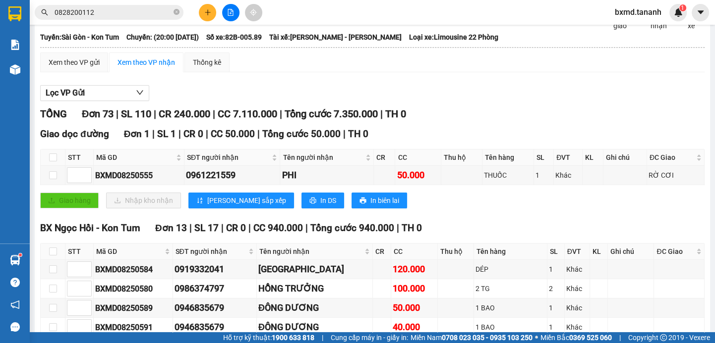
scroll to position [0, 0]
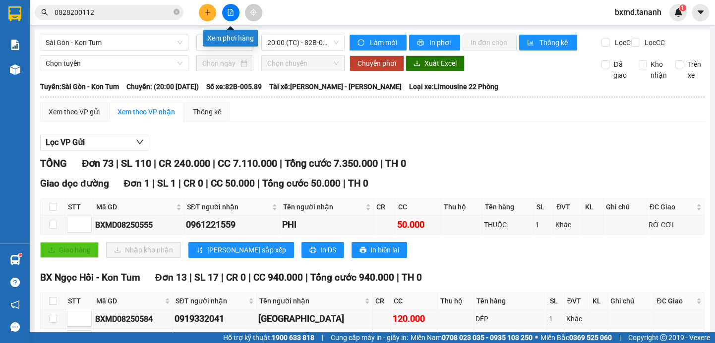
click at [232, 11] on icon "file-add" at bounding box center [230, 12] width 7 height 7
click at [230, 19] on button at bounding box center [230, 12] width 17 height 17
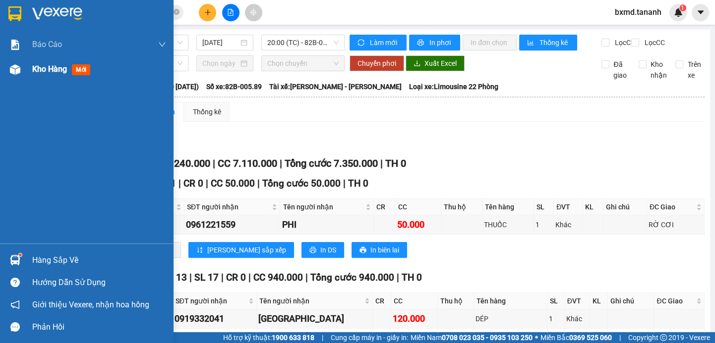
click at [17, 74] on img at bounding box center [15, 69] width 10 height 10
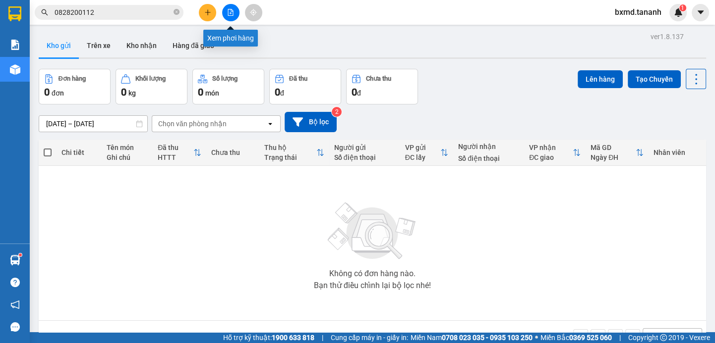
click at [232, 11] on icon "file-add" at bounding box center [230, 12] width 5 height 7
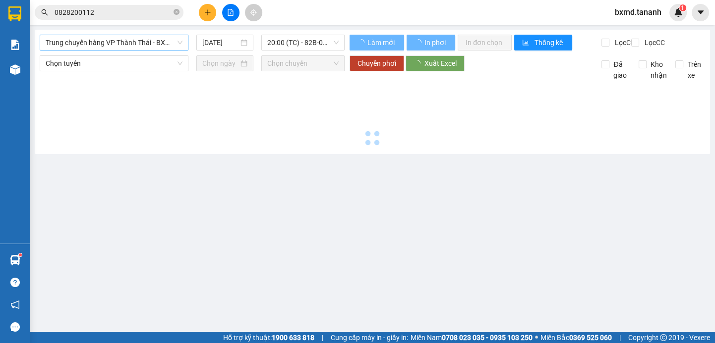
click at [123, 46] on span "Trung chuyển hàng VP Thành Thái - BXMĐ" at bounding box center [114, 42] width 137 height 15
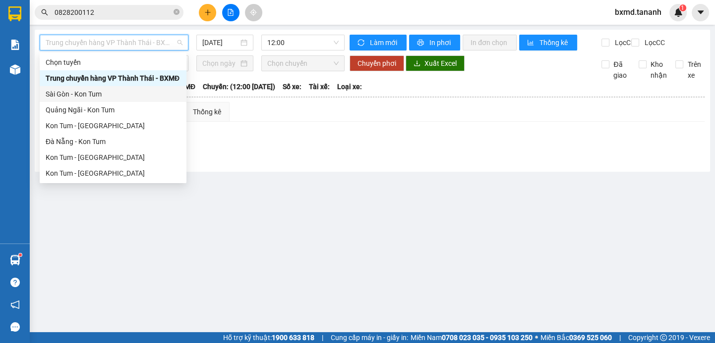
click at [87, 93] on div "Sài Gòn - Kon Tum" at bounding box center [113, 94] width 135 height 11
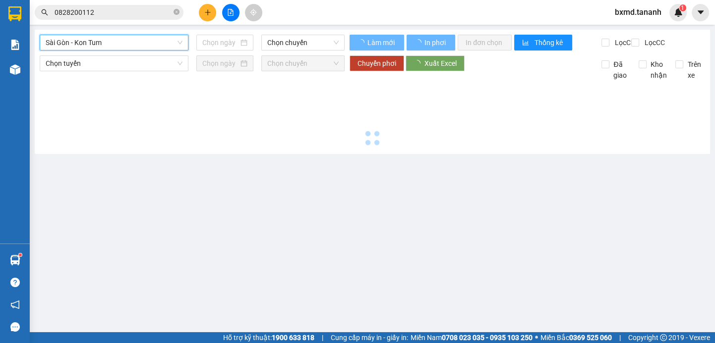
type input "[DATE]"
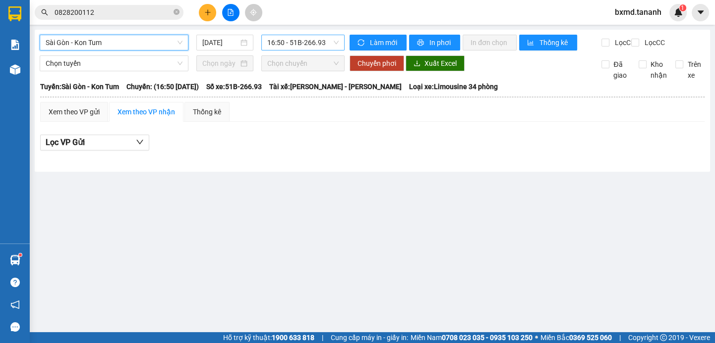
click at [297, 49] on span "16:50 - 51B-266.93" at bounding box center [302, 42] width 71 height 15
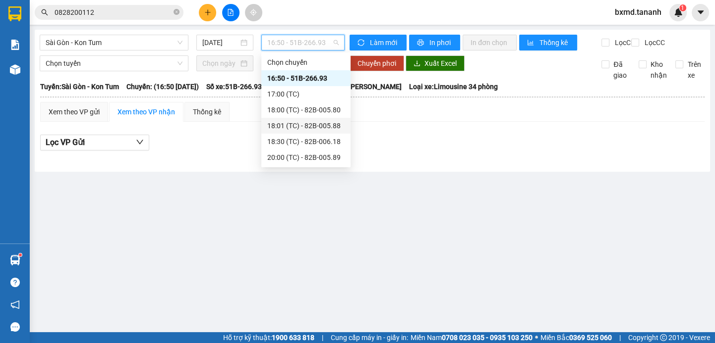
click at [325, 124] on div "18:01 (TC) - 82B-005.88" at bounding box center [305, 125] width 77 height 11
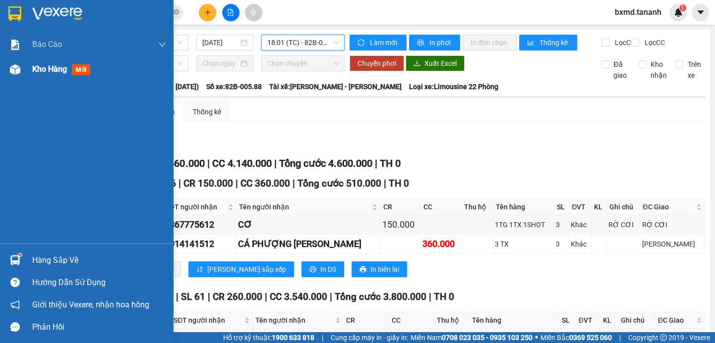
click at [10, 71] on img at bounding box center [15, 69] width 10 height 10
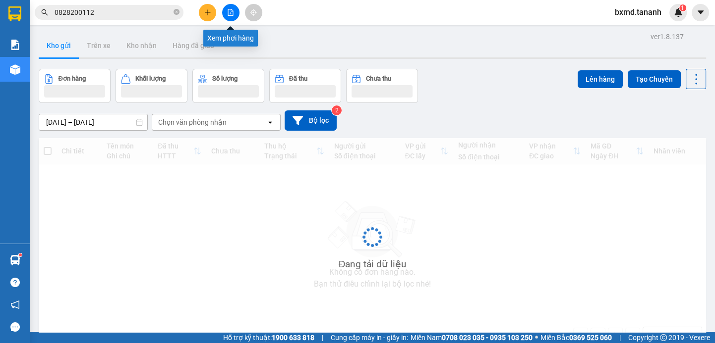
click at [233, 16] on button at bounding box center [230, 12] width 17 height 17
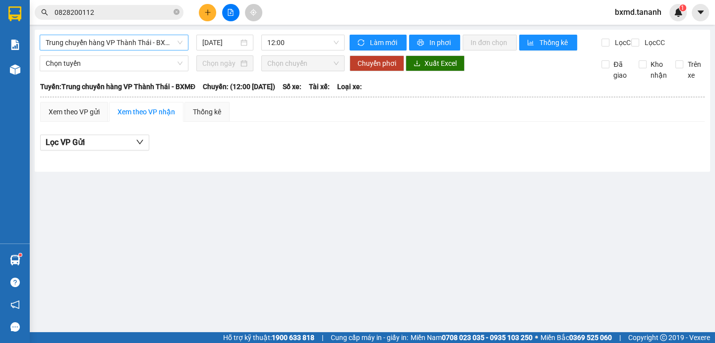
click at [173, 45] on span "Trung chuyển hàng VP Thành Thái - BXMĐ" at bounding box center [114, 42] width 137 height 15
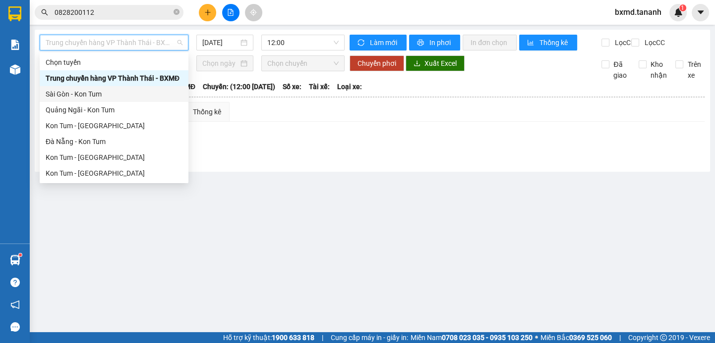
click at [114, 97] on div "Sài Gòn - Kon Tum" at bounding box center [114, 94] width 137 height 11
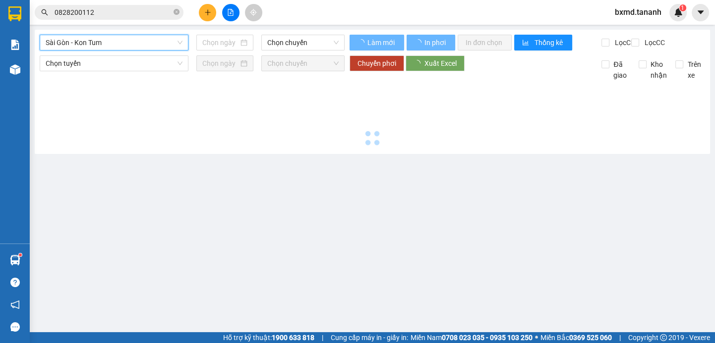
type input "[DATE]"
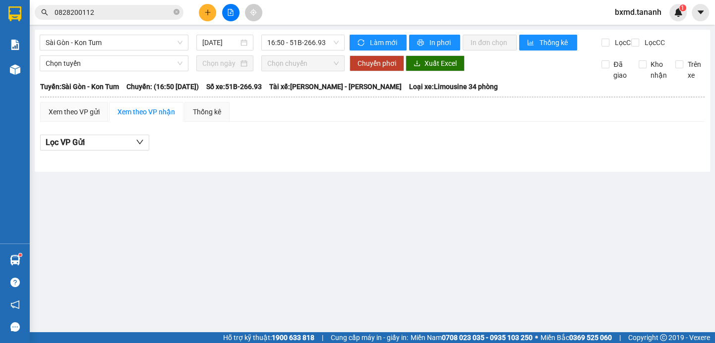
click at [331, 51] on div "Sài Gòn - Kon Tum 11/08/2025 16:50 - 51B-266.93" at bounding box center [192, 43] width 305 height 16
click at [332, 49] on span "16:50 - 51B-266.93" at bounding box center [302, 42] width 71 height 15
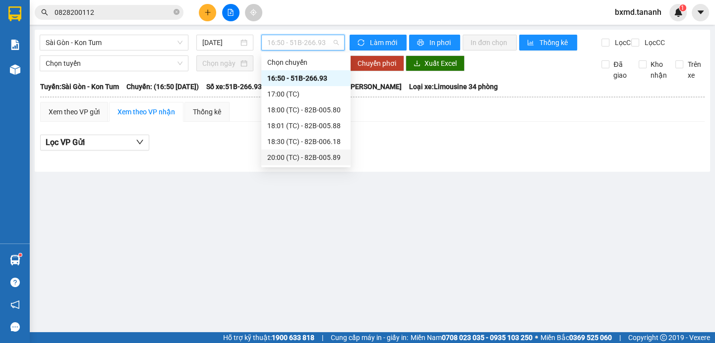
click at [324, 161] on div "20:00 (TC) - 82B-005.89" at bounding box center [305, 157] width 77 height 11
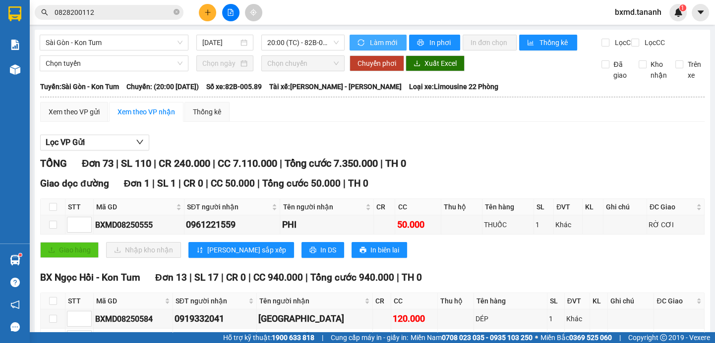
click at [361, 44] on span "sync" at bounding box center [361, 43] width 8 height 8
click at [333, 43] on span "20:00 (TC) - 82B-005.89" at bounding box center [302, 42] width 71 height 15
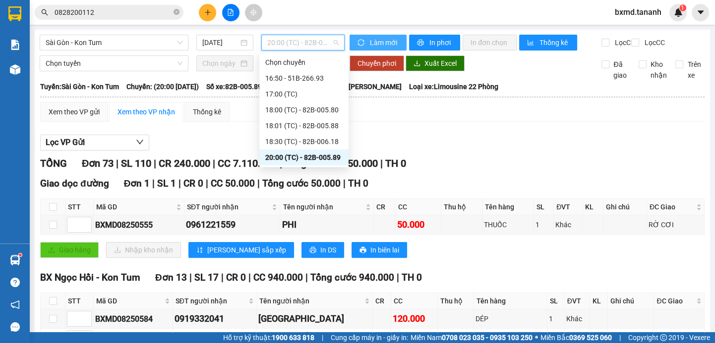
drag, startPoint x: 333, startPoint y: 43, endPoint x: 354, endPoint y: 46, distance: 21.1
click at [334, 43] on span "20:00 (TC) - 82B-005.89" at bounding box center [302, 42] width 71 height 15
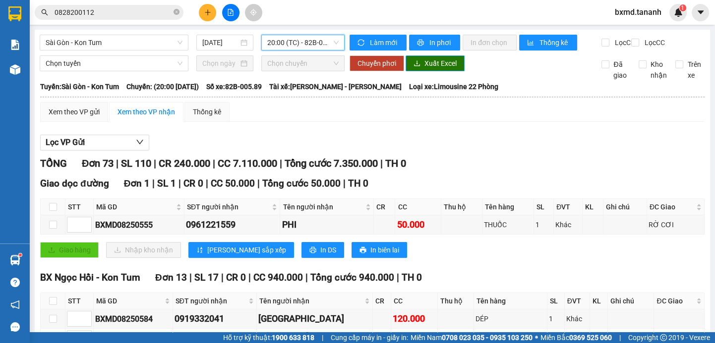
click at [439, 69] on span "Xuất Excel" at bounding box center [440, 63] width 32 height 11
click at [336, 42] on div "20:00 (TC) - 82B-005.89" at bounding box center [302, 43] width 83 height 16
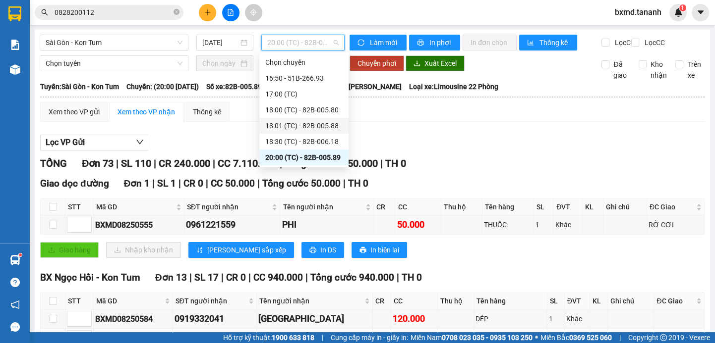
click at [332, 126] on div "18:01 (TC) - 82B-005.88" at bounding box center [303, 125] width 77 height 11
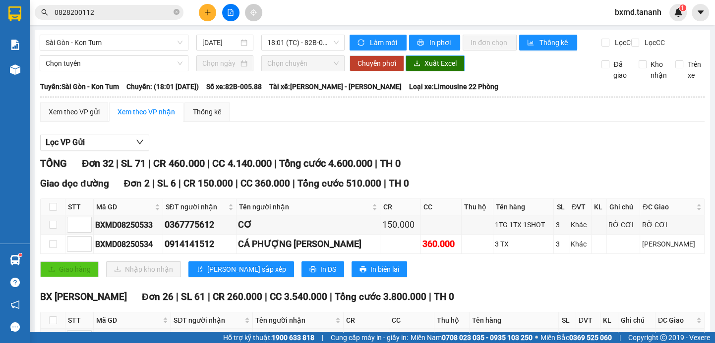
click at [429, 69] on span "Xuất Excel" at bounding box center [440, 63] width 32 height 11
